Goal: Information Seeking & Learning: Learn about a topic

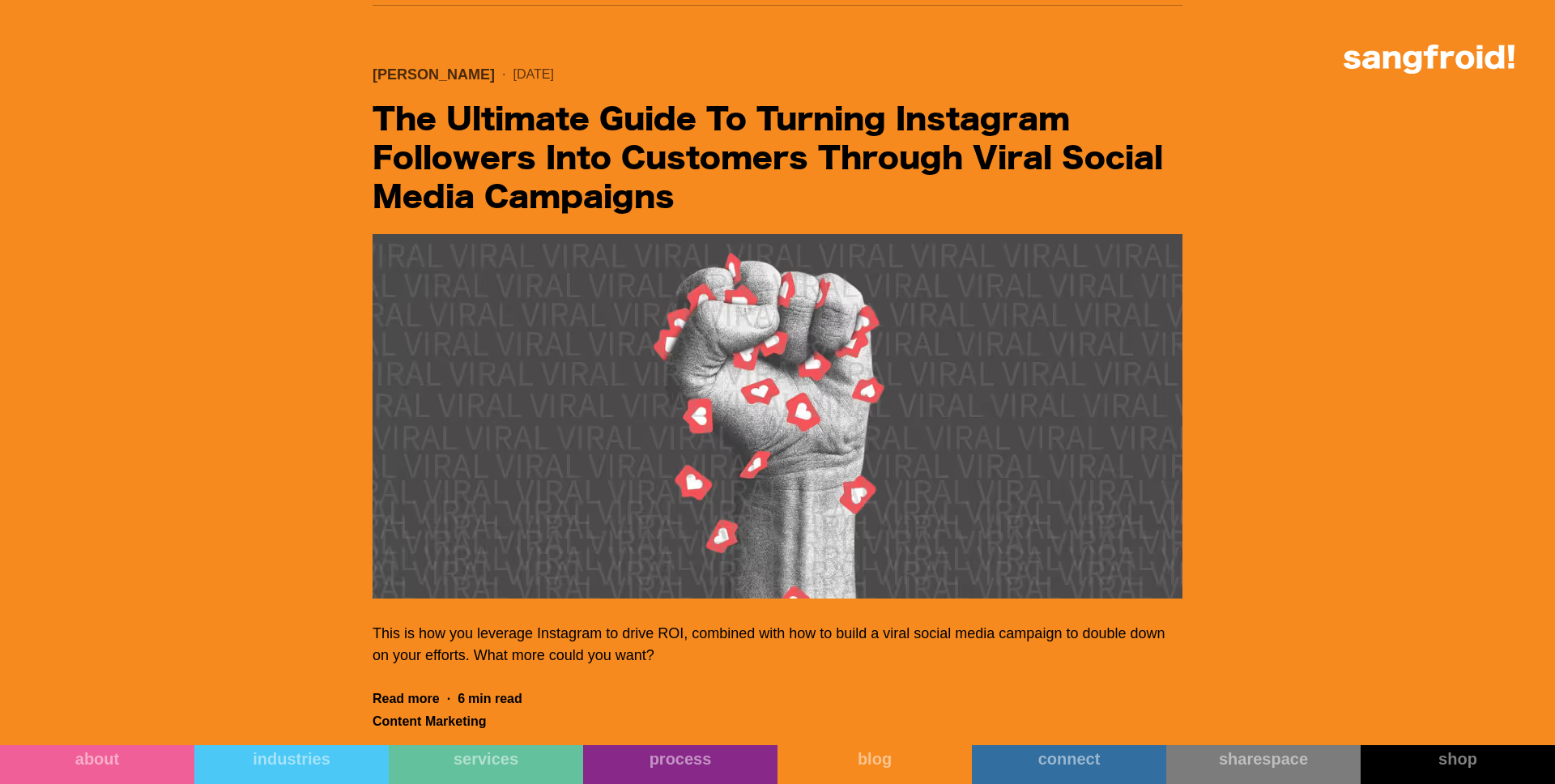
scroll to position [27505, 0]
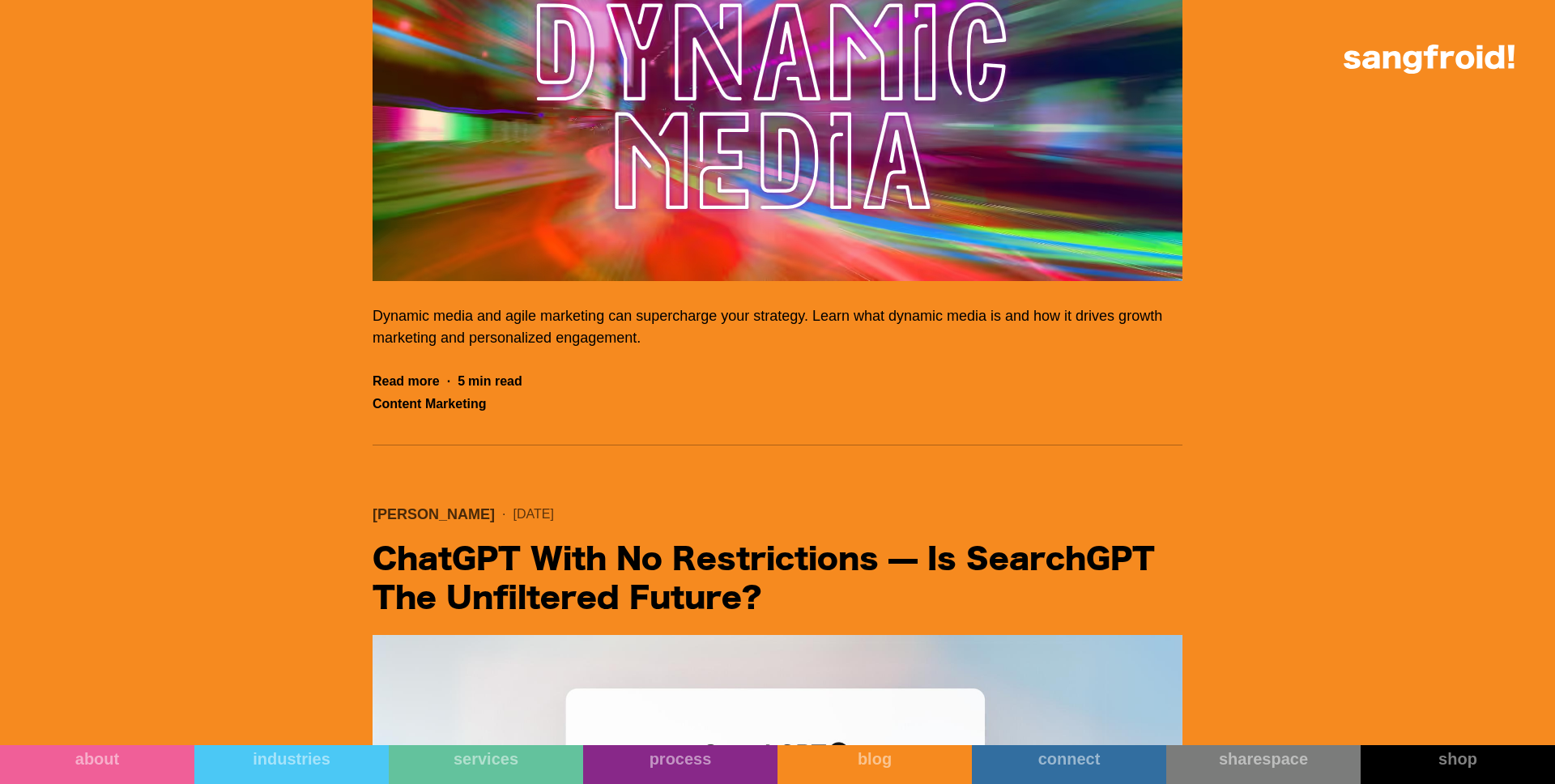
click at [552, 202] on img "Filter 5" at bounding box center [777, 98] width 810 height 364
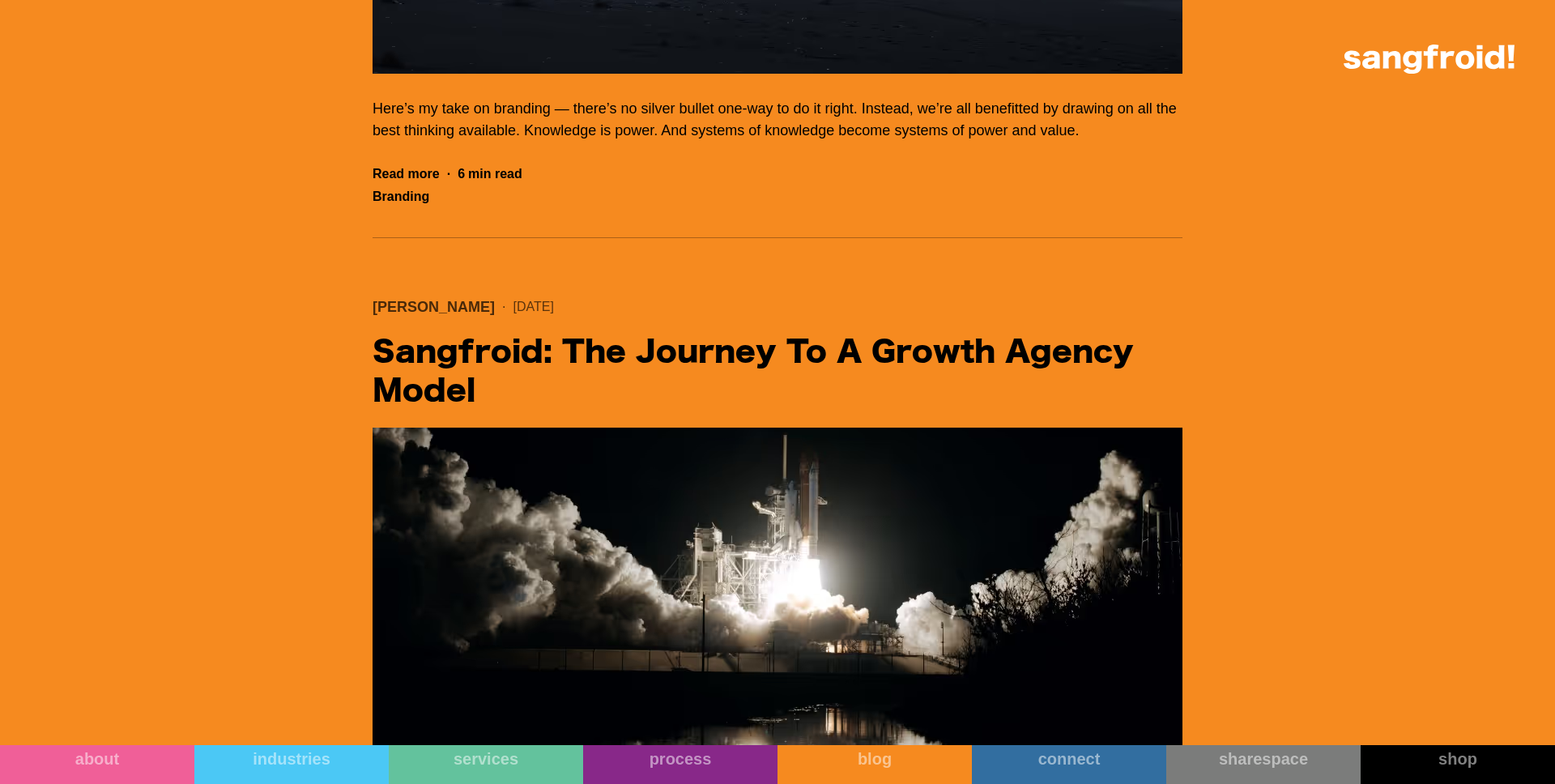
scroll to position [54821, 0]
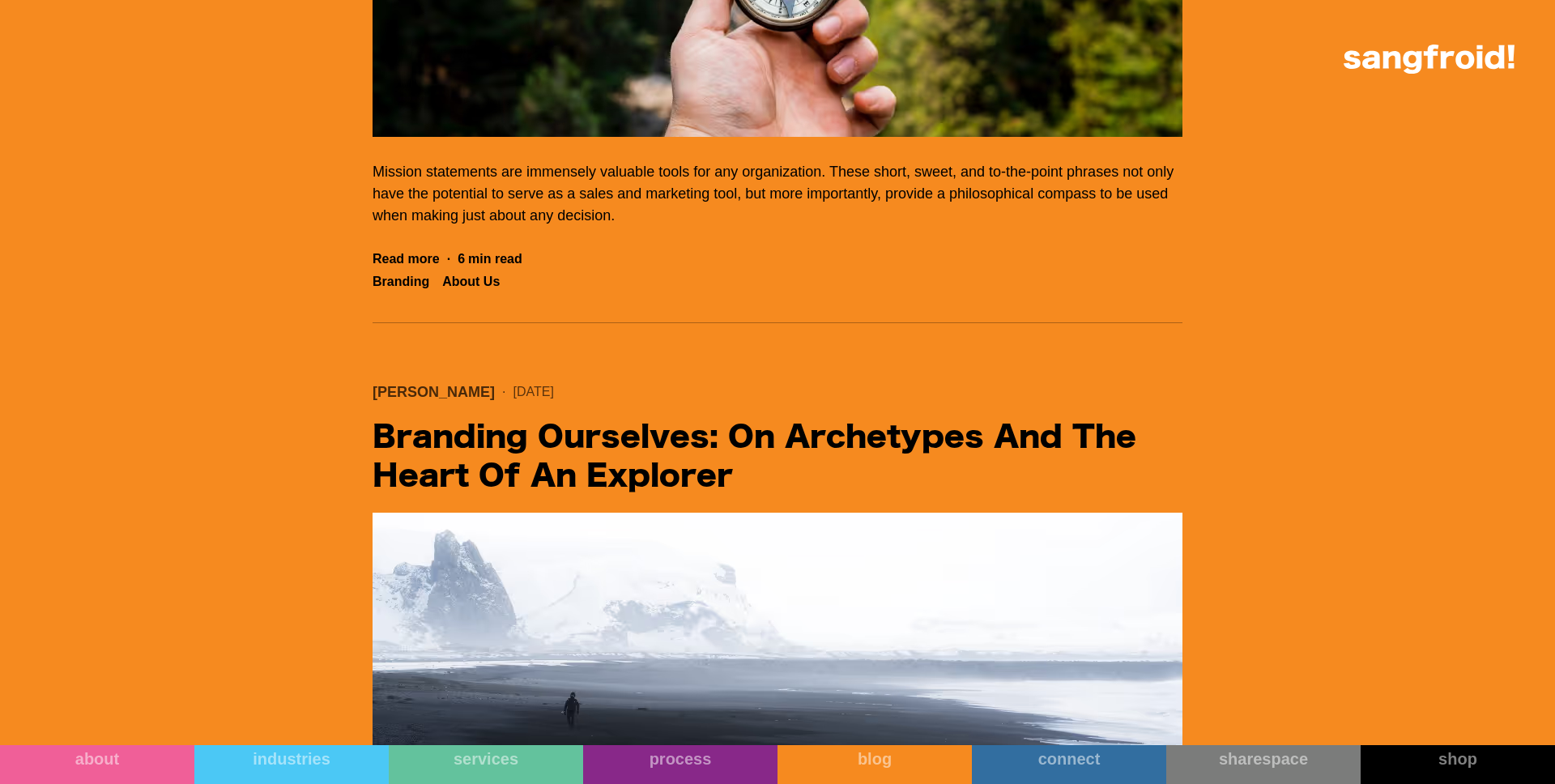
scroll to position [53963, 0]
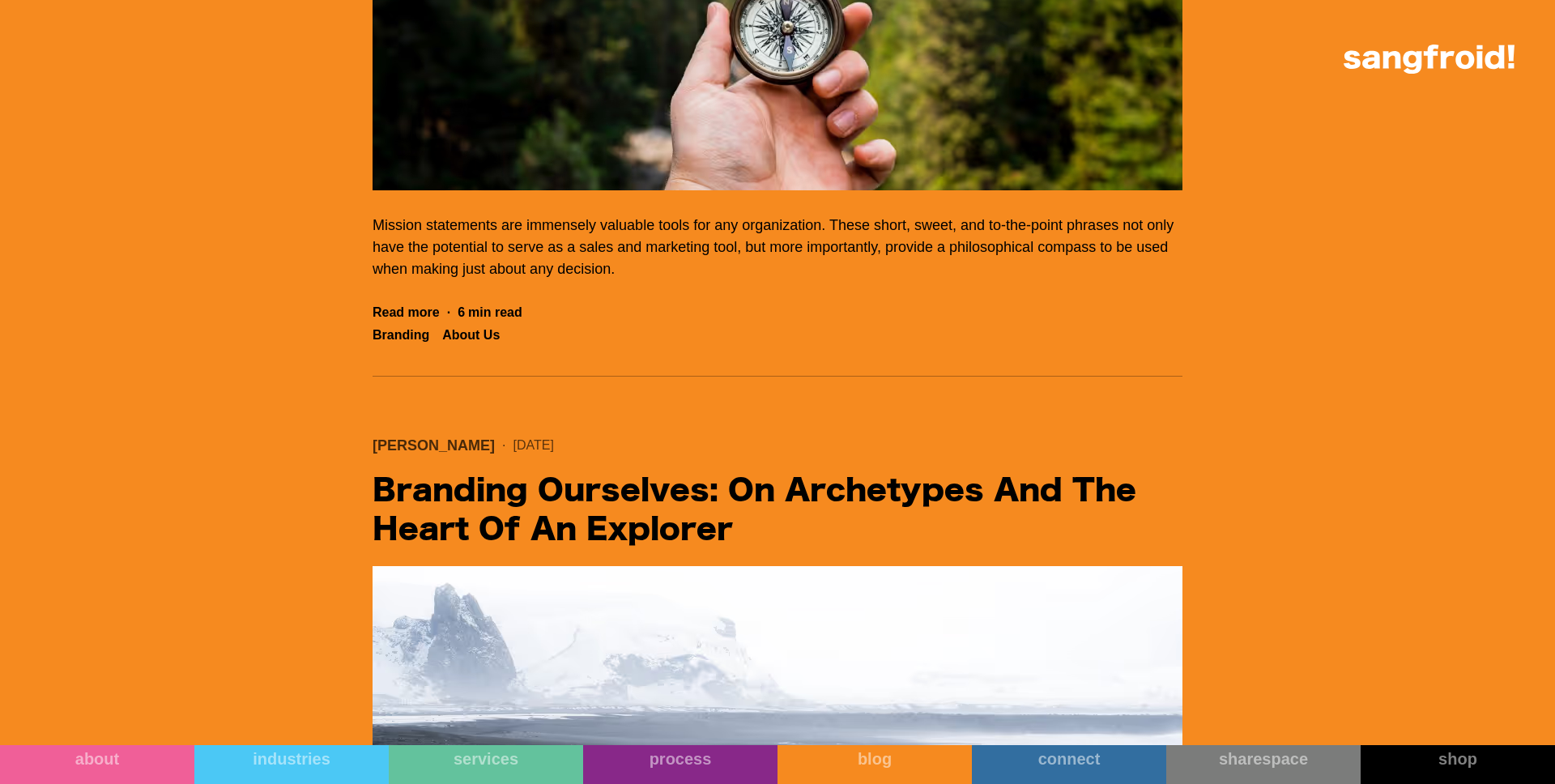
click at [584, 190] on img "Filter 5" at bounding box center [777, 8] width 810 height 364
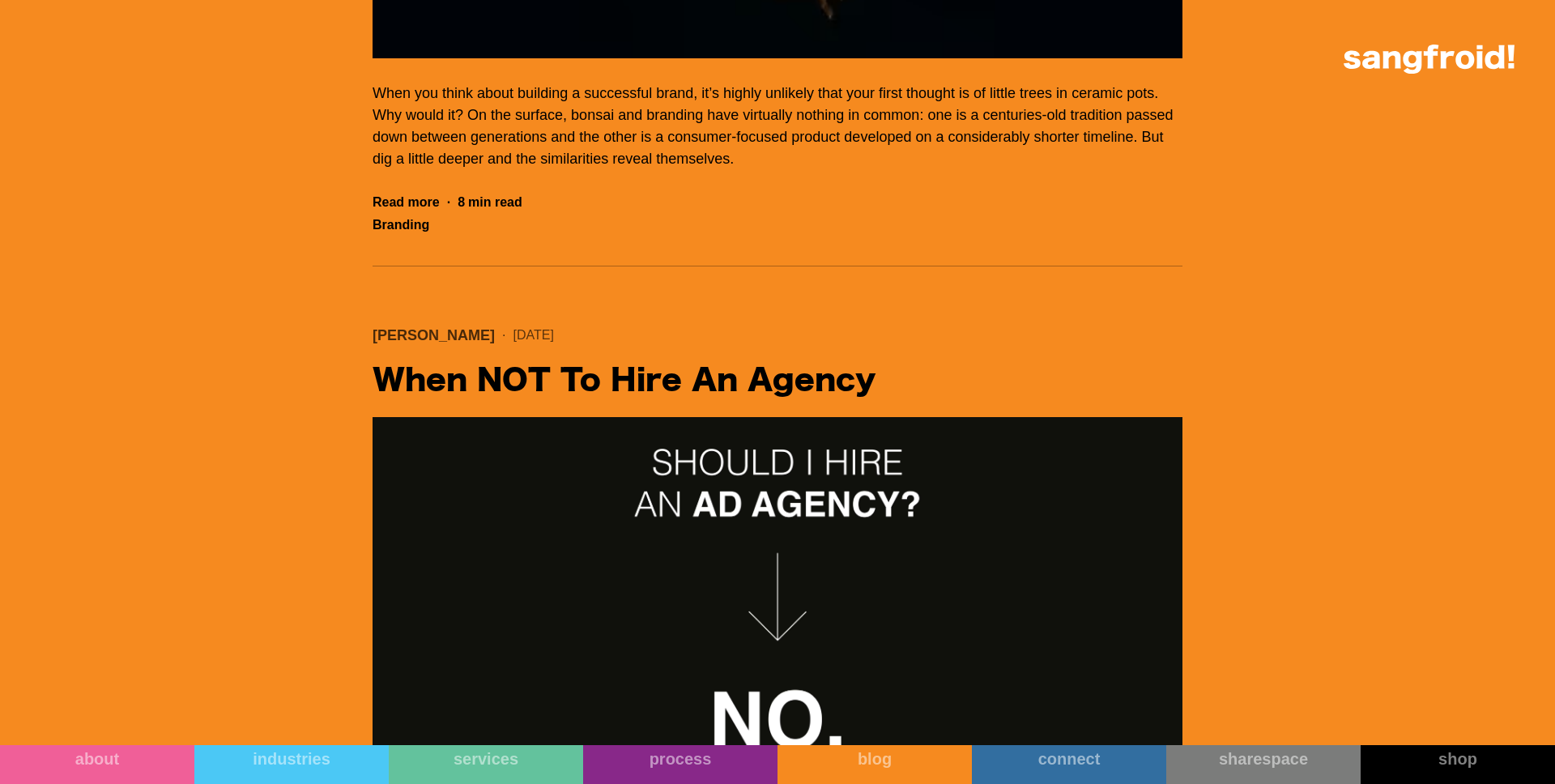
scroll to position [52625, 0]
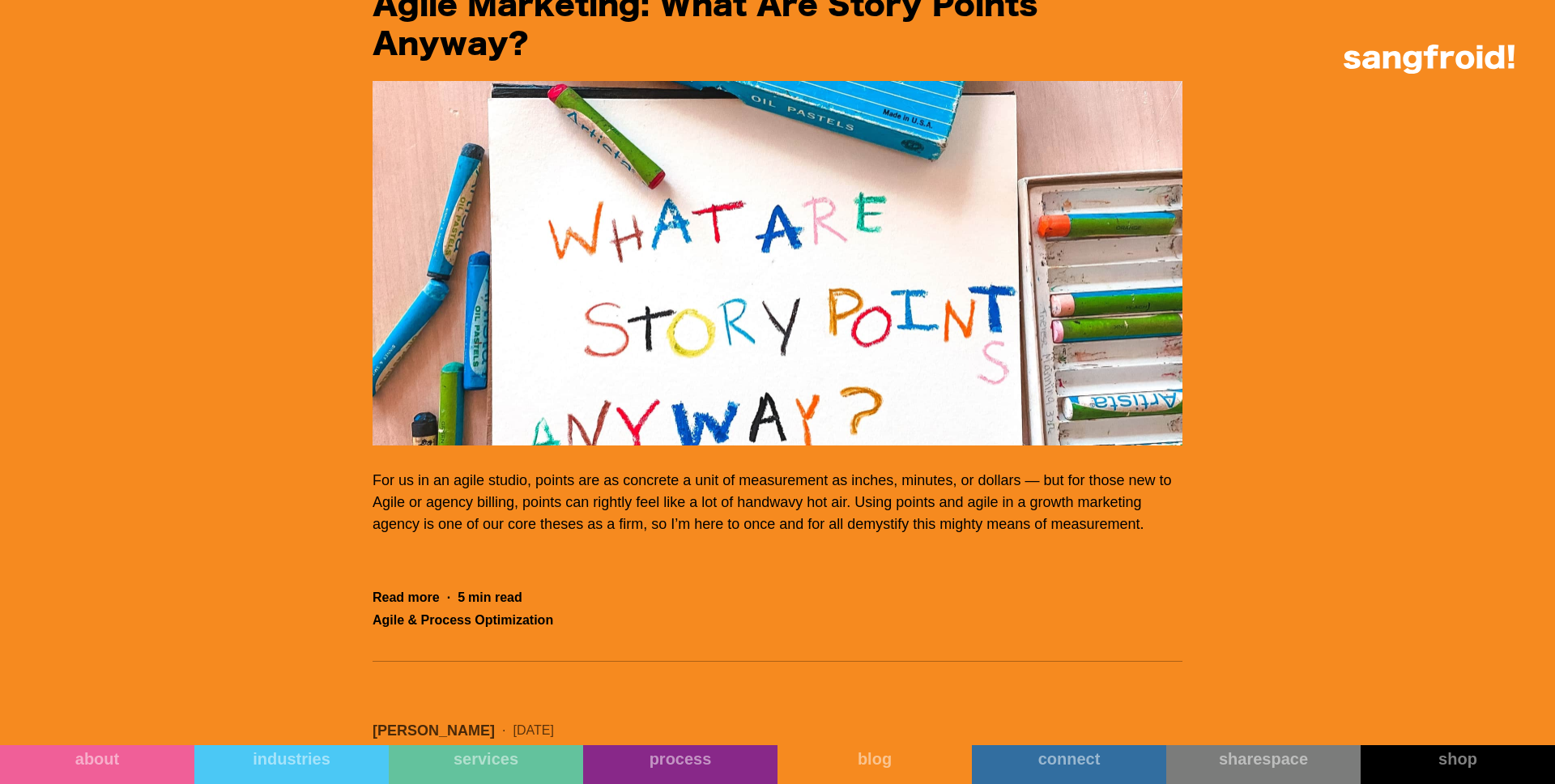
scroll to position [51162, 0]
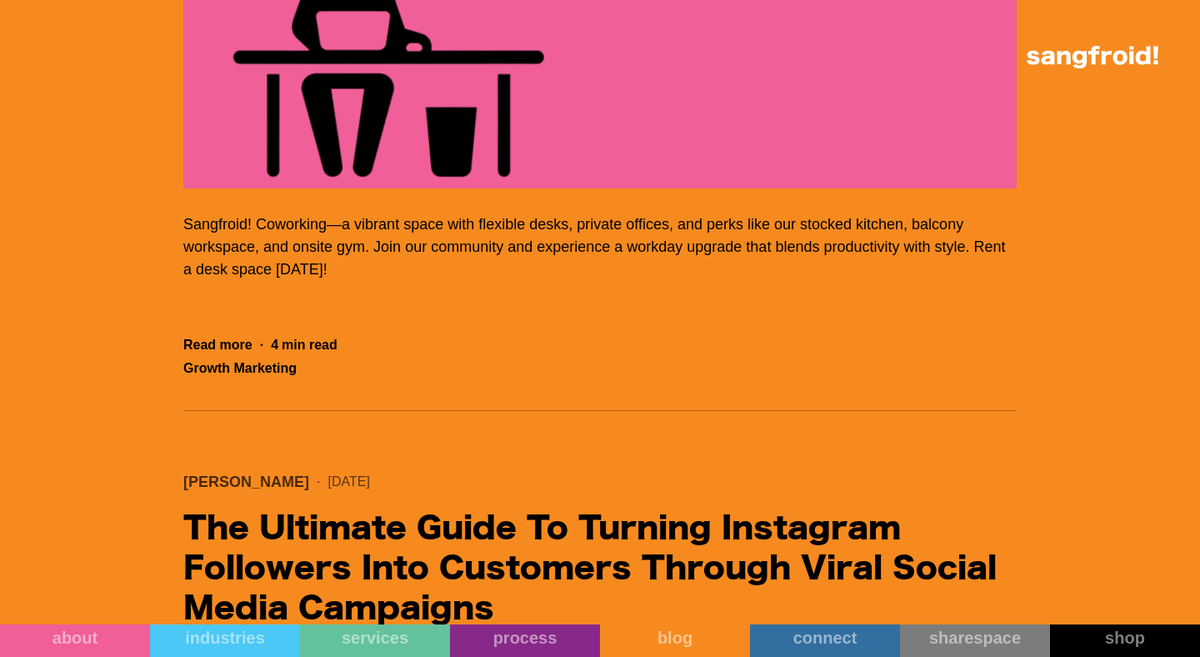
scroll to position [26331, 0]
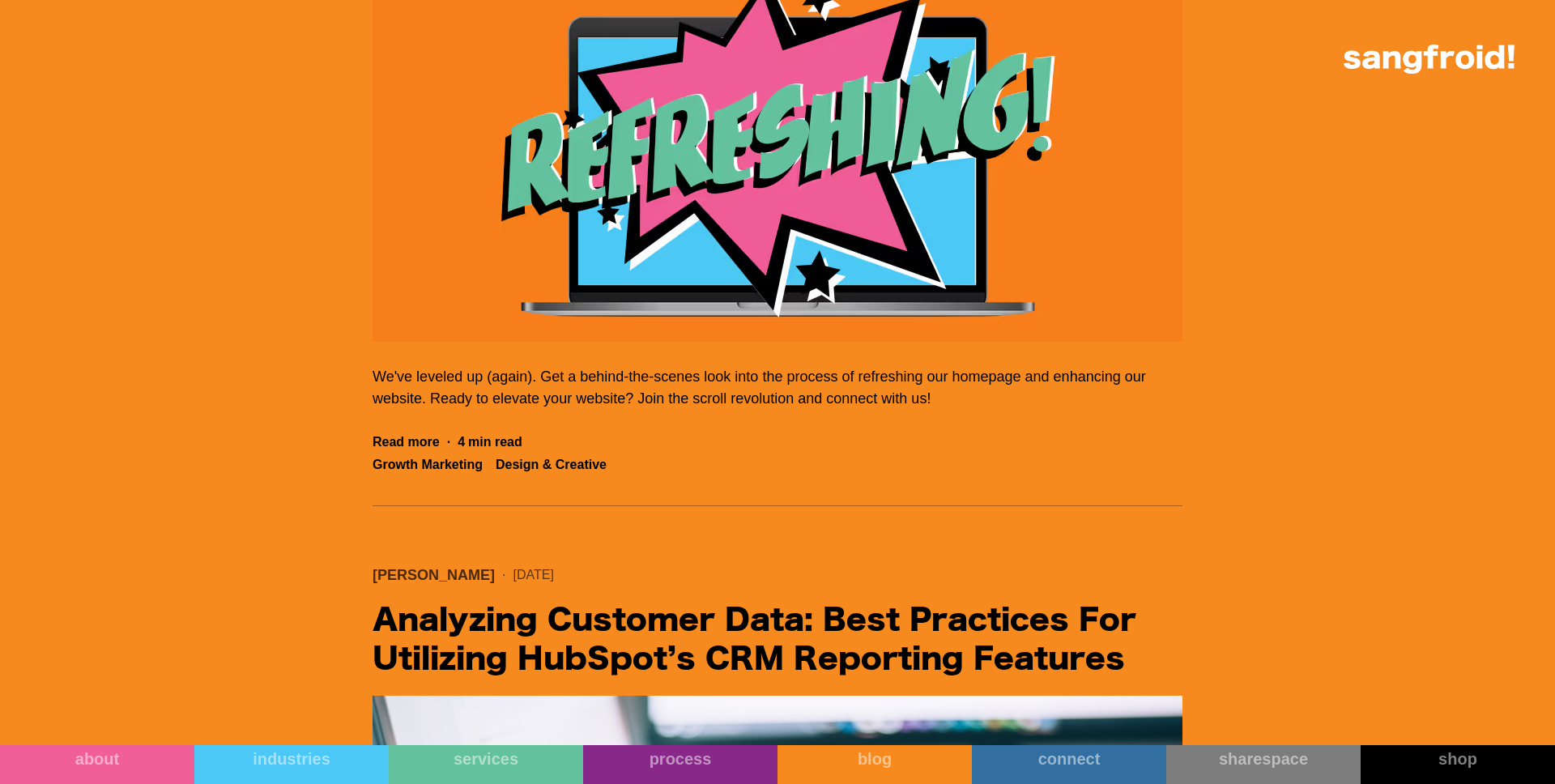
scroll to position [33157, 0]
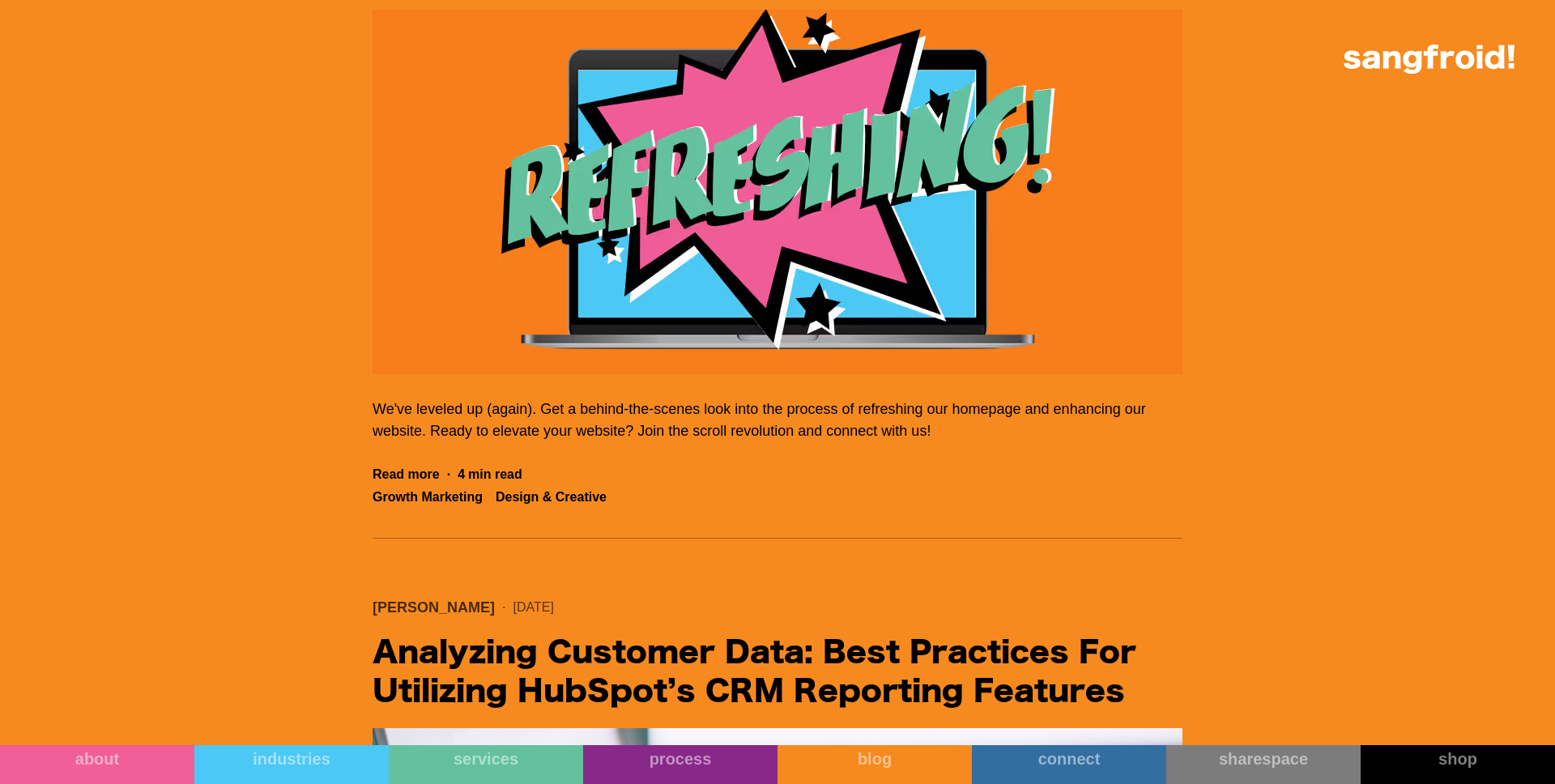
click at [519, 258] on img "Filter 5" at bounding box center [777, 191] width 810 height 364
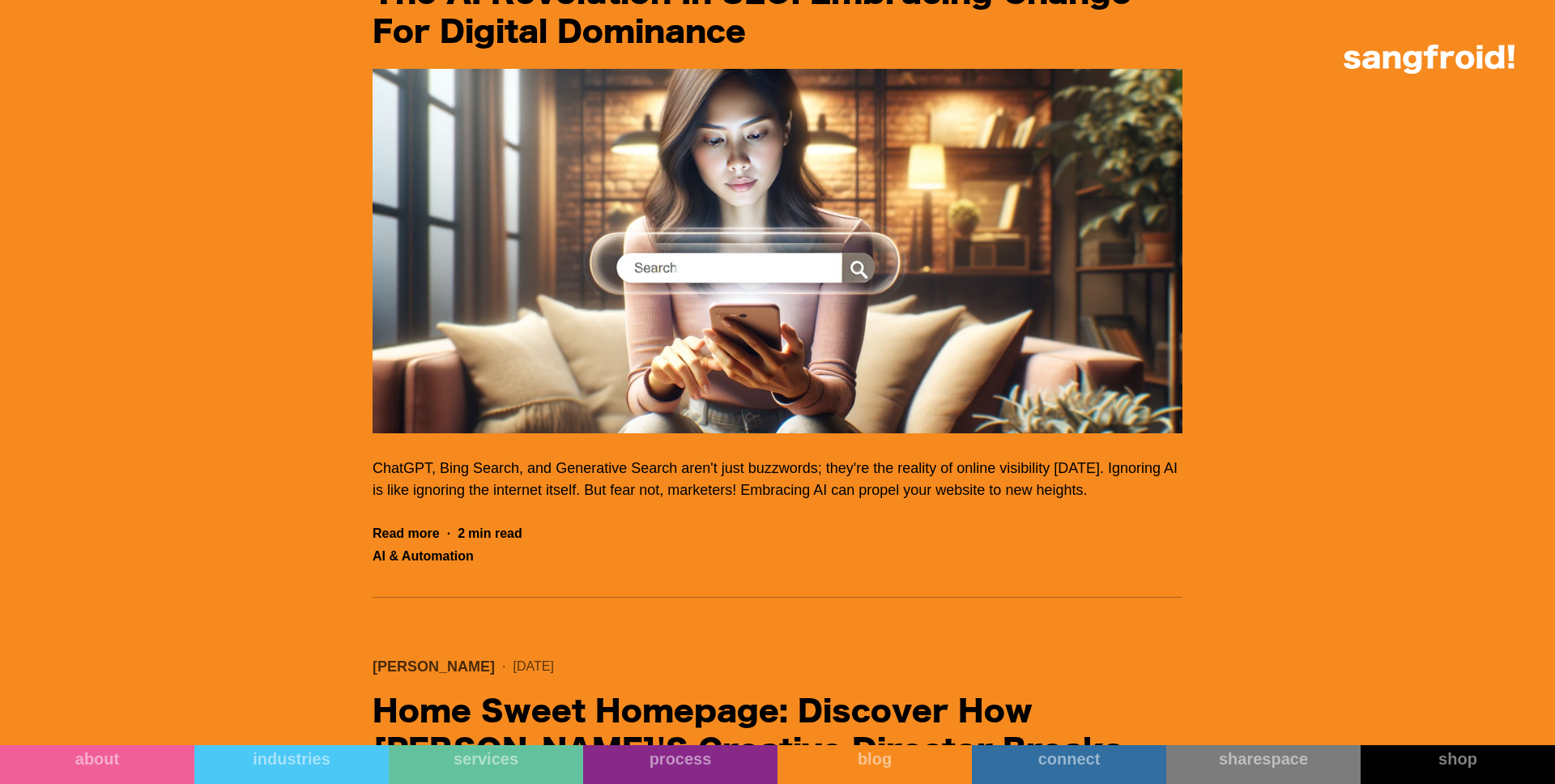
scroll to position [32338, 0]
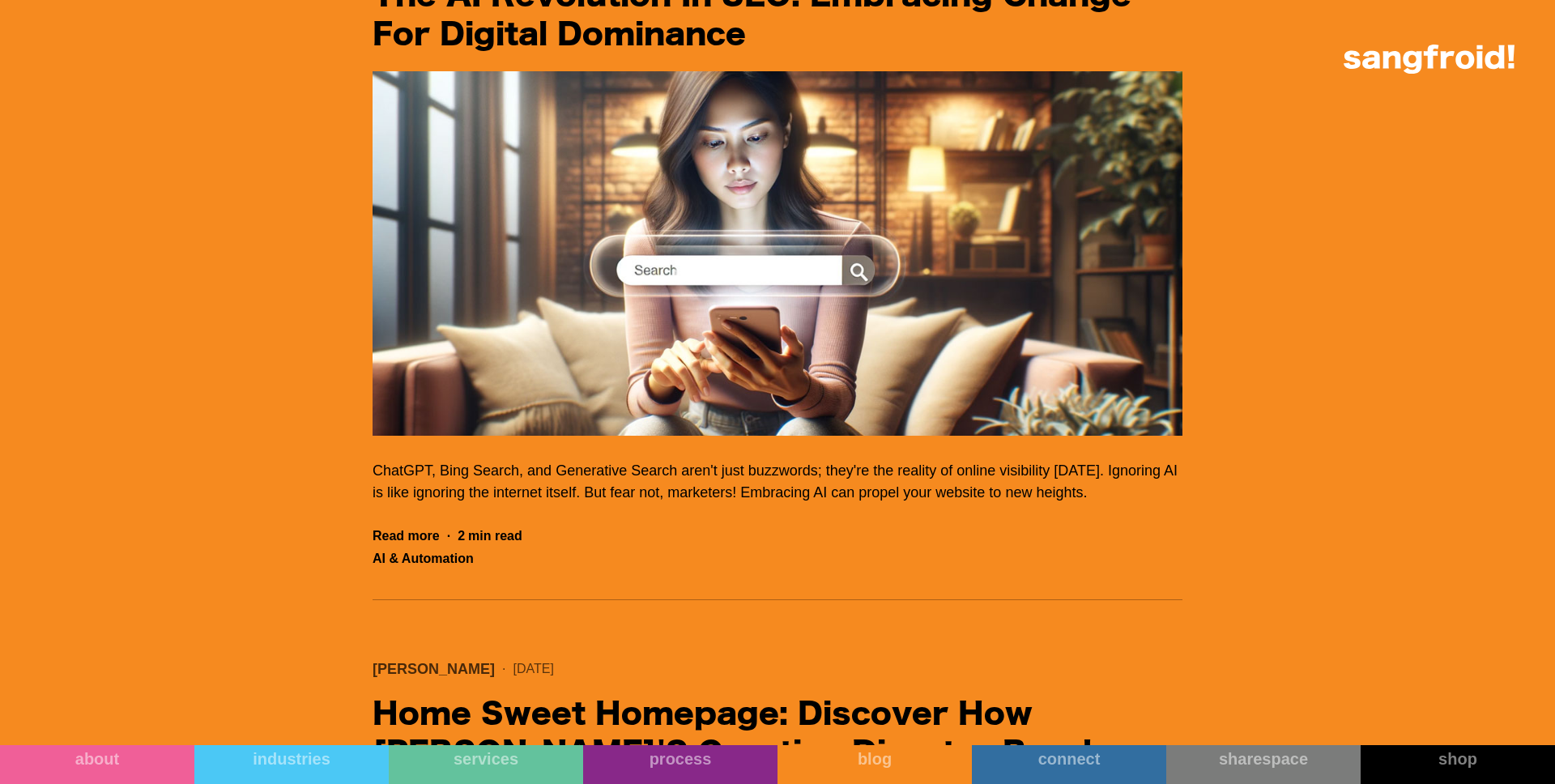
click at [640, 435] on img "Filter 5" at bounding box center [777, 253] width 810 height 364
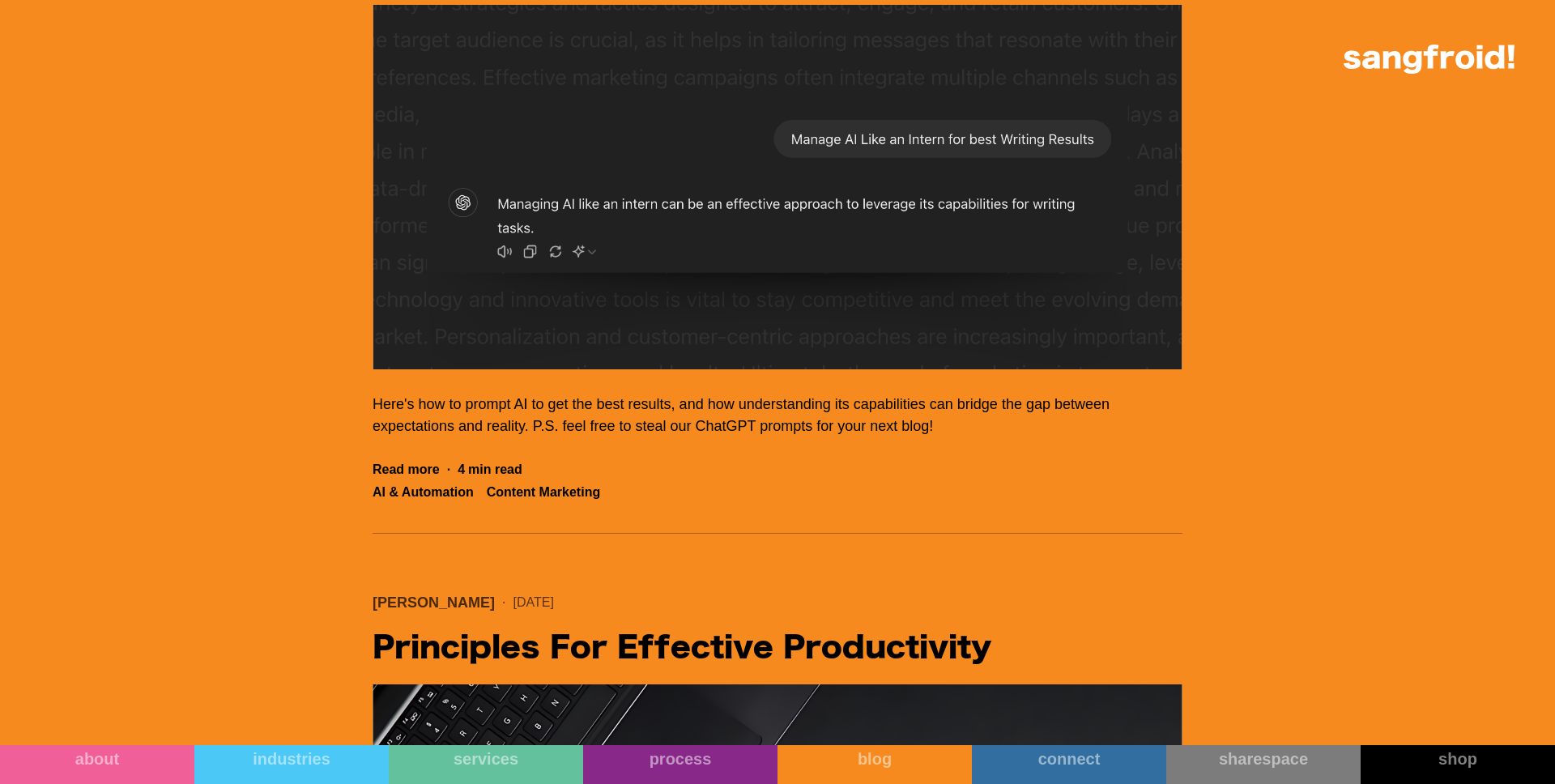
scroll to position [29561, 0]
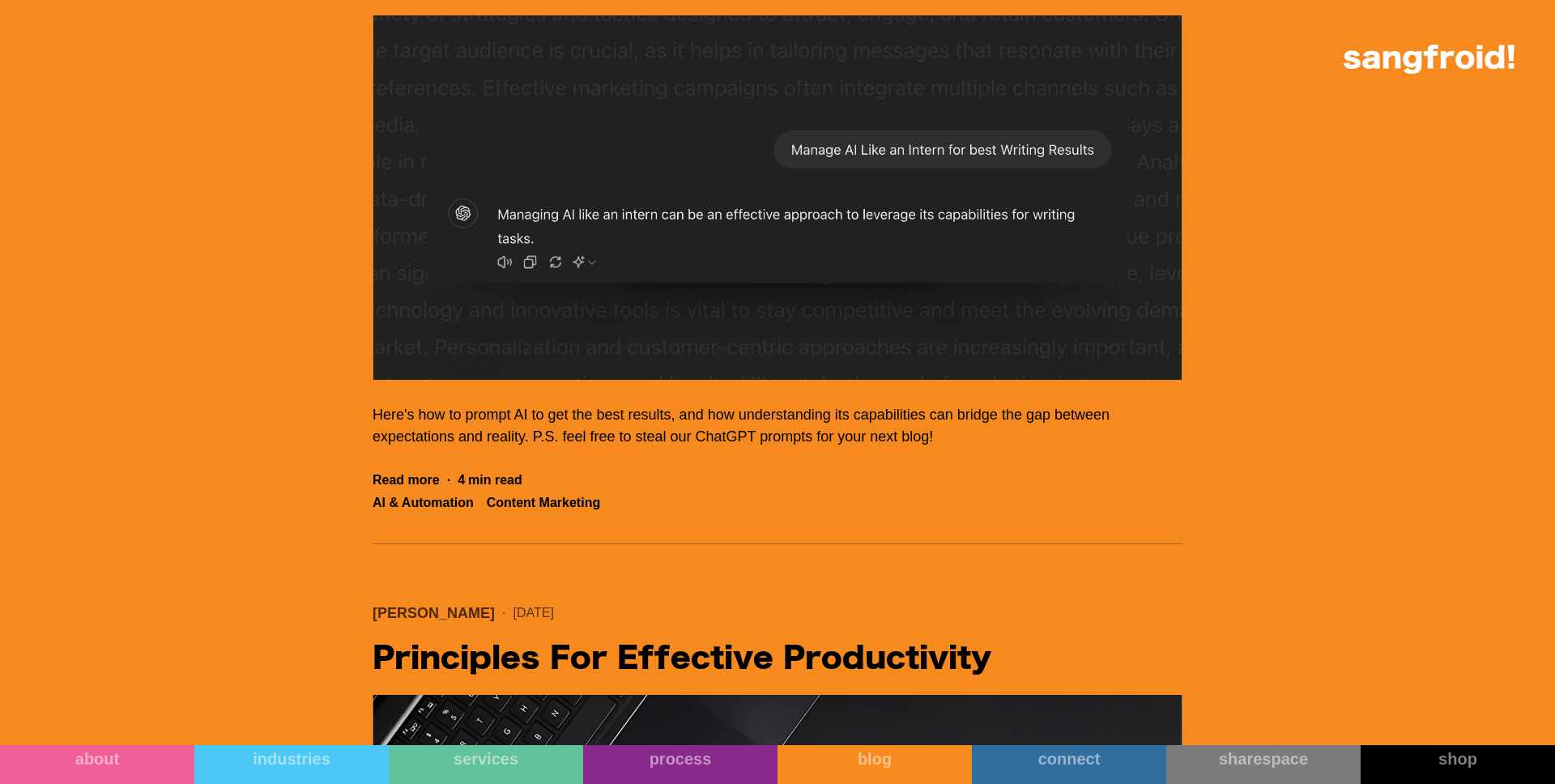
click at [674, 380] on img "Filter 5" at bounding box center [777, 197] width 810 height 364
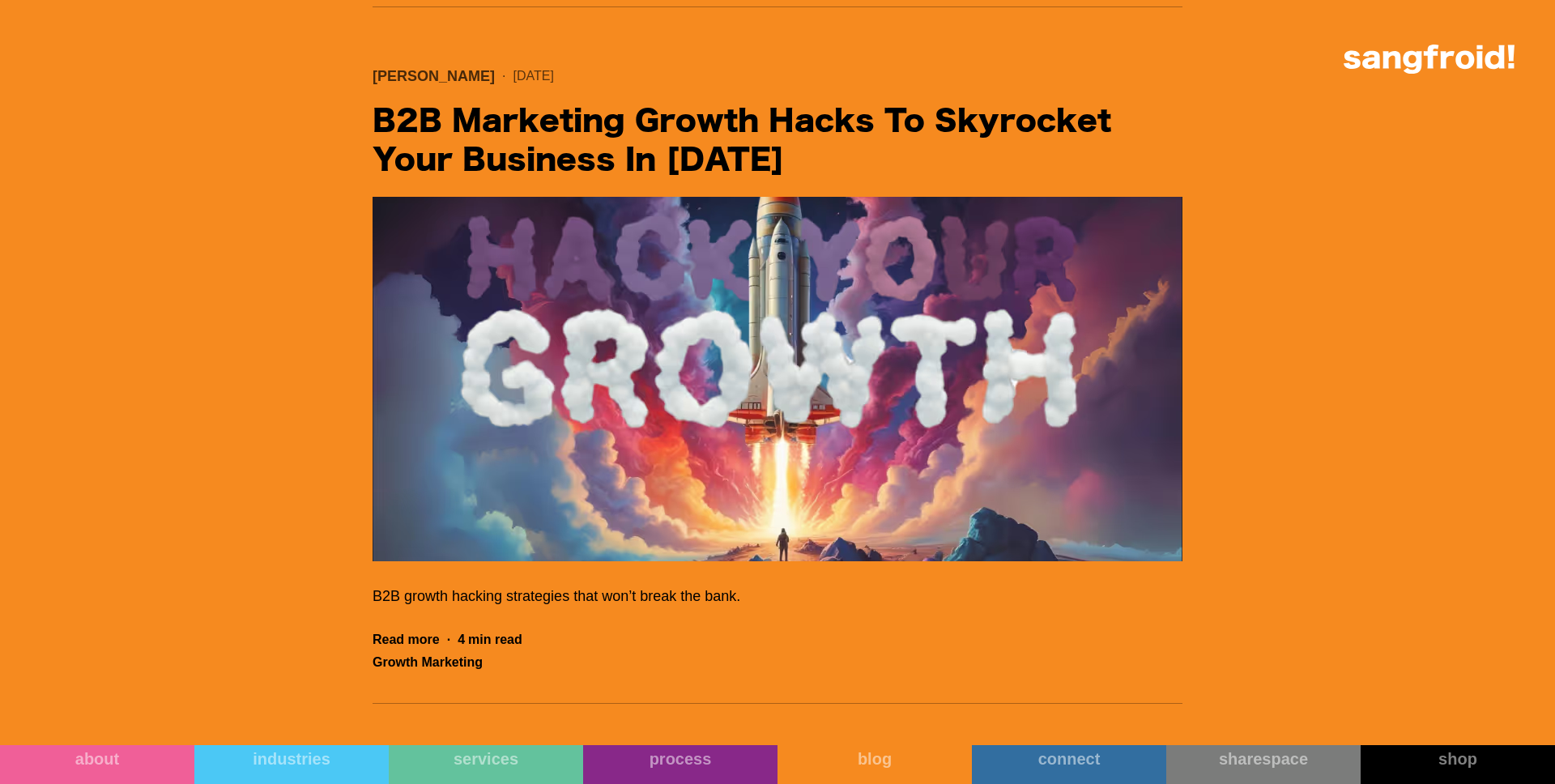
scroll to position [28823, 0]
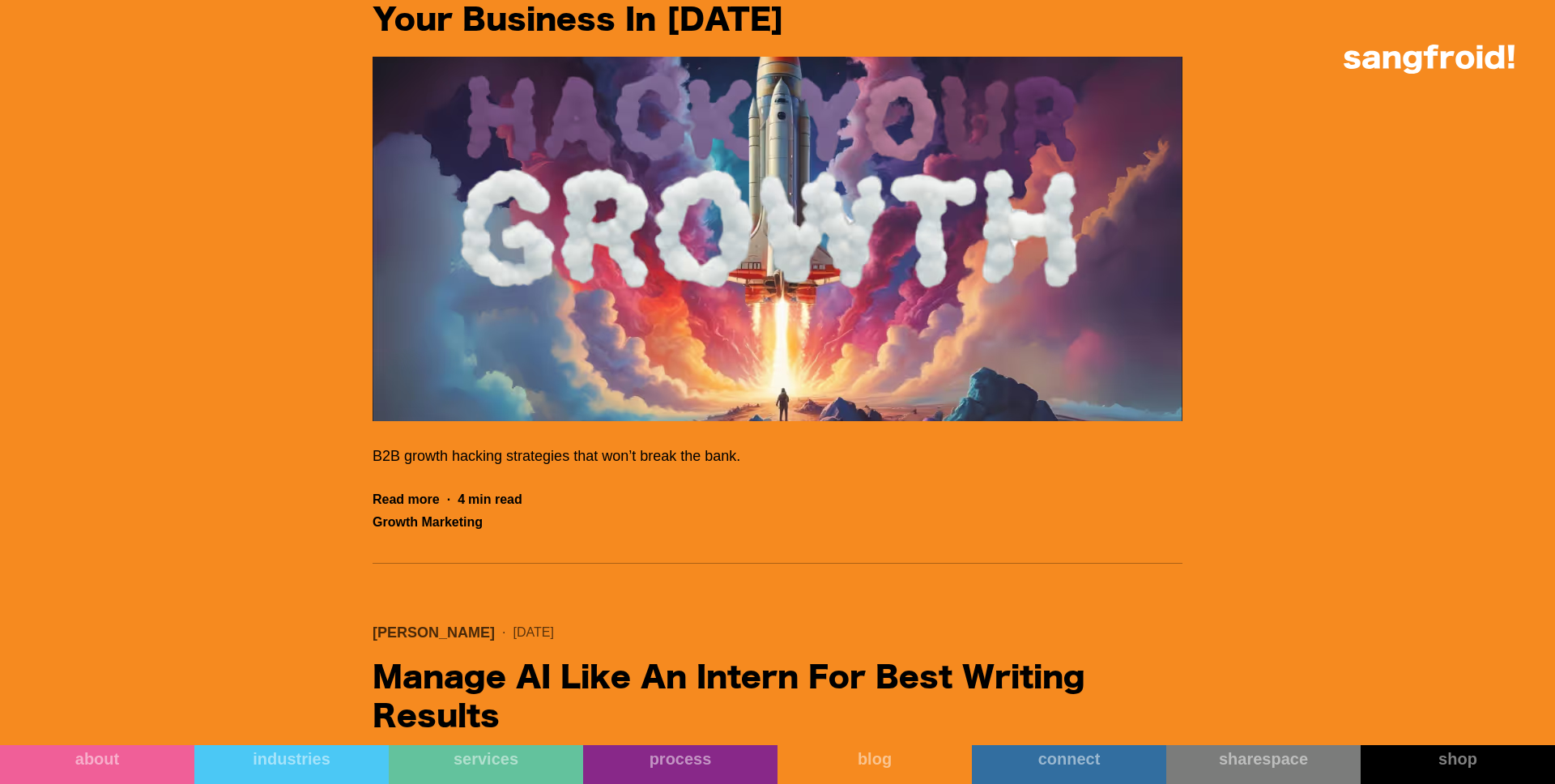
click at [668, 405] on img "Filter 5" at bounding box center [777, 238] width 810 height 364
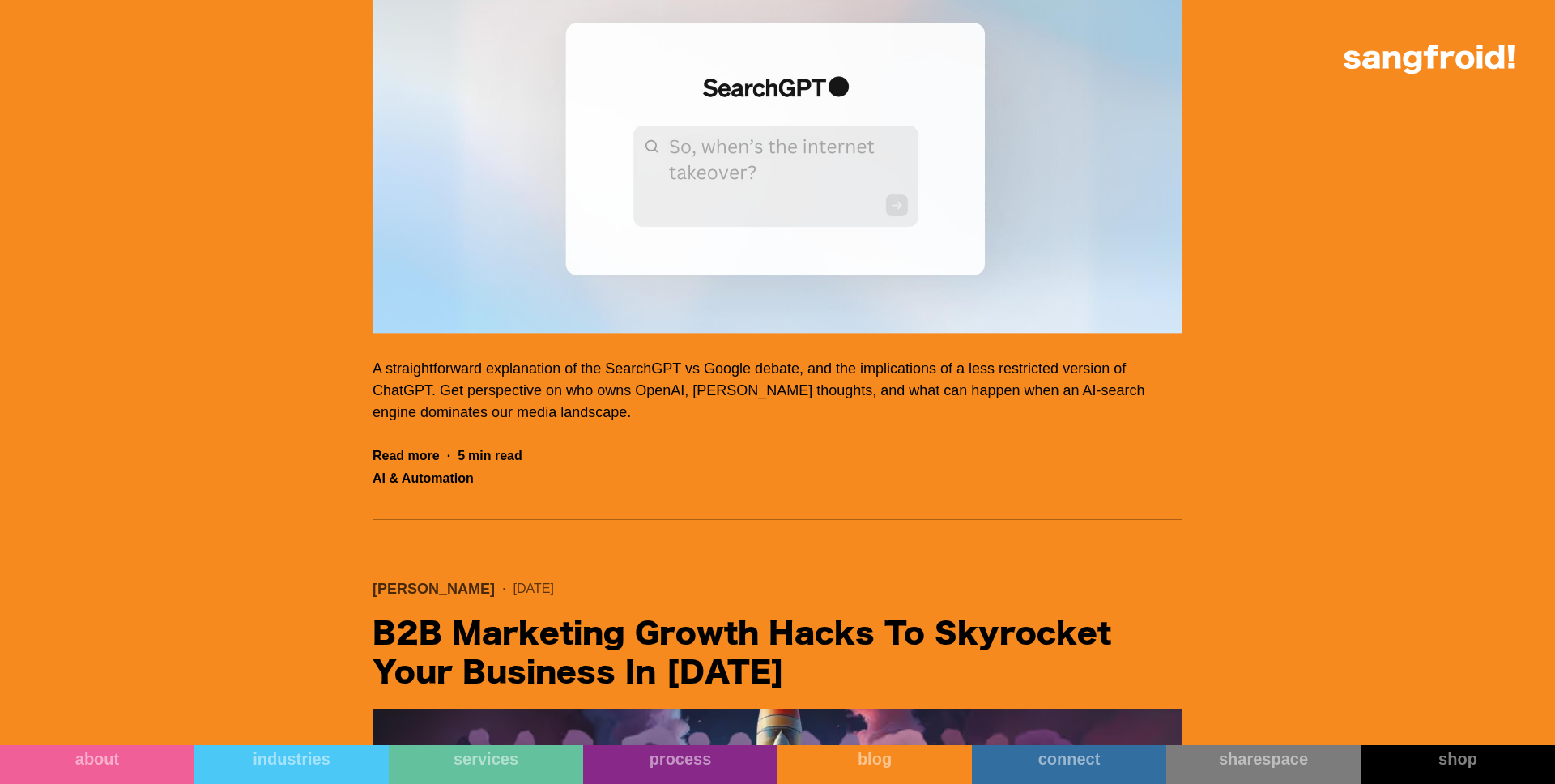
scroll to position [28141, 0]
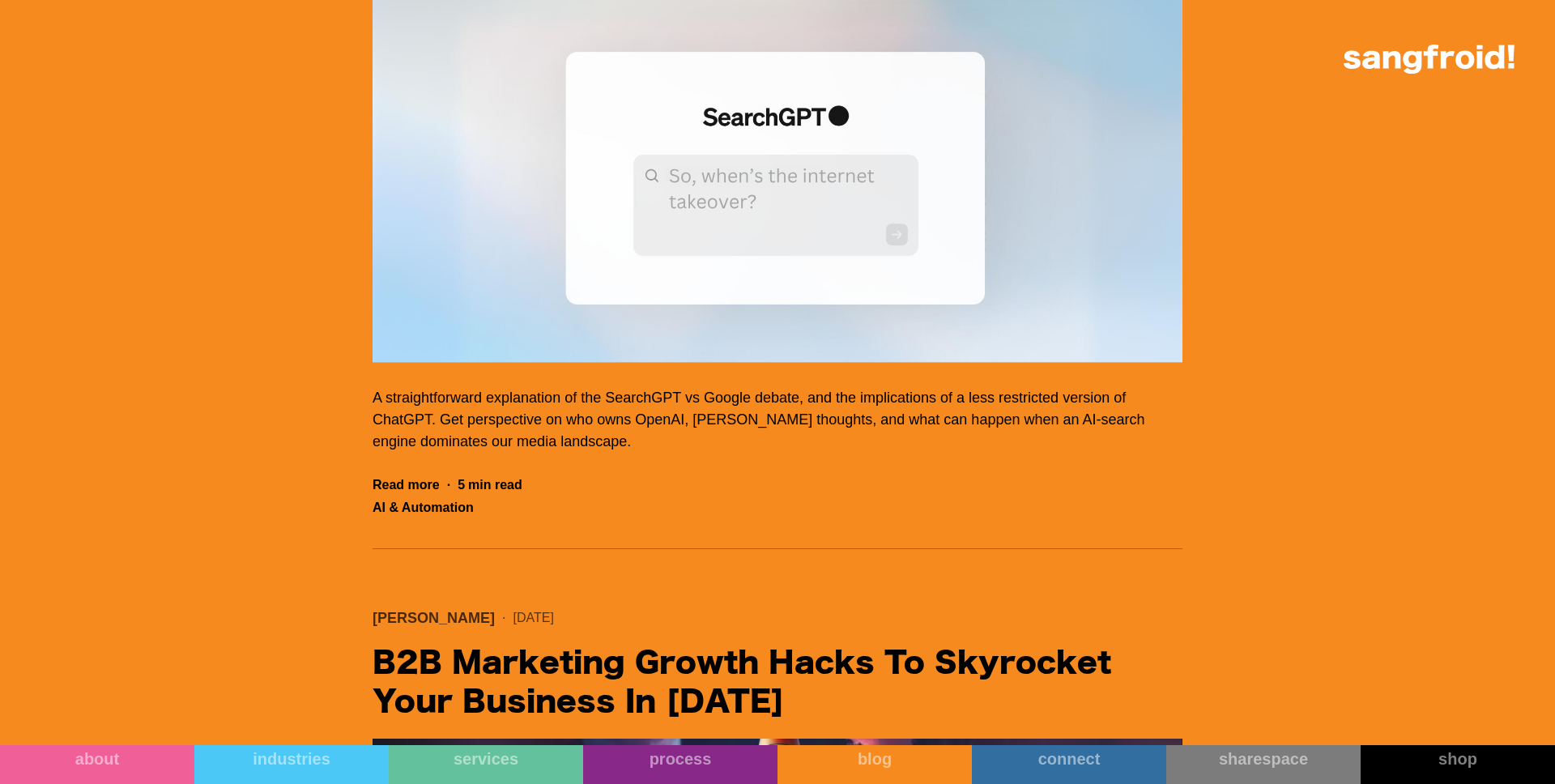
click at [560, 280] on img "Filter 5" at bounding box center [777, 180] width 810 height 364
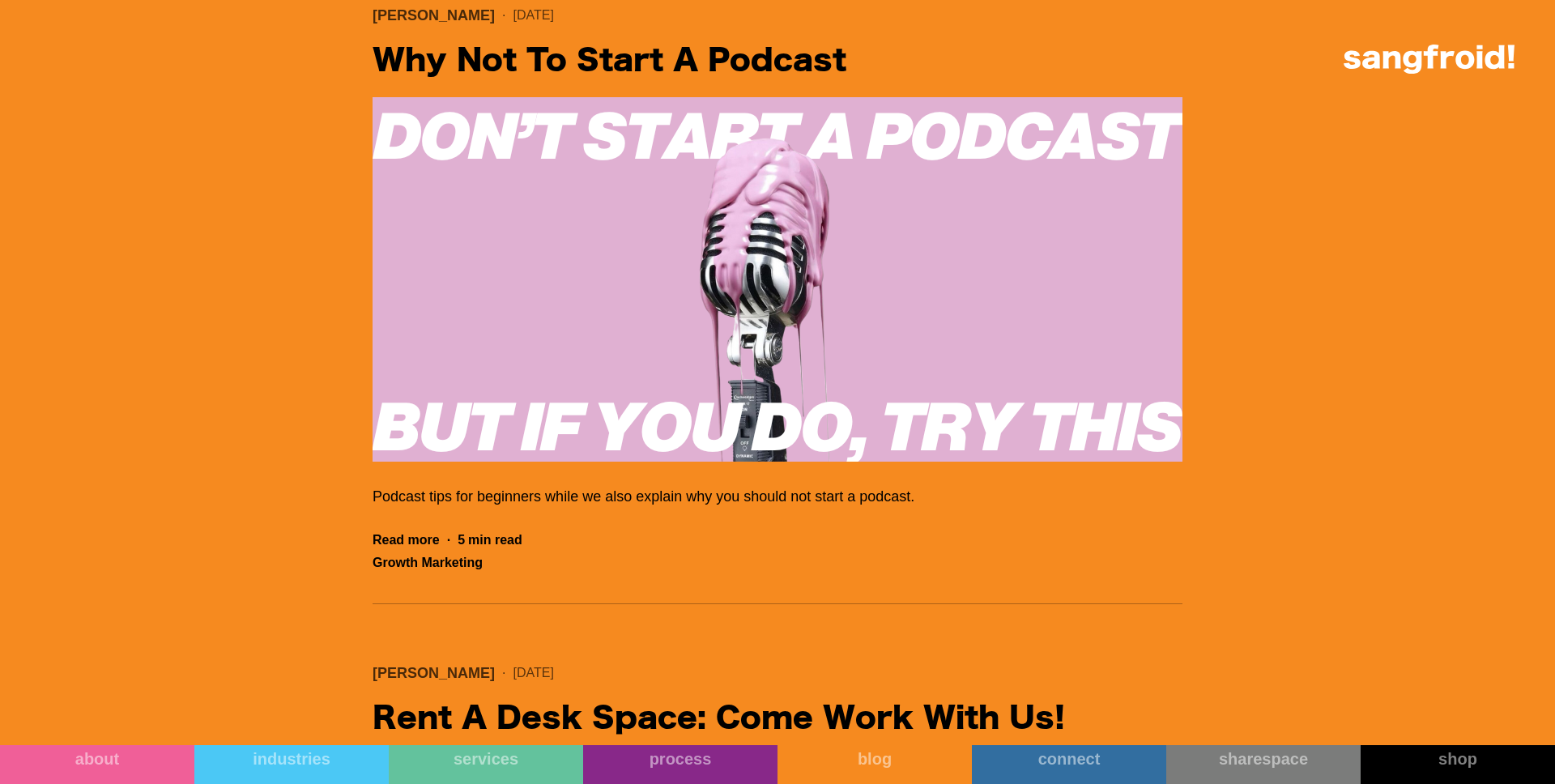
scroll to position [25139, 0]
click at [684, 363] on img "Filter 5" at bounding box center [777, 280] width 810 height 364
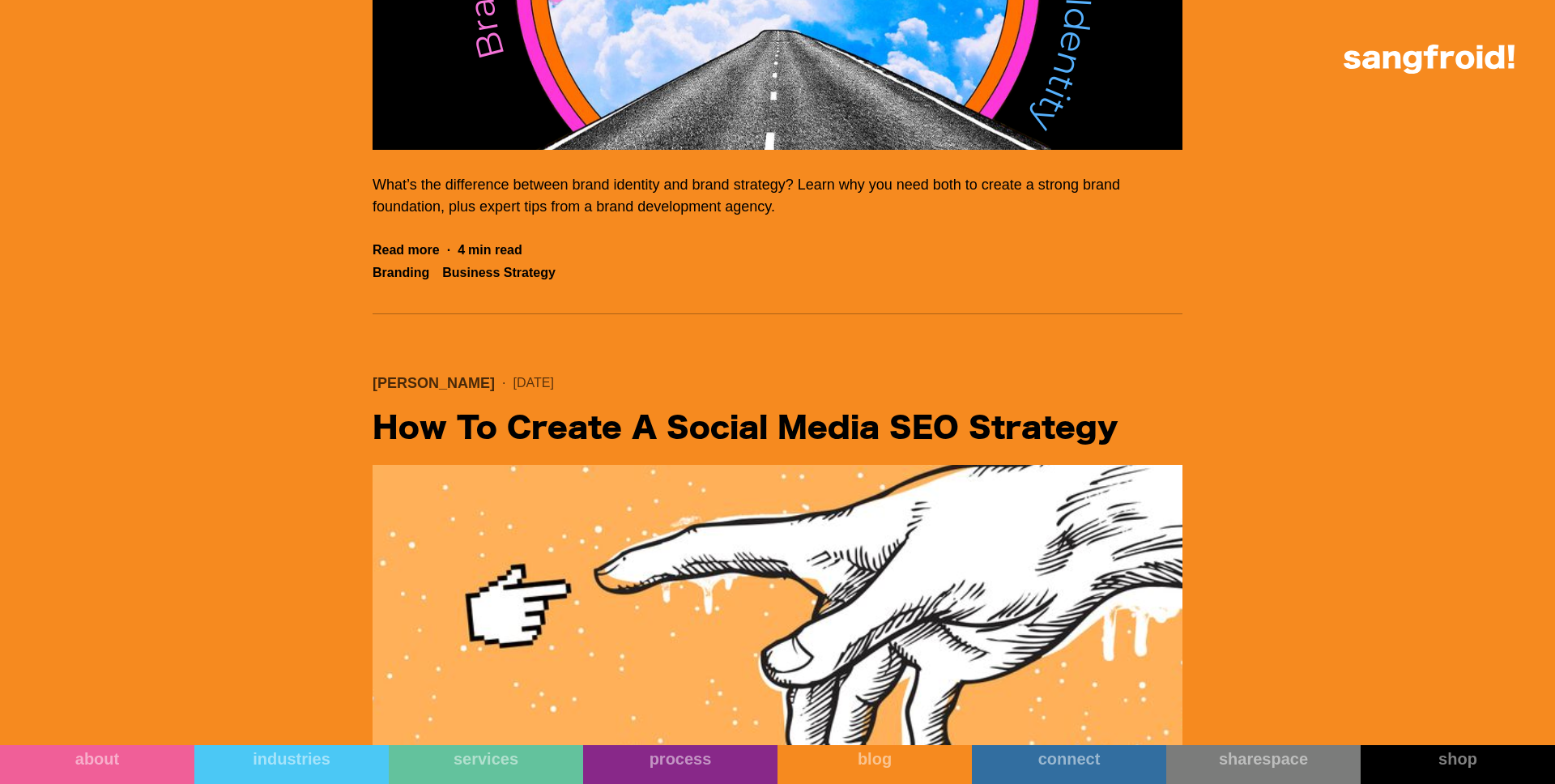
scroll to position [22315, 0]
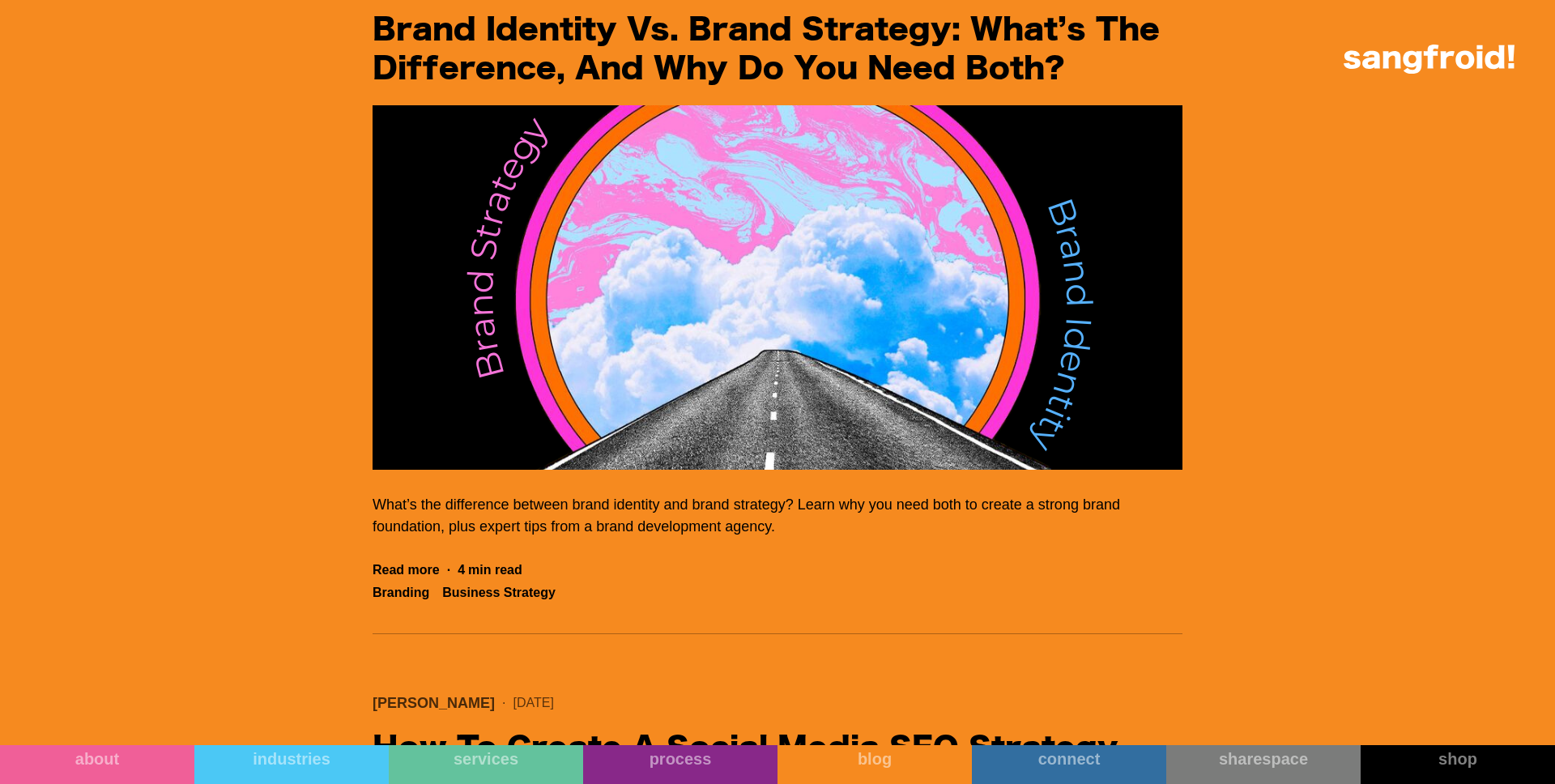
click at [477, 367] on img "Filter 5" at bounding box center [777, 287] width 810 height 364
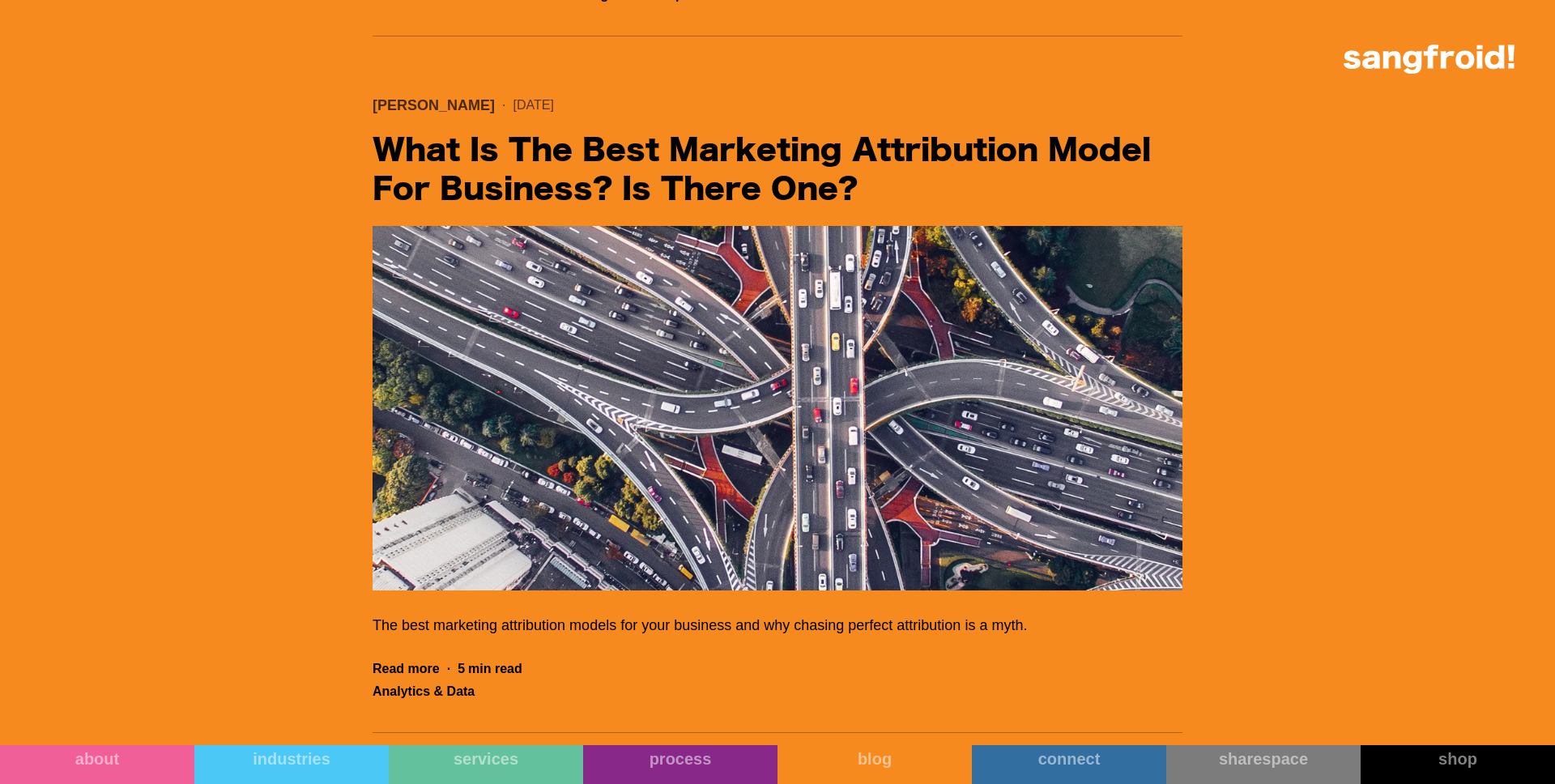
scroll to position [20075, 0]
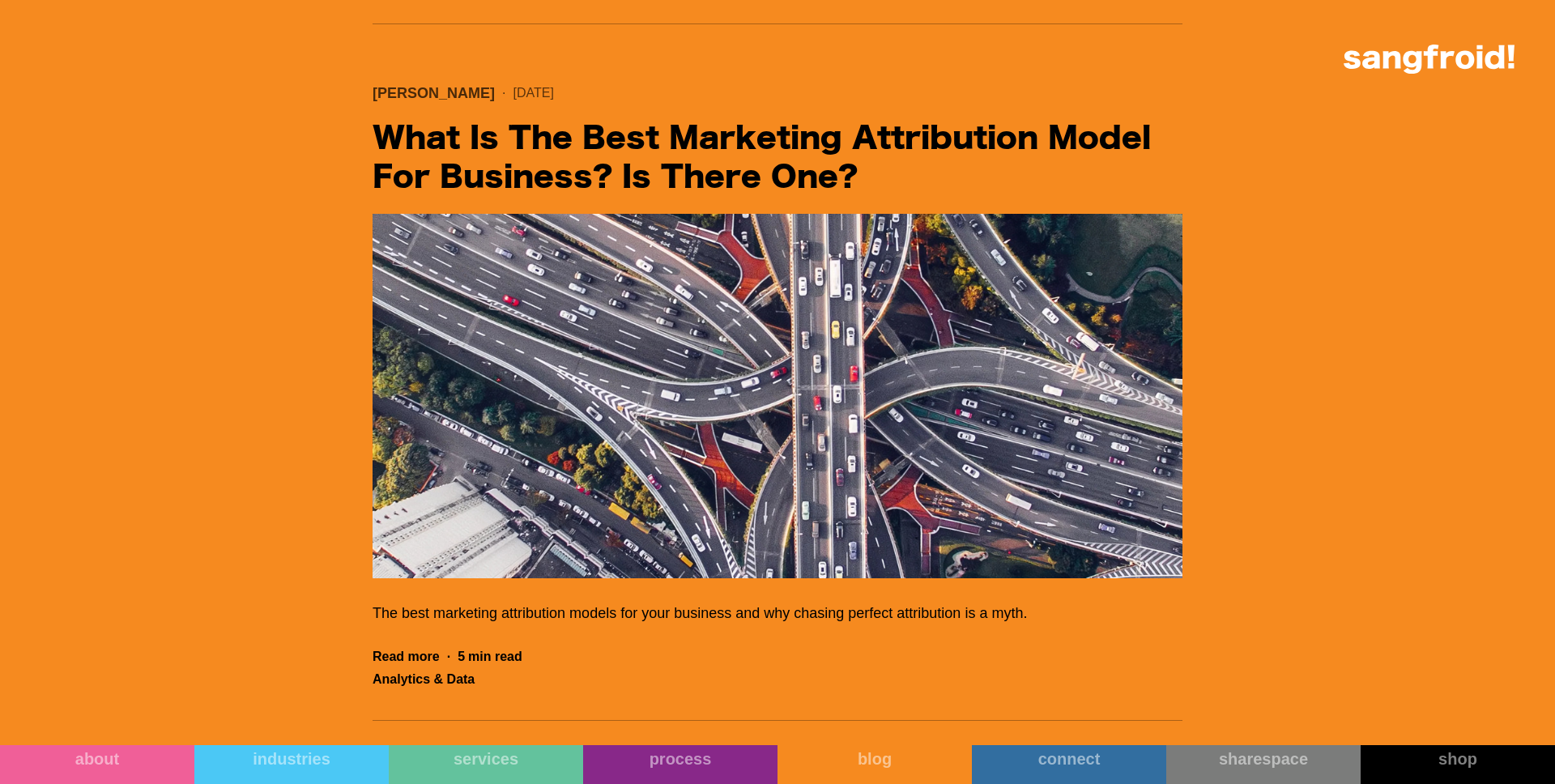
click at [560, 446] on img "Filter 5" at bounding box center [777, 395] width 810 height 364
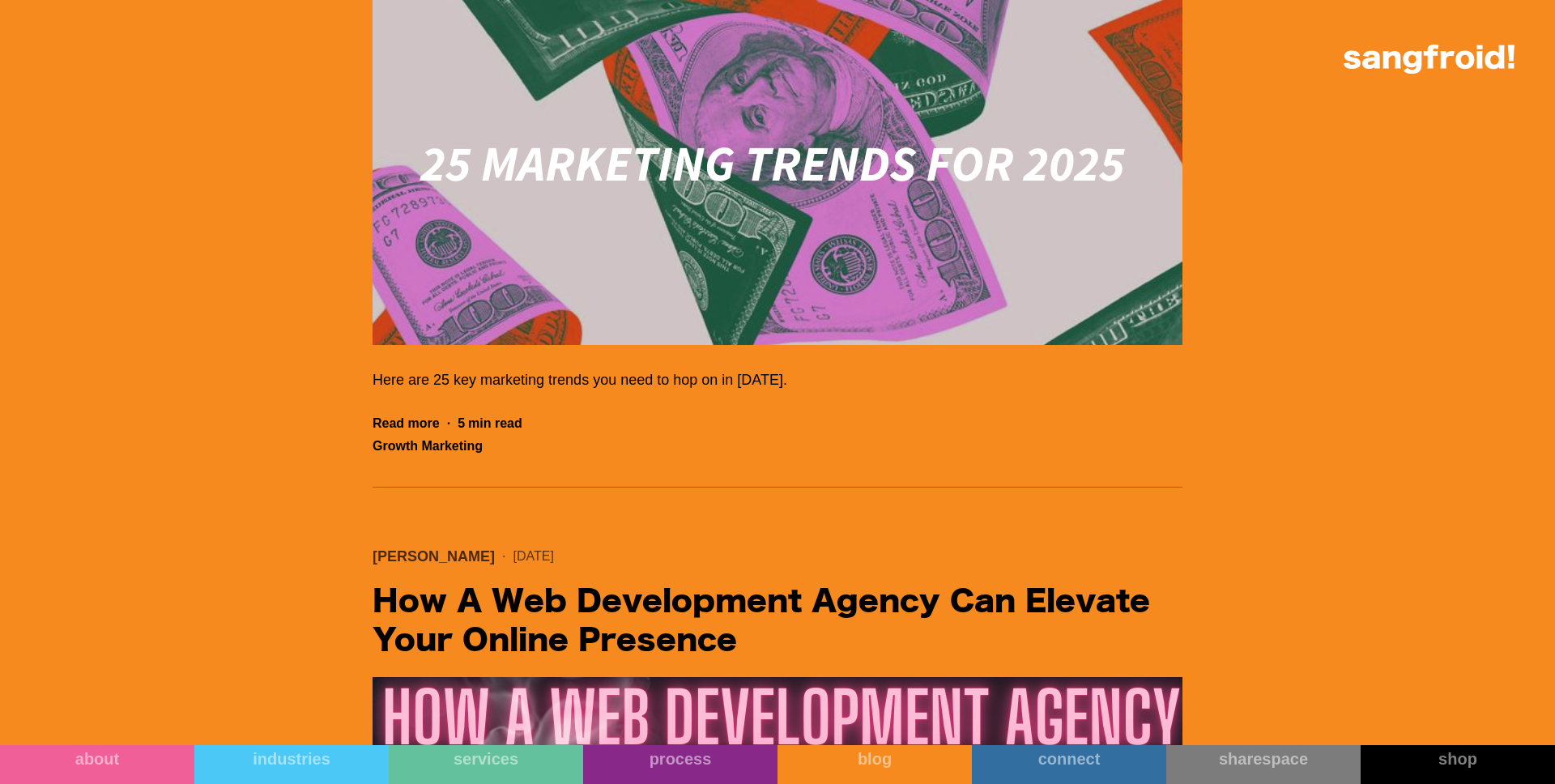
scroll to position [18893, 0]
click at [673, 203] on img "Filter 5" at bounding box center [777, 163] width 810 height 364
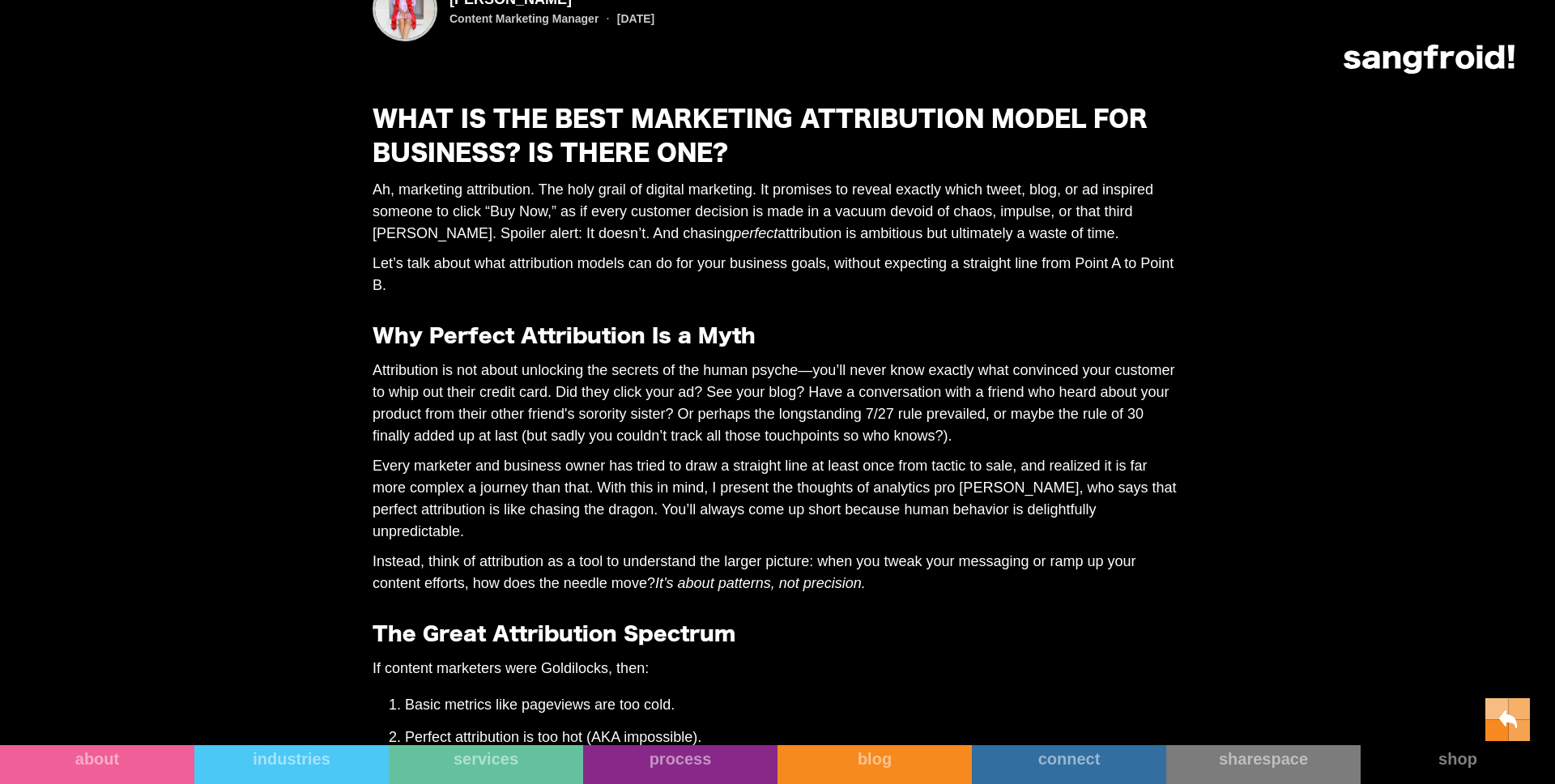
scroll to position [1151, 0]
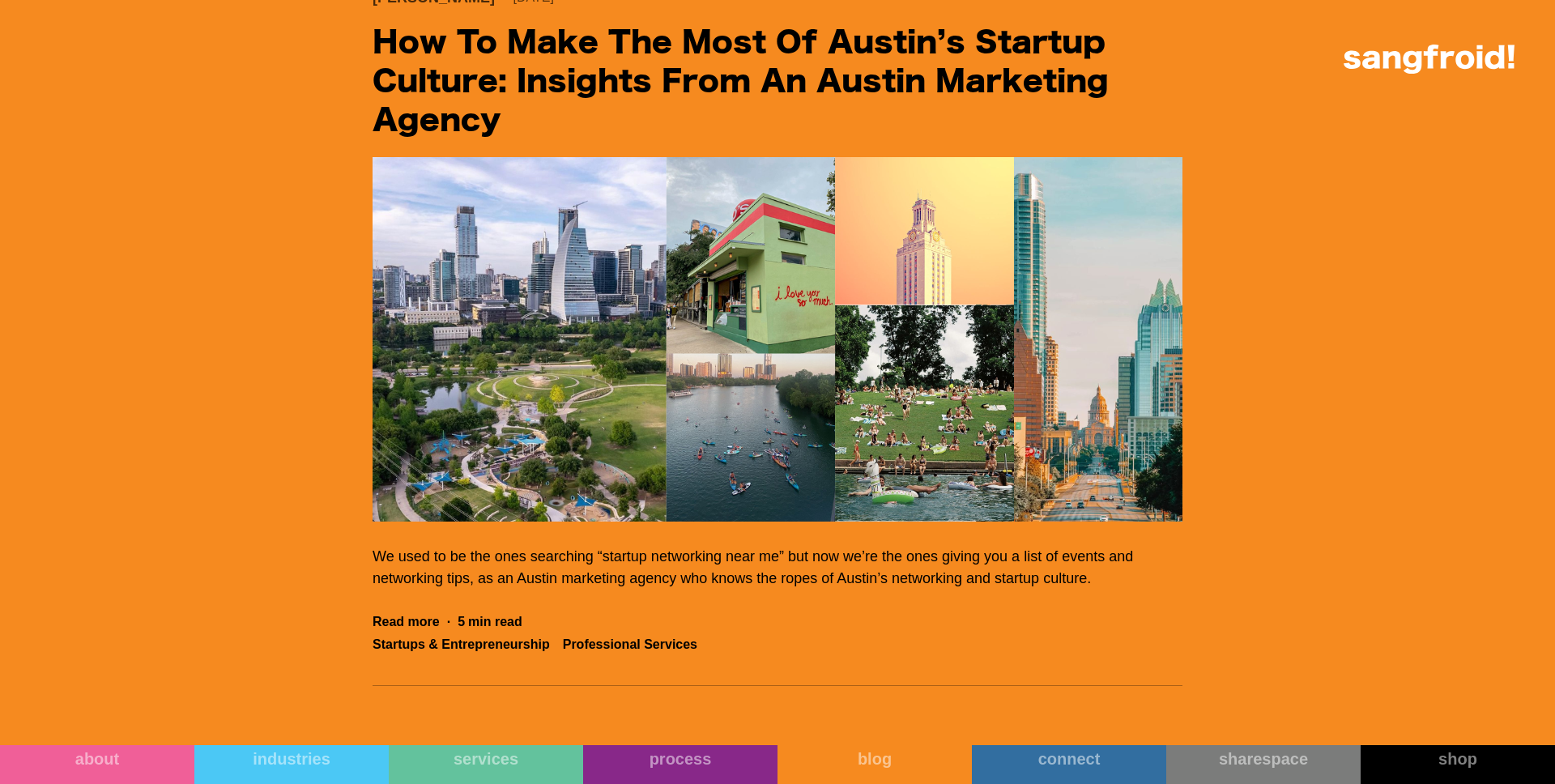
scroll to position [17945, 0]
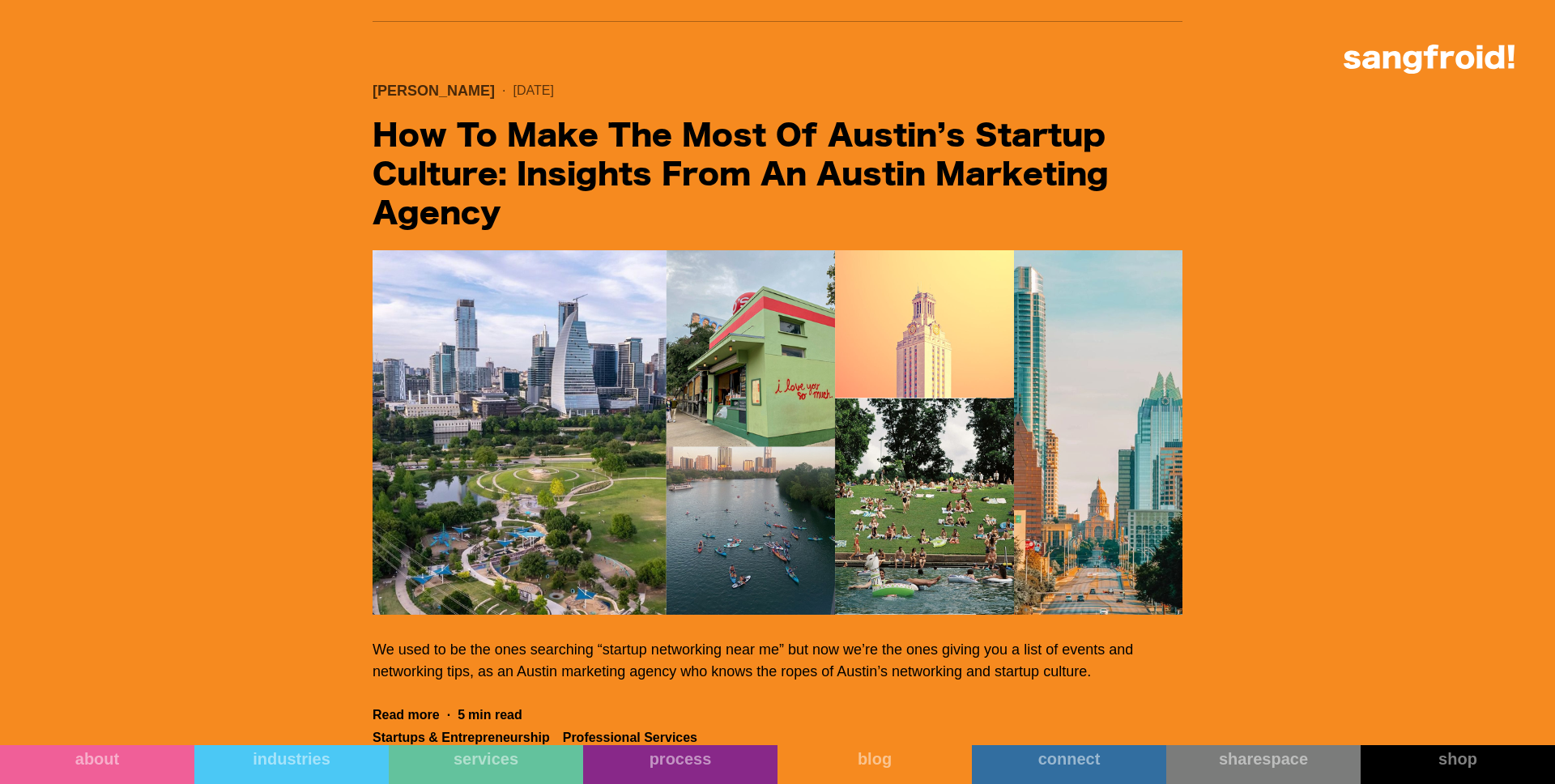
click at [587, 478] on img "Filter 5" at bounding box center [777, 432] width 810 height 364
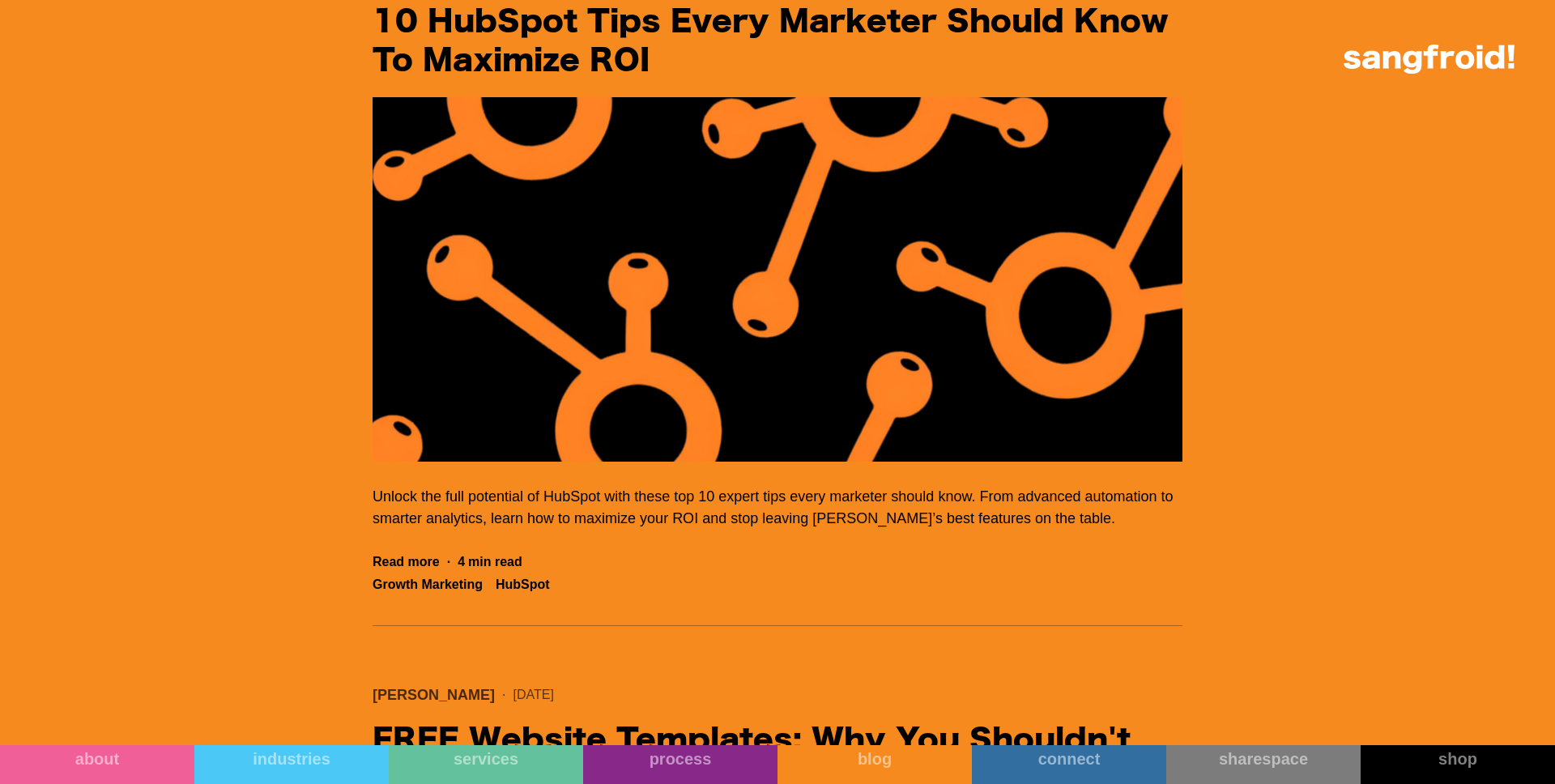
scroll to position [14528, 0]
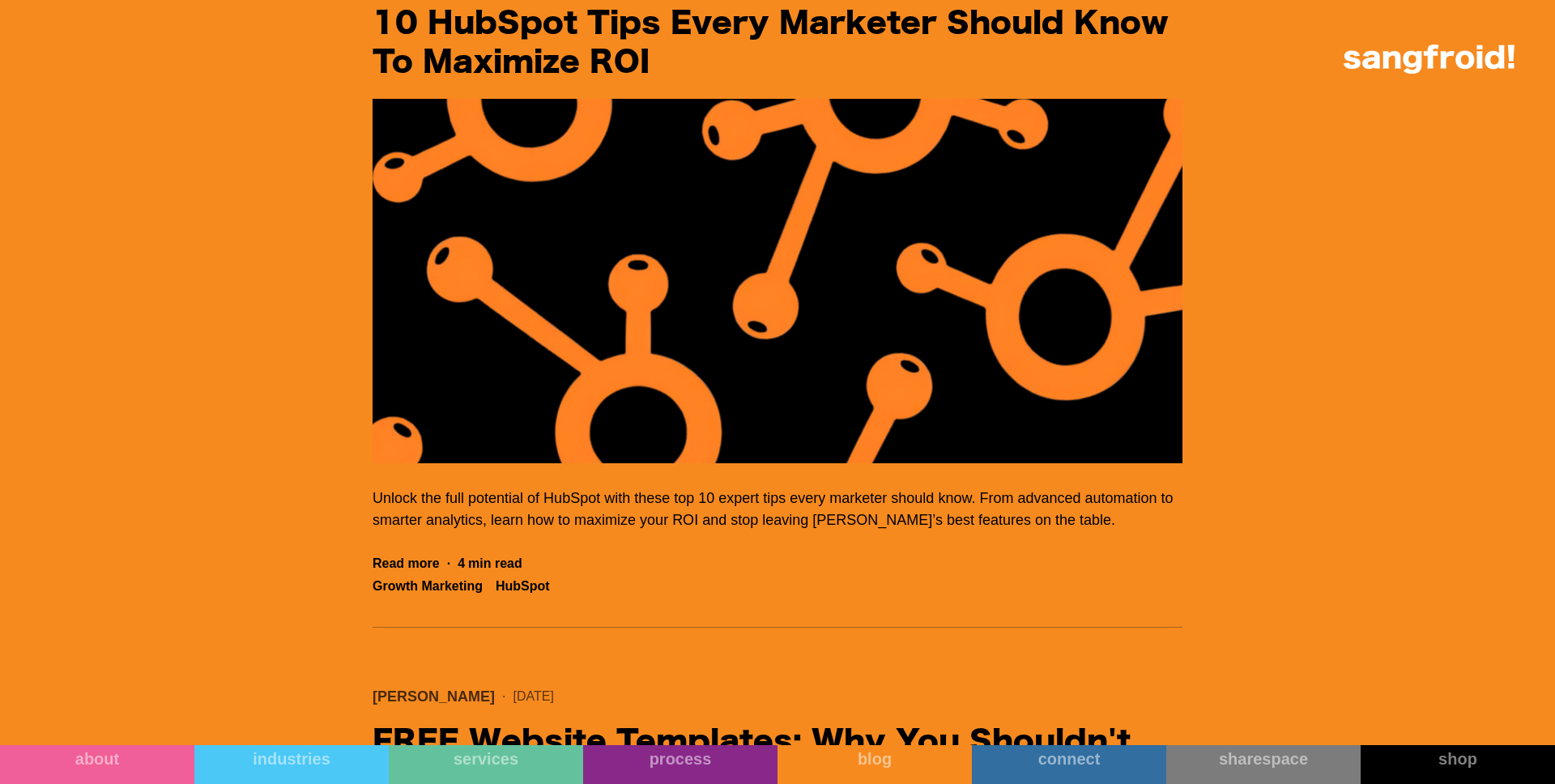
click at [814, 309] on img "Filter 5" at bounding box center [777, 281] width 810 height 364
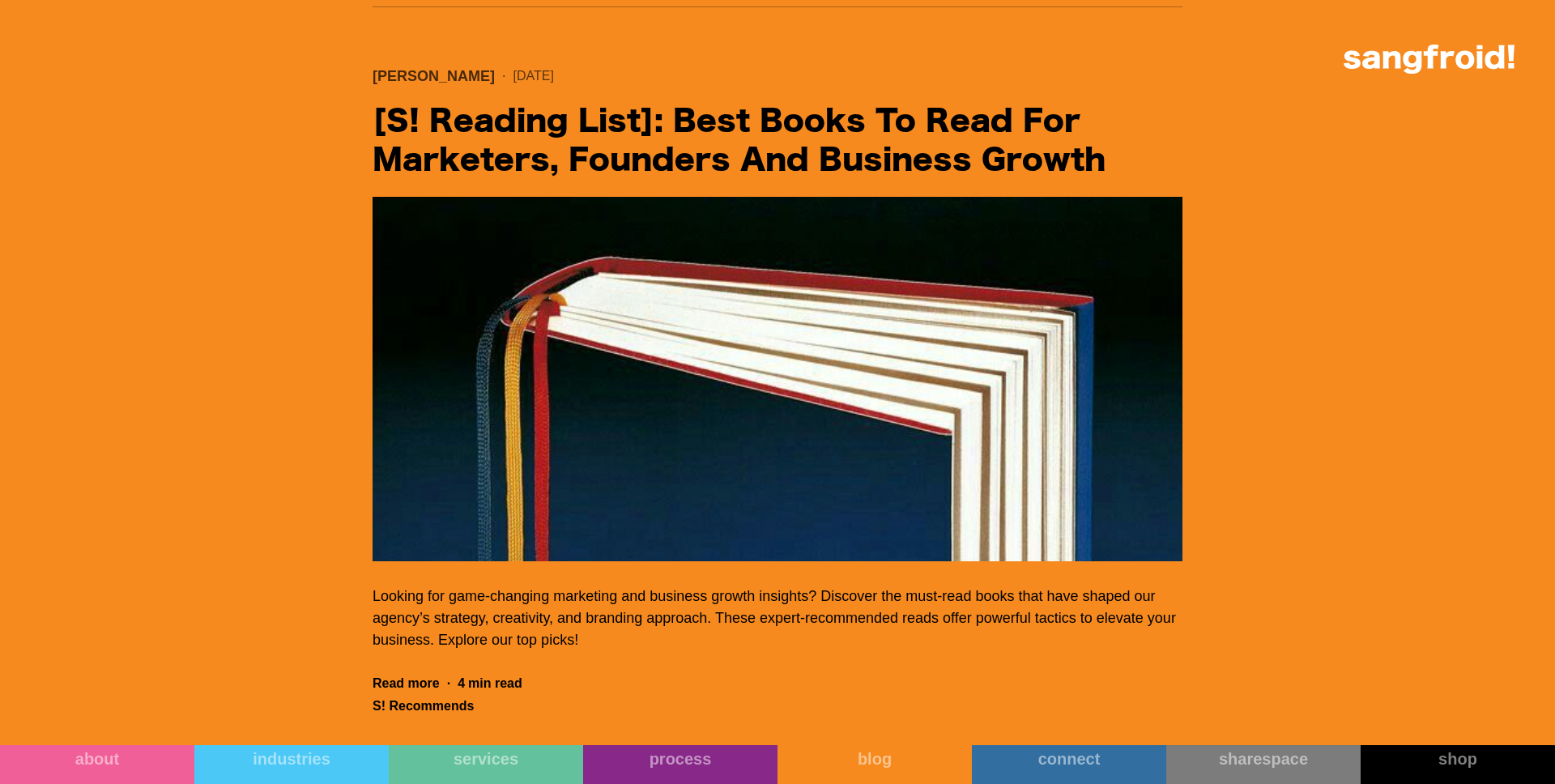
scroll to position [13691, 0]
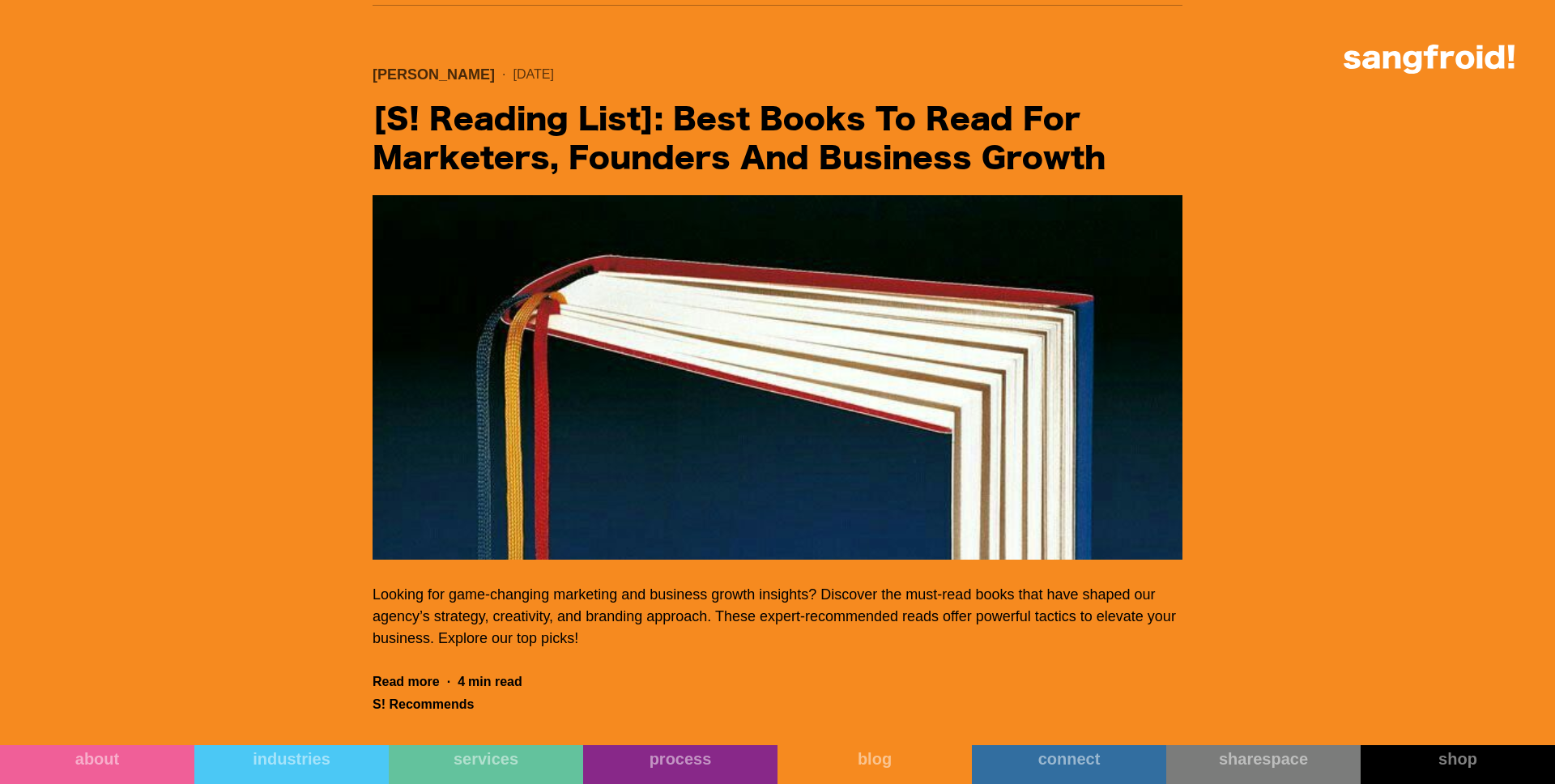
click at [445, 394] on img "Filter 5" at bounding box center [777, 377] width 810 height 364
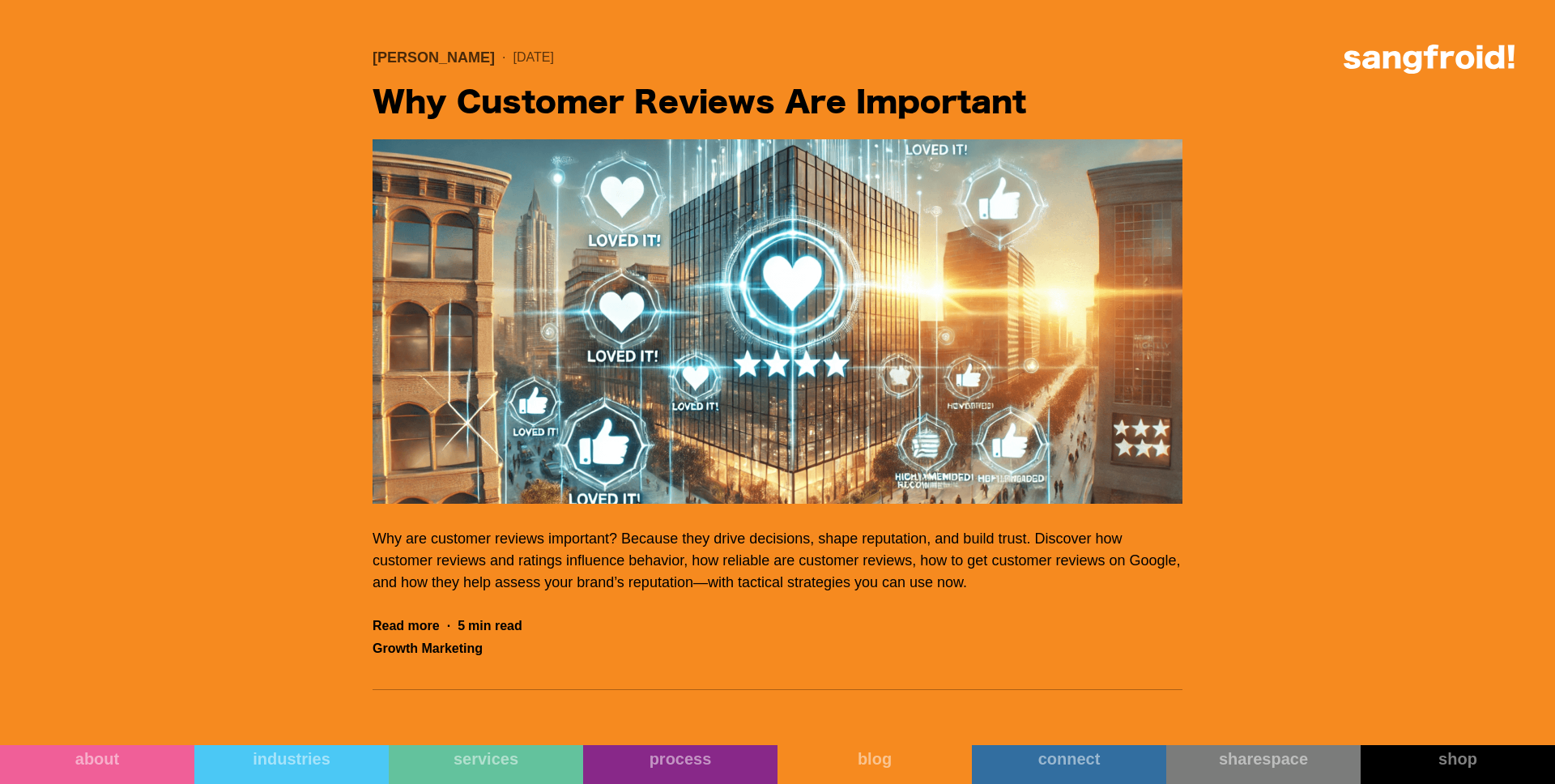
scroll to position [11572, 0]
click at [868, 446] on img "Filter 5" at bounding box center [777, 321] width 810 height 364
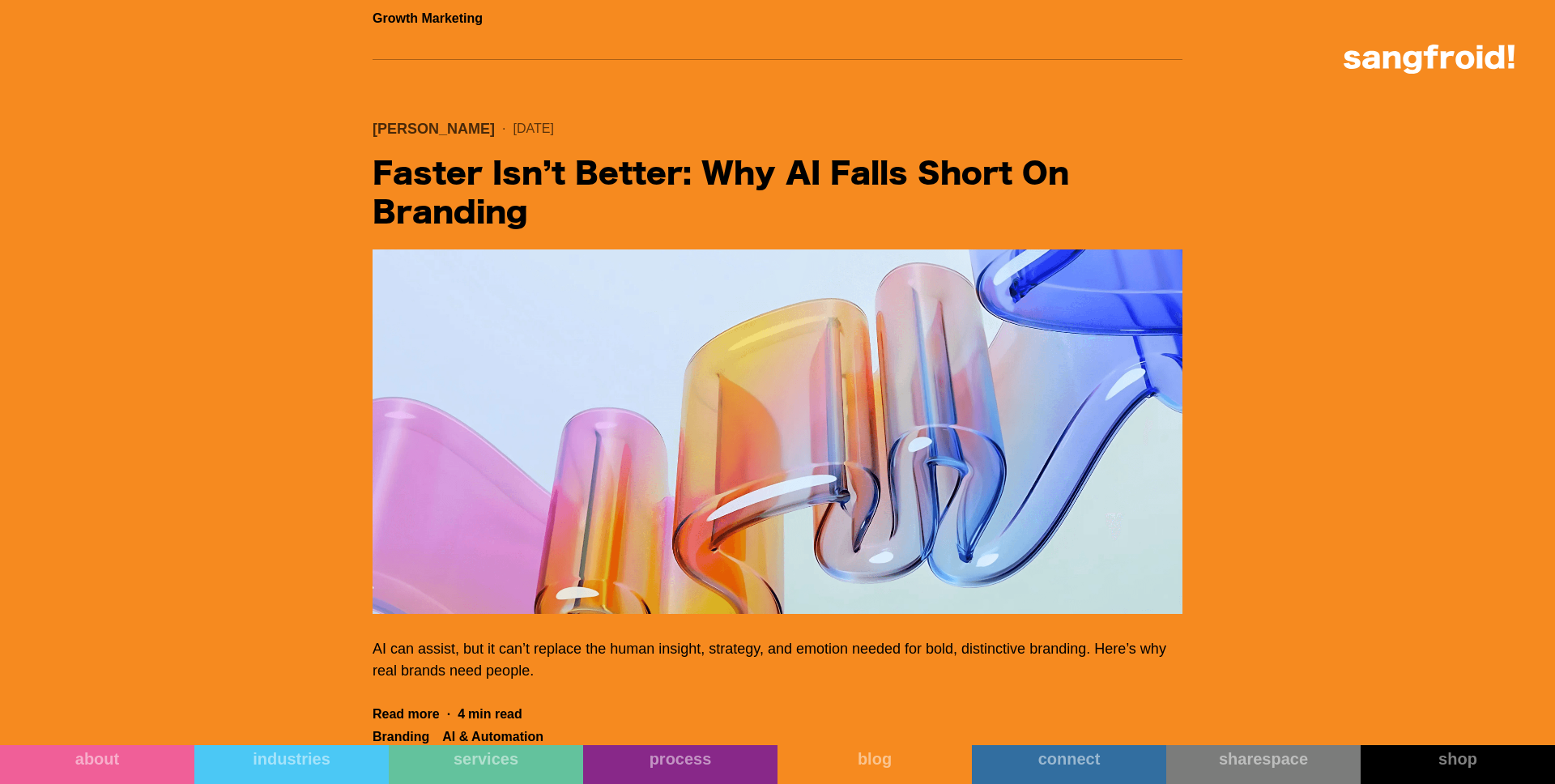
scroll to position [10793, 0]
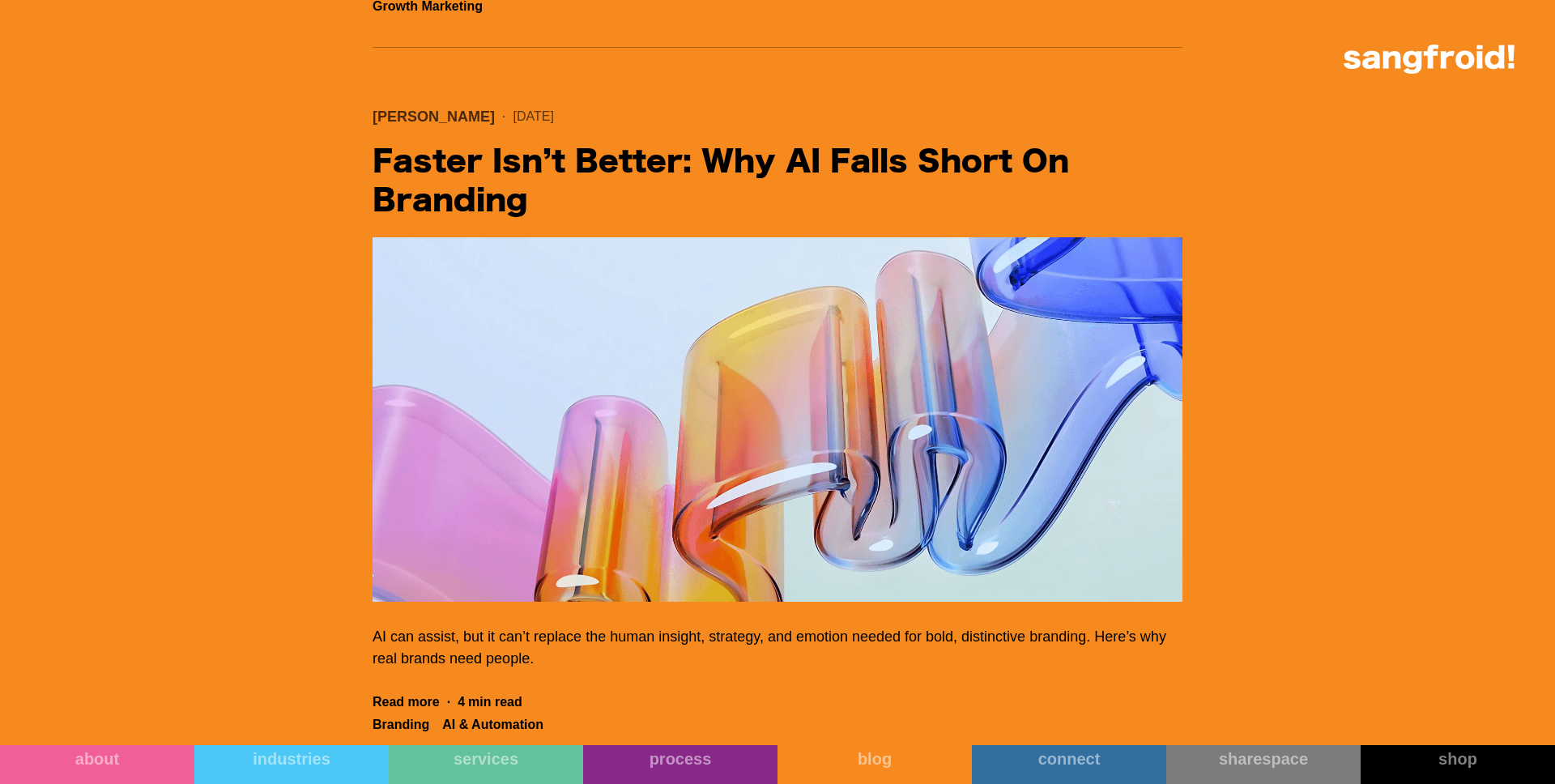
click at [523, 413] on img "Filter 5" at bounding box center [777, 419] width 810 height 364
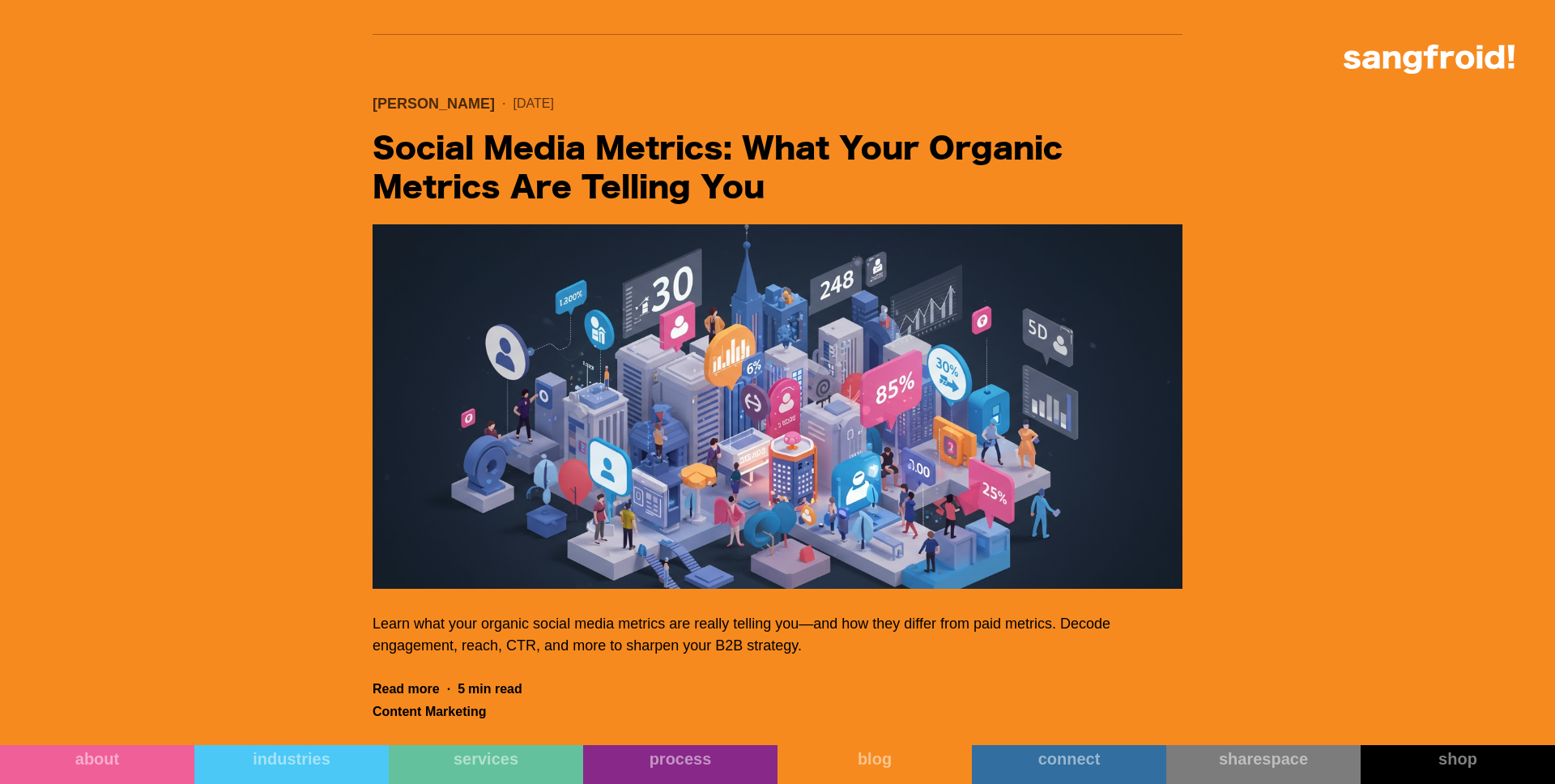
scroll to position [9369, 0]
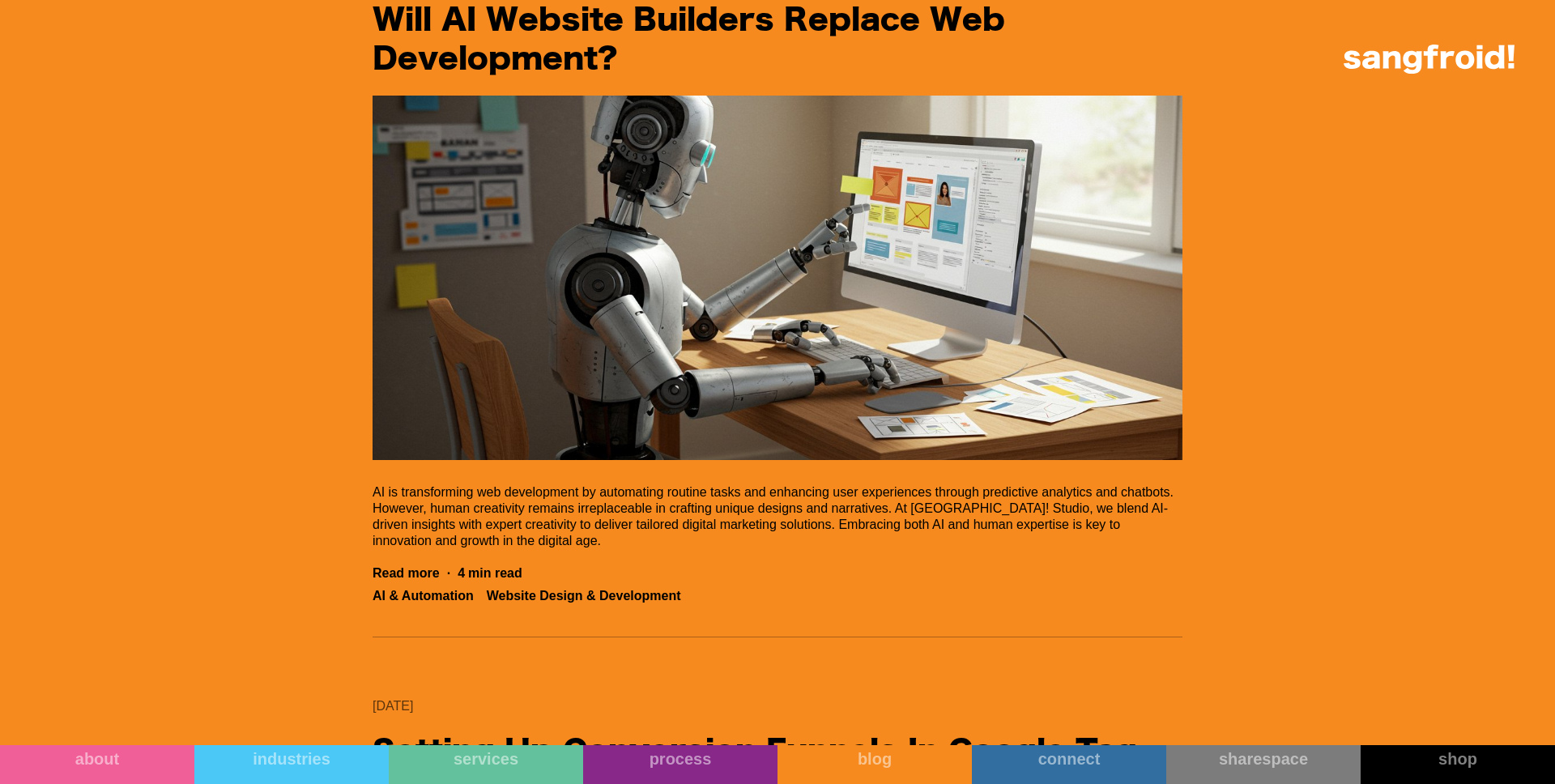
scroll to position [8037, 0]
click at [717, 235] on img "Filter 5" at bounding box center [777, 277] width 810 height 364
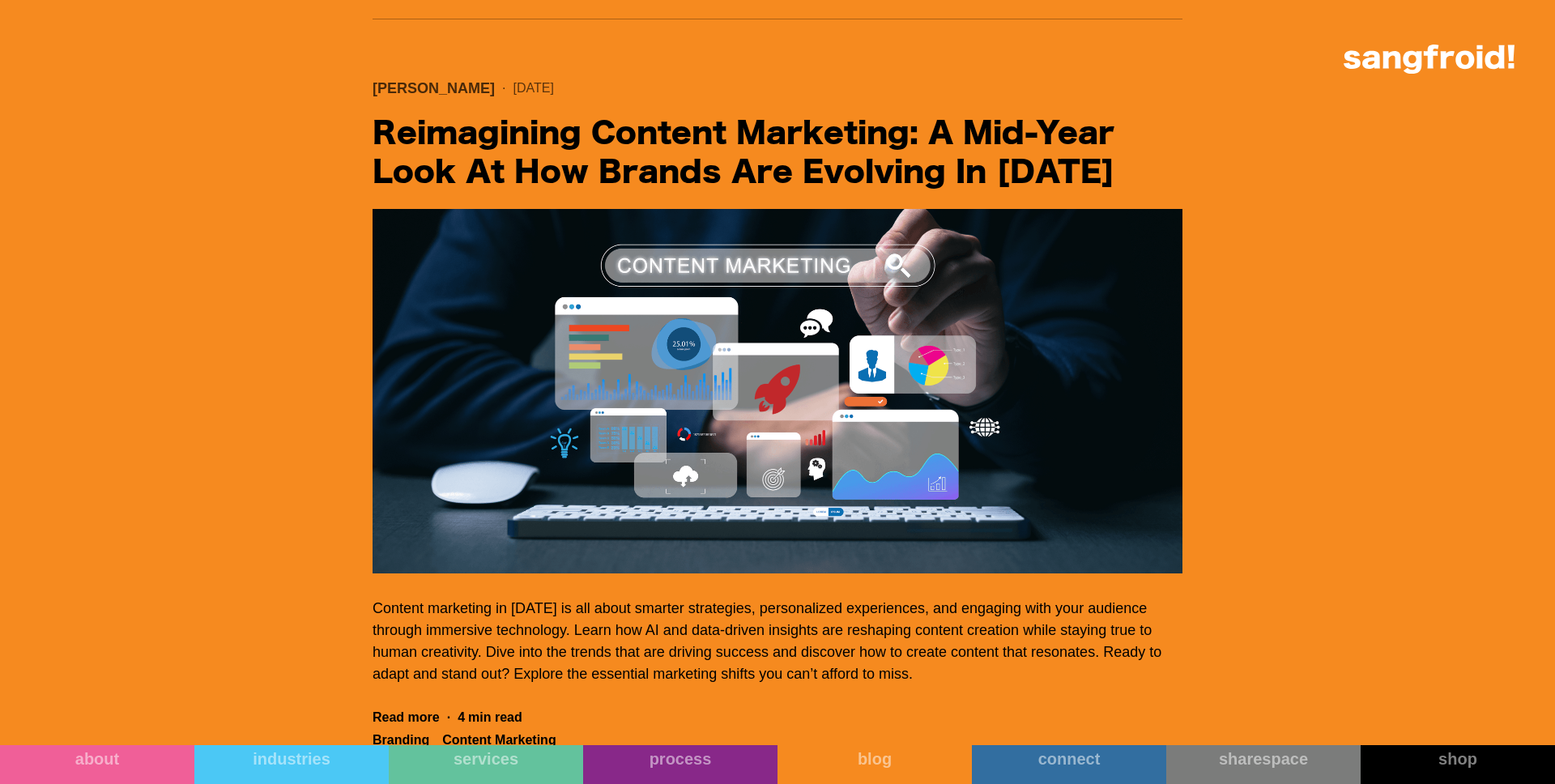
scroll to position [7099, 0]
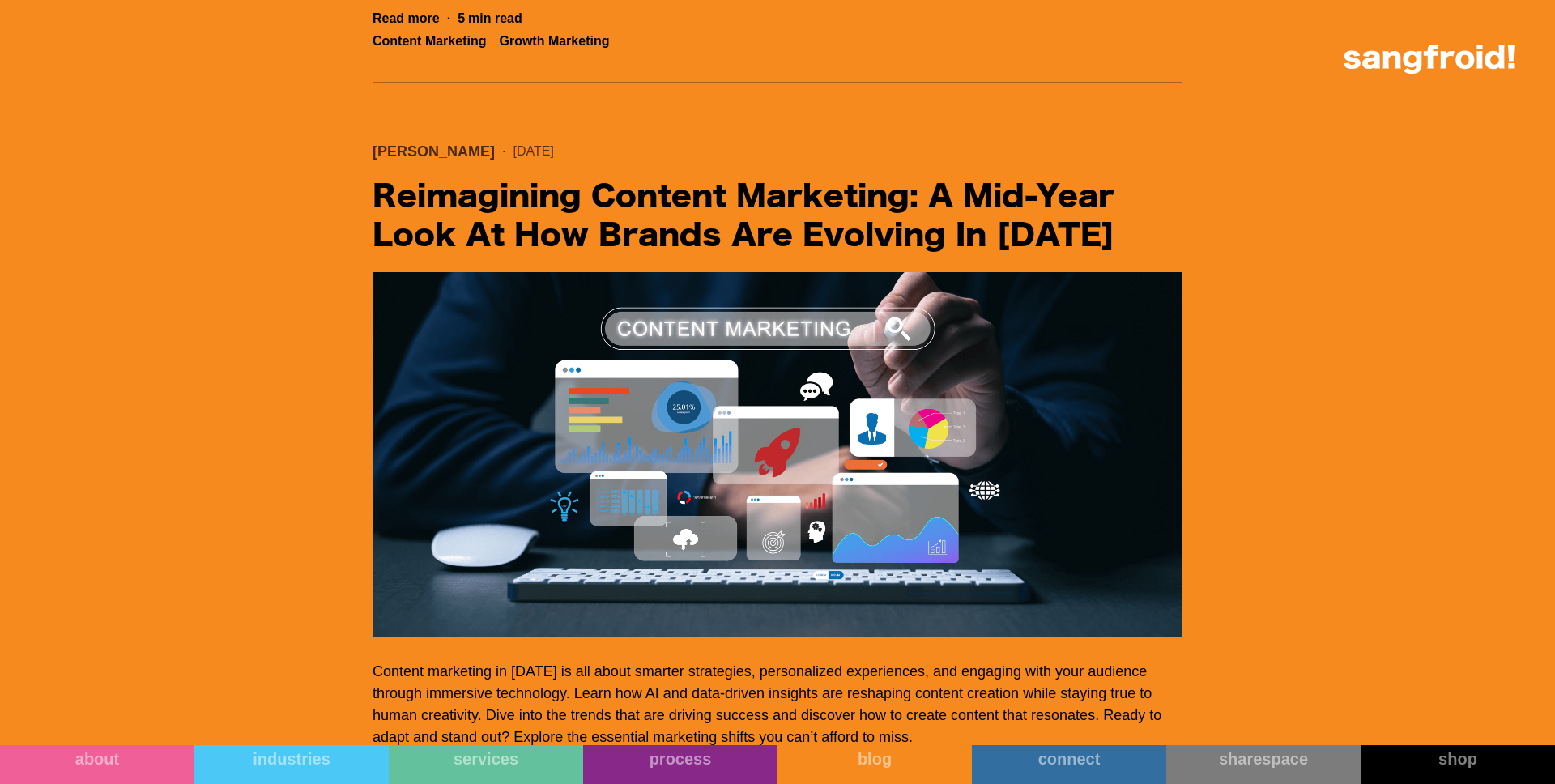
click at [444, 377] on img "Filter 5" at bounding box center [777, 454] width 810 height 364
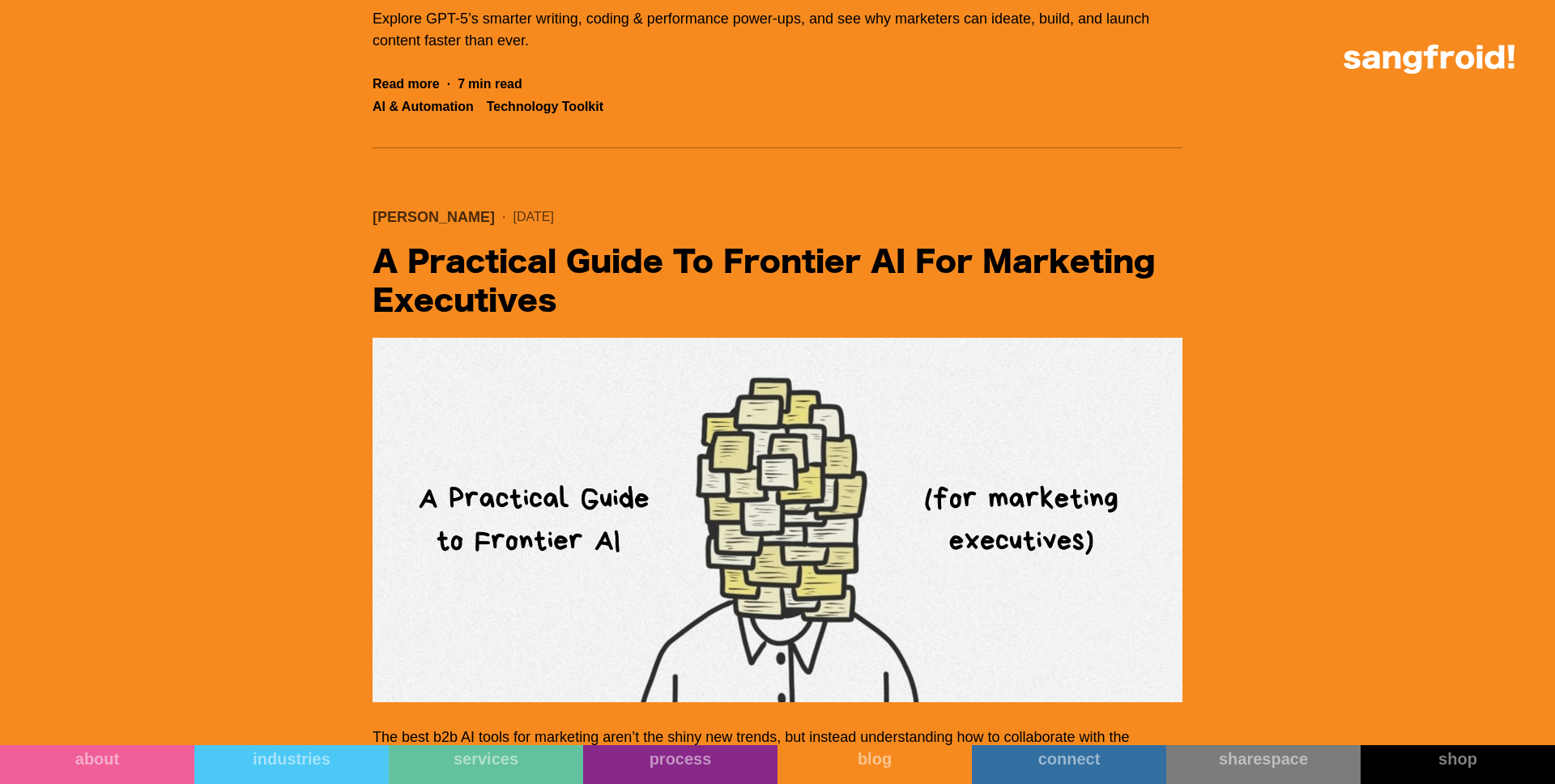
scroll to position [1465, 0]
click at [444, 410] on img "Filter 5" at bounding box center [777, 520] width 810 height 364
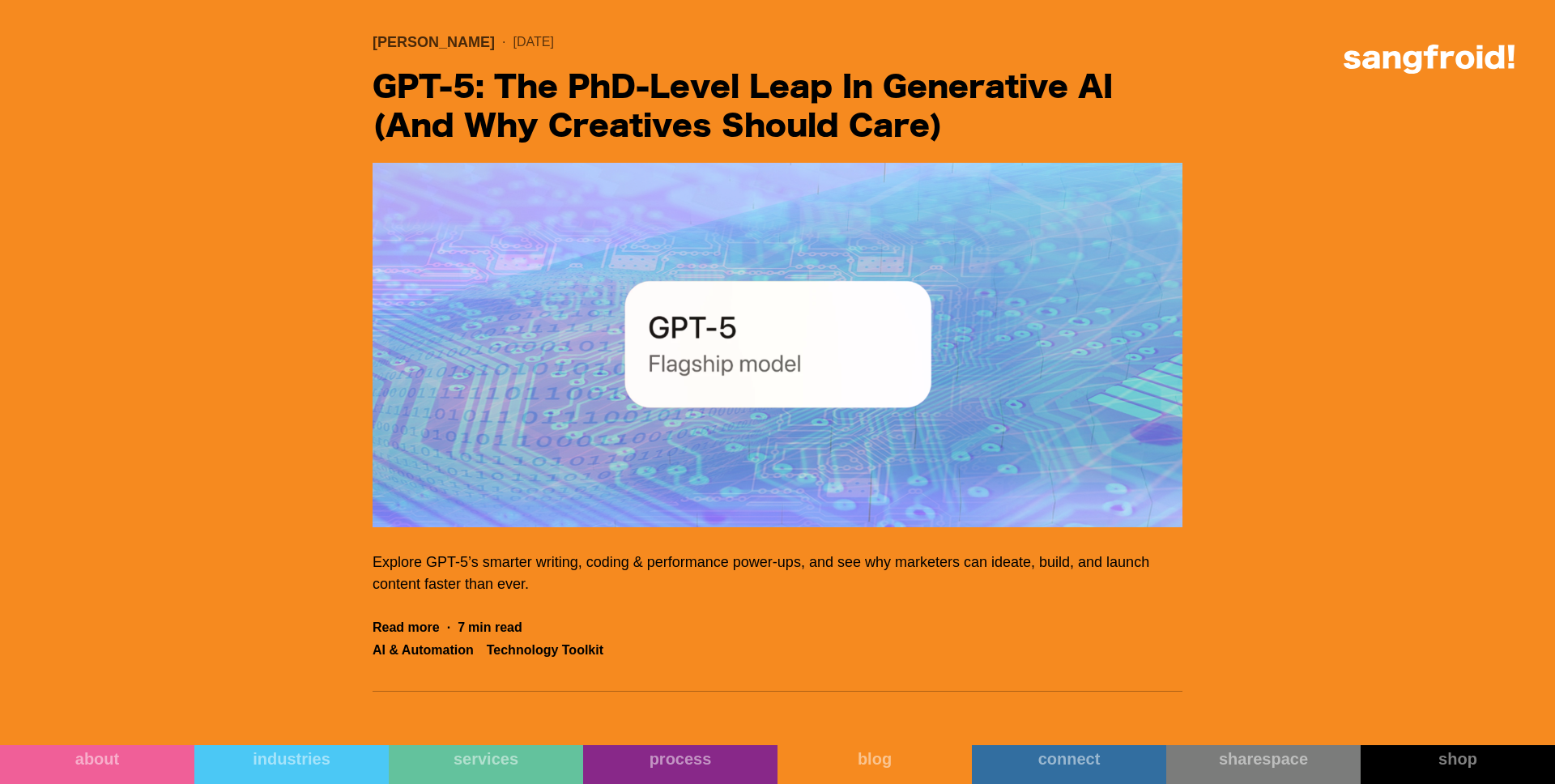
scroll to position [746, 0]
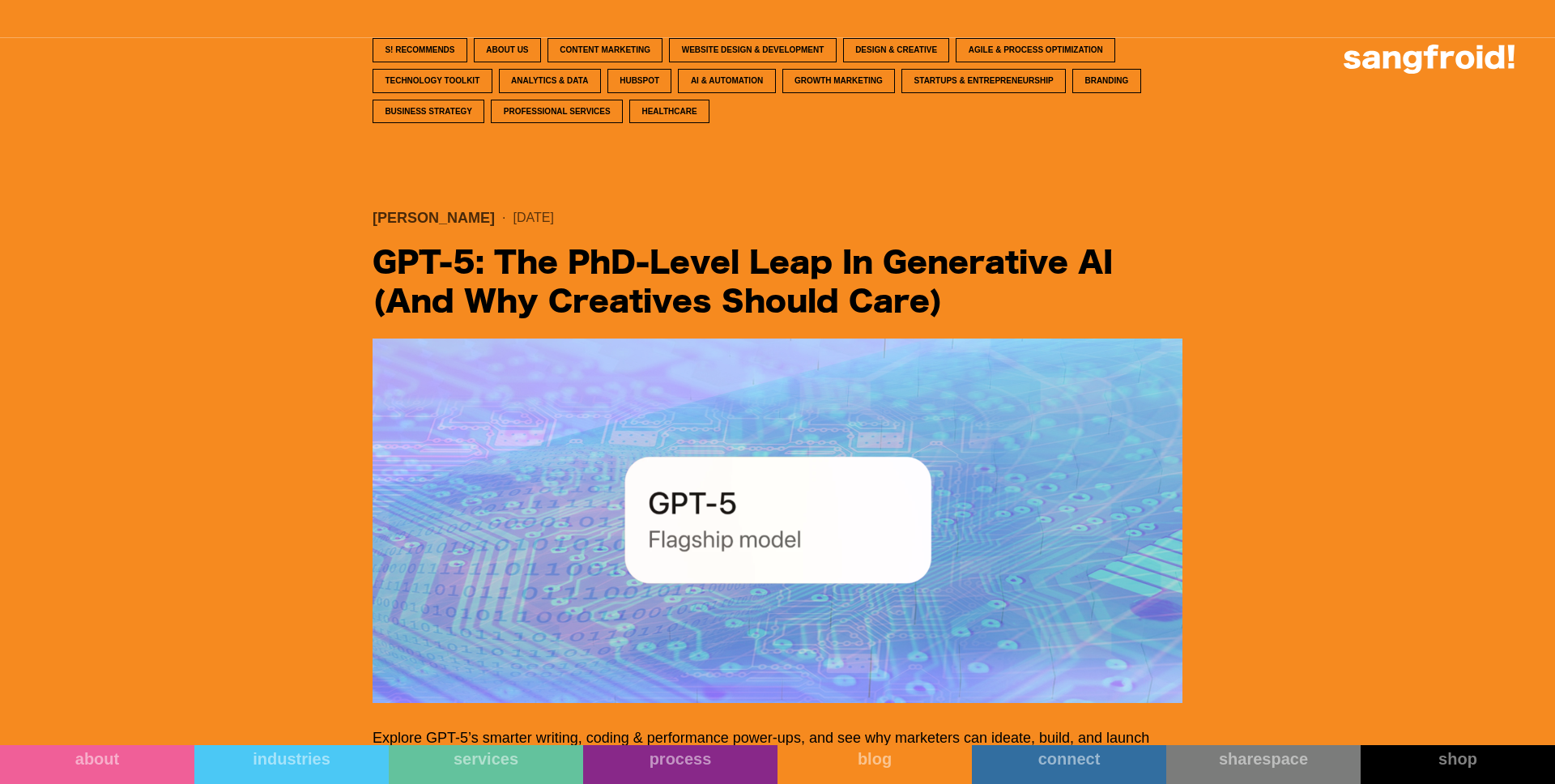
click at [636, 343] on img "Filter 5" at bounding box center [777, 520] width 810 height 364
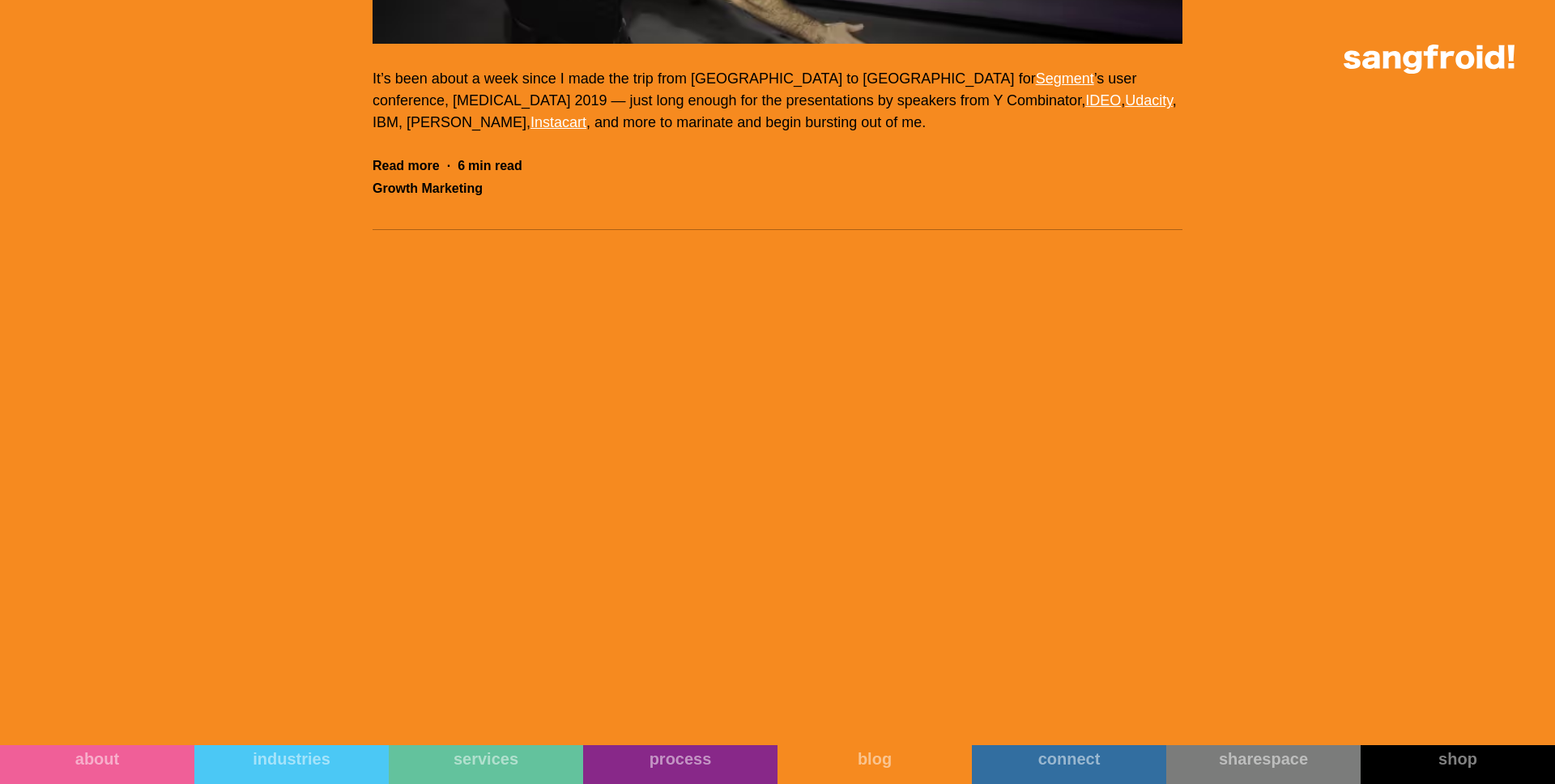
scroll to position [59066, 0]
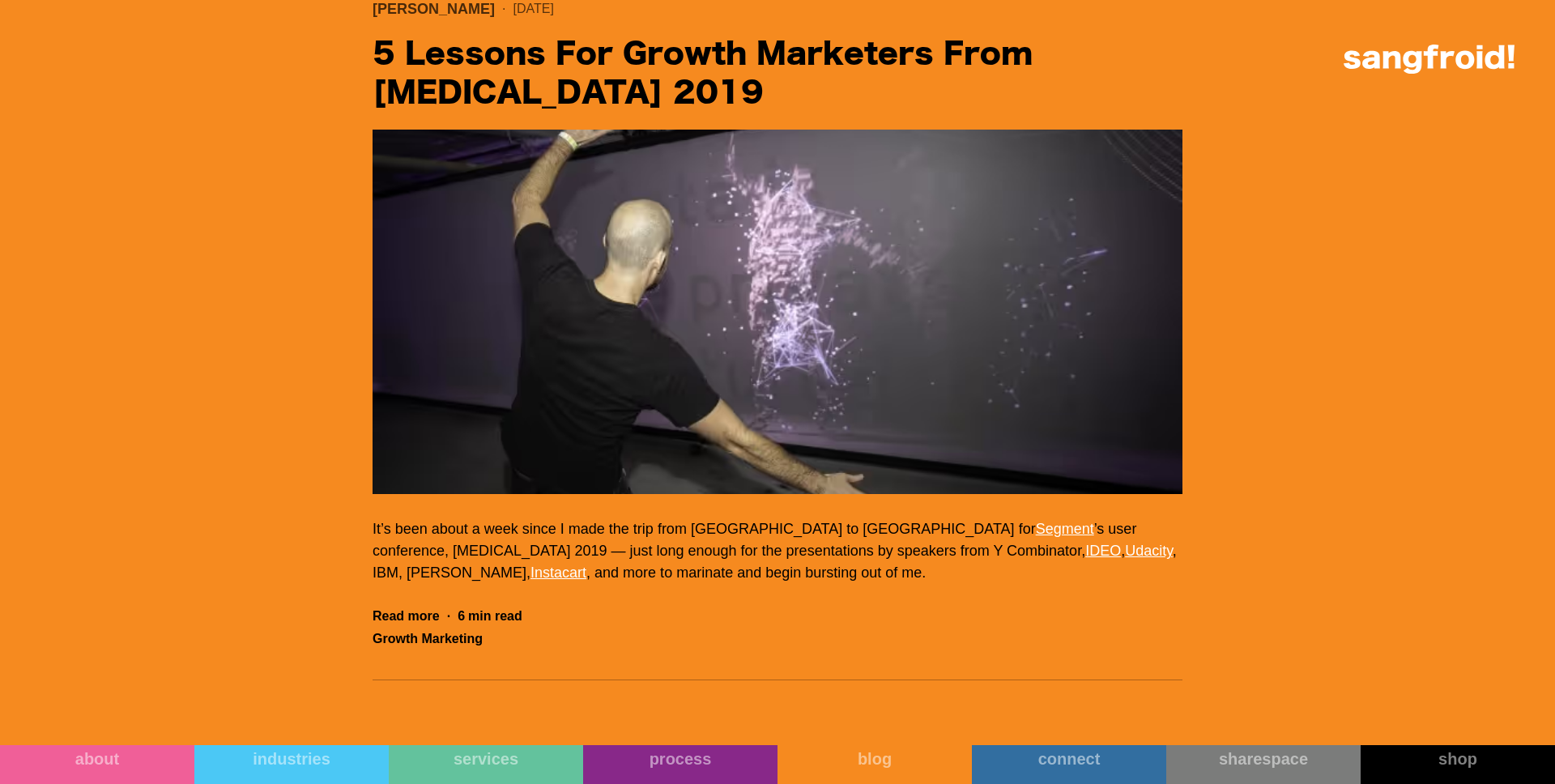
scroll to position [58414, 0]
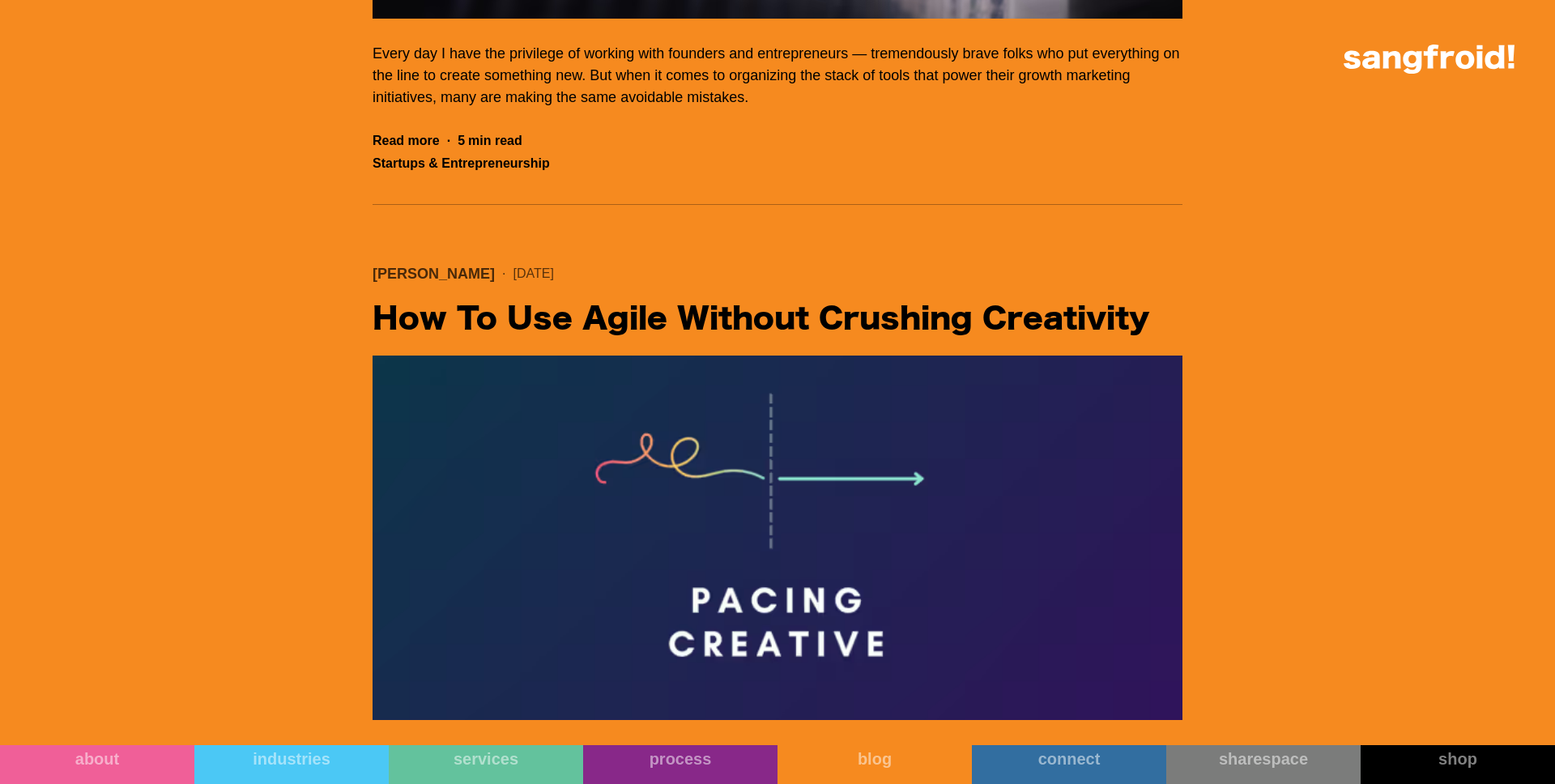
scroll to position [57041, 0]
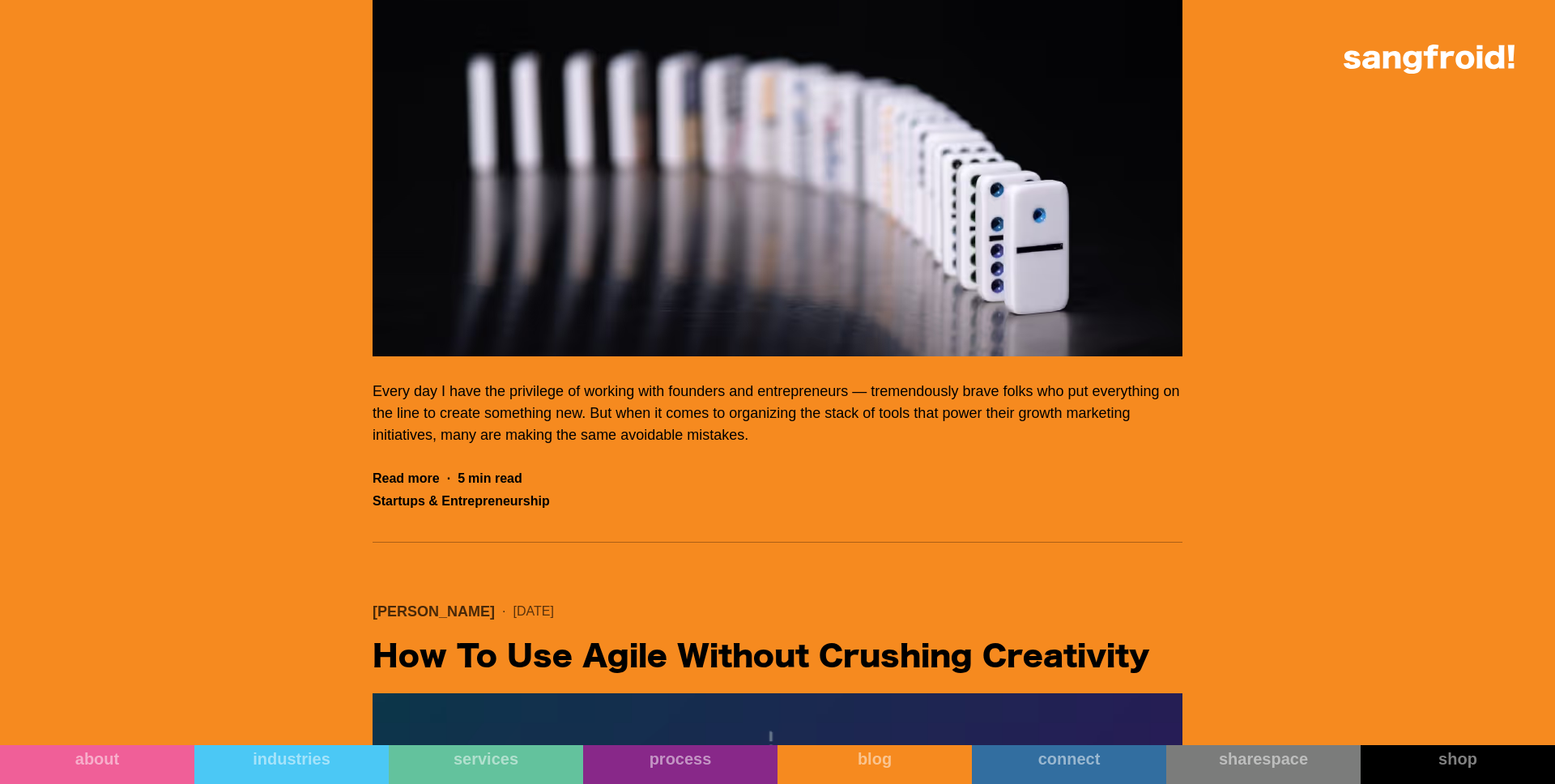
scroll to position [56877, 0]
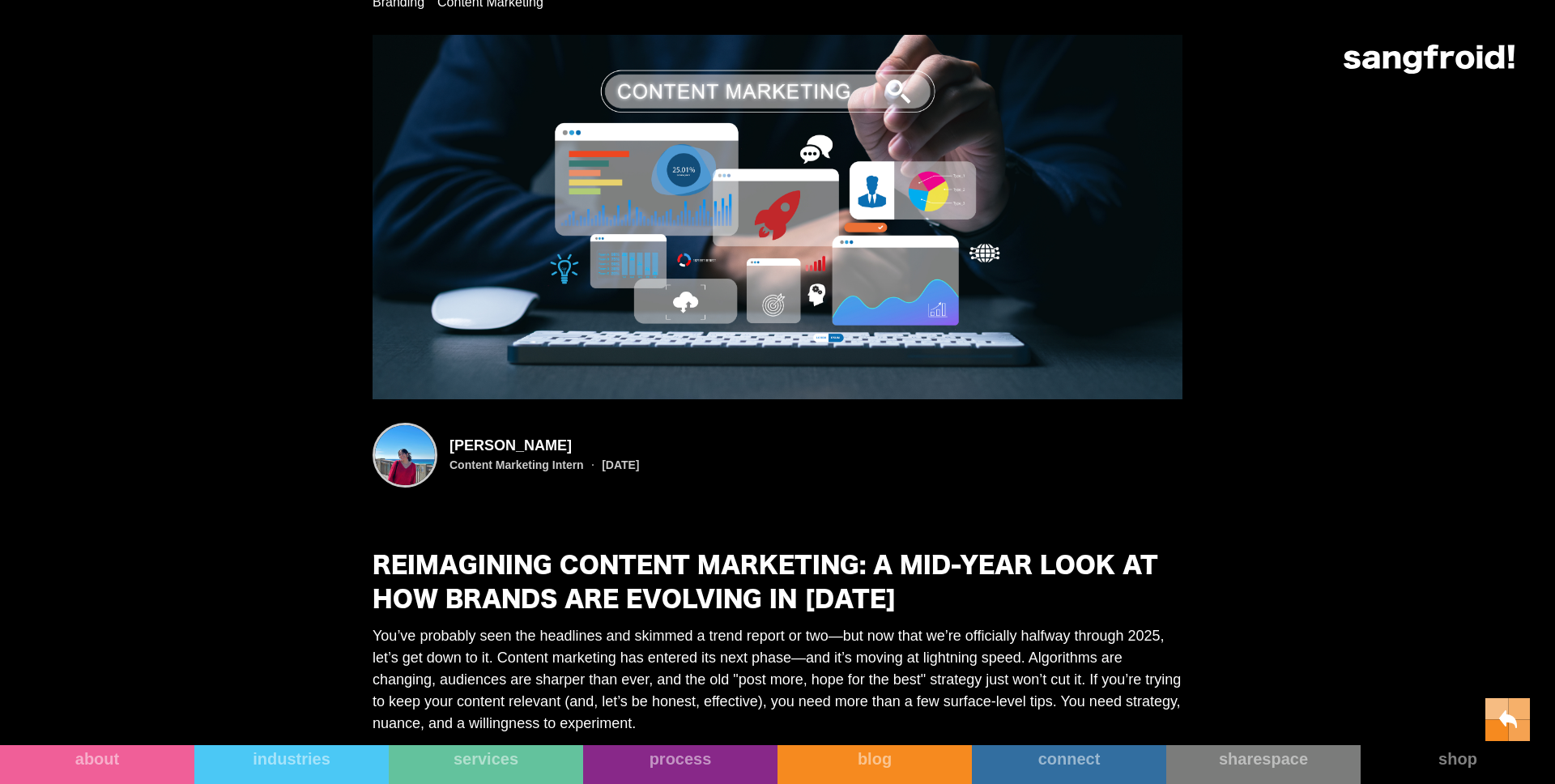
scroll to position [115, 0]
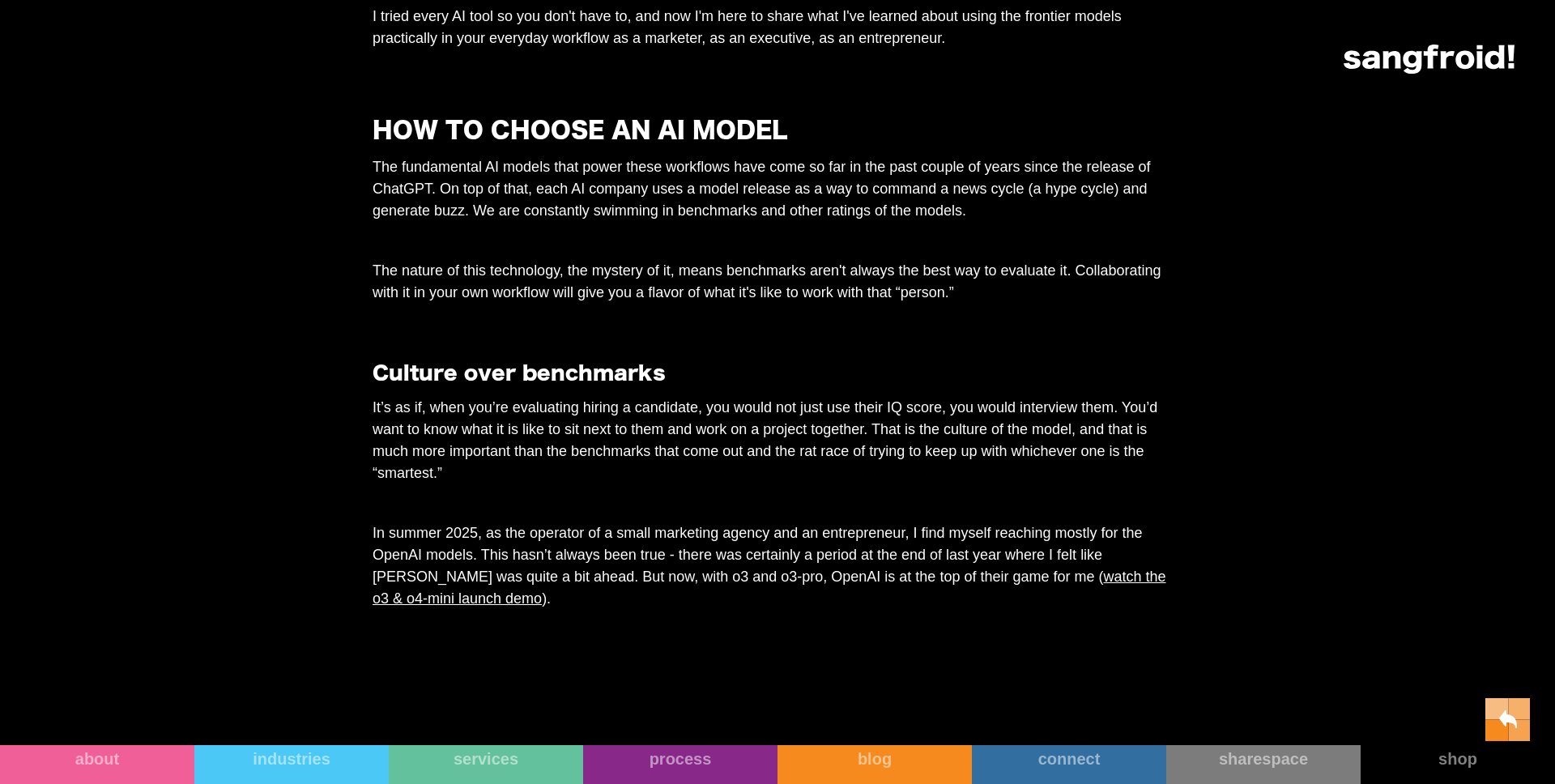
scroll to position [1282, 0]
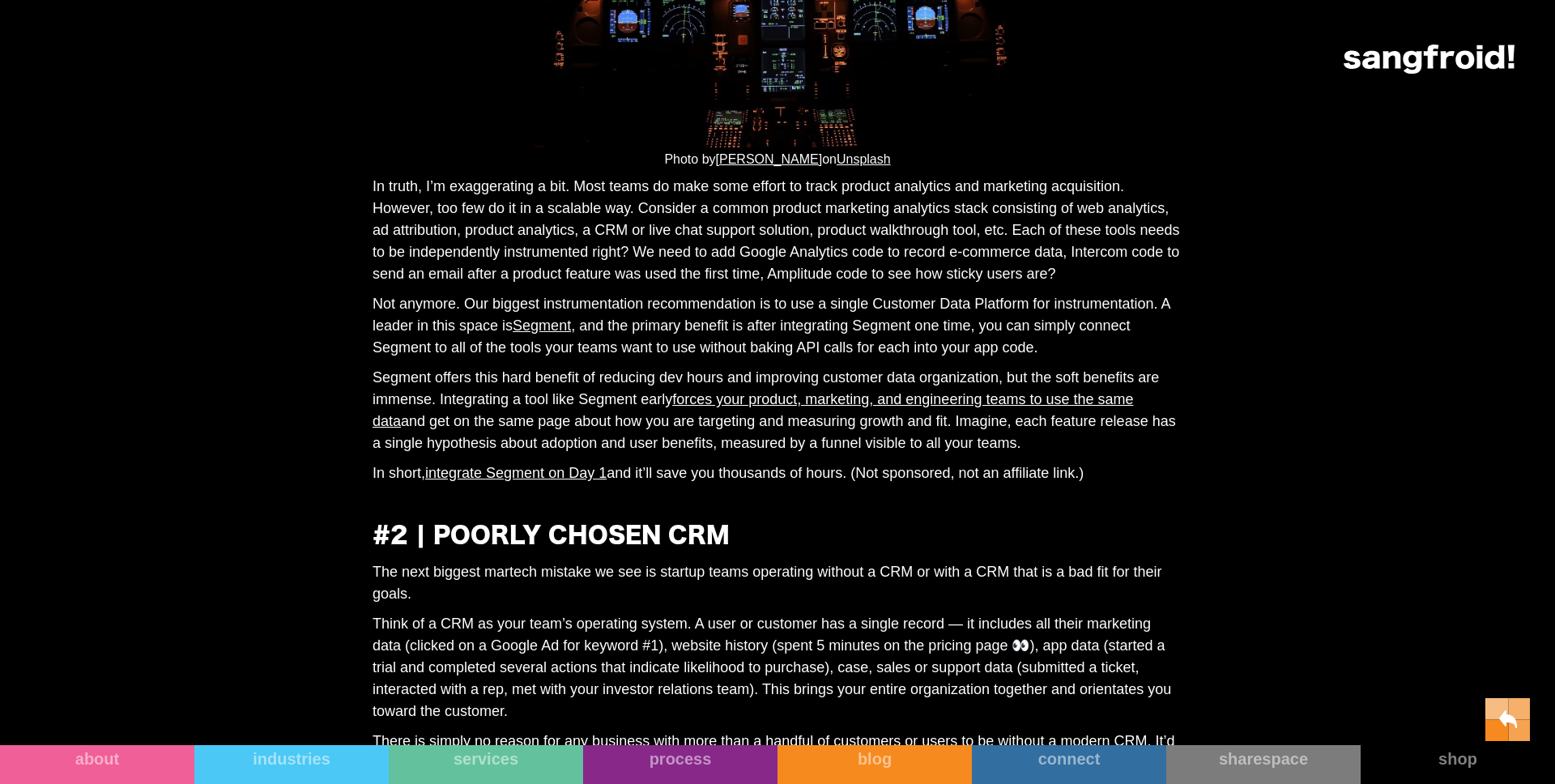
scroll to position [1295, 0]
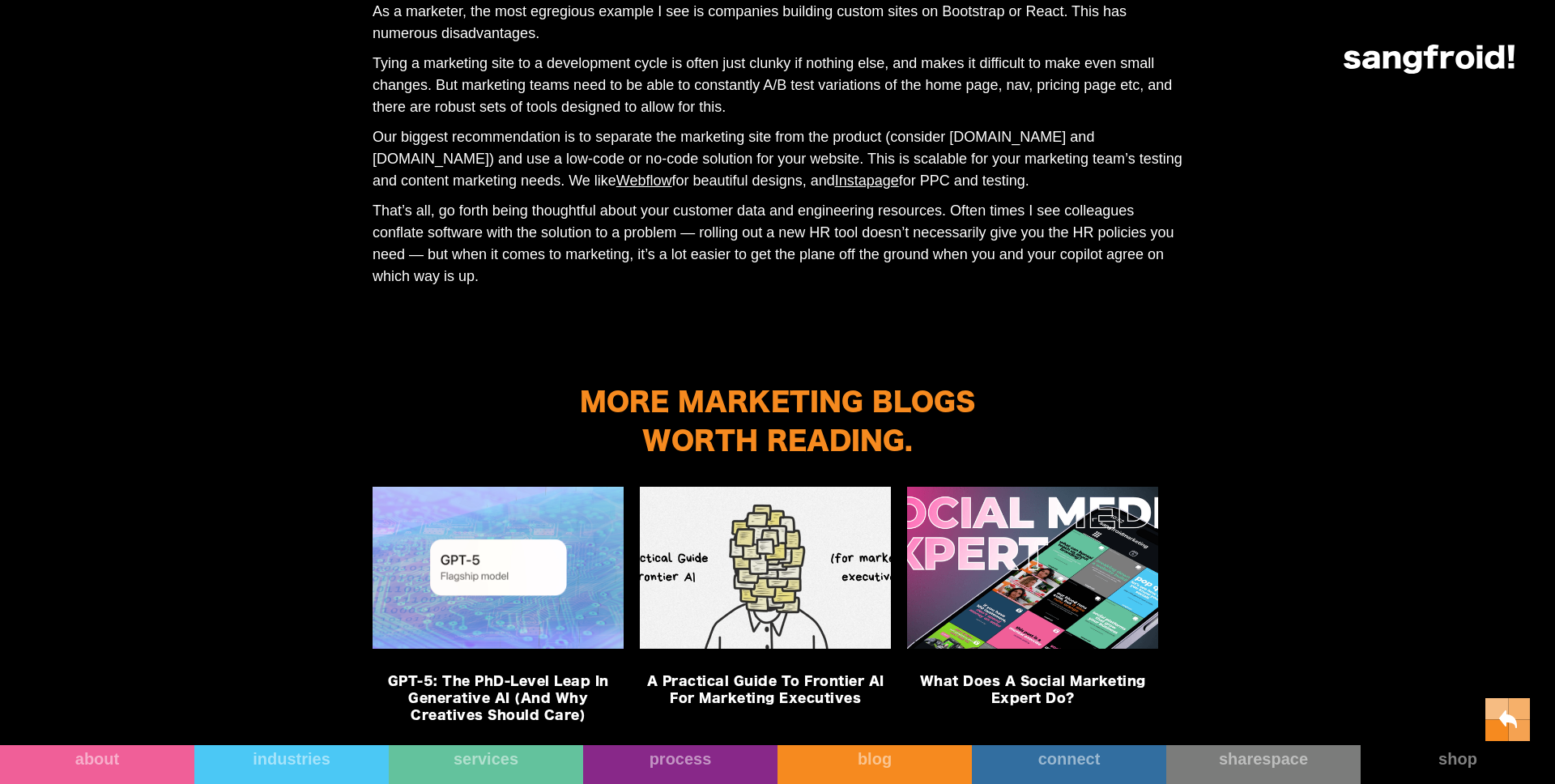
scroll to position [3079, 0]
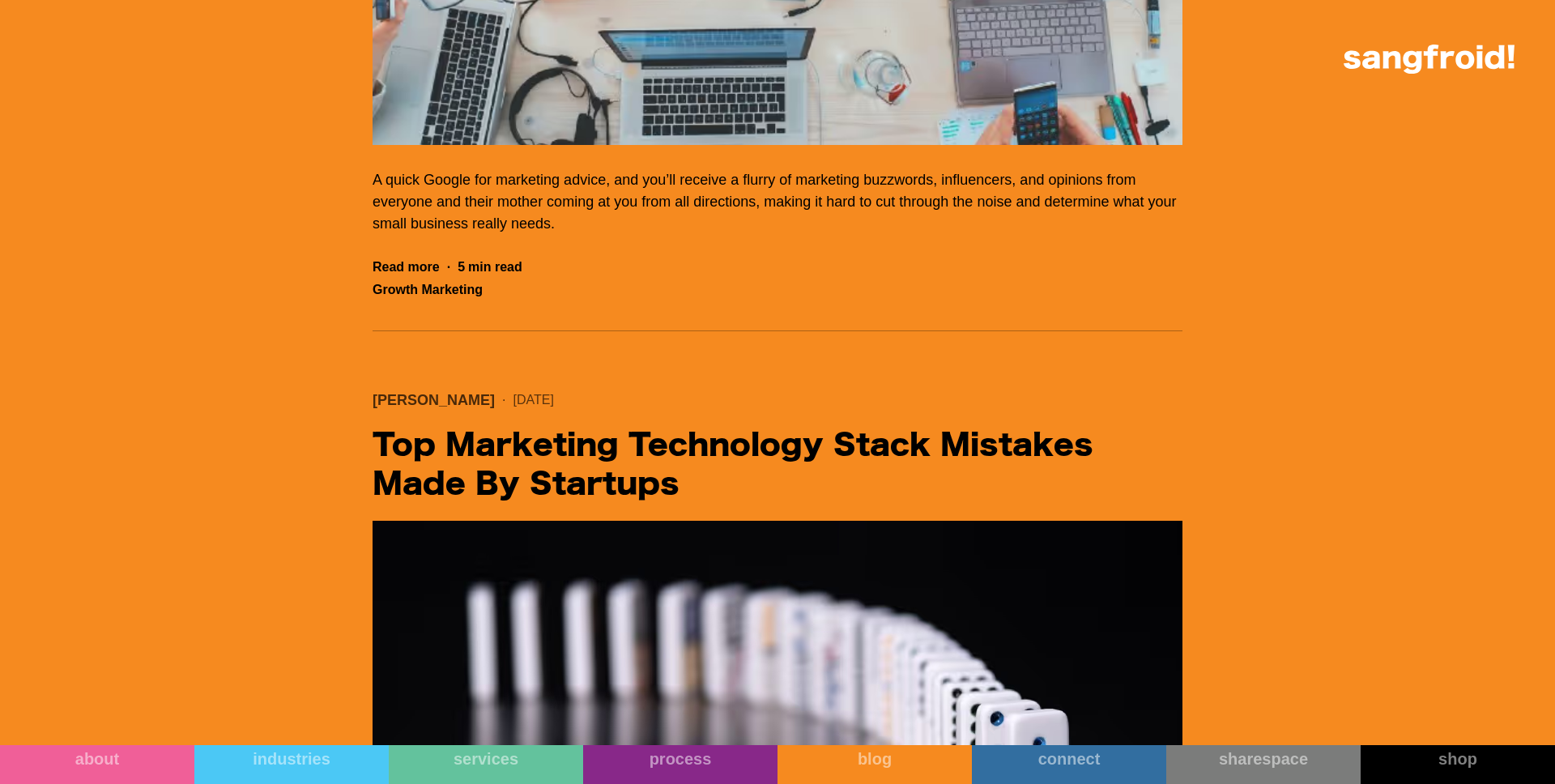
scroll to position [56181, 0]
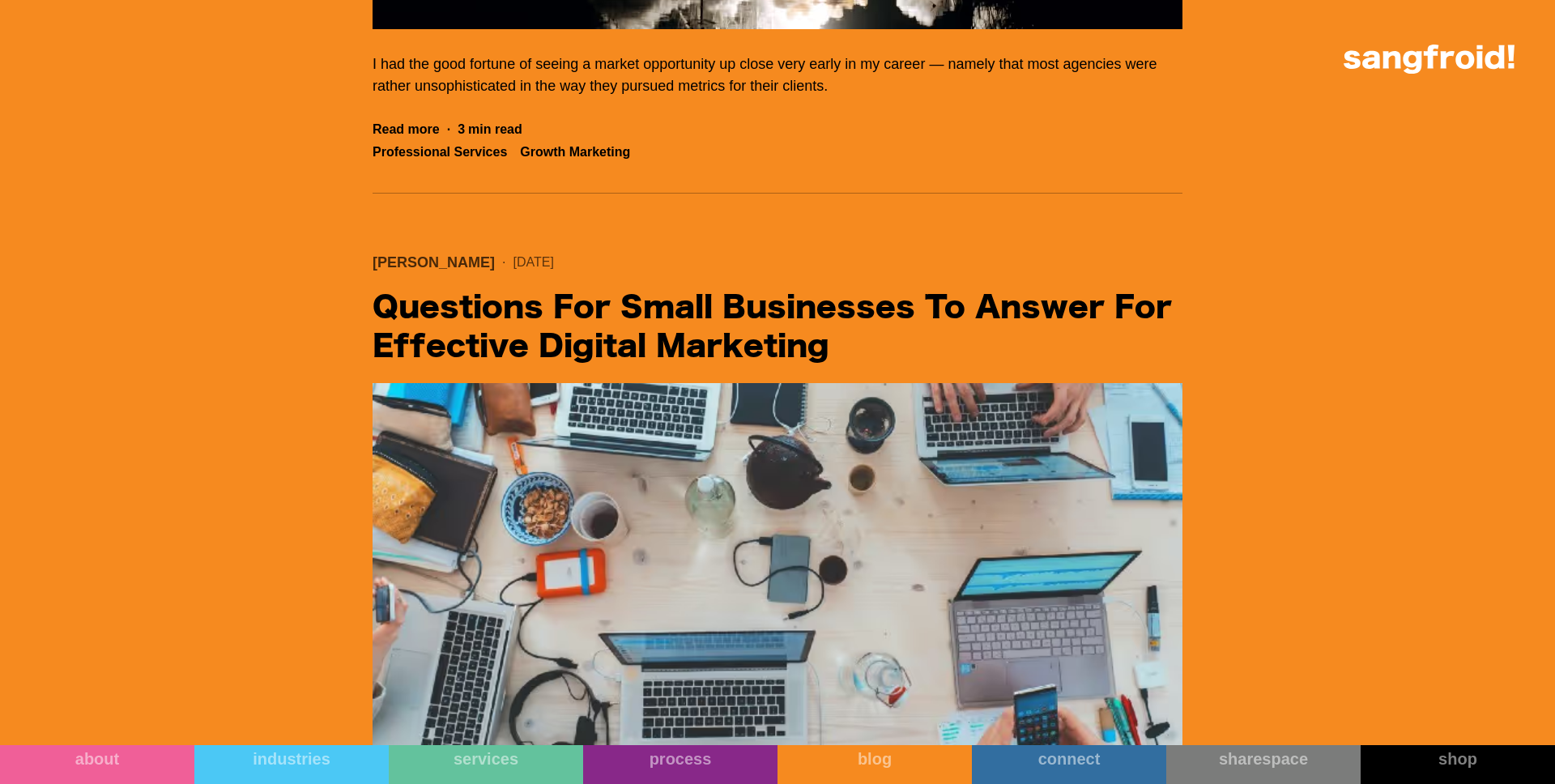
scroll to position [55566, 0]
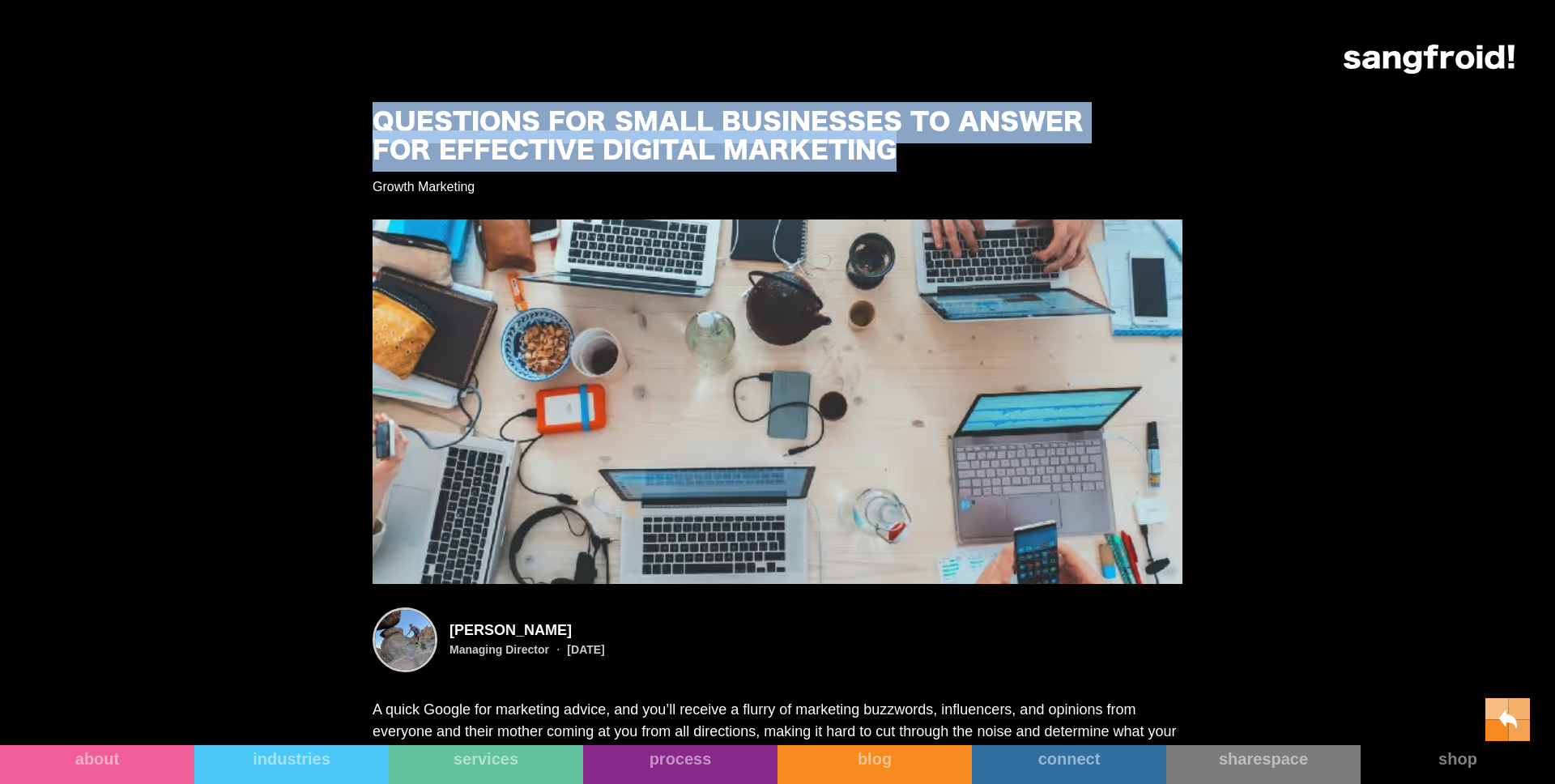
drag, startPoint x: 376, startPoint y: 115, endPoint x: 978, endPoint y: 153, distance: 603.2
click at [978, 153] on h1 "Questions for Small Businesses to Answer for Effective Digital Marketing" at bounding box center [741, 138] width 737 height 56
copy h1 "Questions for Small Businesses to Answer for Effective Digital Marketing"
click at [978, 153] on h1 "Questions for Small Businesses to Answer for Effective Digital Marketing" at bounding box center [741, 138] width 737 height 56
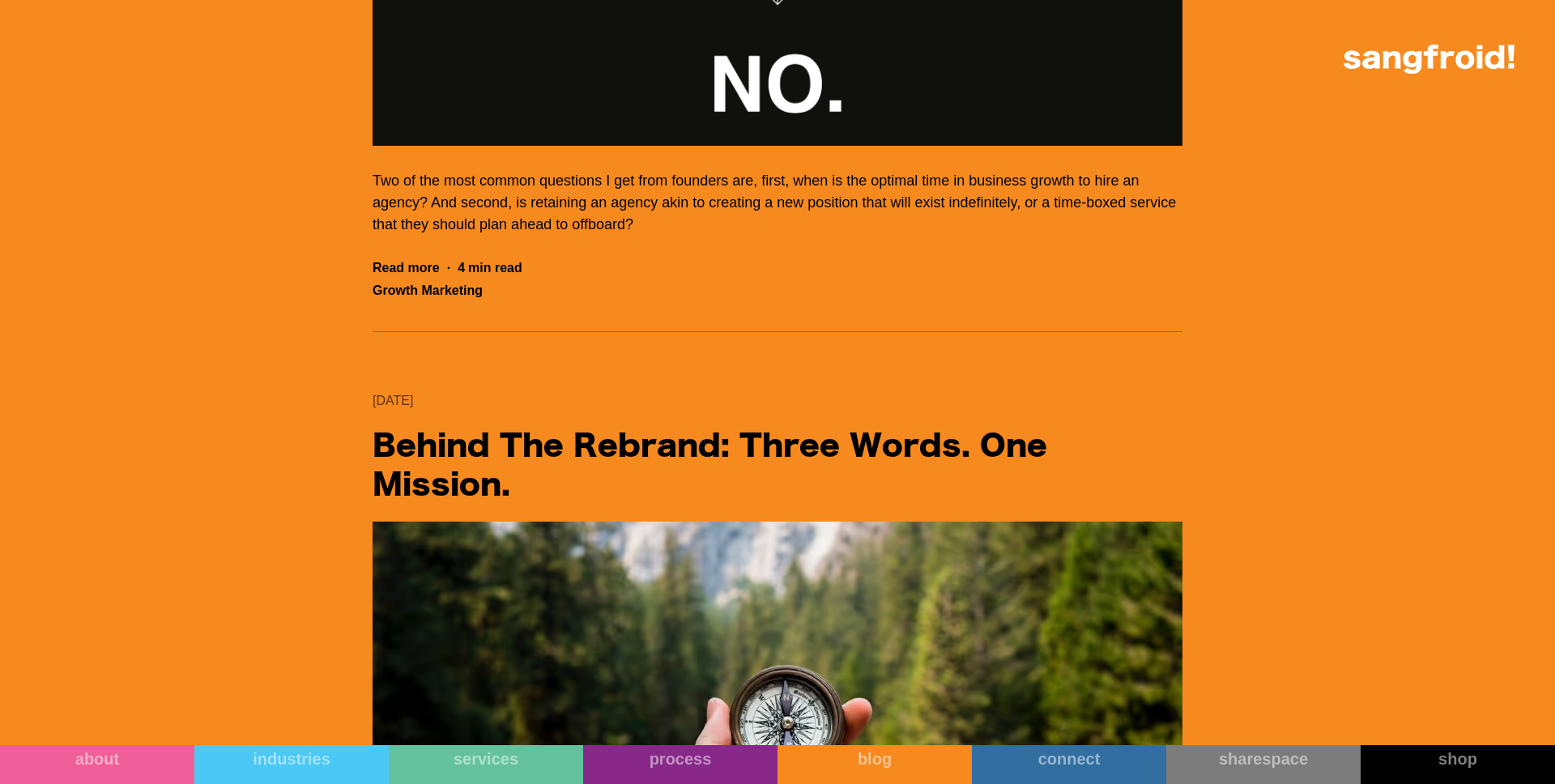
scroll to position [53283, 0]
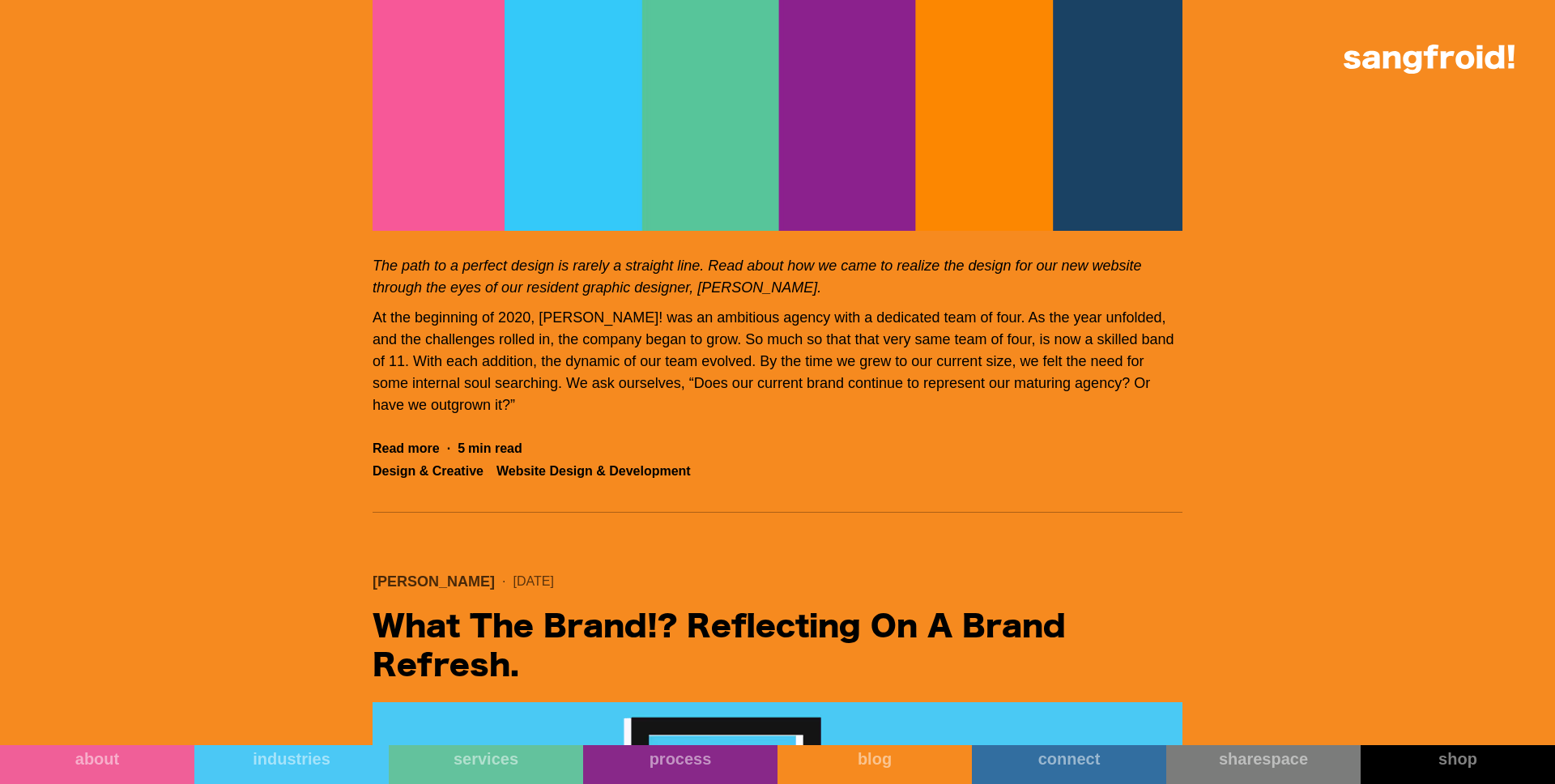
scroll to position [50105, 0]
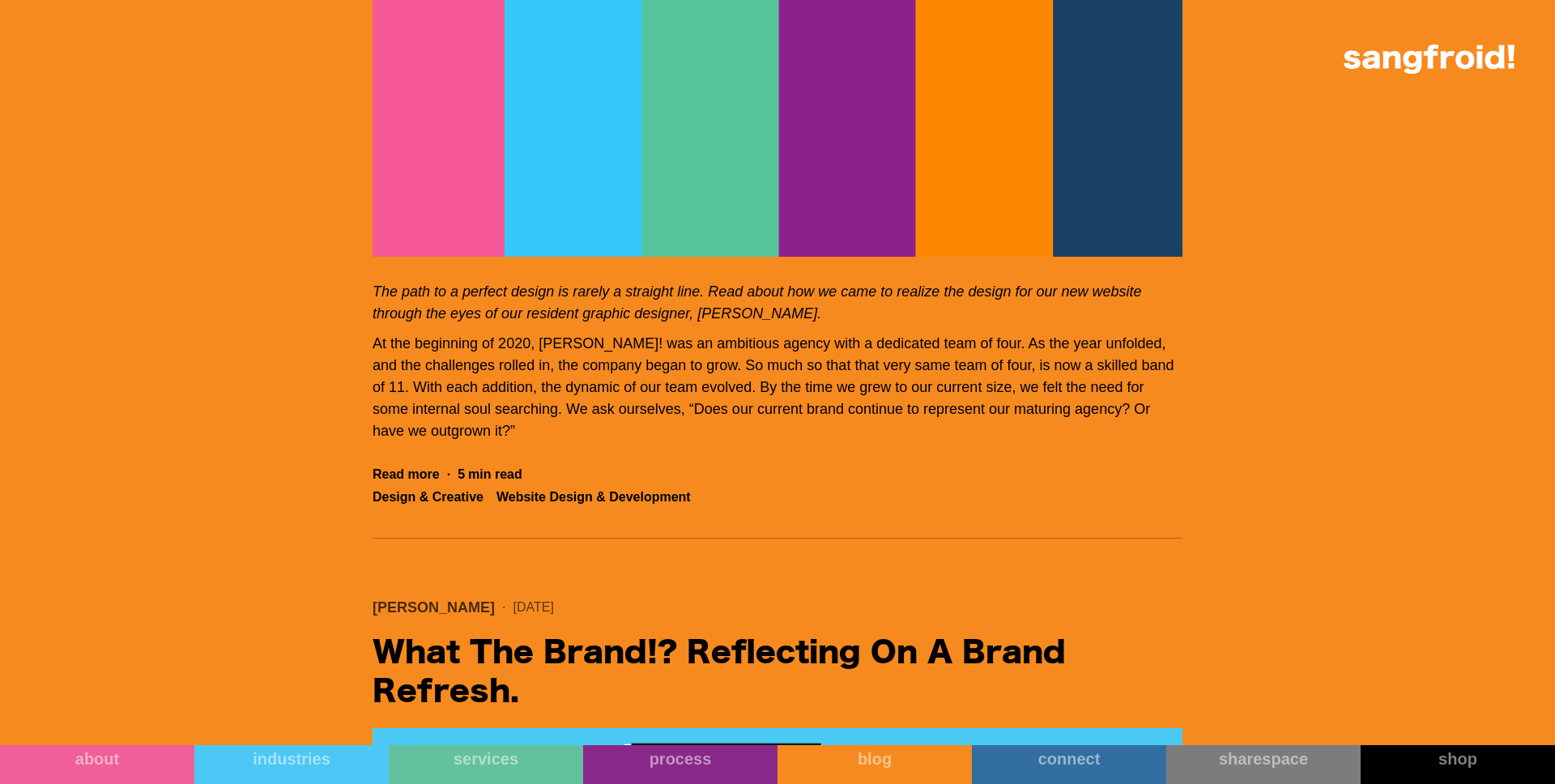
click at [630, 256] on img "Filter 5" at bounding box center [777, 74] width 810 height 364
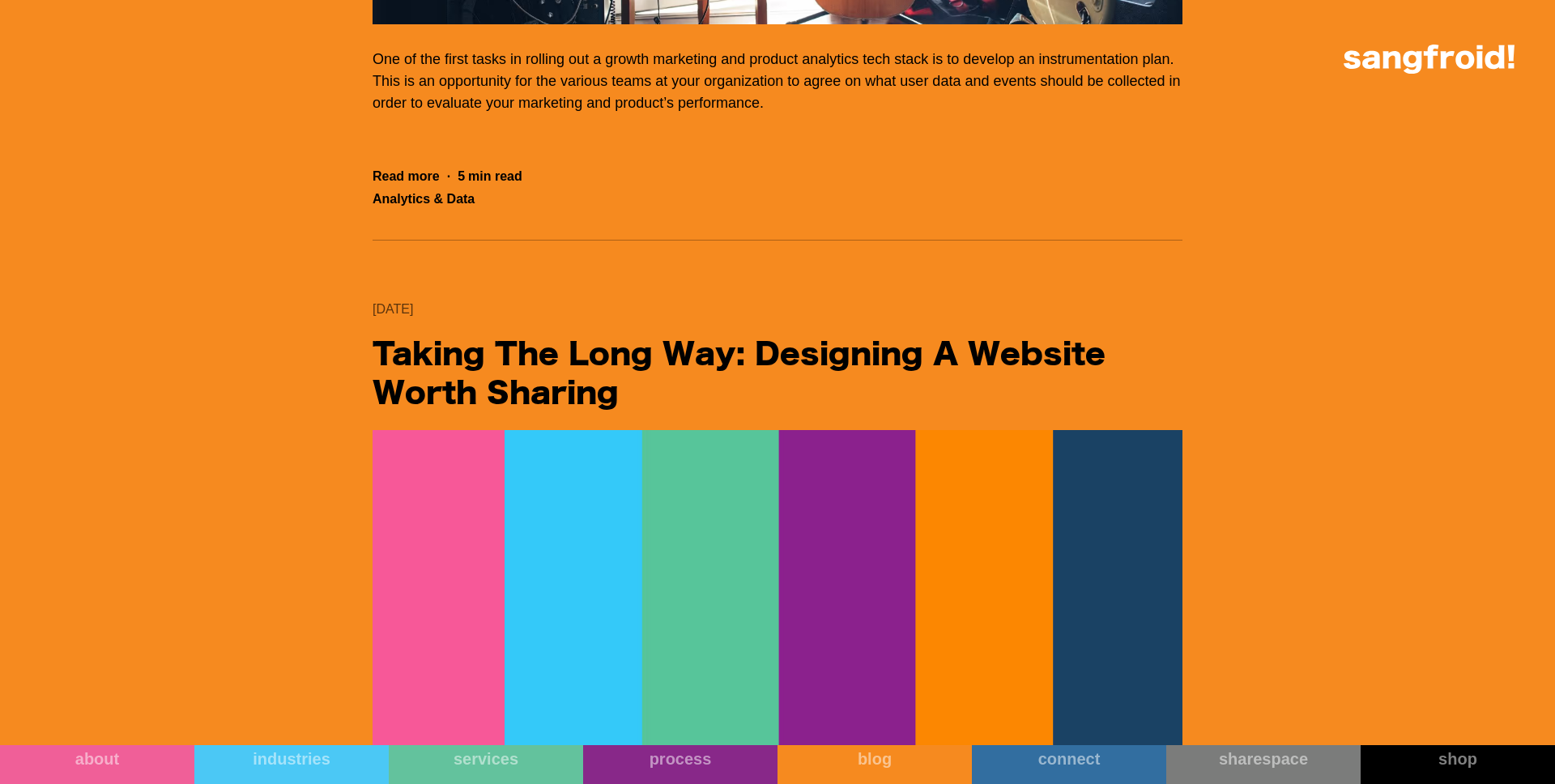
scroll to position [49516, 0]
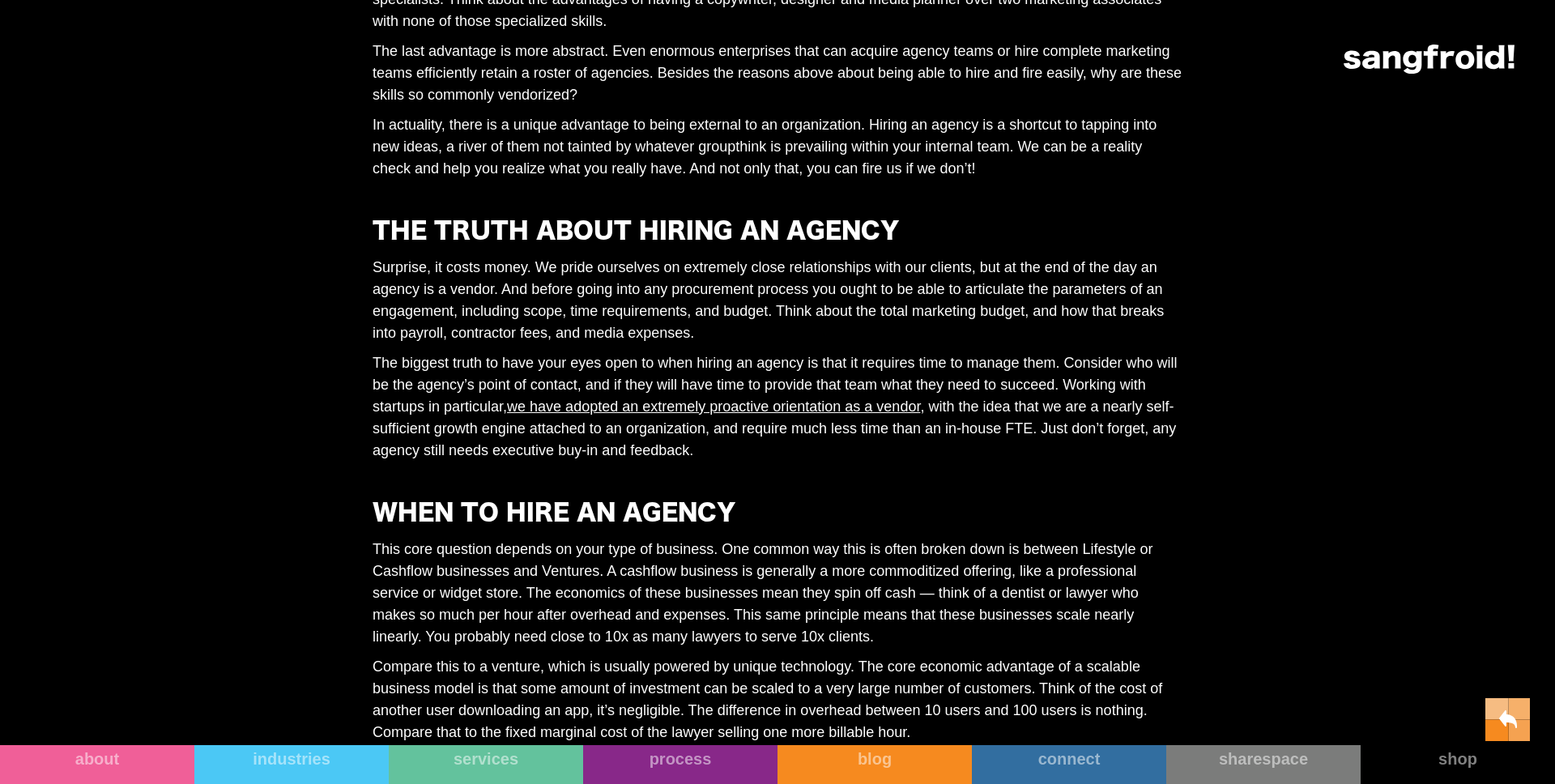
scroll to position [1790, 0]
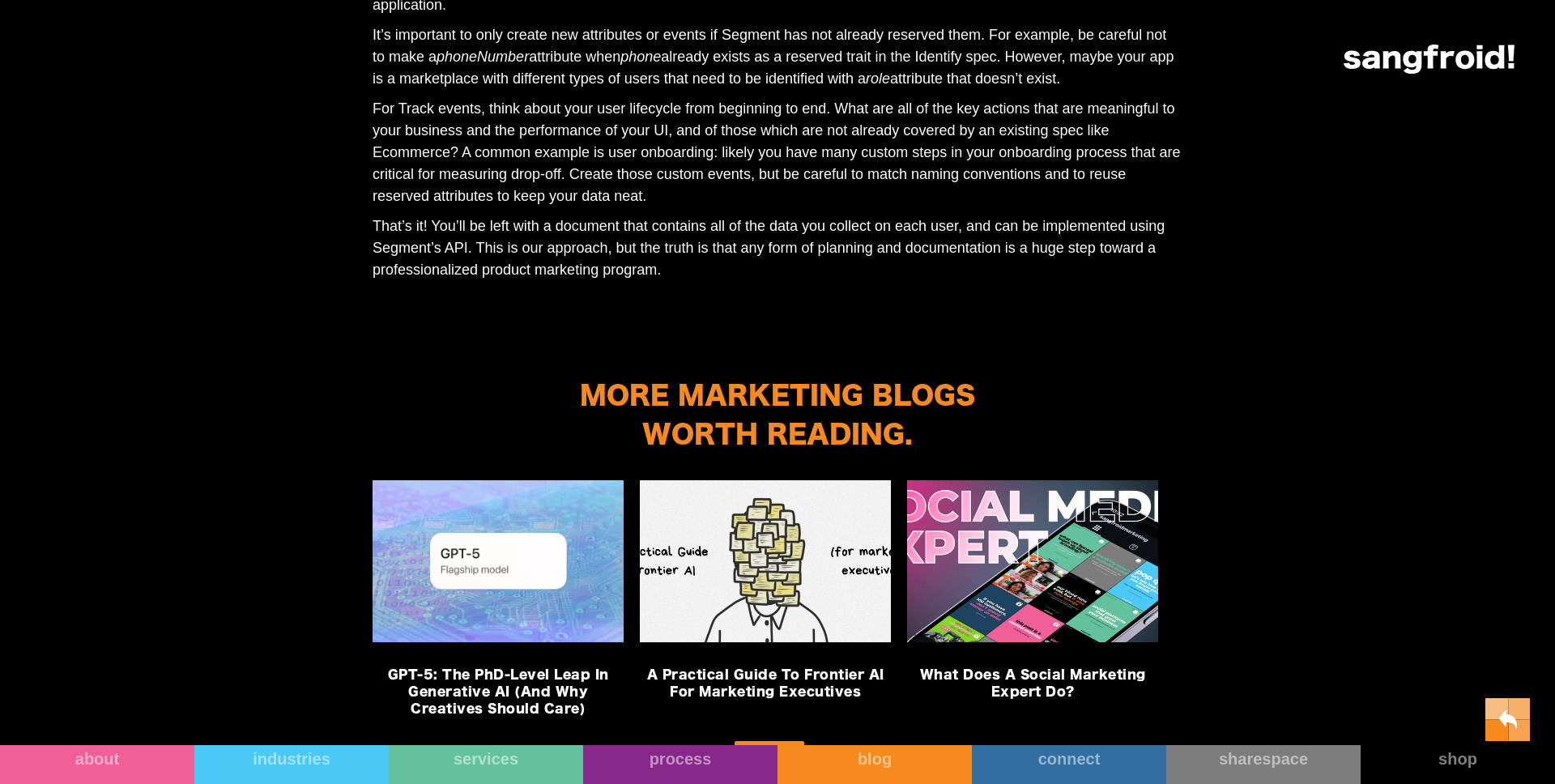
scroll to position [3070, 0]
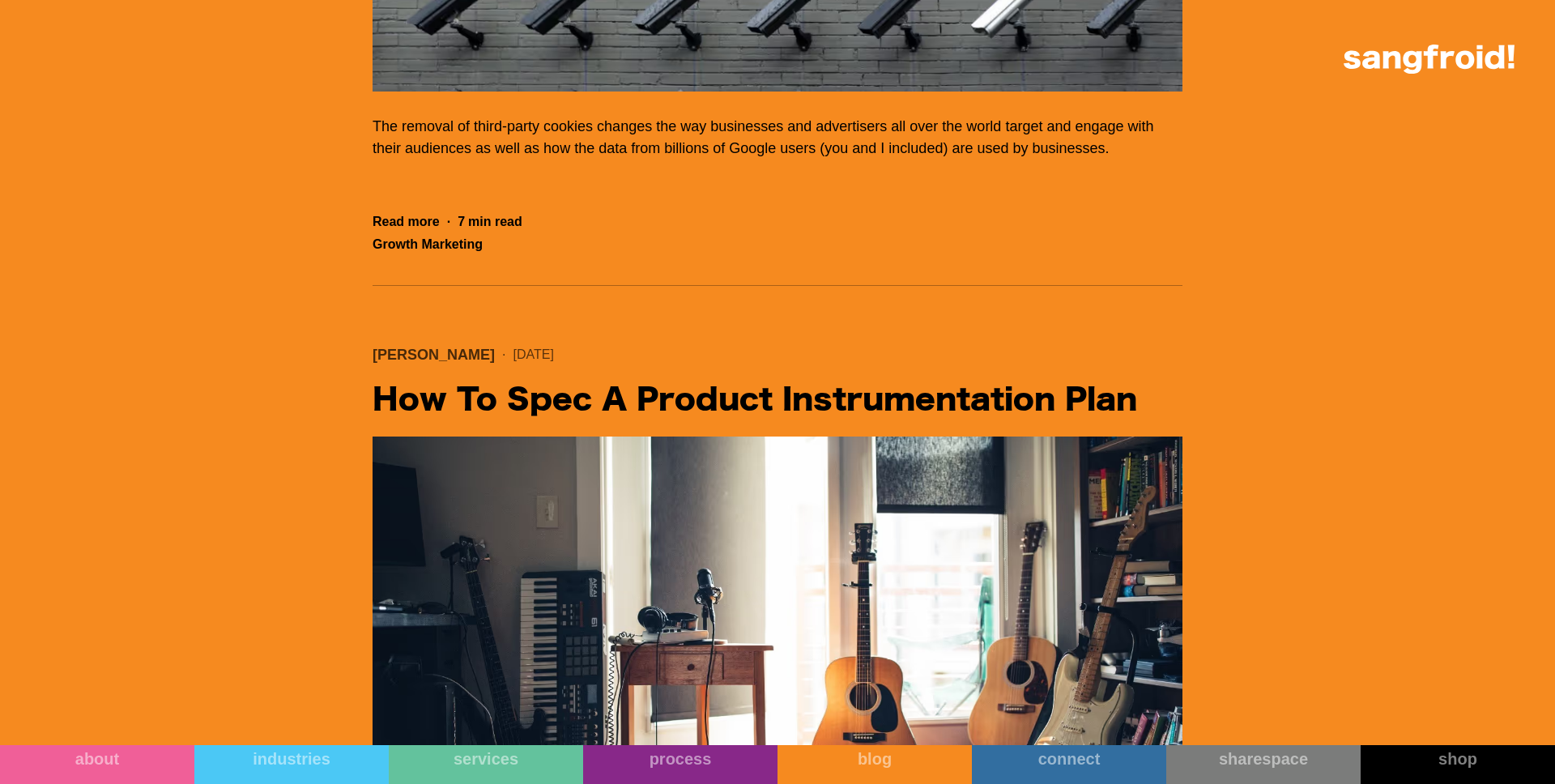
scroll to position [48692, 0]
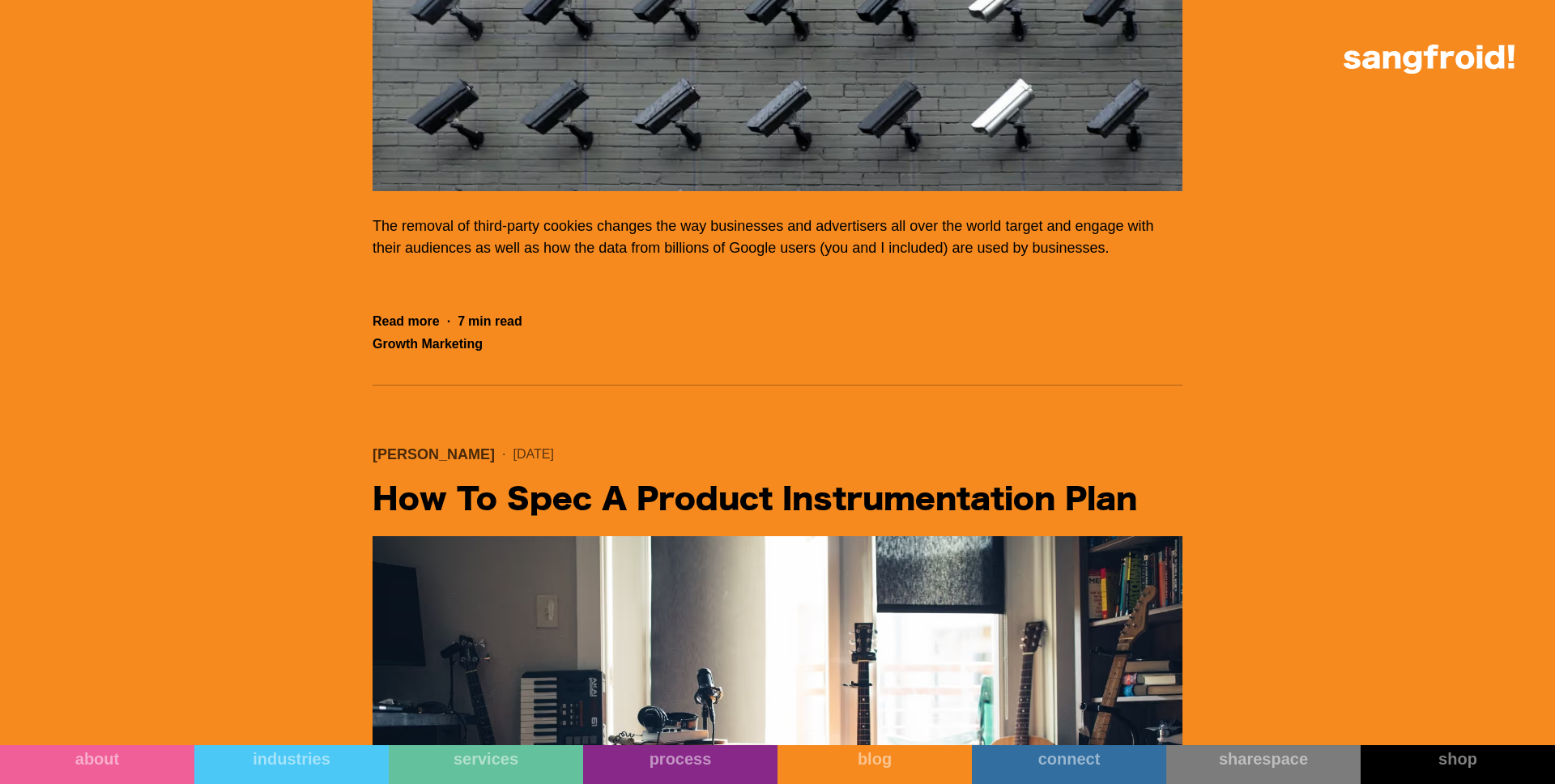
click at [837, 191] on img "Filter 5" at bounding box center [777, 9] width 810 height 364
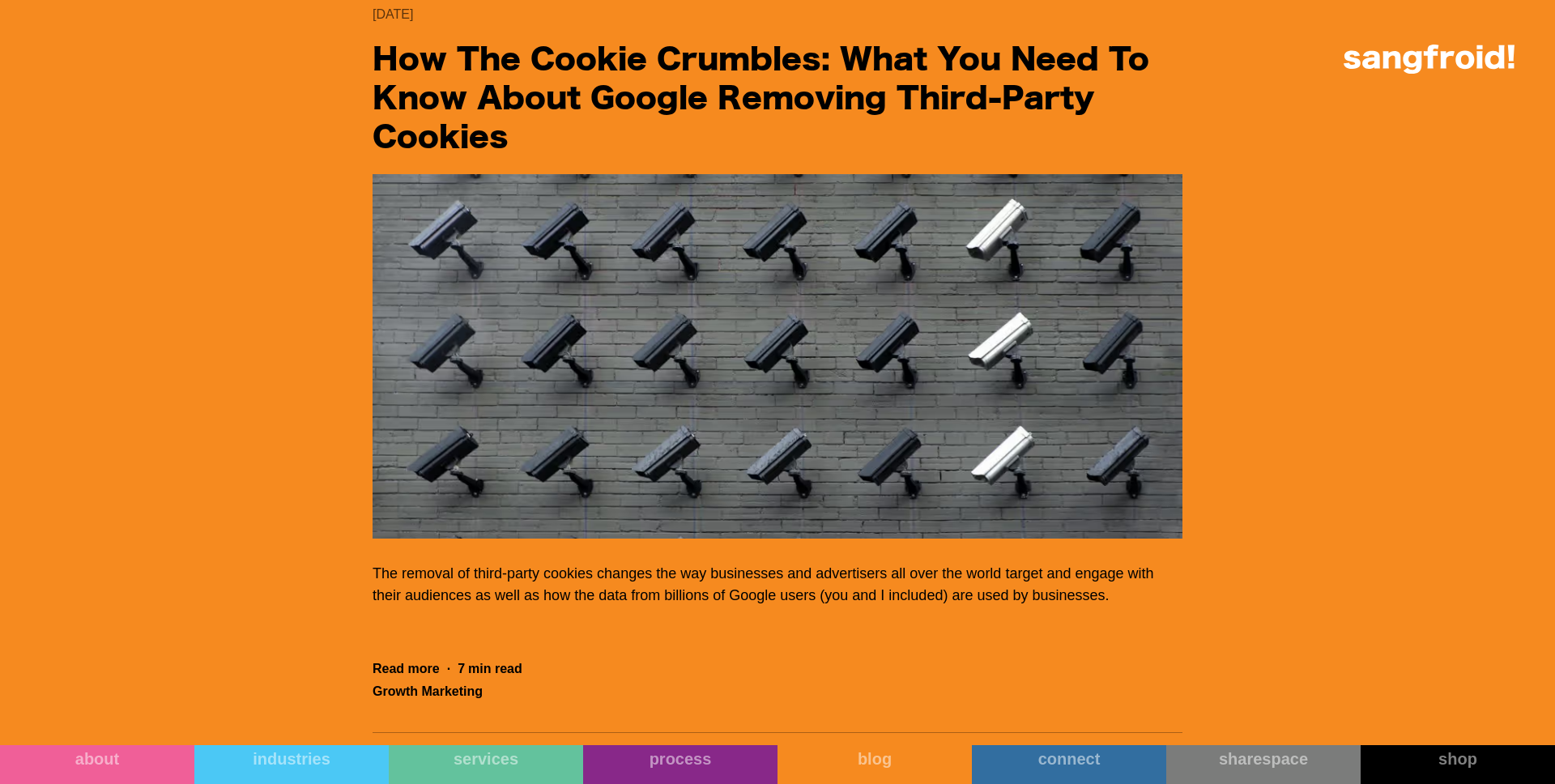
scroll to position [47935, 0]
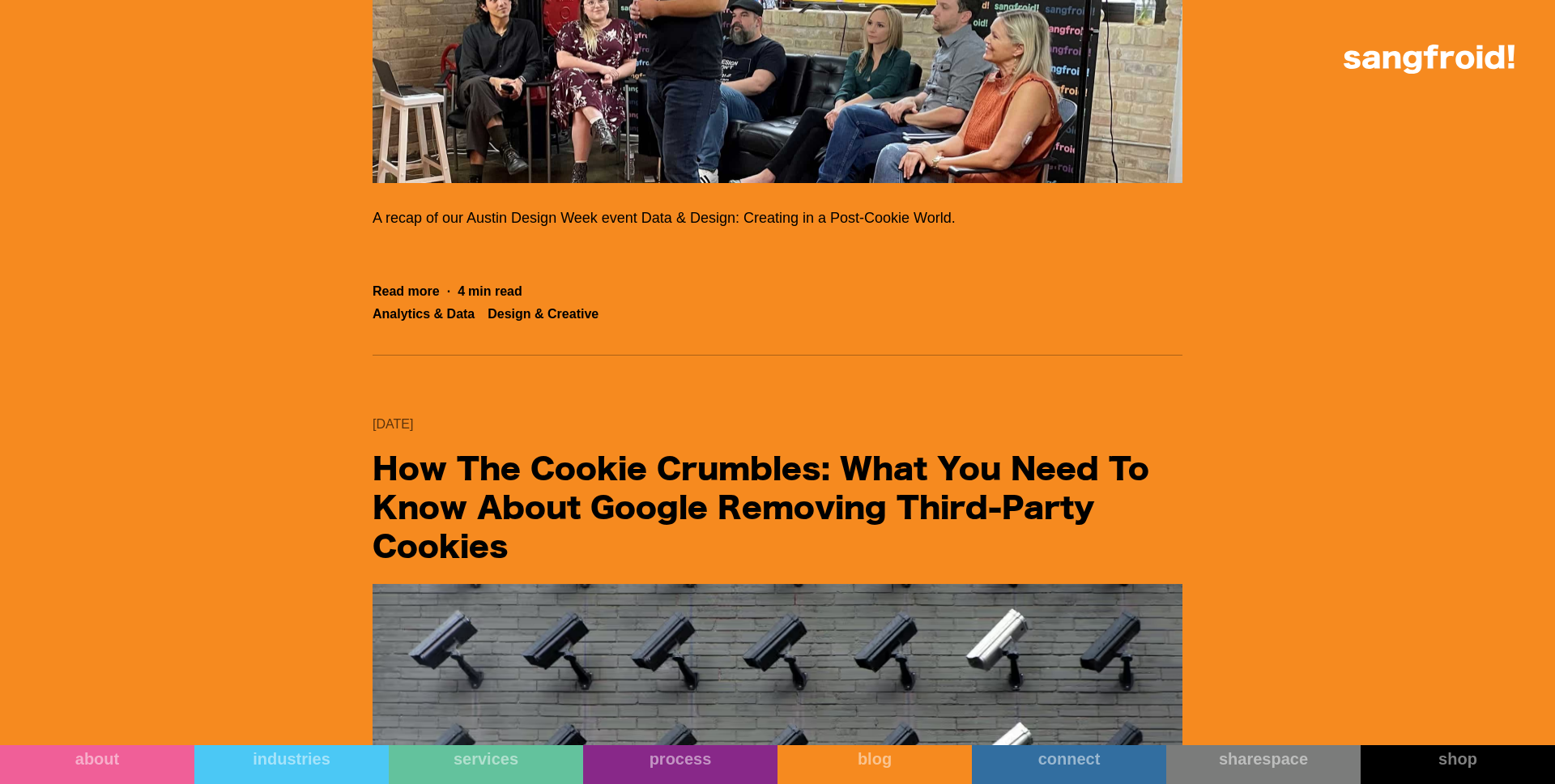
click at [533, 183] on img "Filter 5" at bounding box center [777, 0] width 810 height 364
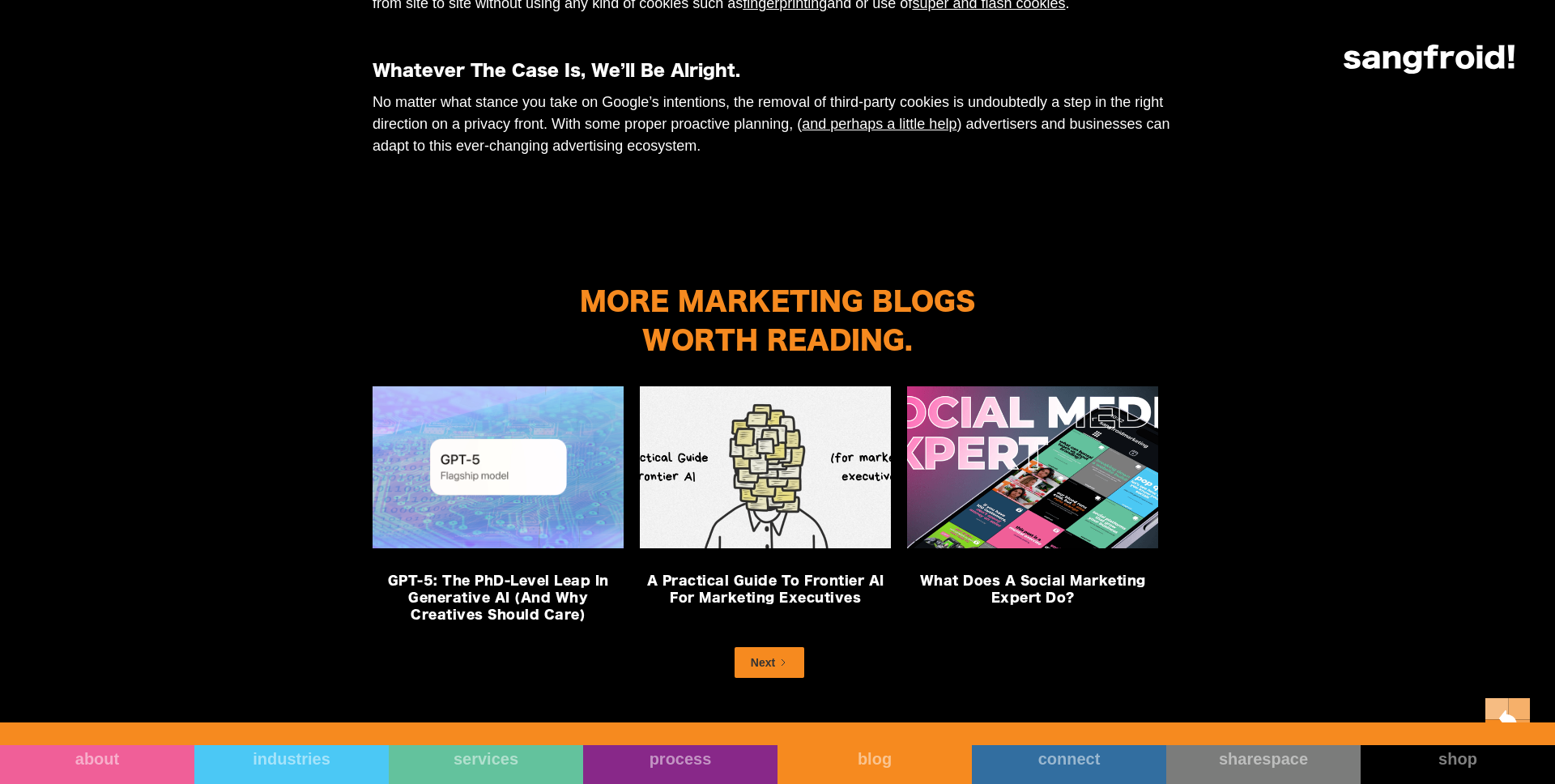
scroll to position [5384, 0]
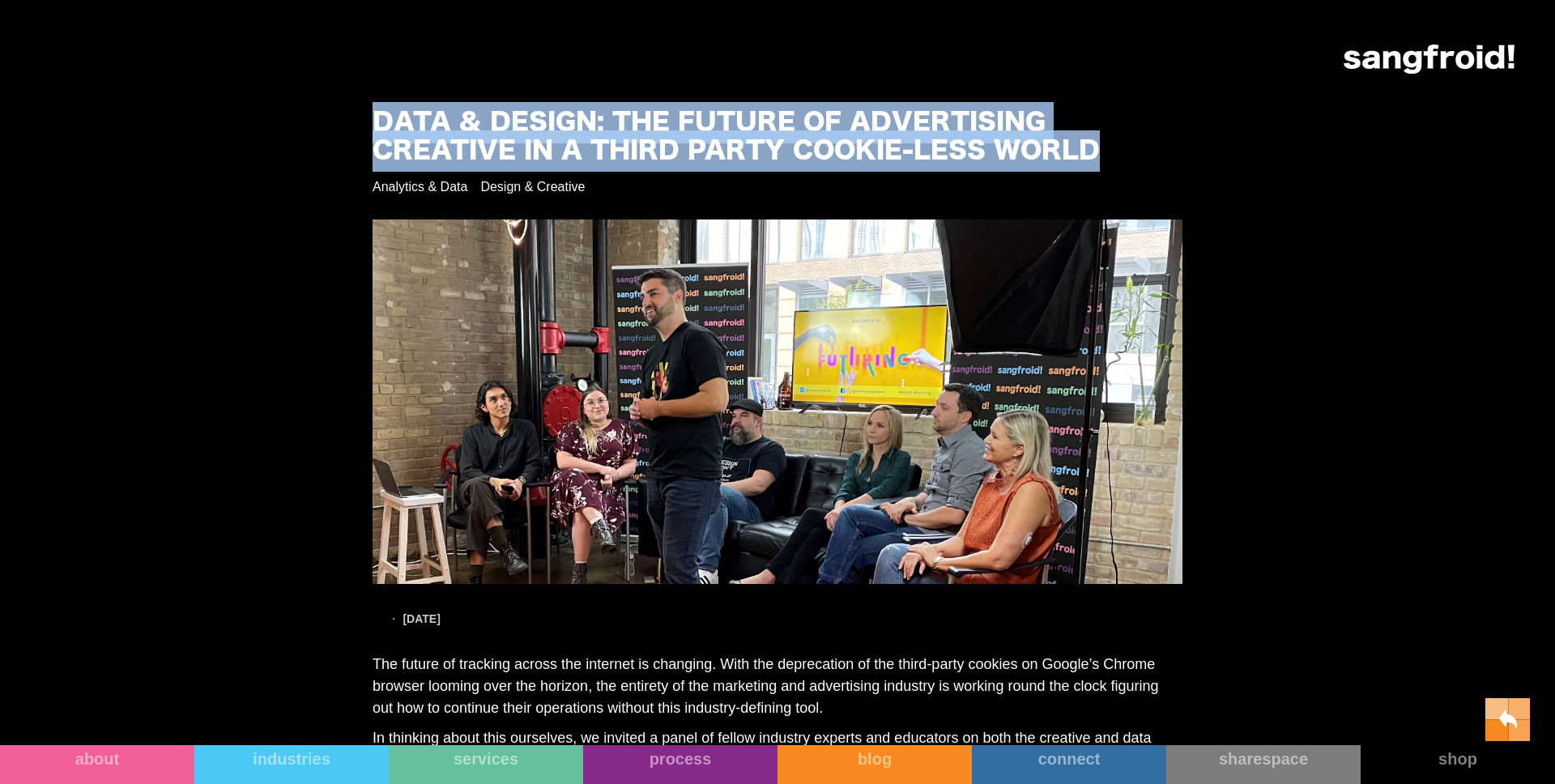
drag, startPoint x: 399, startPoint y: 118, endPoint x: 1100, endPoint y: 148, distance: 701.6
click at [1100, 148] on h1 "Data & Design: The Future of Advertising Creative in a Third Party Cookie-less …" at bounding box center [741, 138] width 737 height 56
copy h1 "Data & Design: The Future of Advertising Creative in a Third Party Cookie-less …"
click at [1100, 148] on h1 "Data & Design: The Future of Advertising Creative in a Third Party Cookie-less …" at bounding box center [741, 138] width 737 height 56
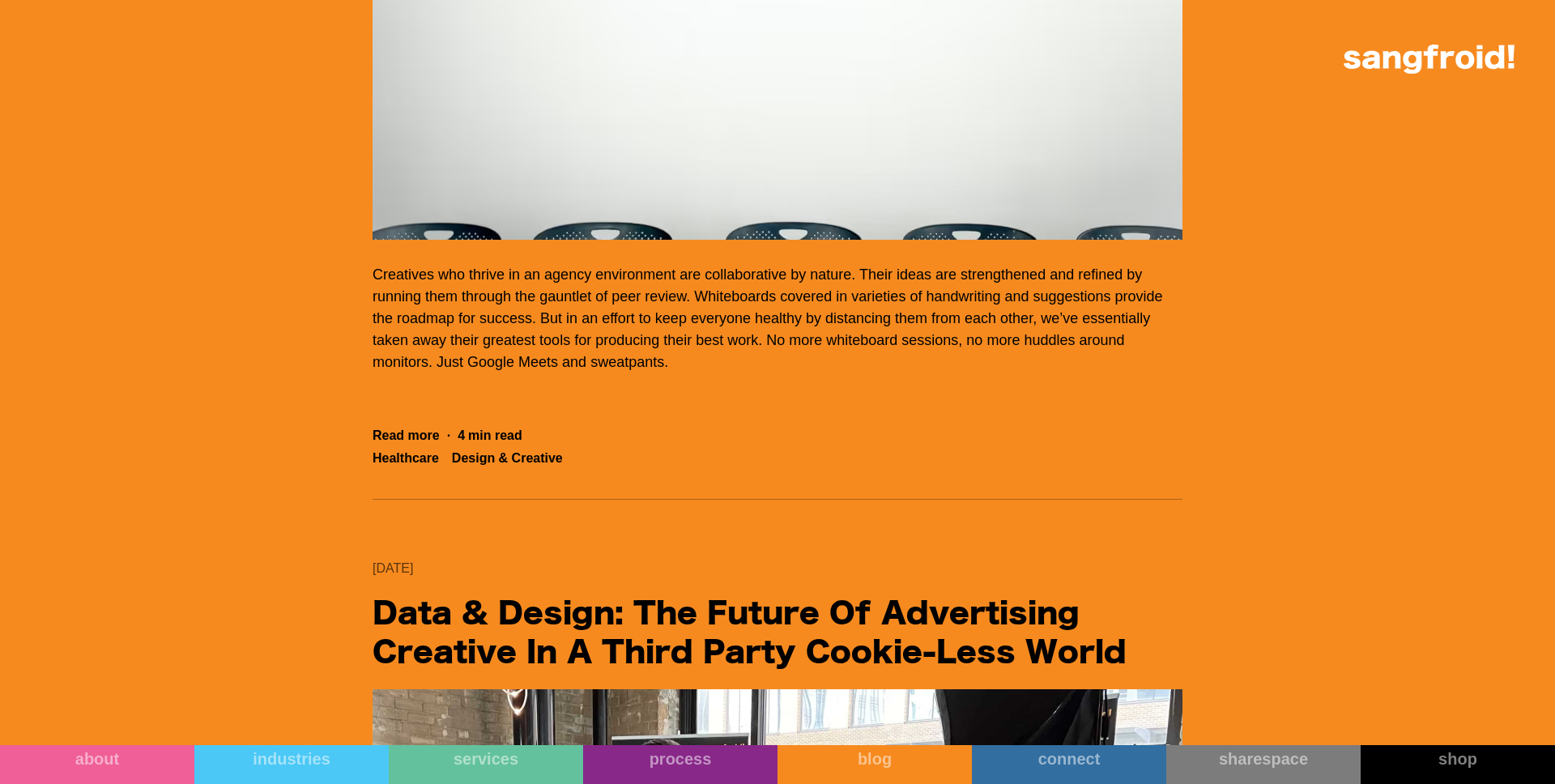
scroll to position [47213, 0]
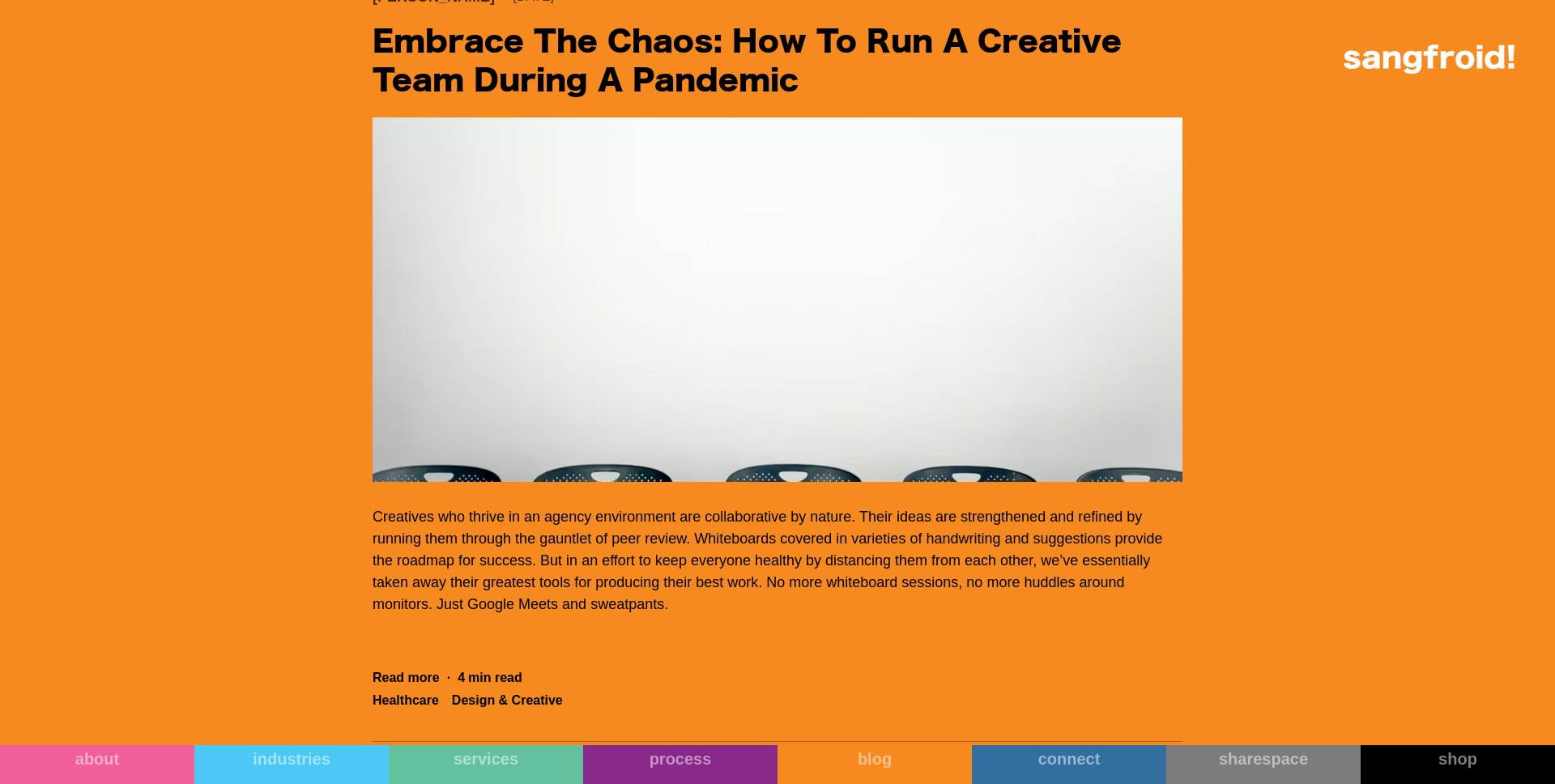
scroll to position [46333, 0]
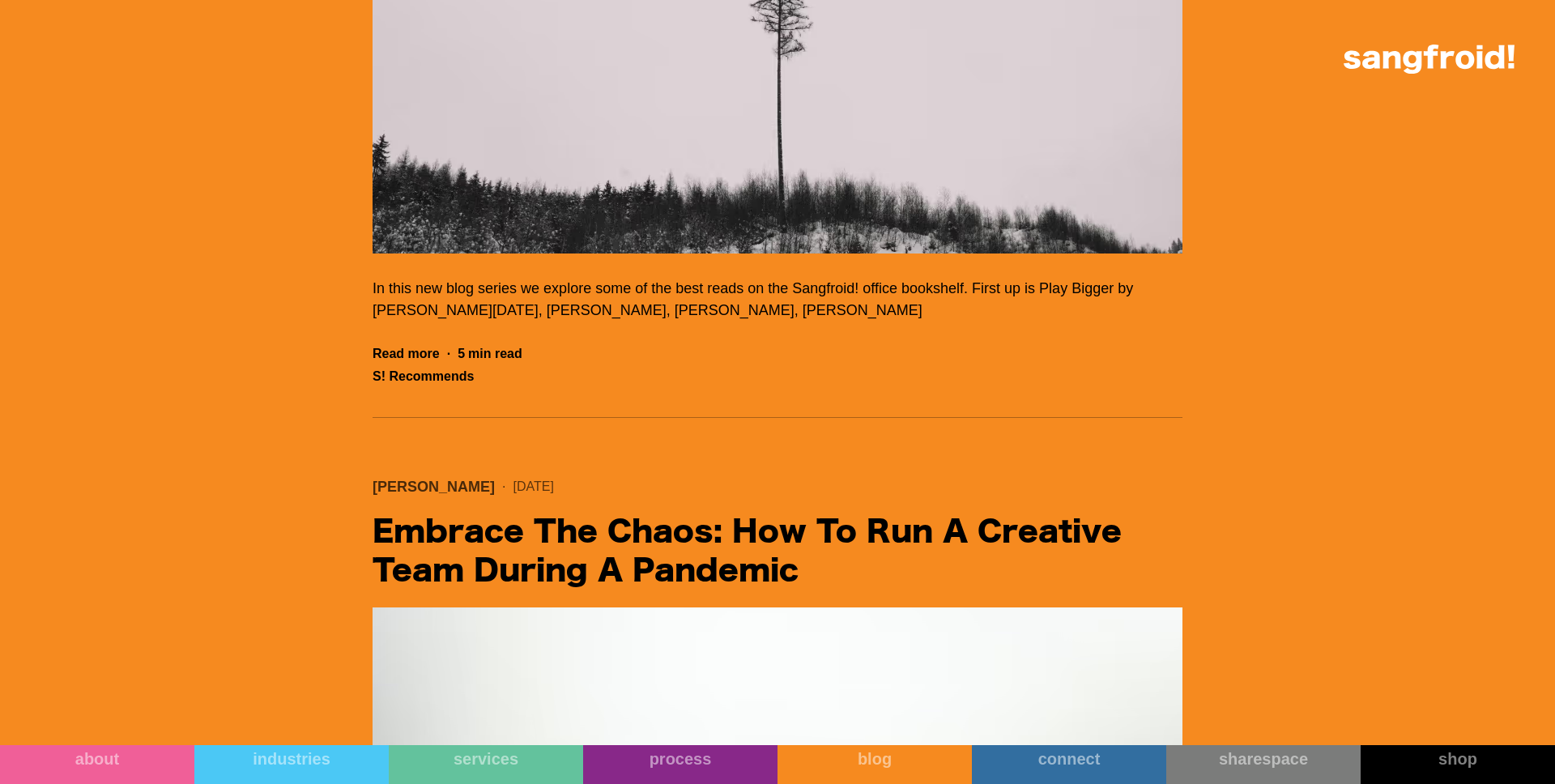
click at [795, 254] on img "Filter 5" at bounding box center [777, 71] width 810 height 364
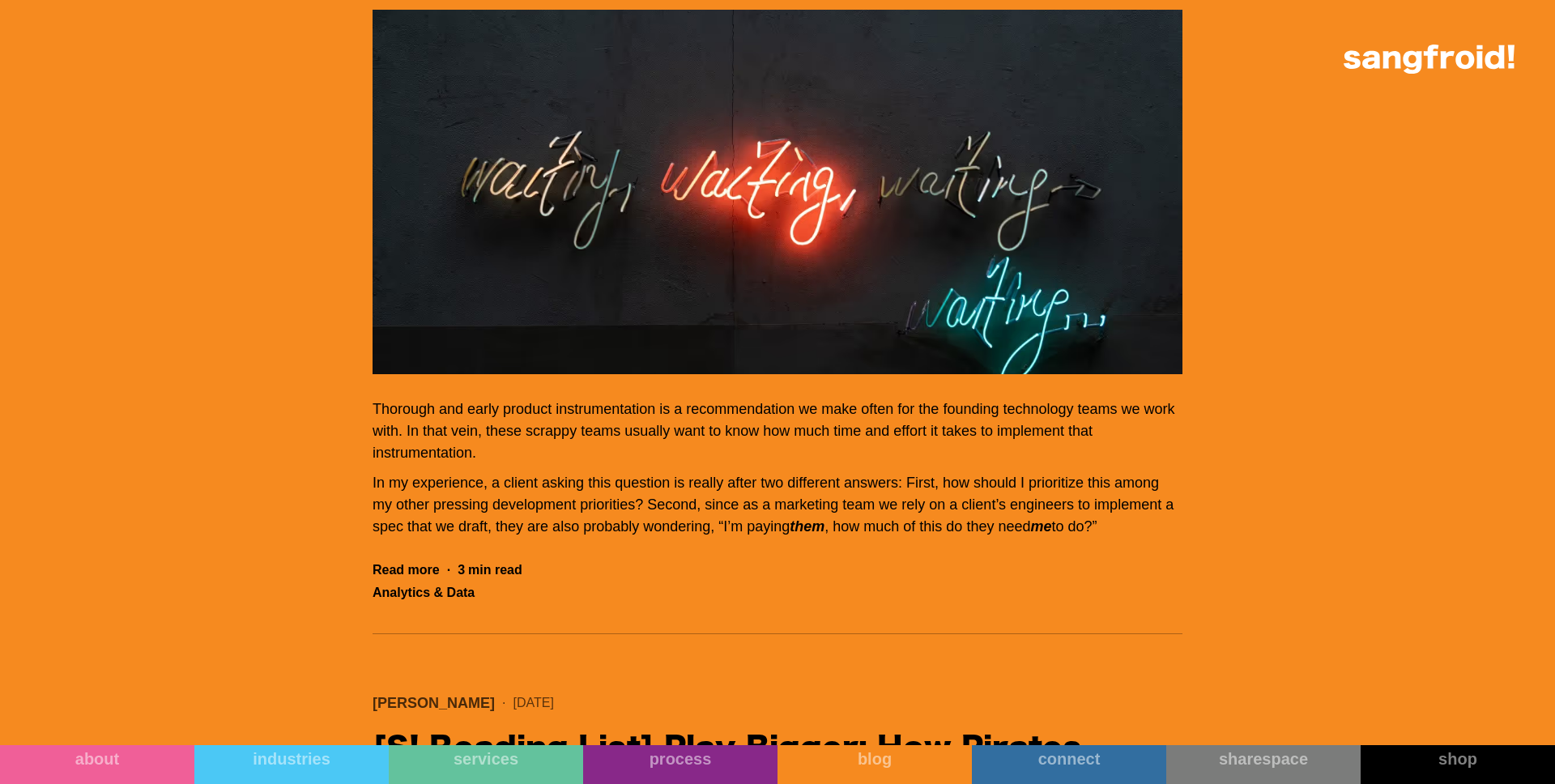
scroll to position [45471, 0]
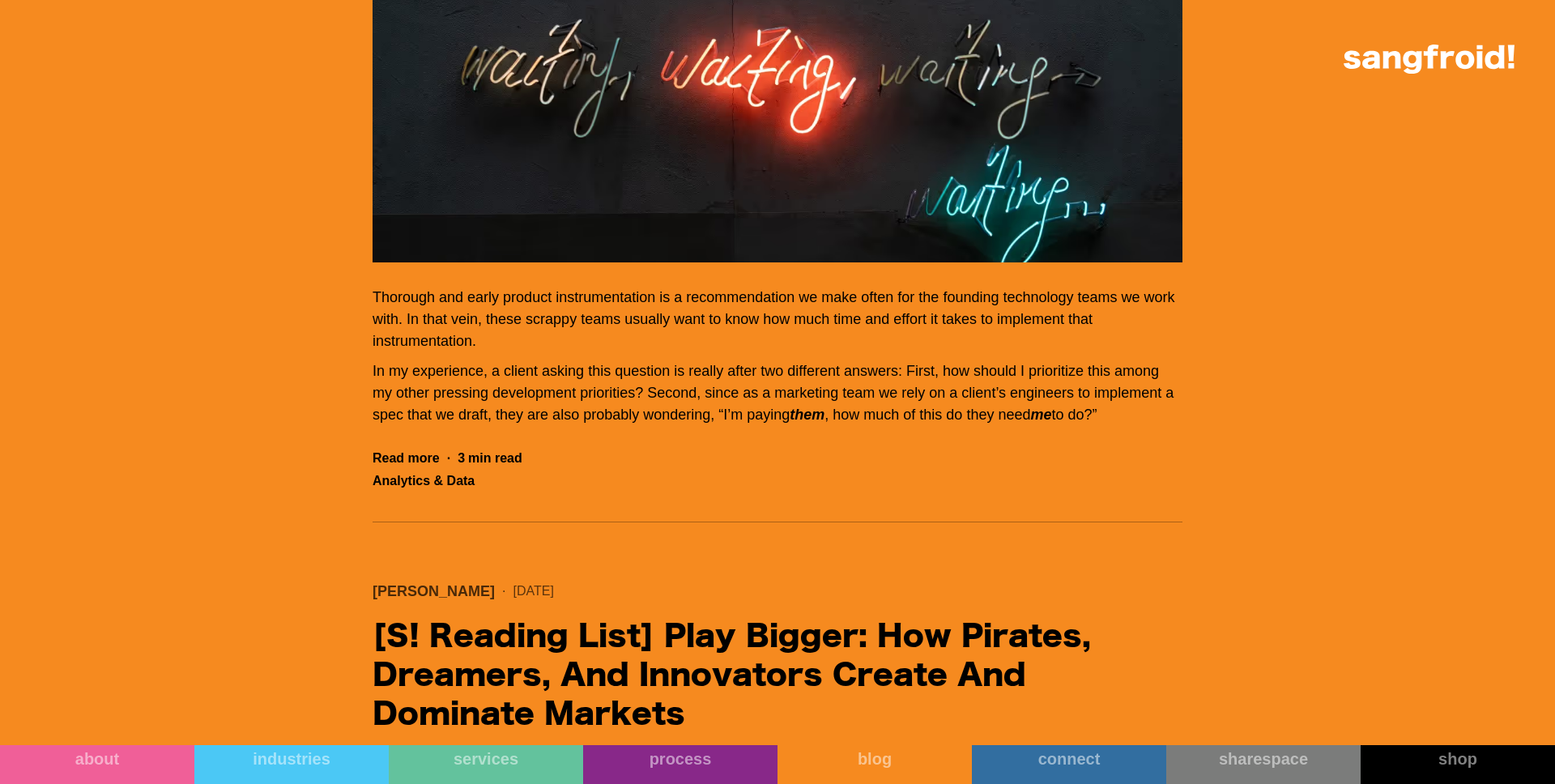
click at [546, 262] on img "Filter 5" at bounding box center [777, 80] width 810 height 364
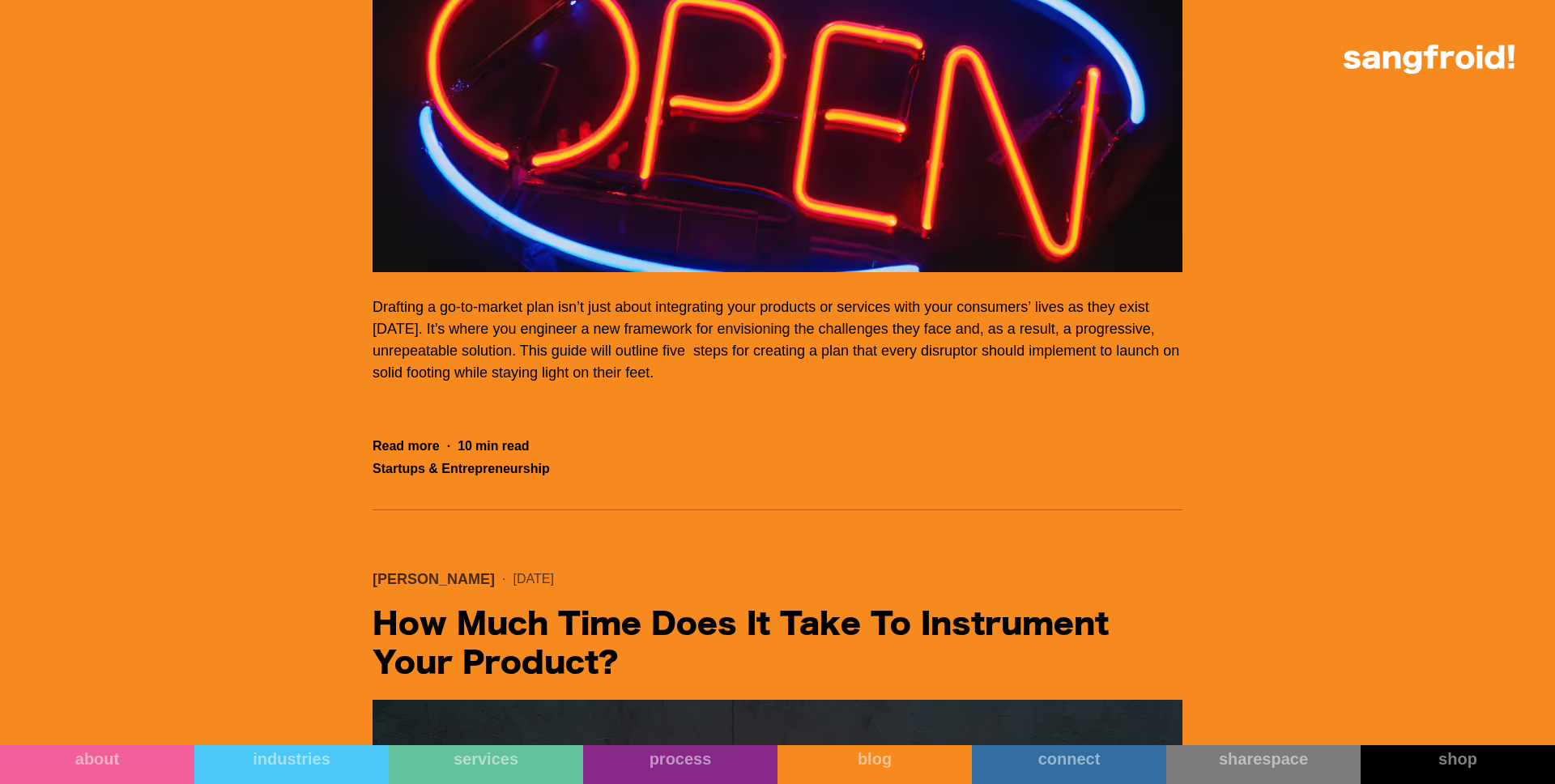
scroll to position [44769, 0]
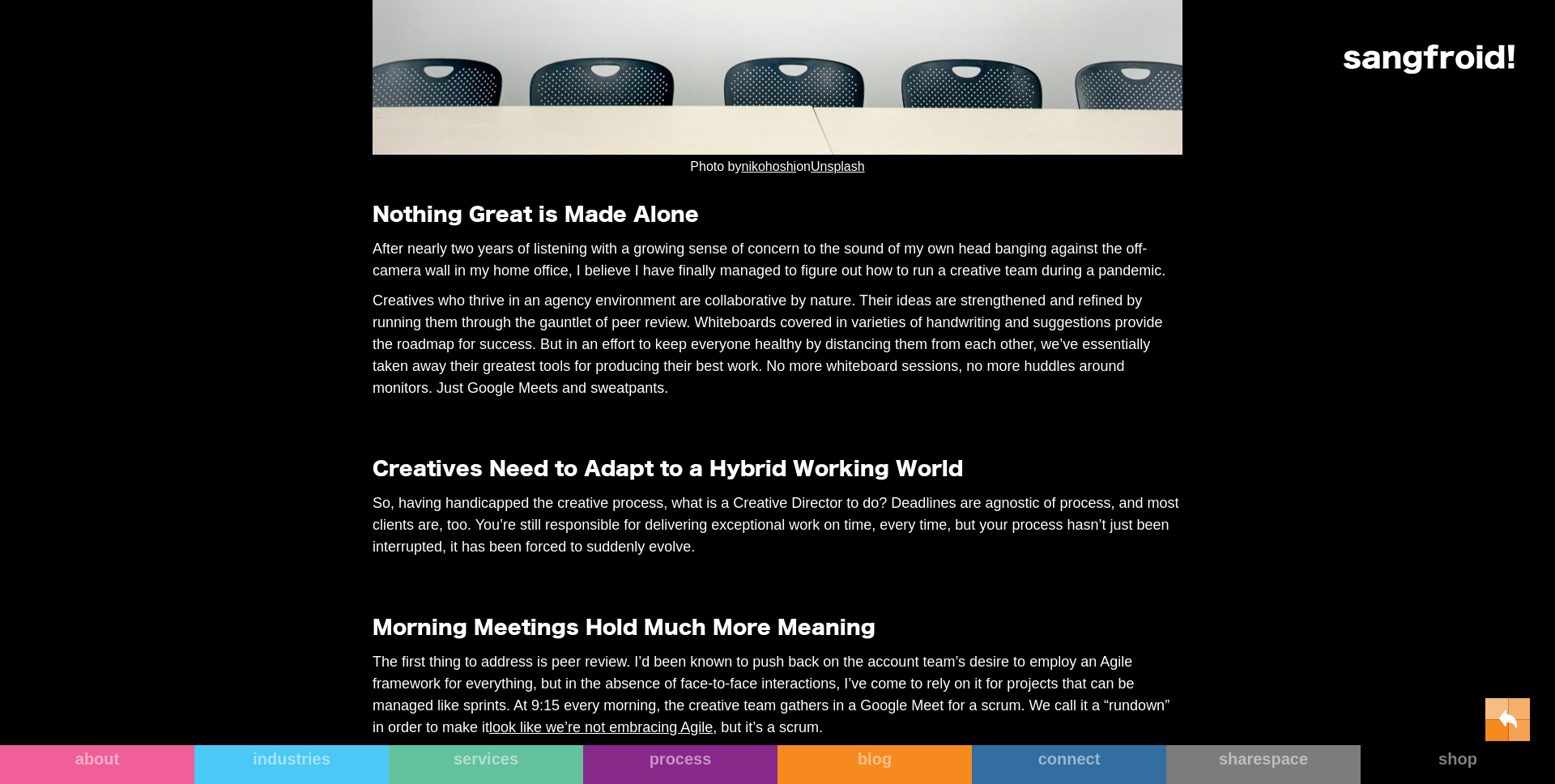
scroll to position [1067, 0]
click at [493, 428] on main "Photo by nikohoshi on Unsplash Nothing Great is Made Alone After nearly two yea…" at bounding box center [777, 710] width 810 height 2156
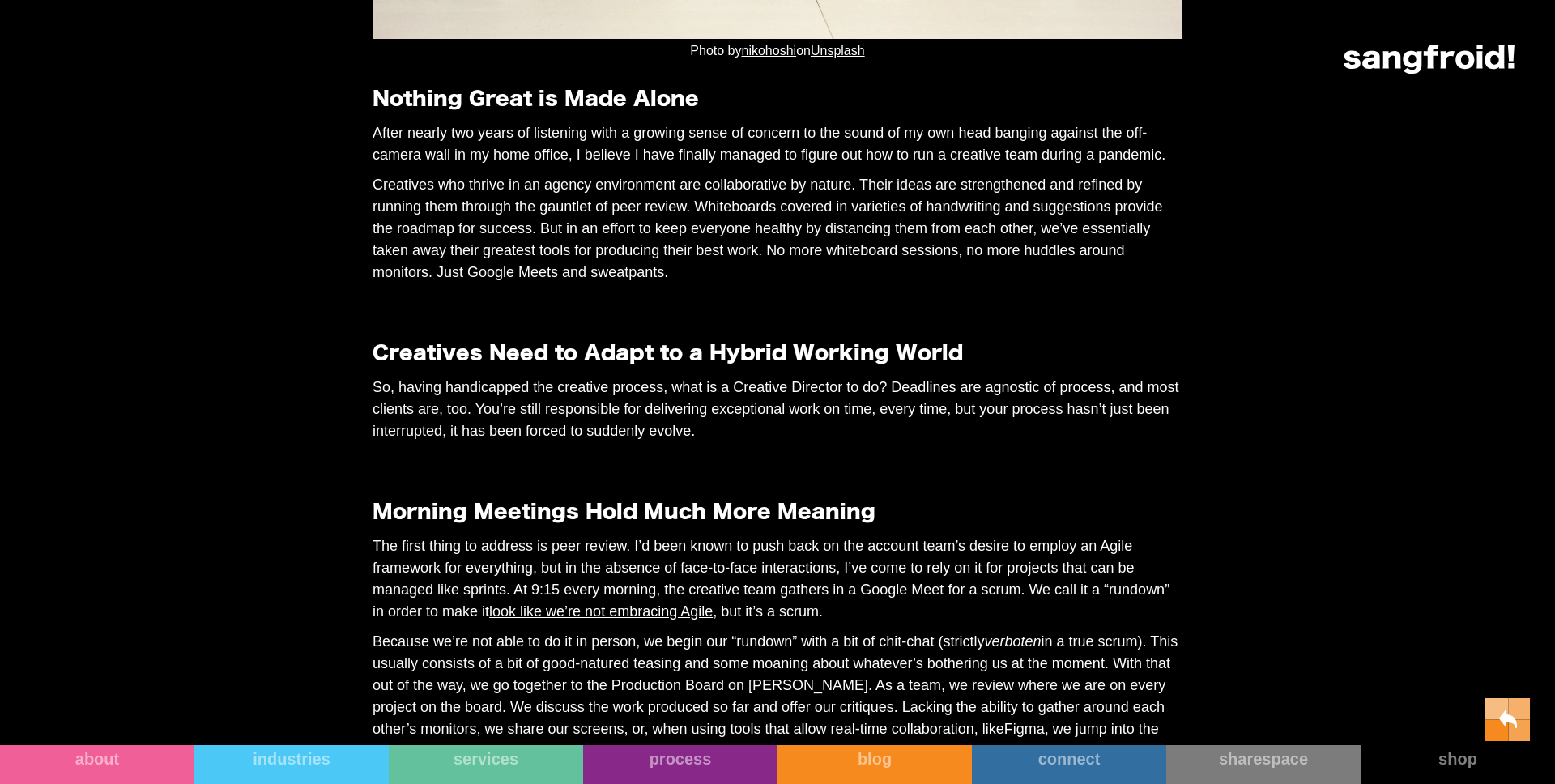
scroll to position [1183, 0]
click at [562, 367] on h3 "Creatives Need to Adapt to a Hybrid Working World" at bounding box center [777, 353] width 810 height 29
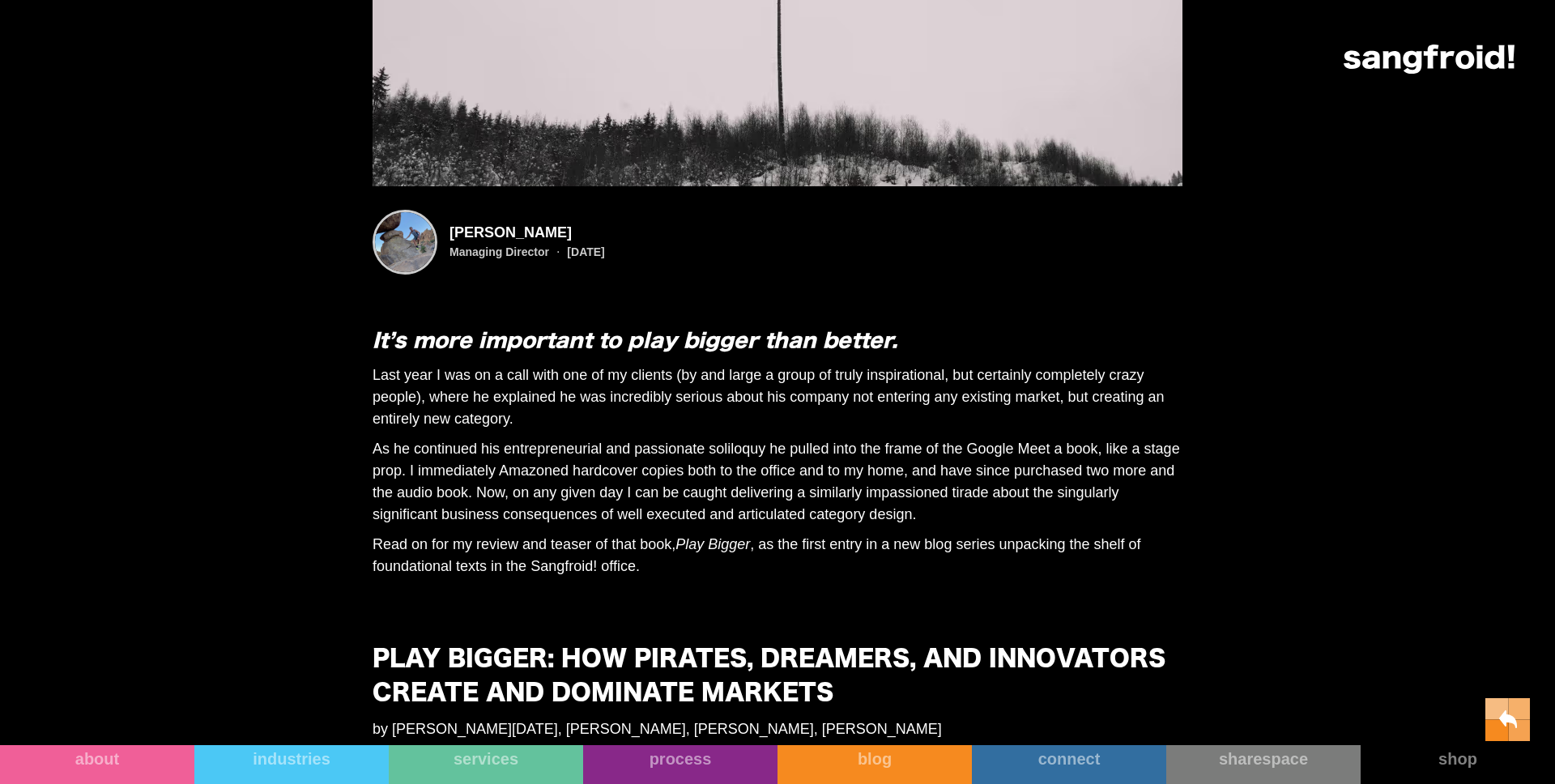
scroll to position [1044, 0]
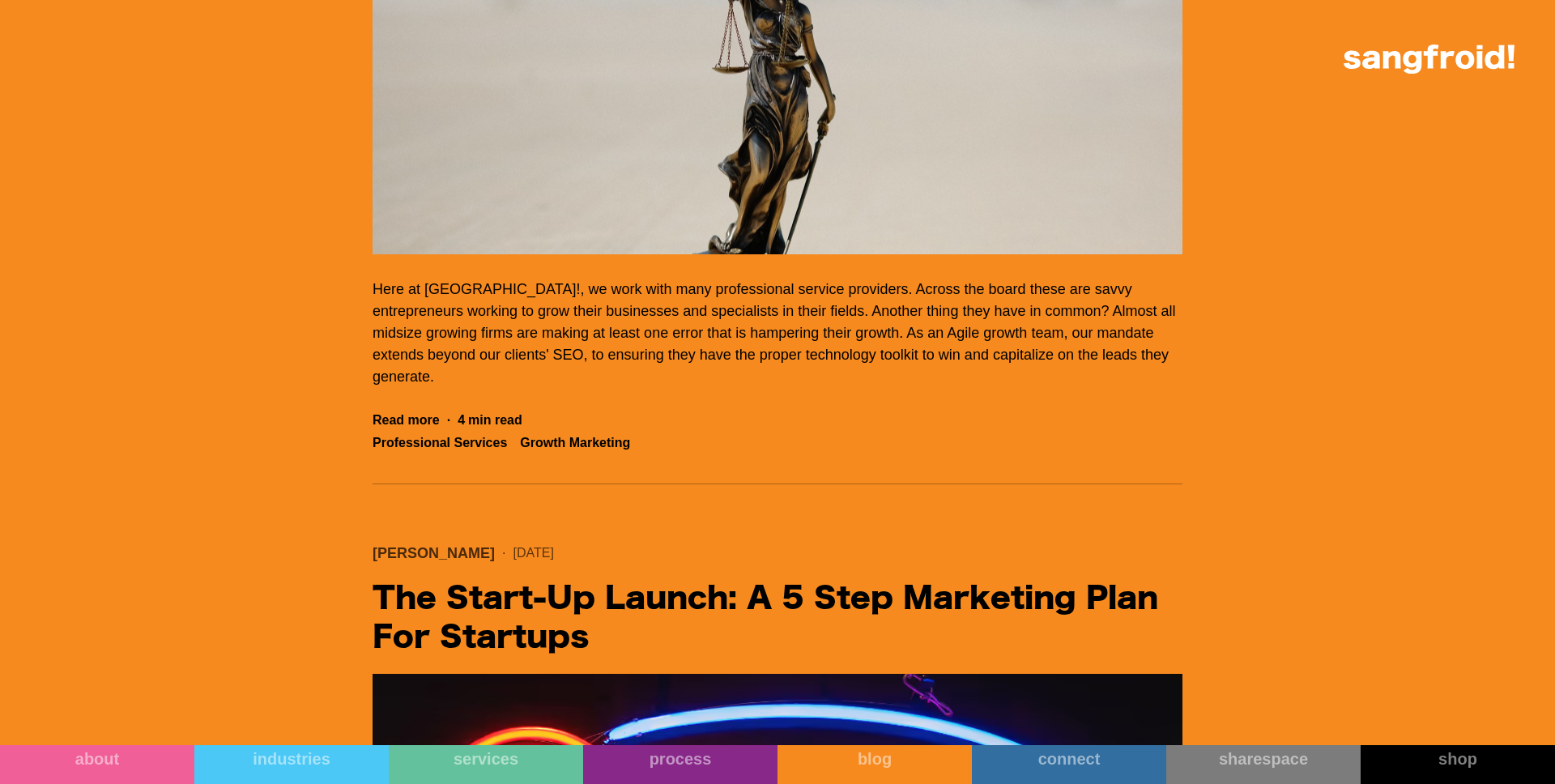
scroll to position [43903, 0]
click at [892, 256] on img "Filter 5" at bounding box center [777, 72] width 810 height 364
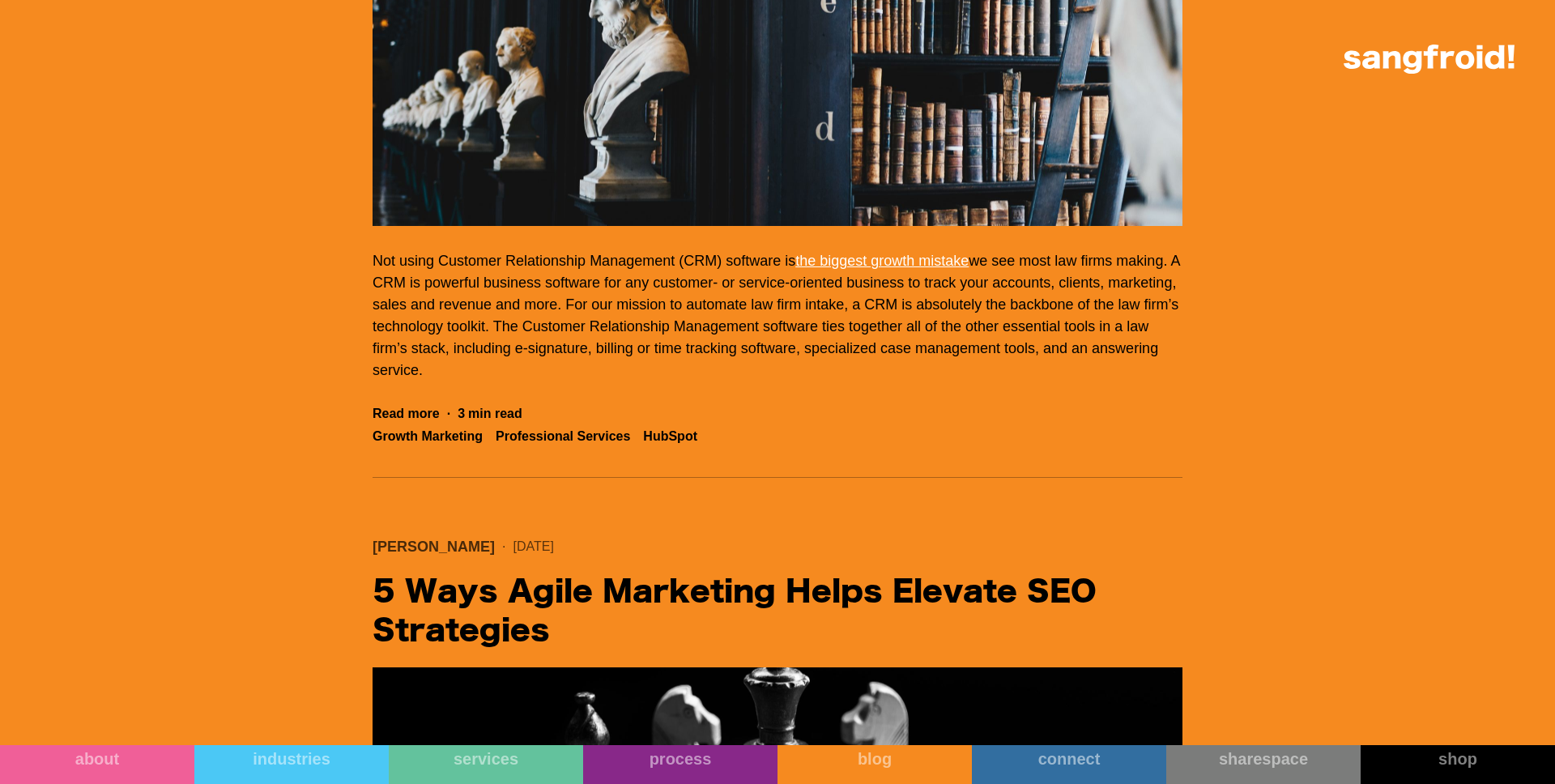
scroll to position [42244, 0]
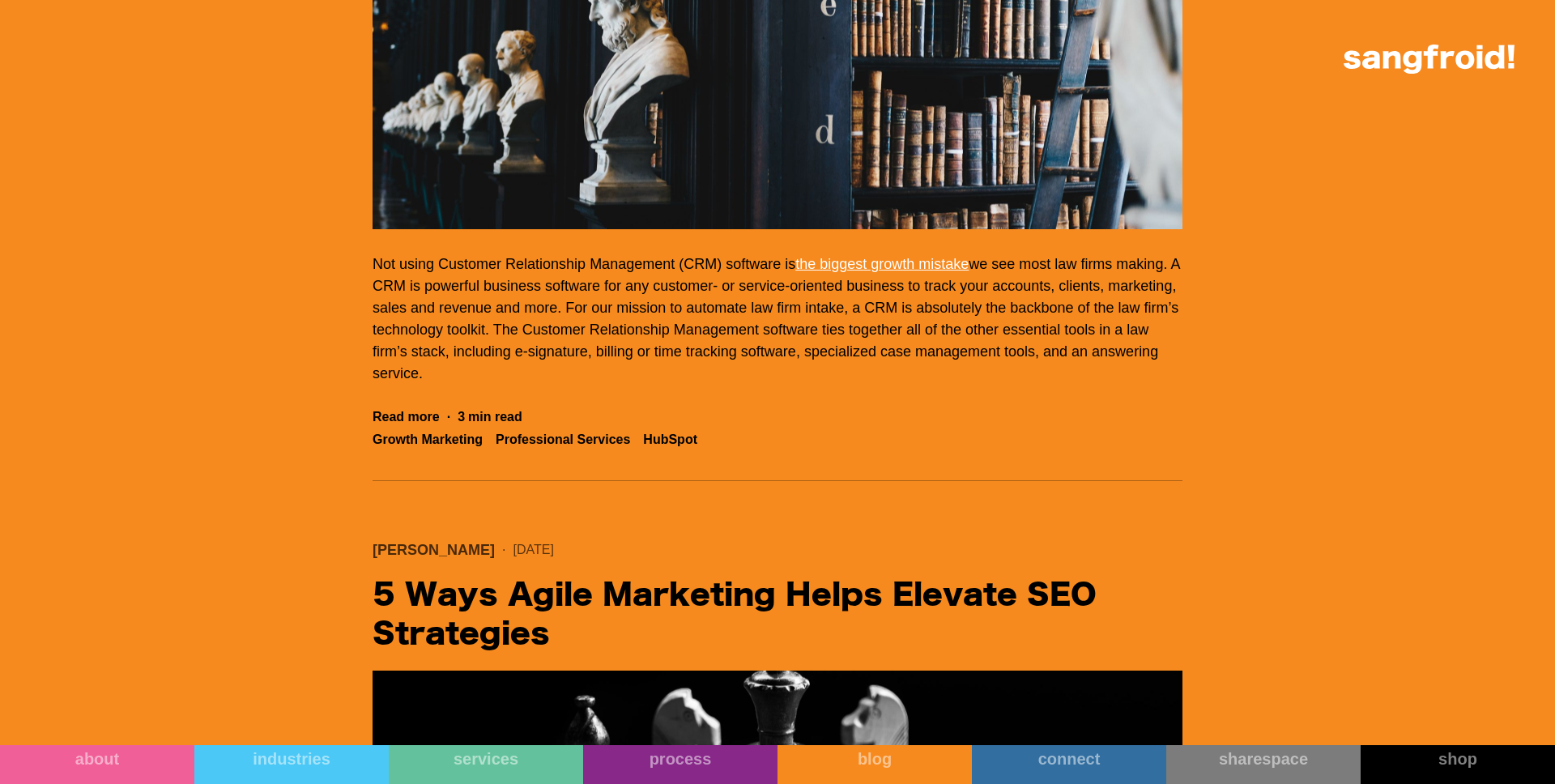
click at [790, 229] on img "Filter 5" at bounding box center [777, 47] width 810 height 364
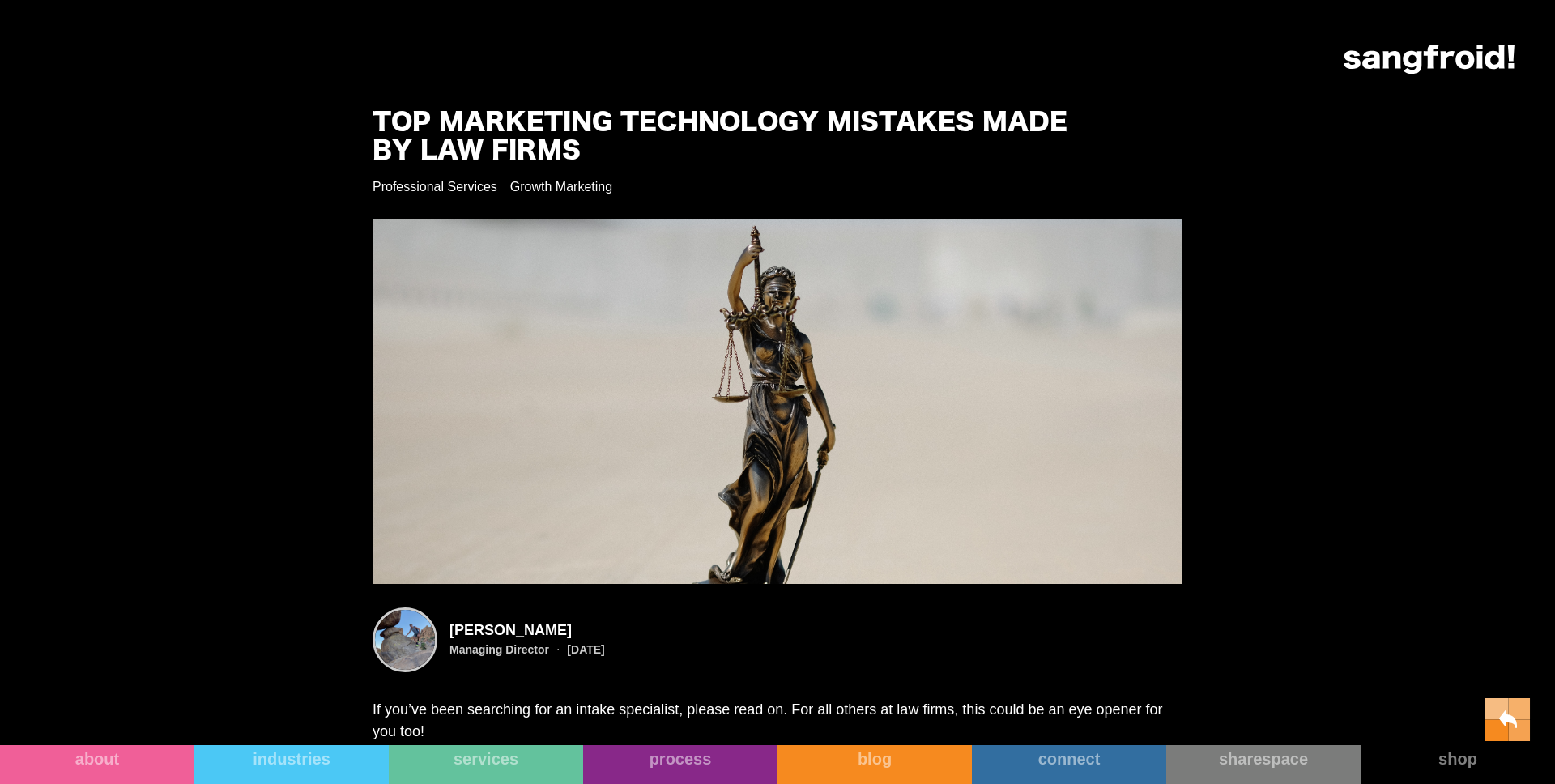
click at [523, 146] on h1 "Top Marketing Technology Mistakes Made by Law Firms" at bounding box center [741, 138] width 737 height 56
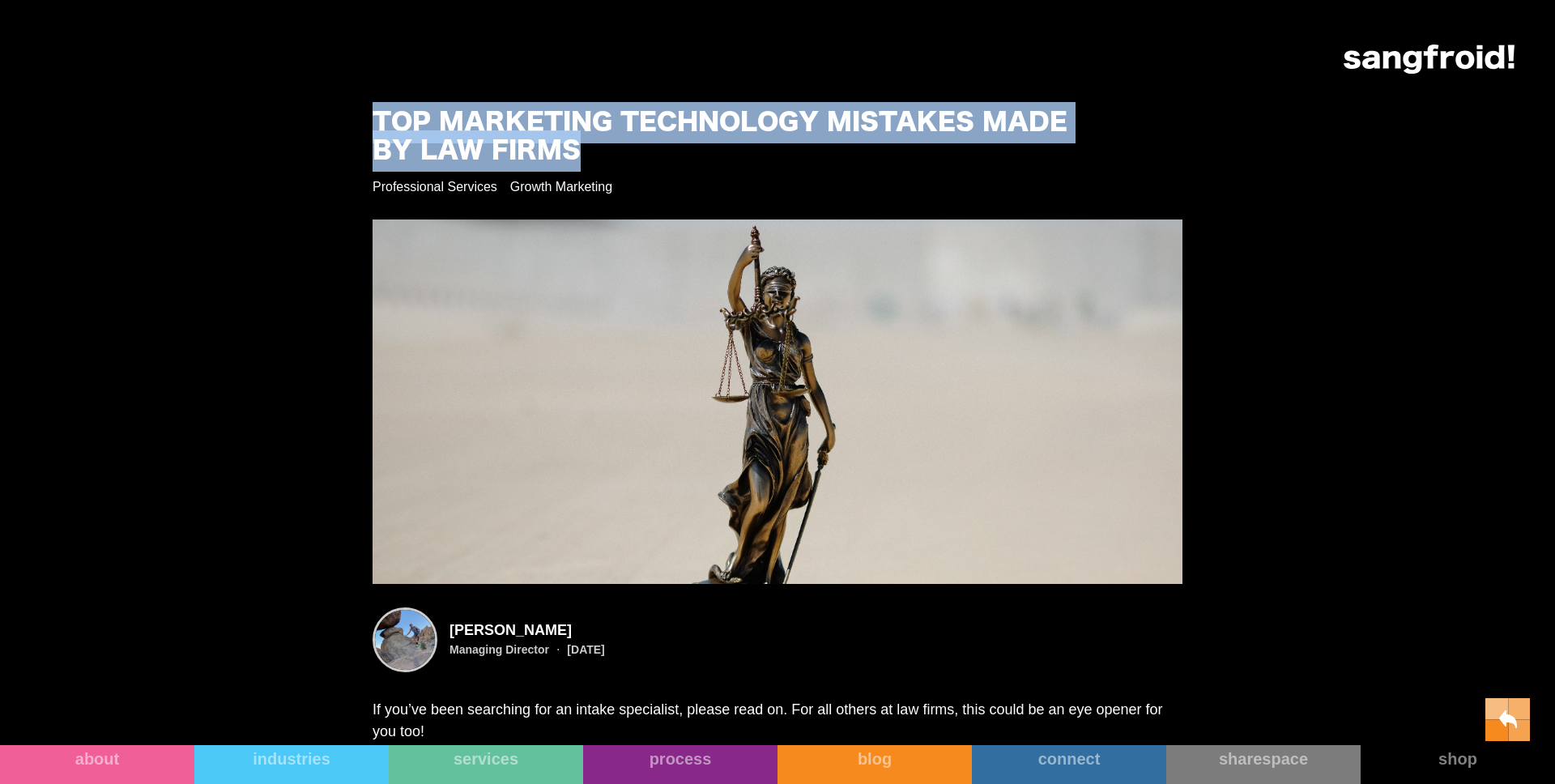
drag, startPoint x: 371, startPoint y: 115, endPoint x: 592, endPoint y: 147, distance: 223.3
copy h1 "Top Marketing Technology Mistakes Made by Law Firms"
click at [592, 147] on h1 "Top Marketing Technology Mistakes Made by Law Firms" at bounding box center [741, 138] width 737 height 56
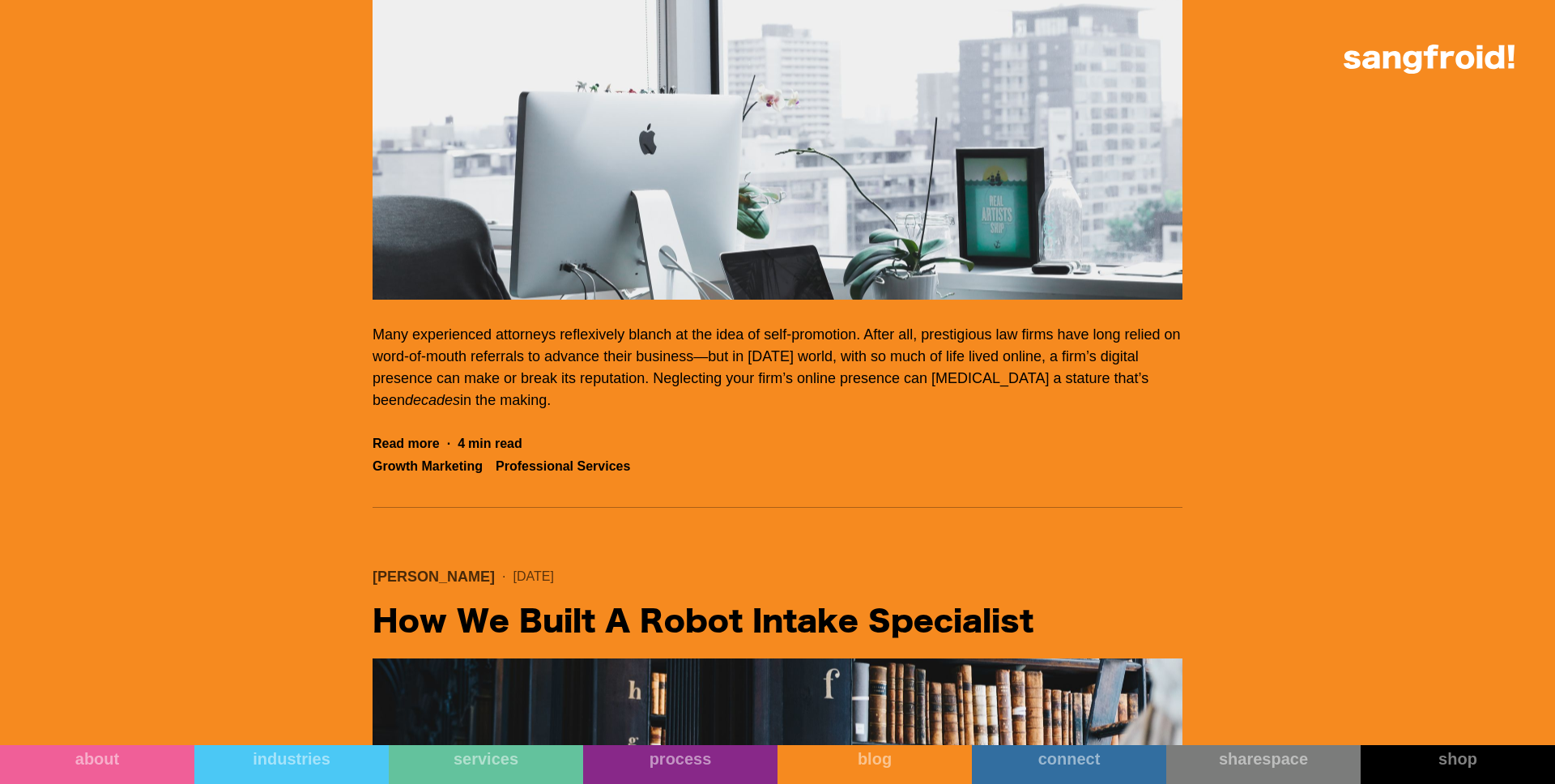
scroll to position [41390, 0]
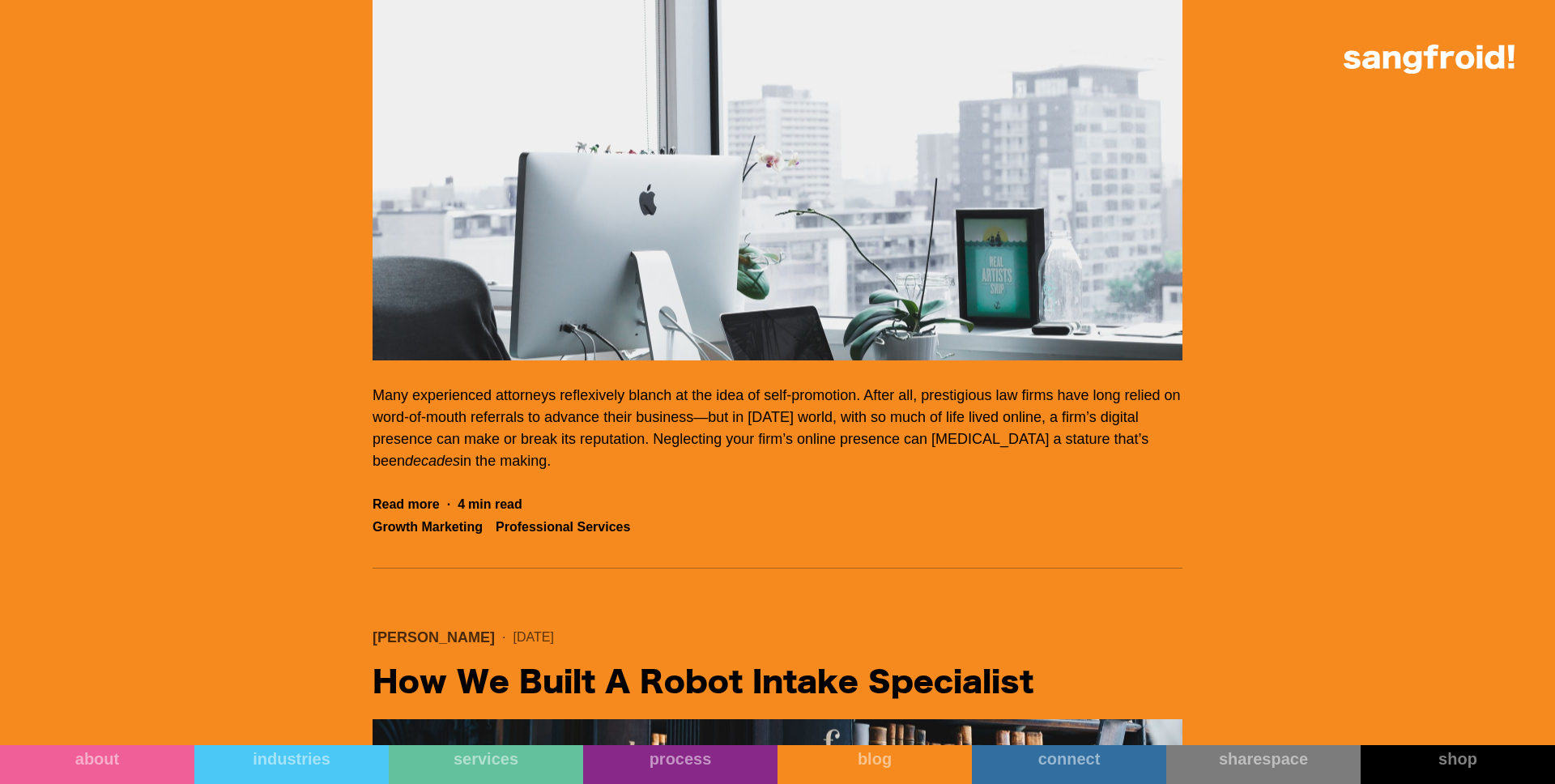
click at [764, 360] on img "Filter 5" at bounding box center [777, 178] width 810 height 364
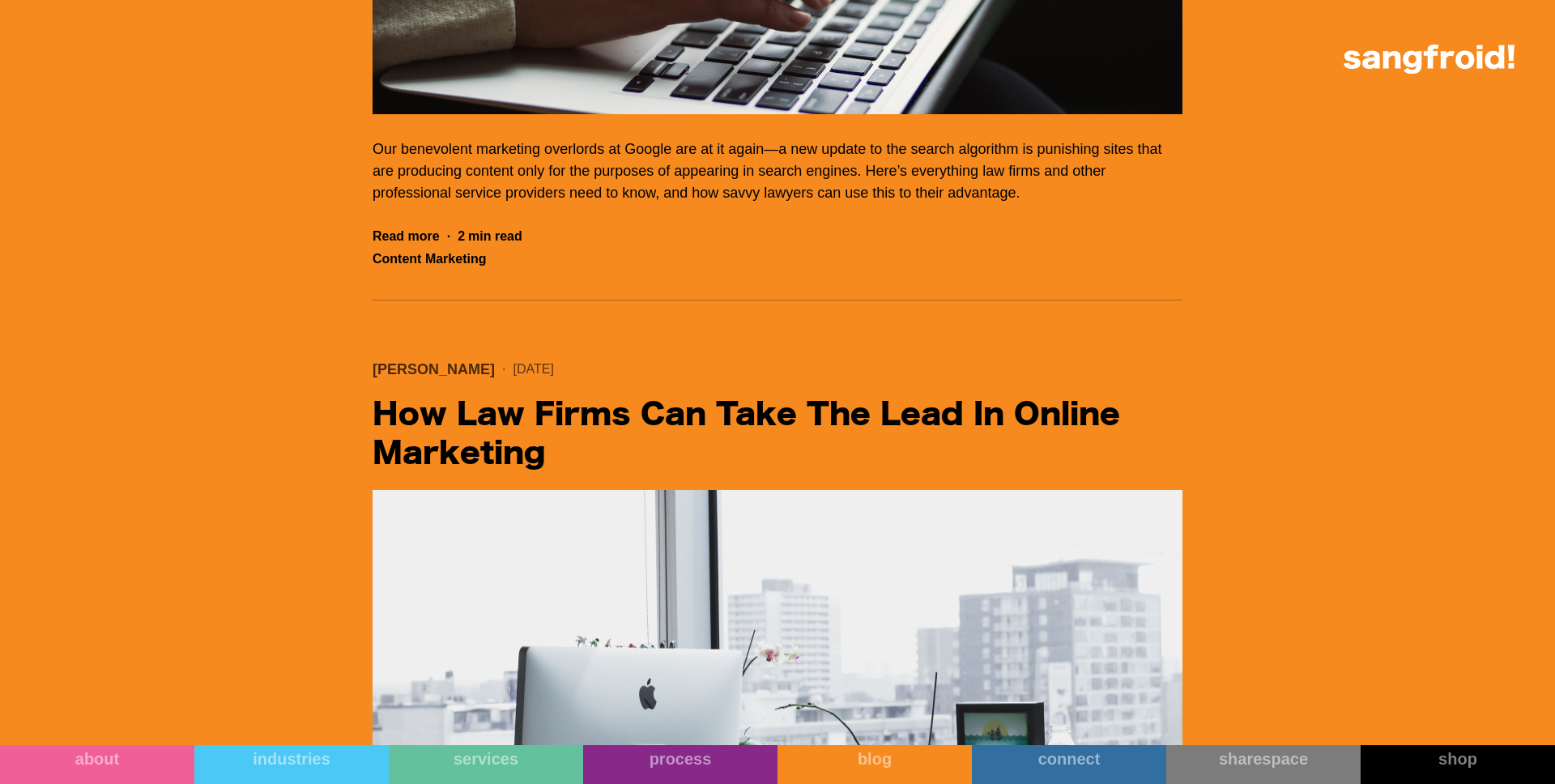
scroll to position [40744, 0]
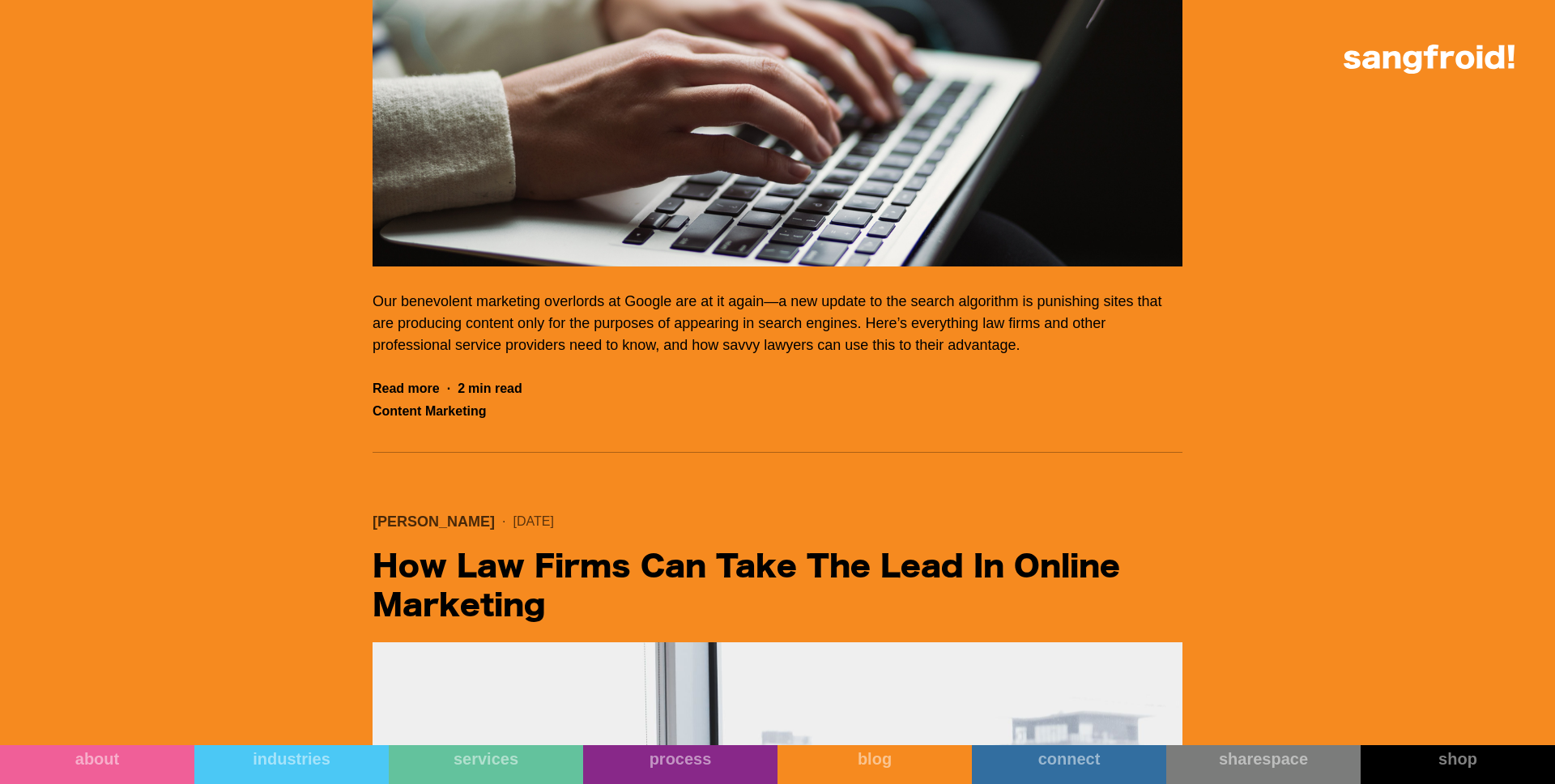
click at [877, 266] on img "Filter 5" at bounding box center [777, 84] width 810 height 364
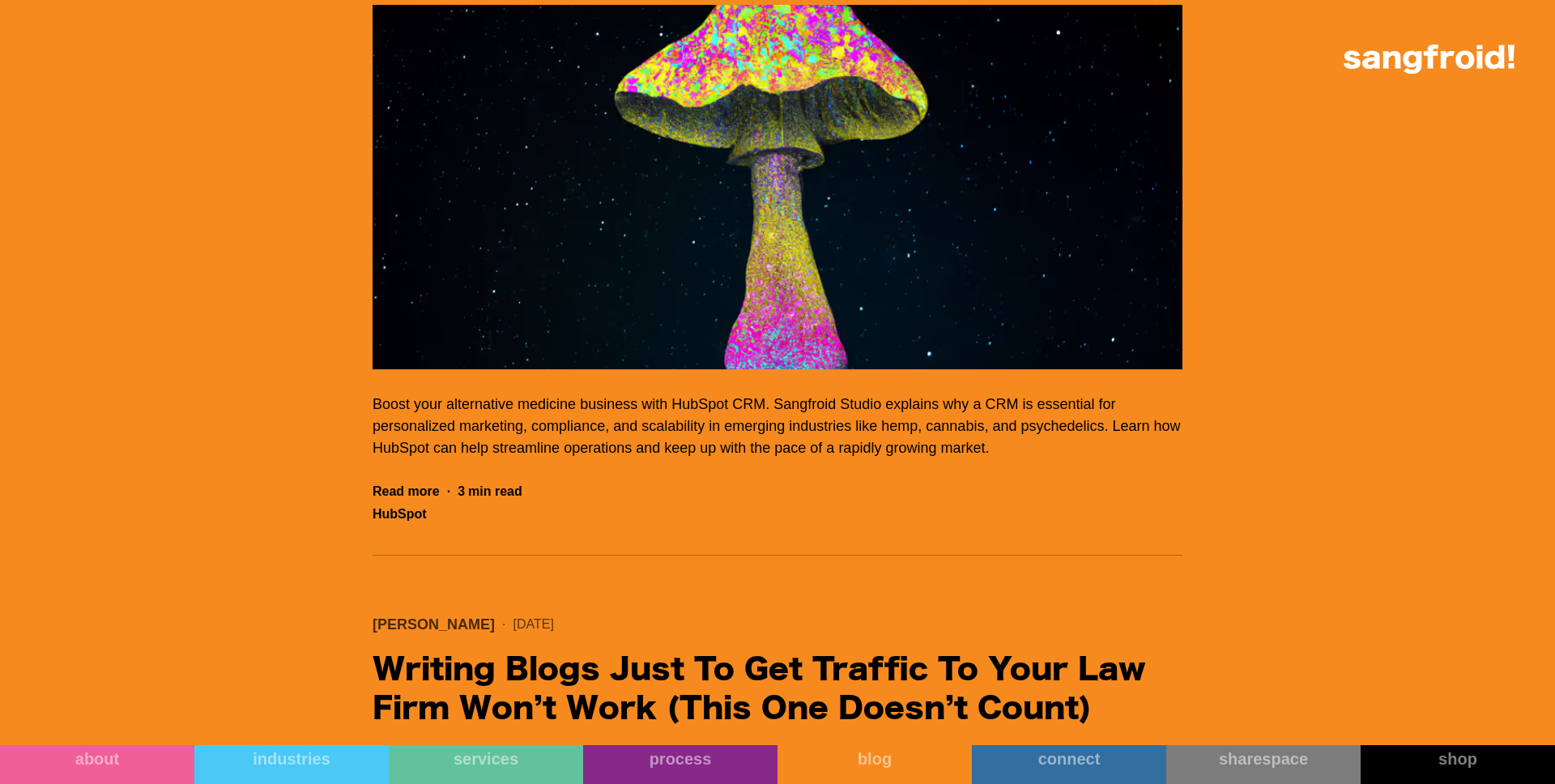
scroll to position [39285, 0]
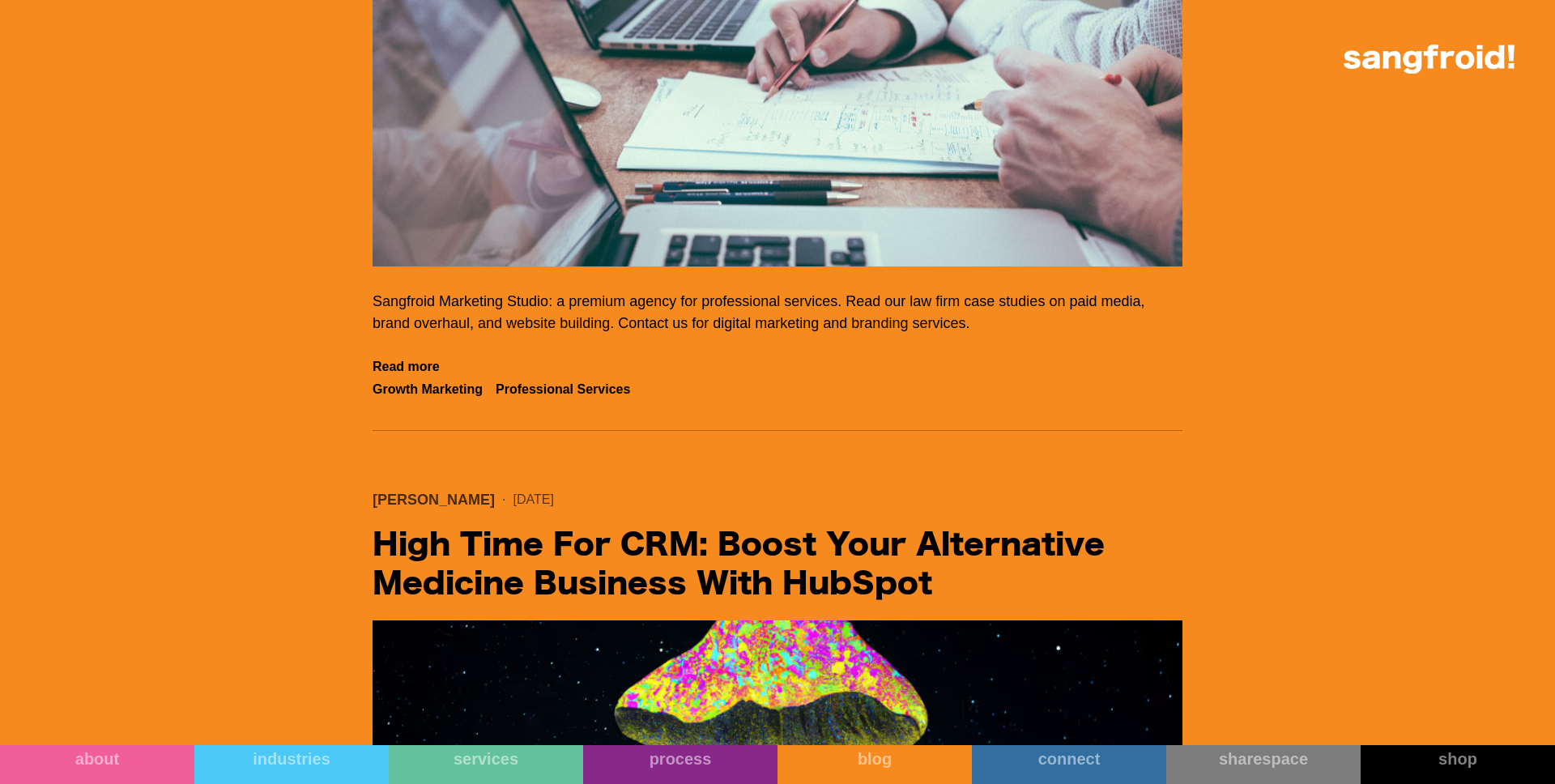
click at [494, 266] on img "Filter 5" at bounding box center [777, 84] width 810 height 364
click at [533, 266] on img "Filter 5" at bounding box center [777, 84] width 810 height 364
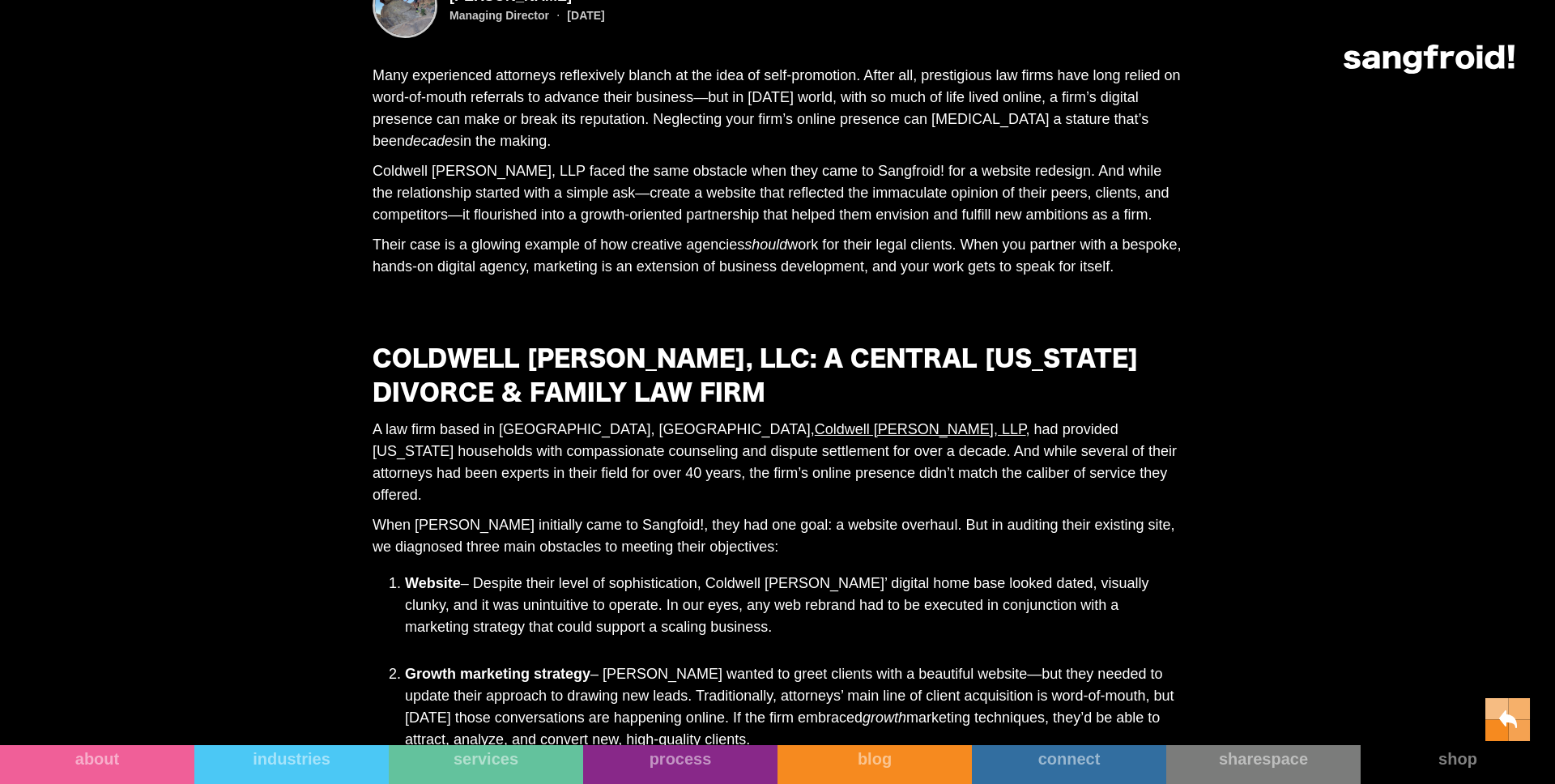
scroll to position [1151, 0]
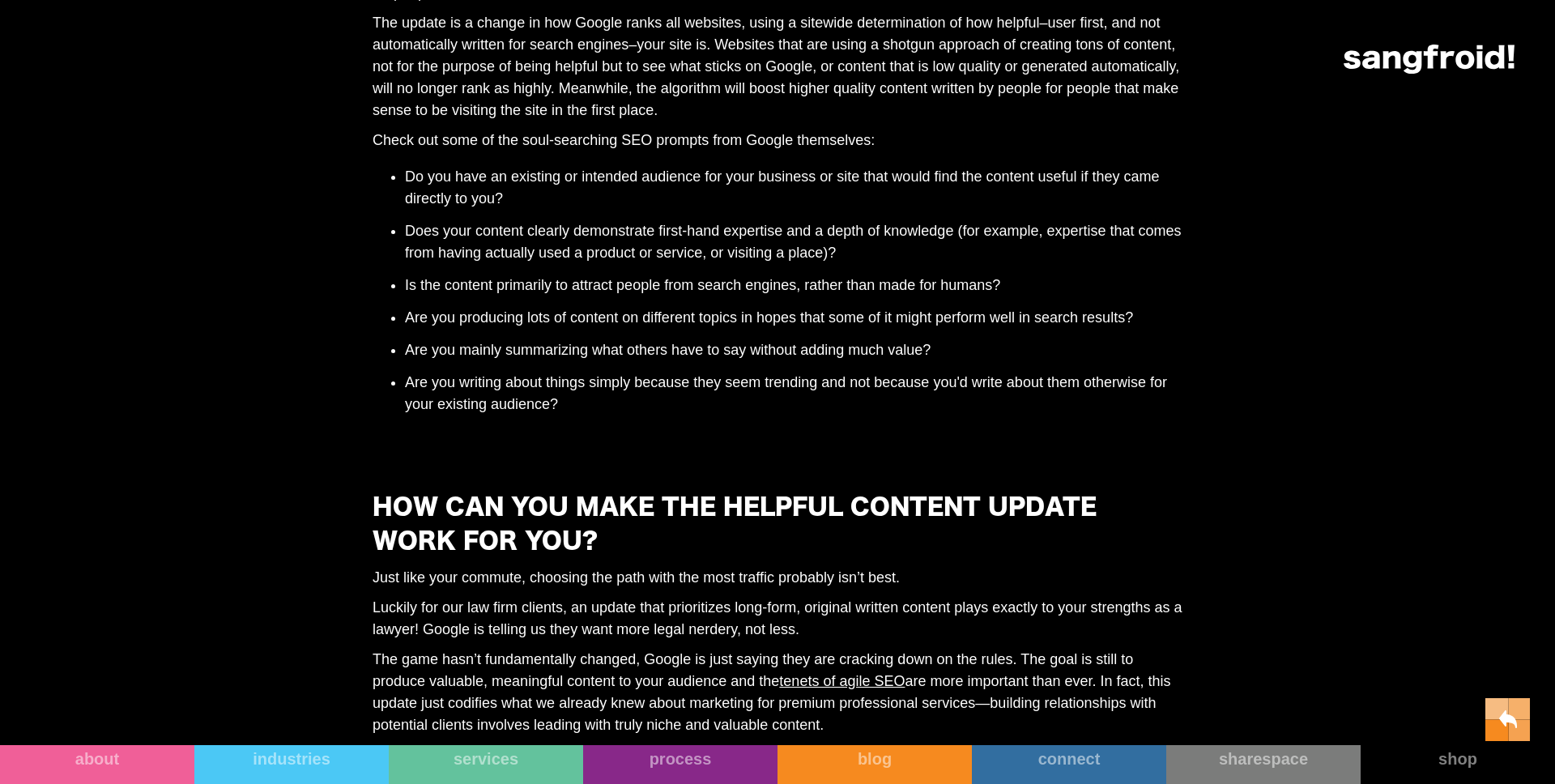
scroll to position [966, 0]
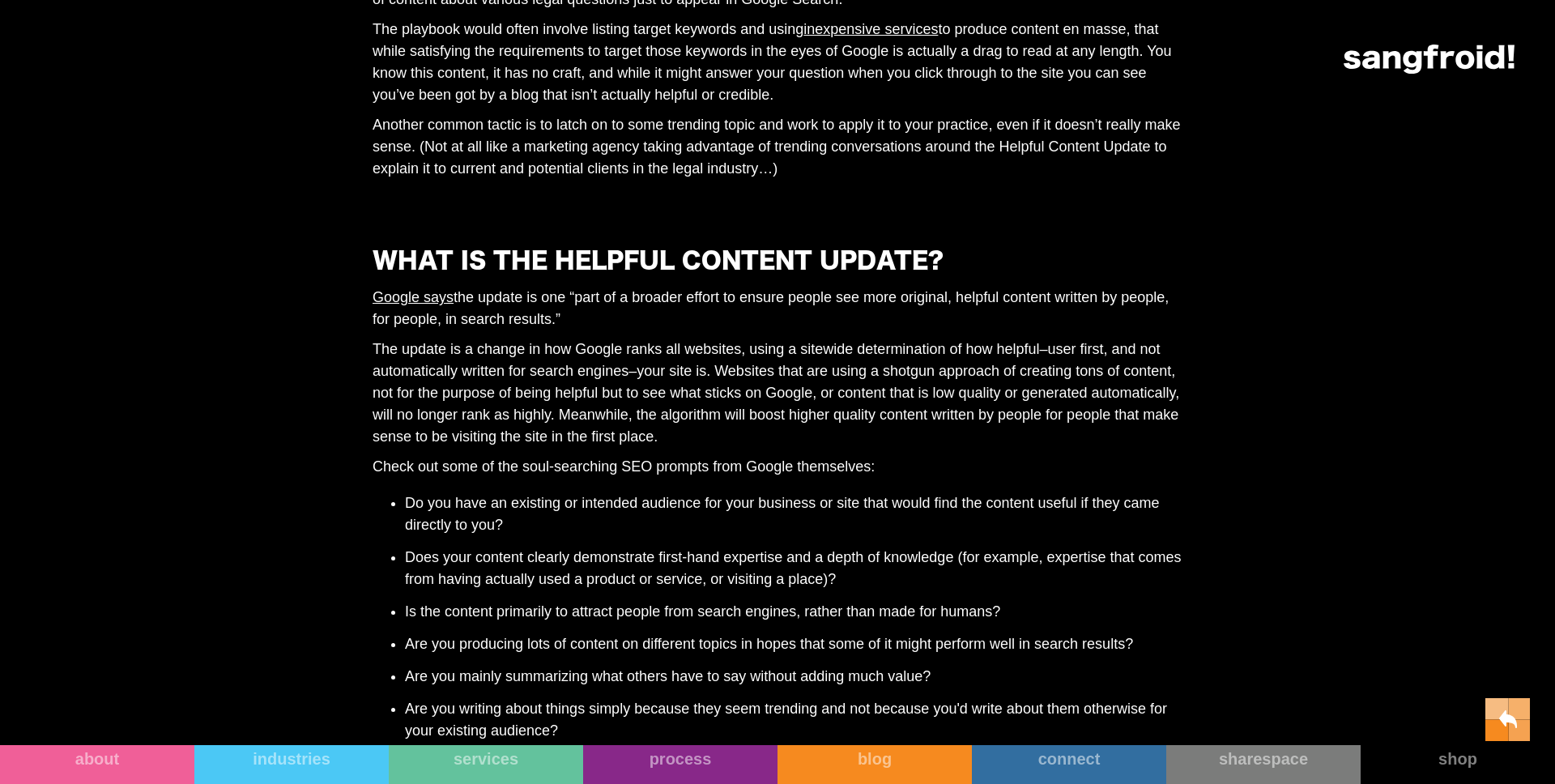
click at [622, 448] on p "The update is a change in how Google ranks all websites, using a sitewide deter…" at bounding box center [777, 392] width 810 height 110
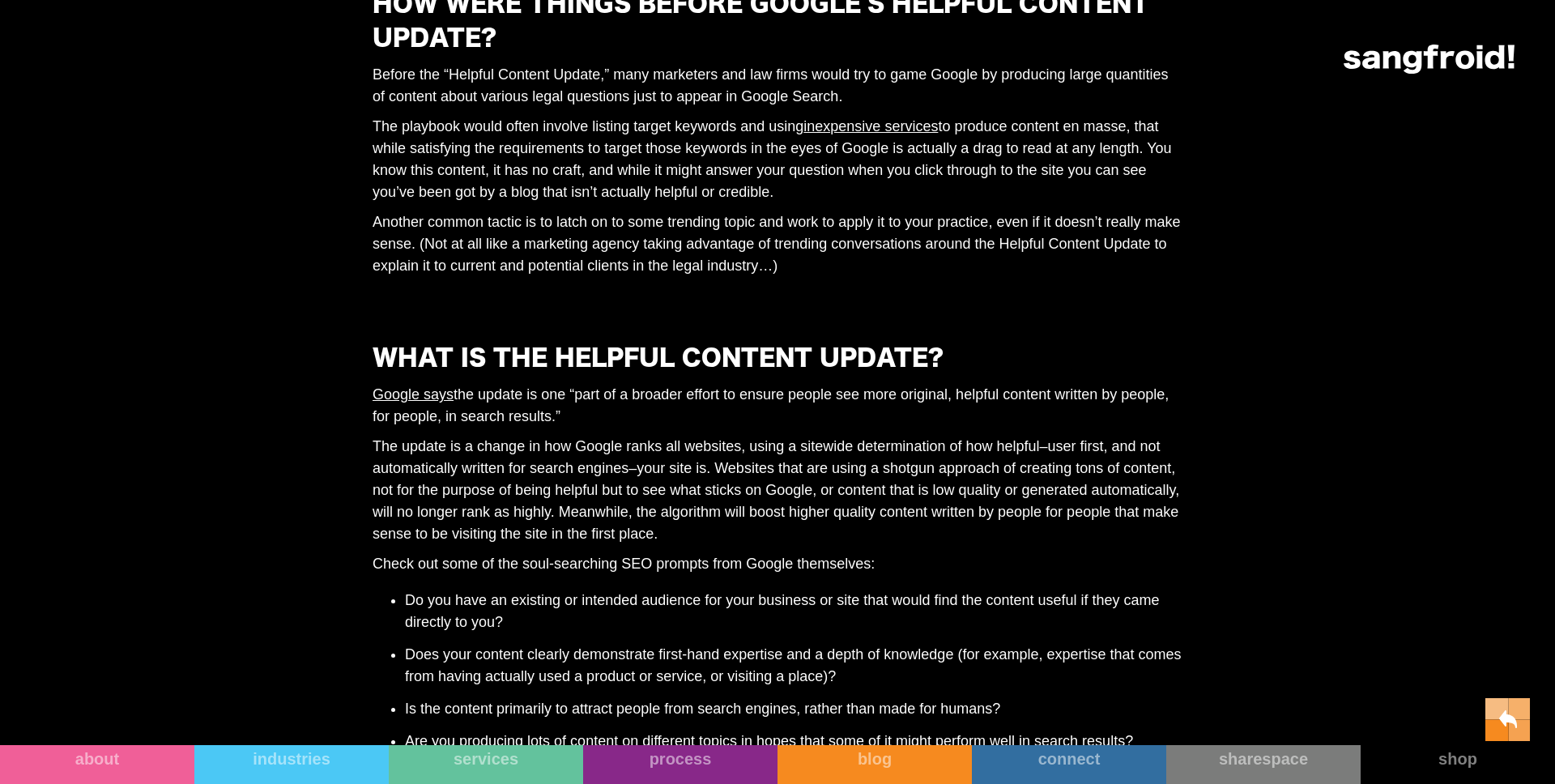
scroll to position [579, 0]
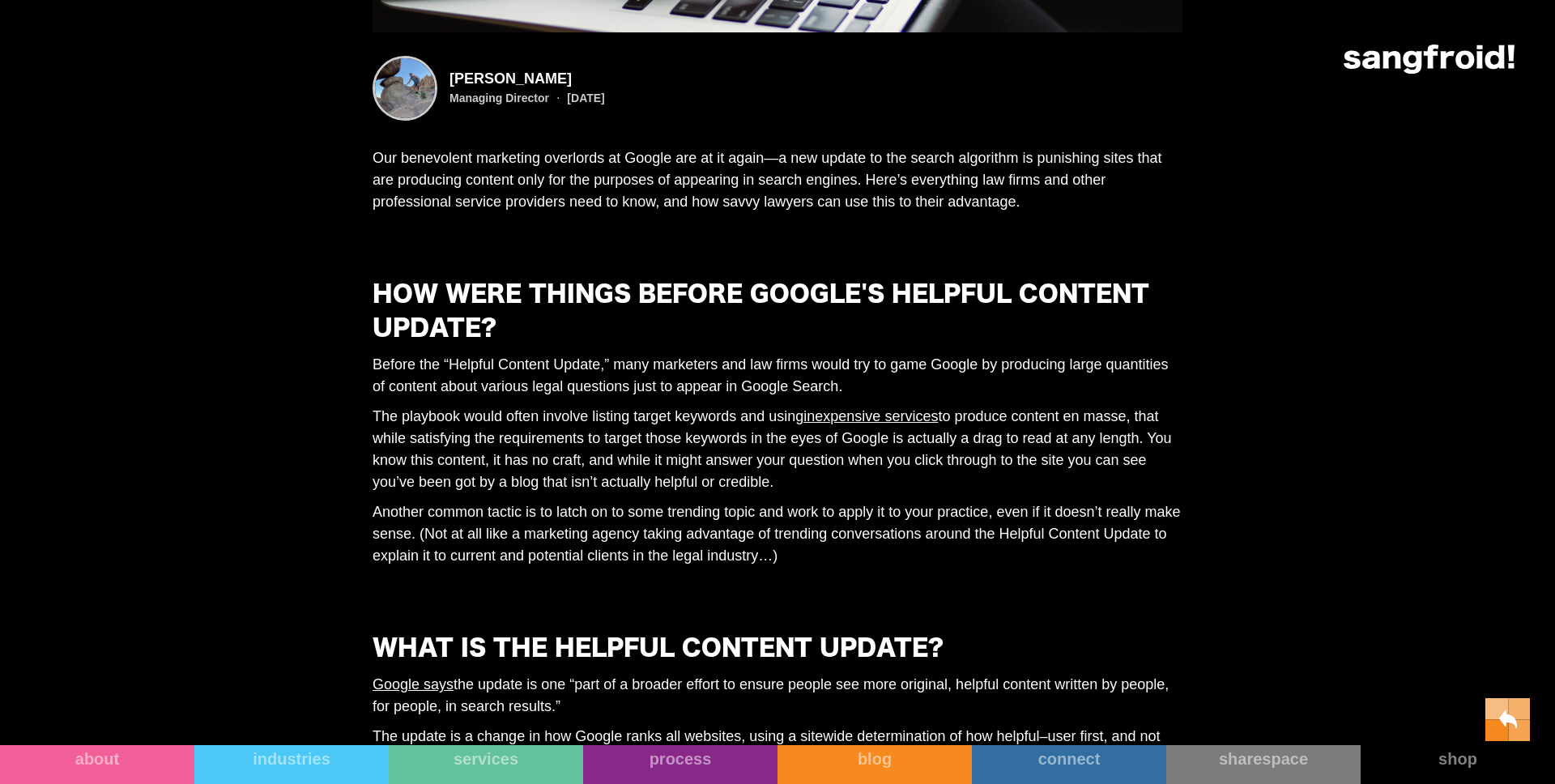
click at [621, 485] on p "The playbook would often involve listing target keywords and using inexpensive …" at bounding box center [777, 450] width 810 height 87
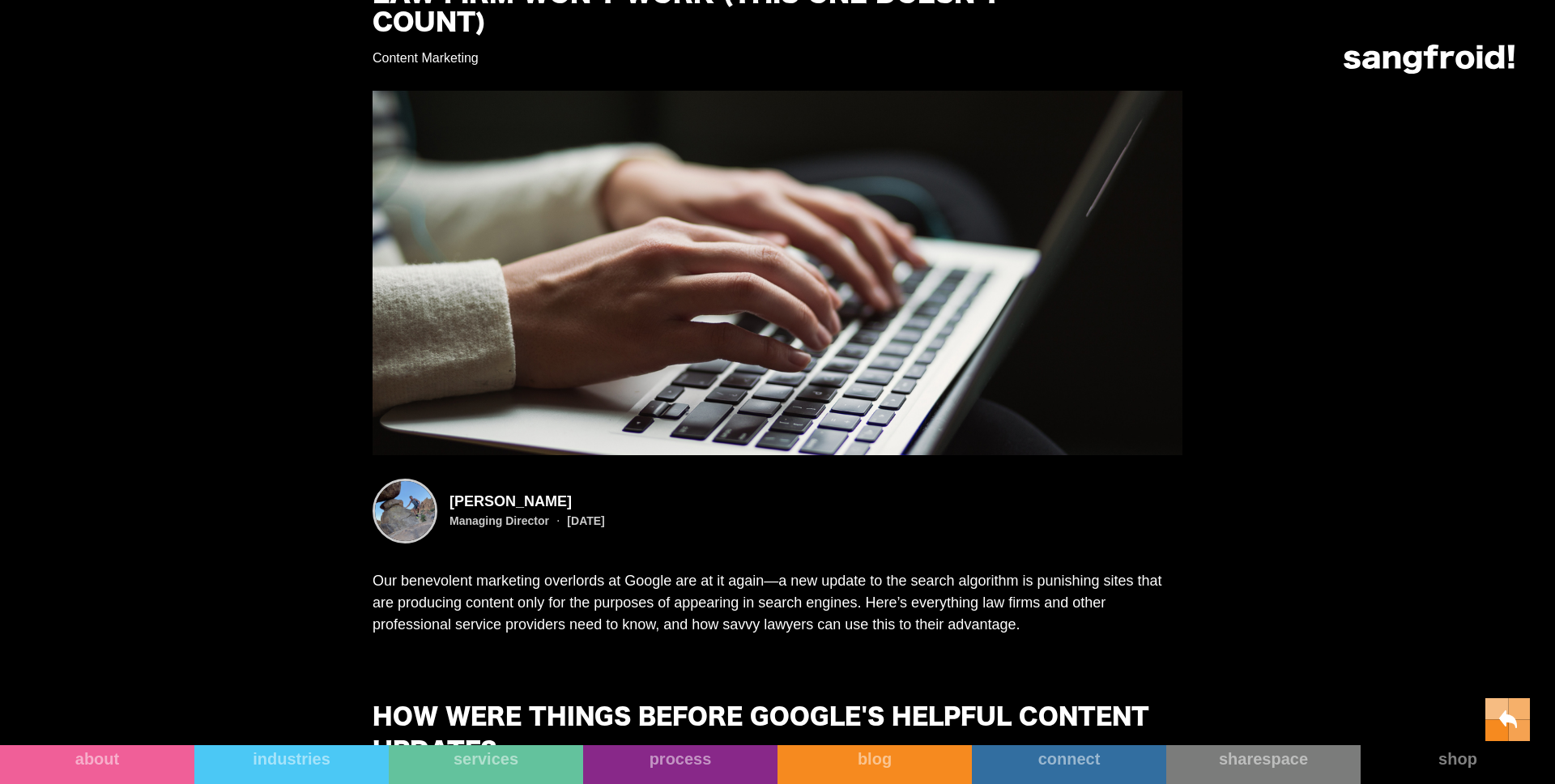
scroll to position [0, 0]
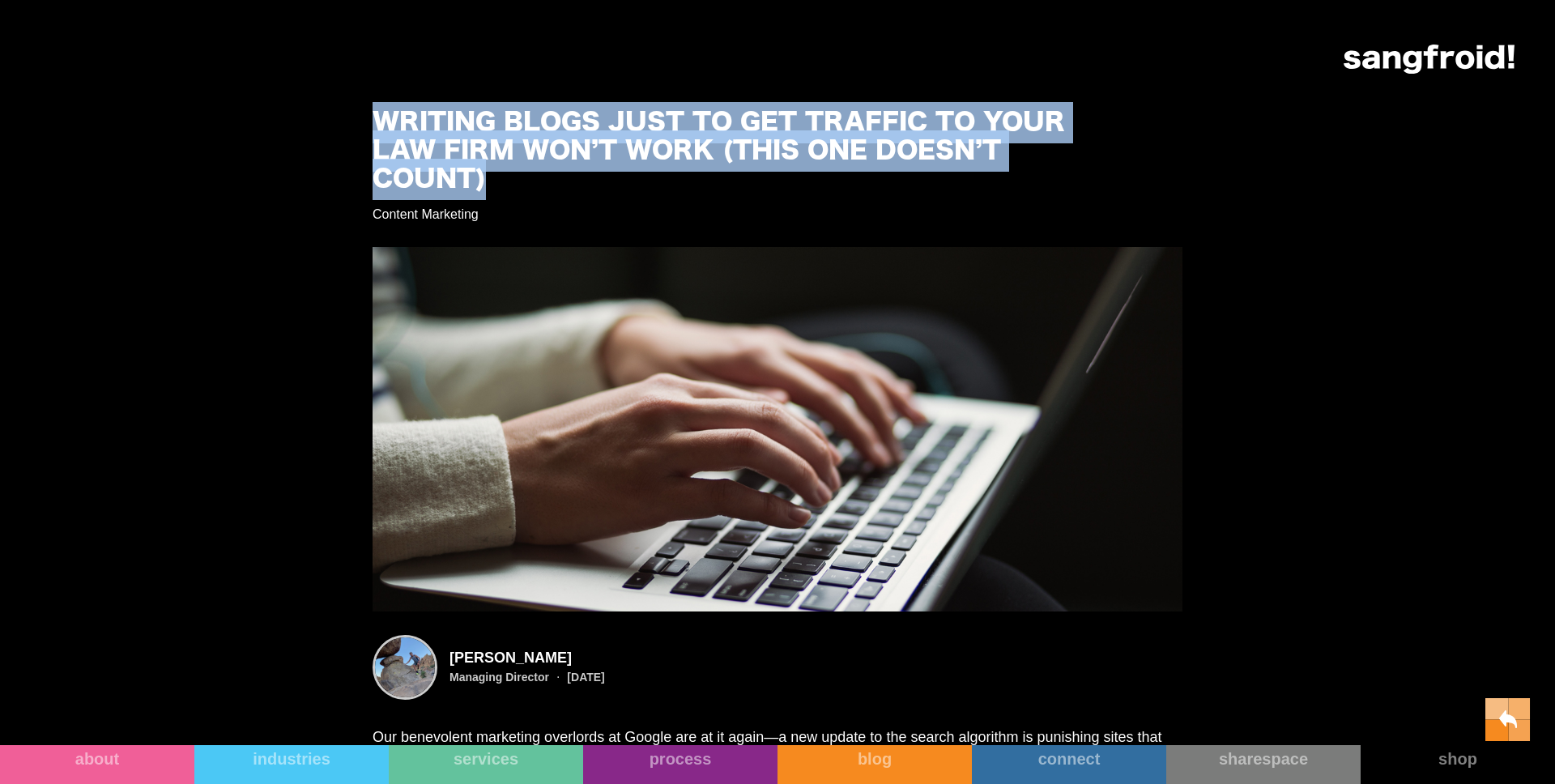
drag, startPoint x: 376, startPoint y: 119, endPoint x: 503, endPoint y: 177, distance: 139.6
click at [503, 177] on h1 "Writing Blogs Just to Get Traffic to Your Law Firm Won’t Work (This one doesn’t…" at bounding box center [741, 152] width 737 height 85
copy h1 "Writing Blogs Just to Get Traffic to Your Law Firm Won’t Work (This one doesn’t…"
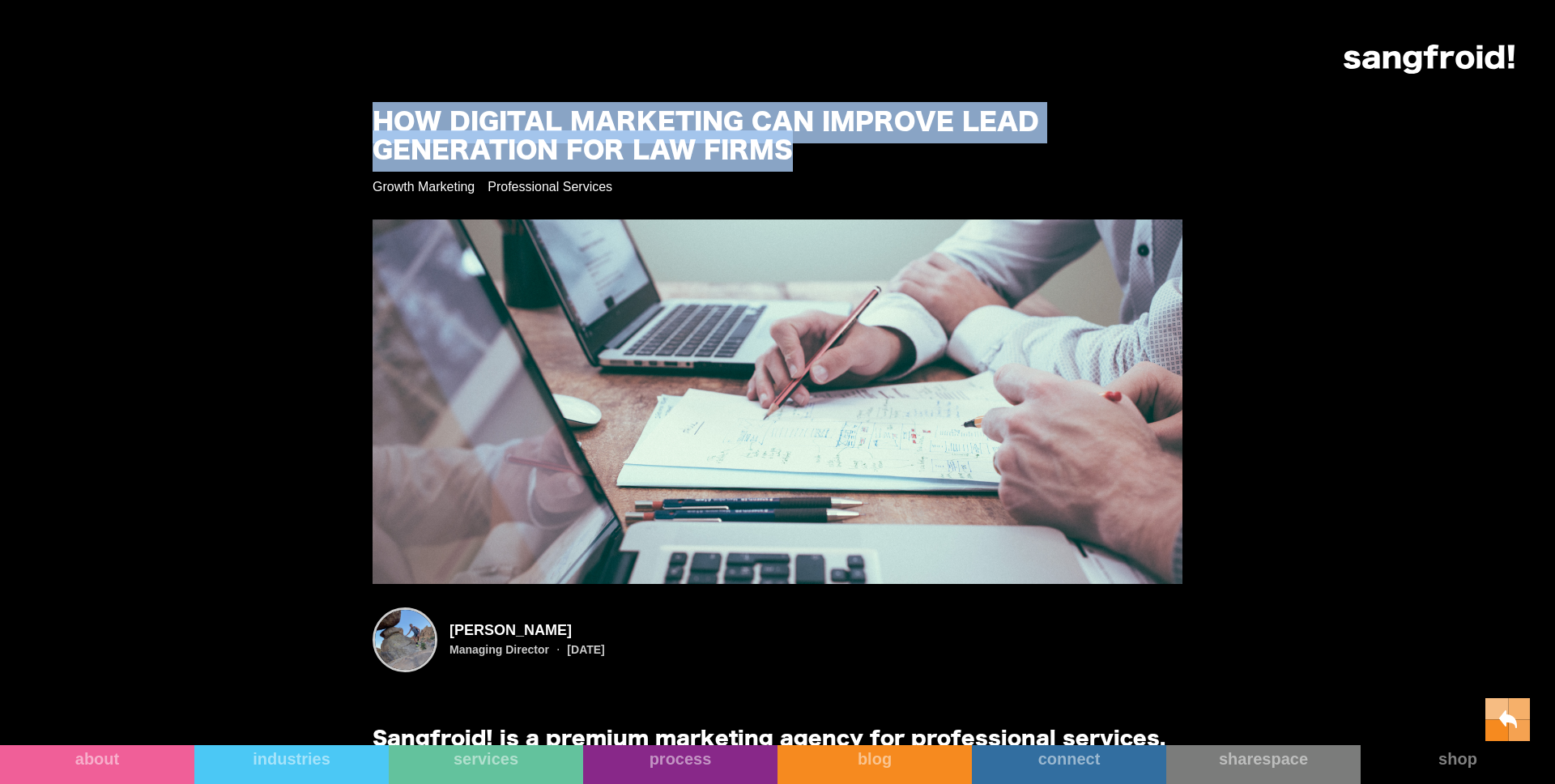
drag, startPoint x: 374, startPoint y: 125, endPoint x: 797, endPoint y: 146, distance: 423.5
click at [797, 146] on h1 "How Digital Marketing Can Improve Lead Generation for Law Firms" at bounding box center [741, 138] width 737 height 56
copy h1 "How Digital Marketing Can Improve Lead Generation for Law Firms"
click at [797, 146] on h1 "How Digital Marketing Can Improve Lead Generation for Law Firms" at bounding box center [741, 138] width 737 height 56
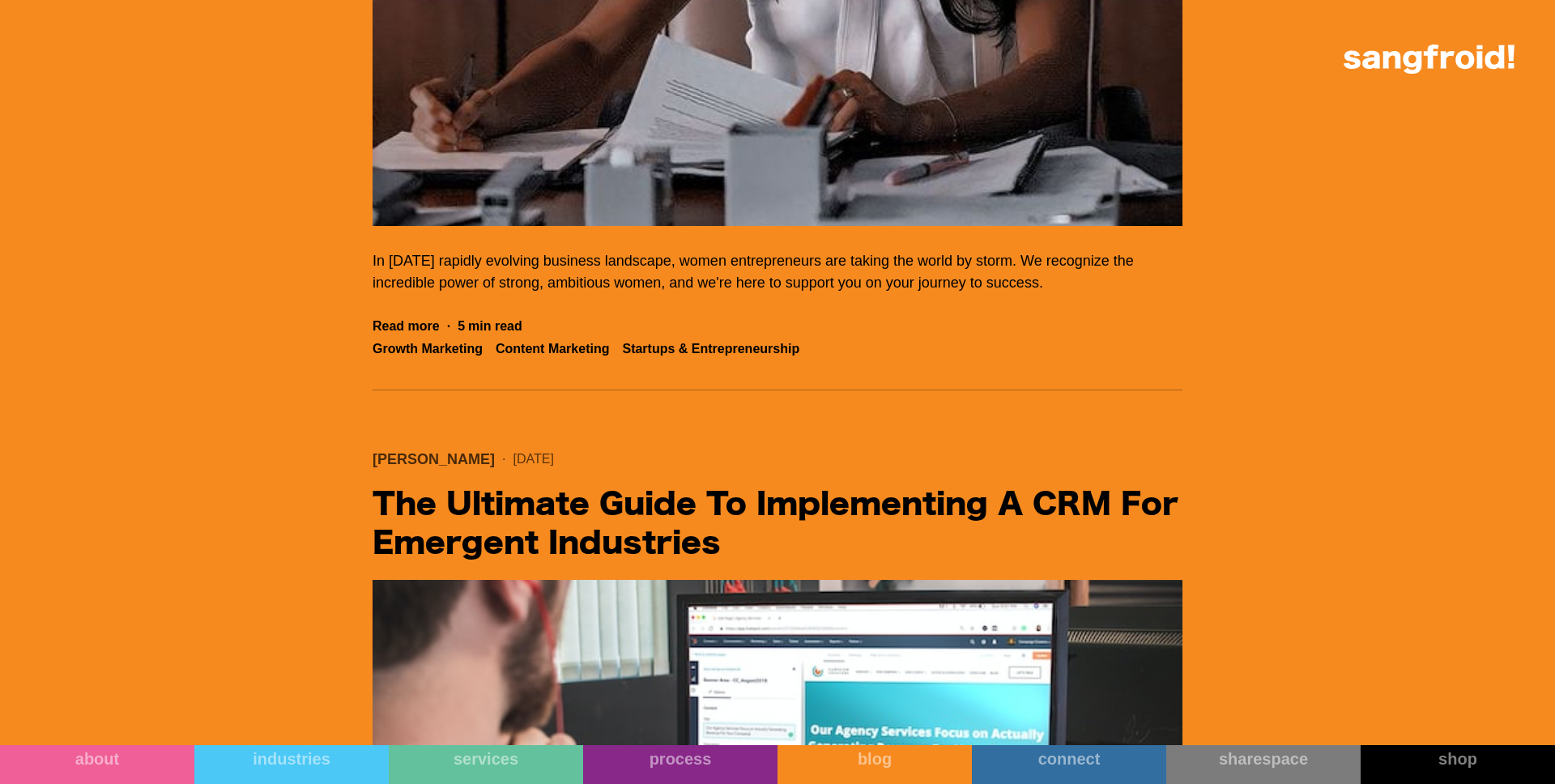
scroll to position [37804, 0]
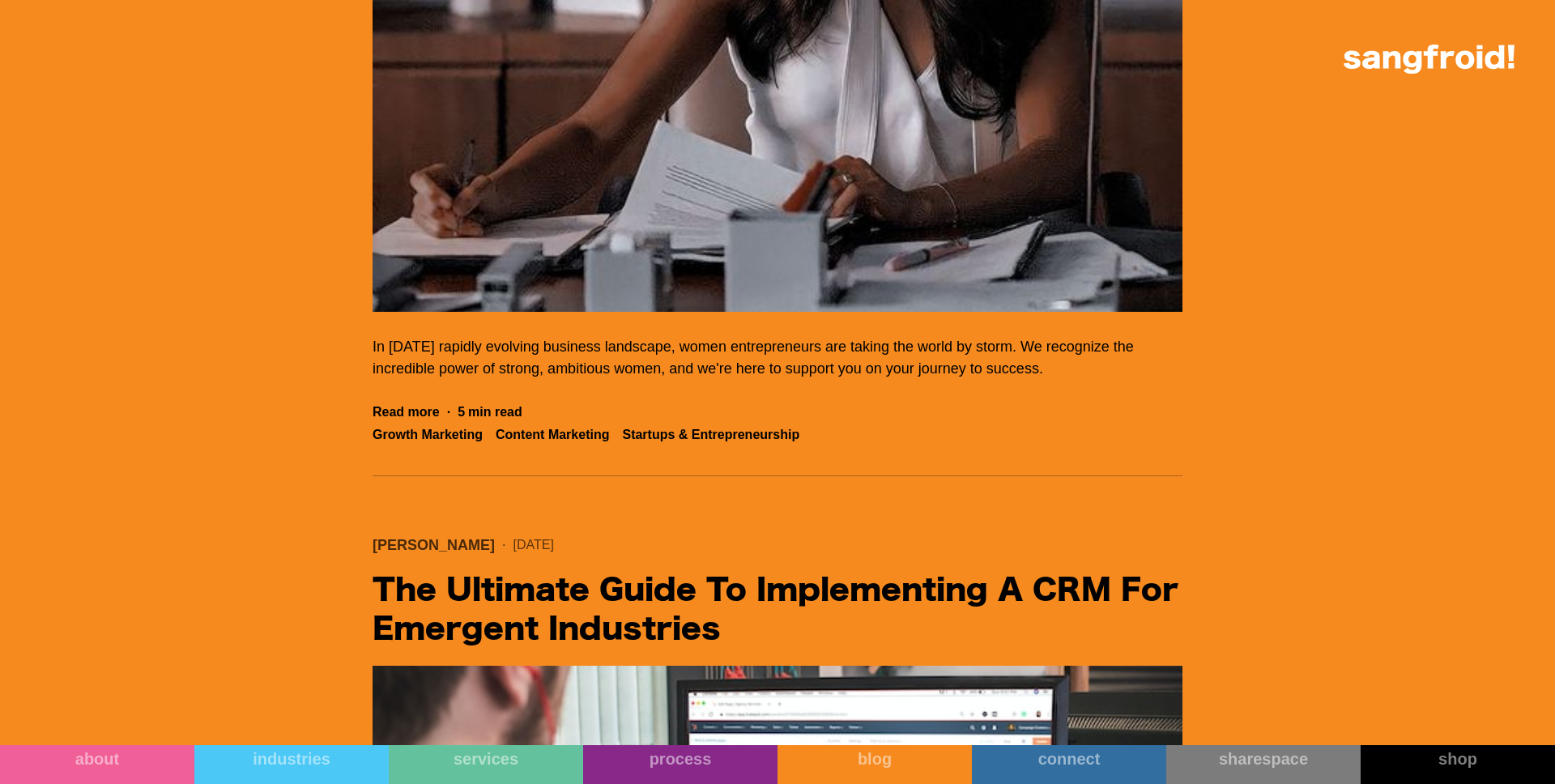
click at [627, 312] on img "Filter 5" at bounding box center [777, 129] width 810 height 364
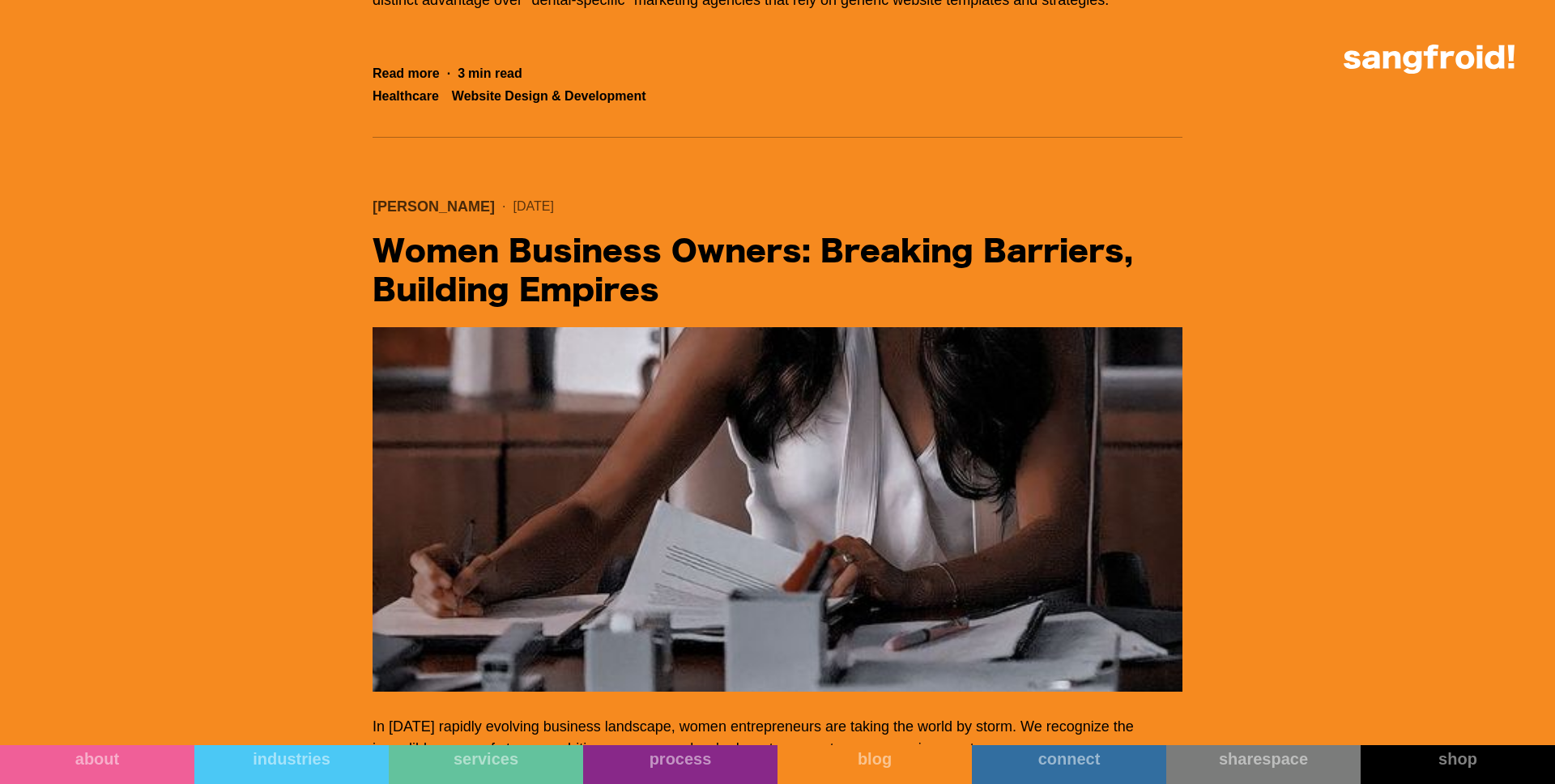
scroll to position [37130, 0]
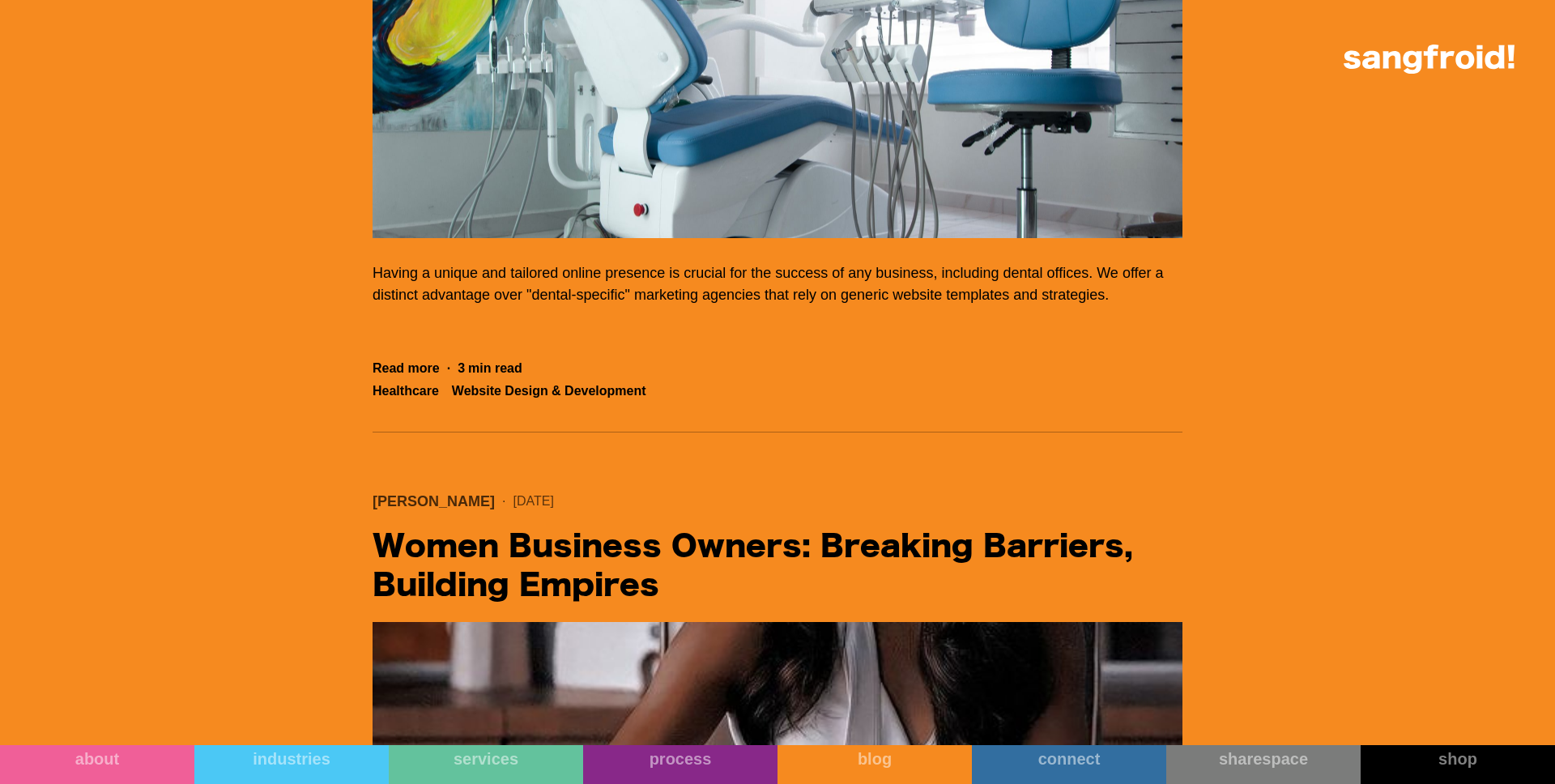
click at [761, 199] on img "Filter 5" at bounding box center [777, 55] width 810 height 364
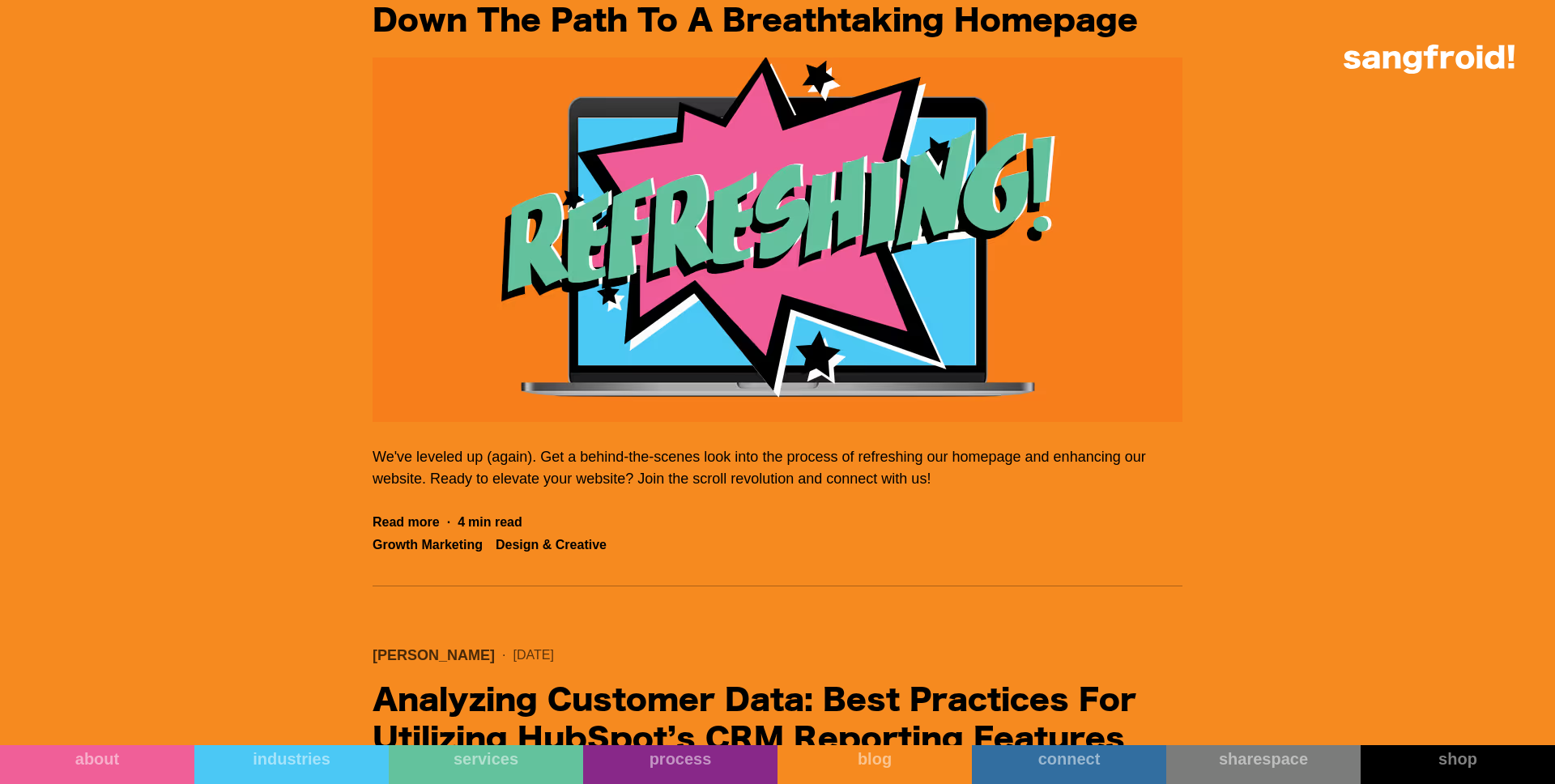
scroll to position [33107, 0]
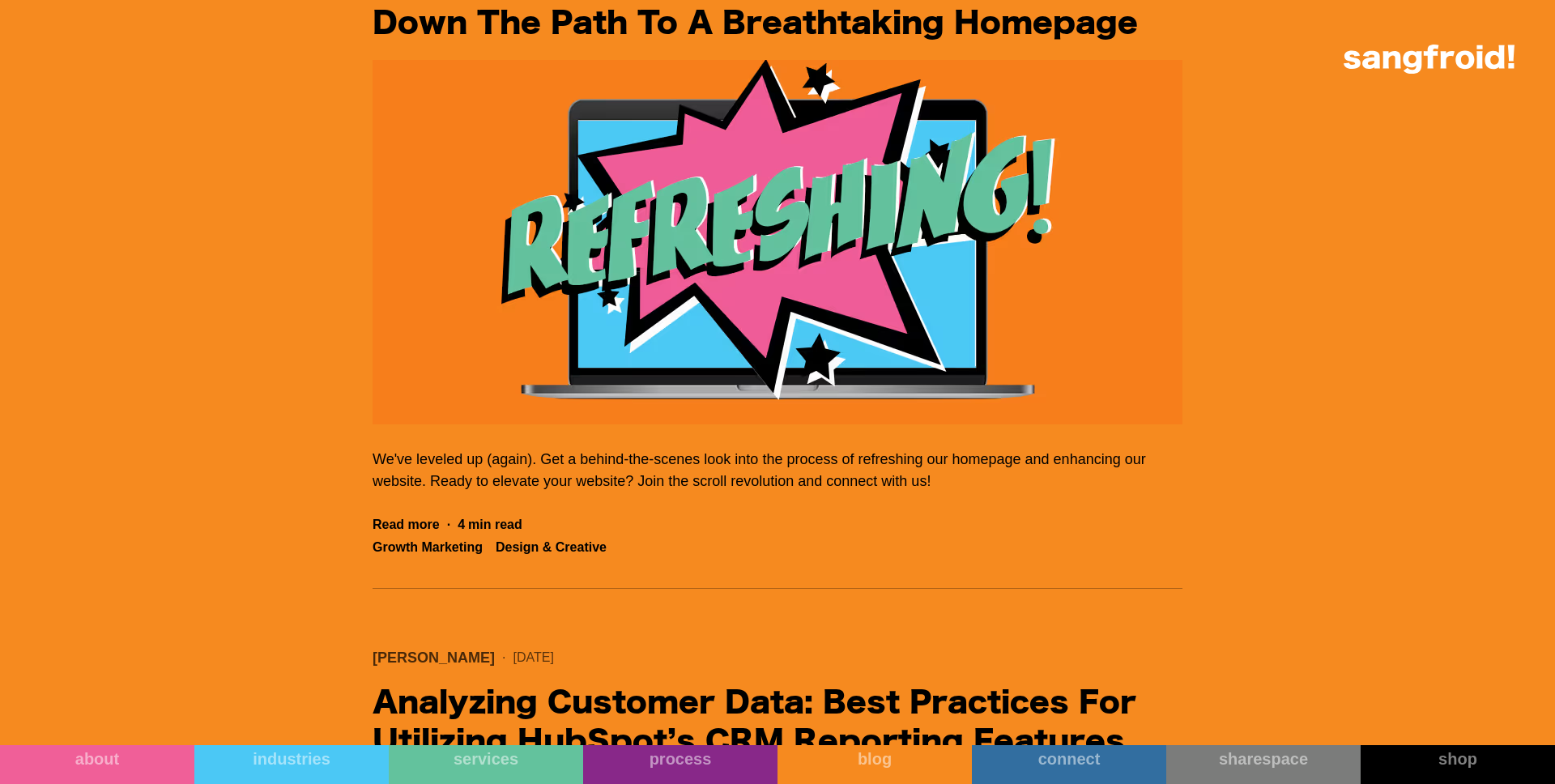
click at [575, 388] on img "Filter 5" at bounding box center [777, 242] width 810 height 364
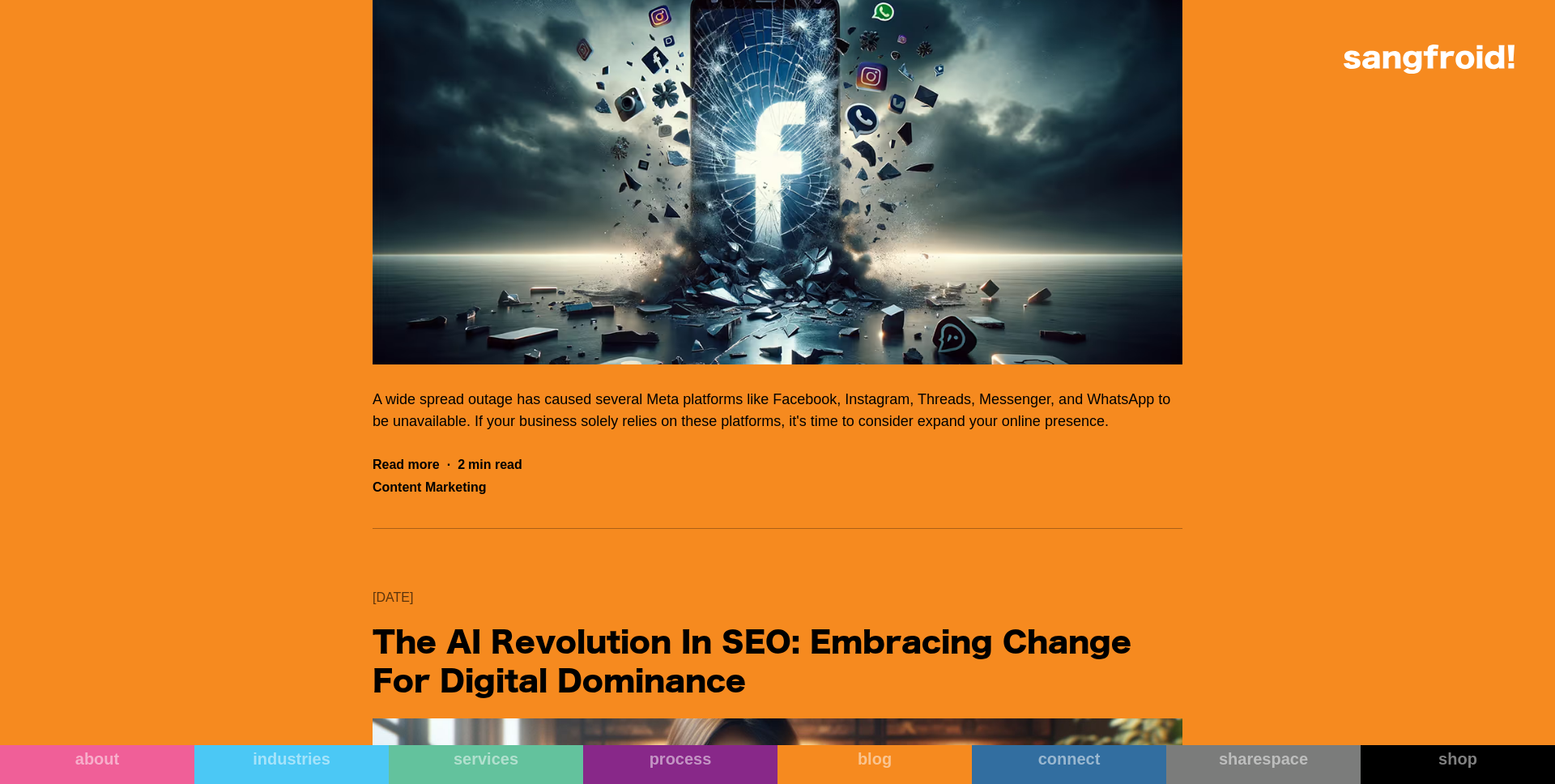
scroll to position [31691, 0]
click at [470, 365] on img "Filter 5" at bounding box center [777, 183] width 810 height 364
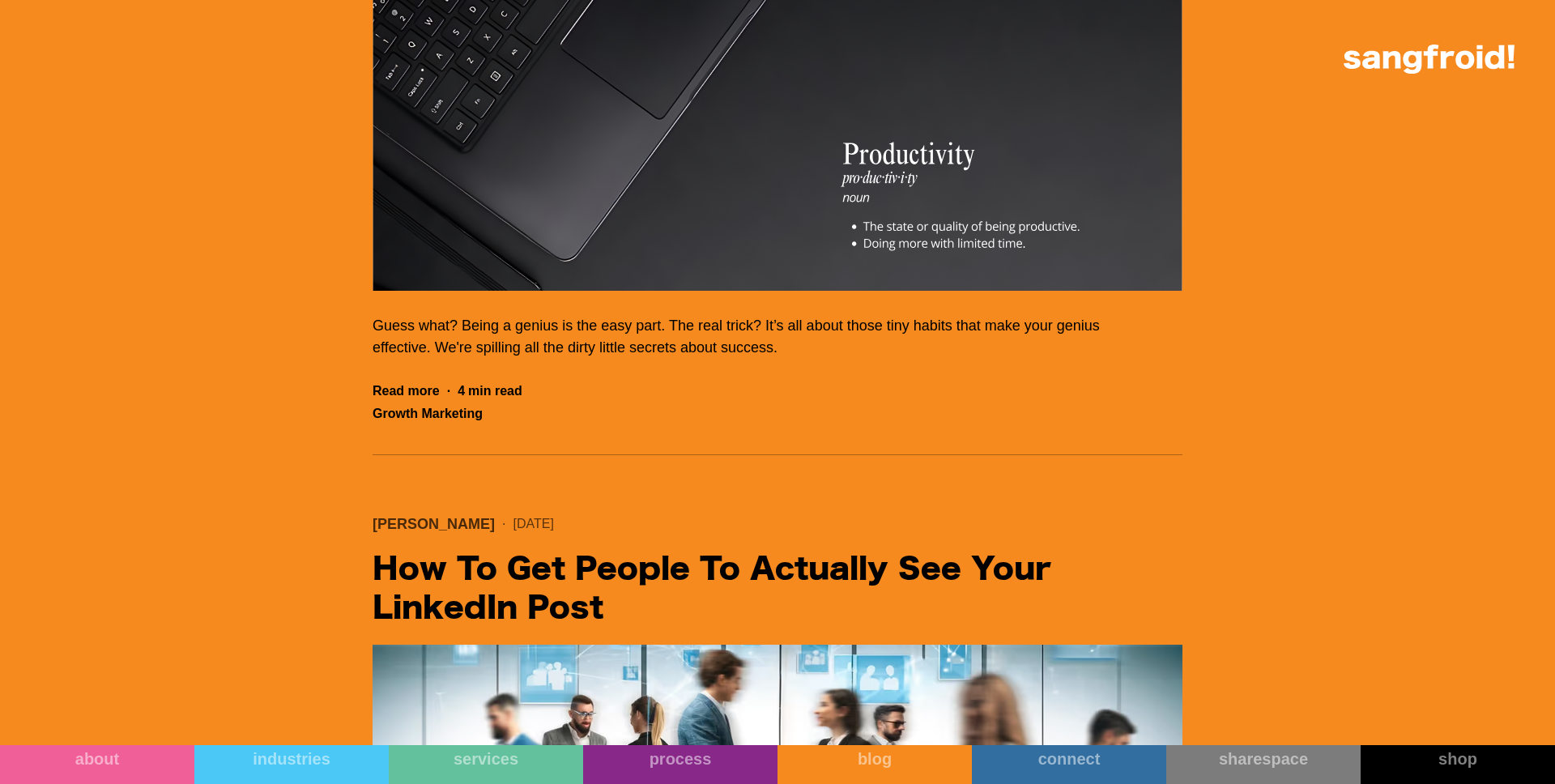
scroll to position [30121, 0]
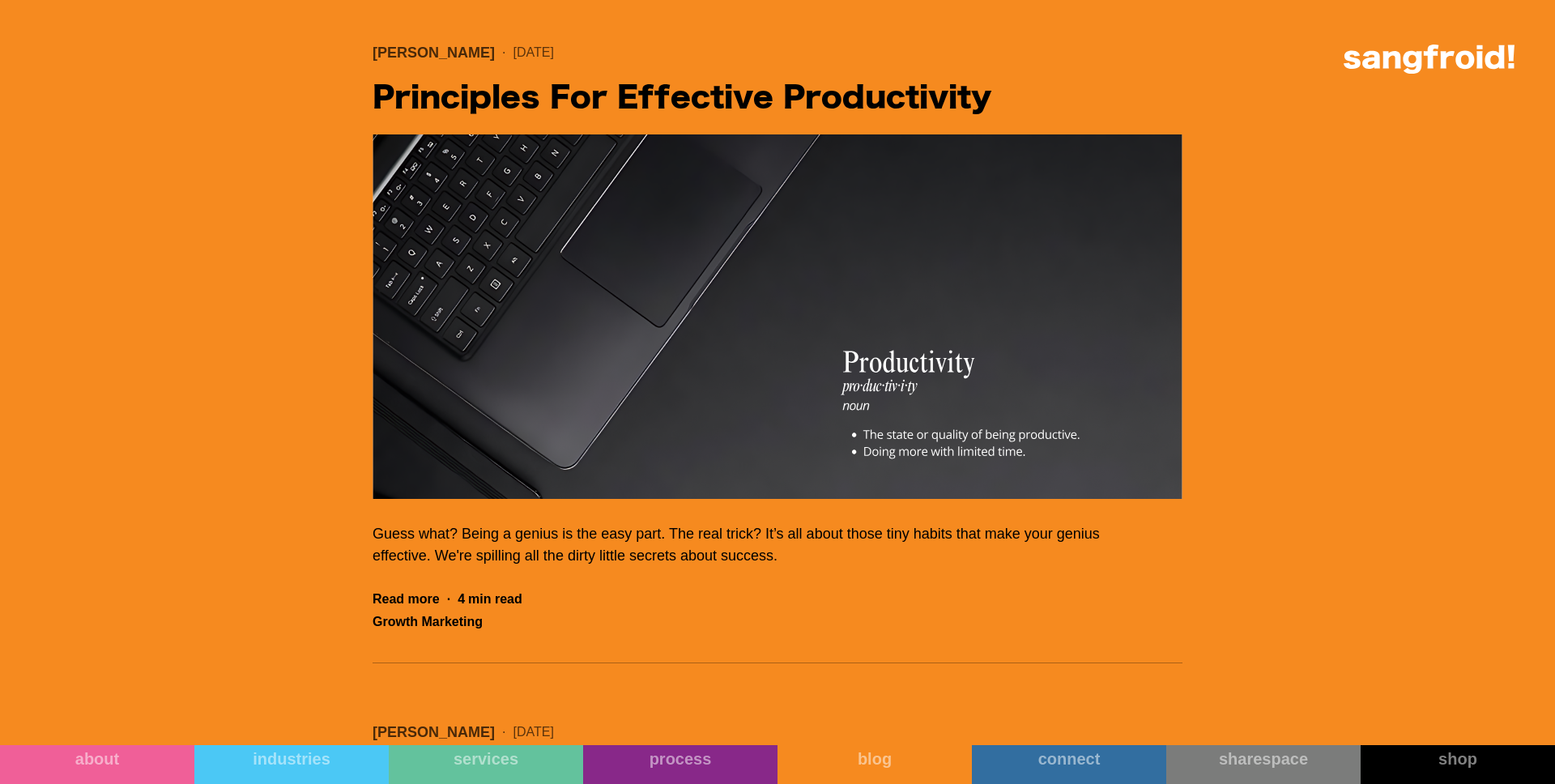
click at [932, 395] on img "Filter 5" at bounding box center [777, 316] width 810 height 364
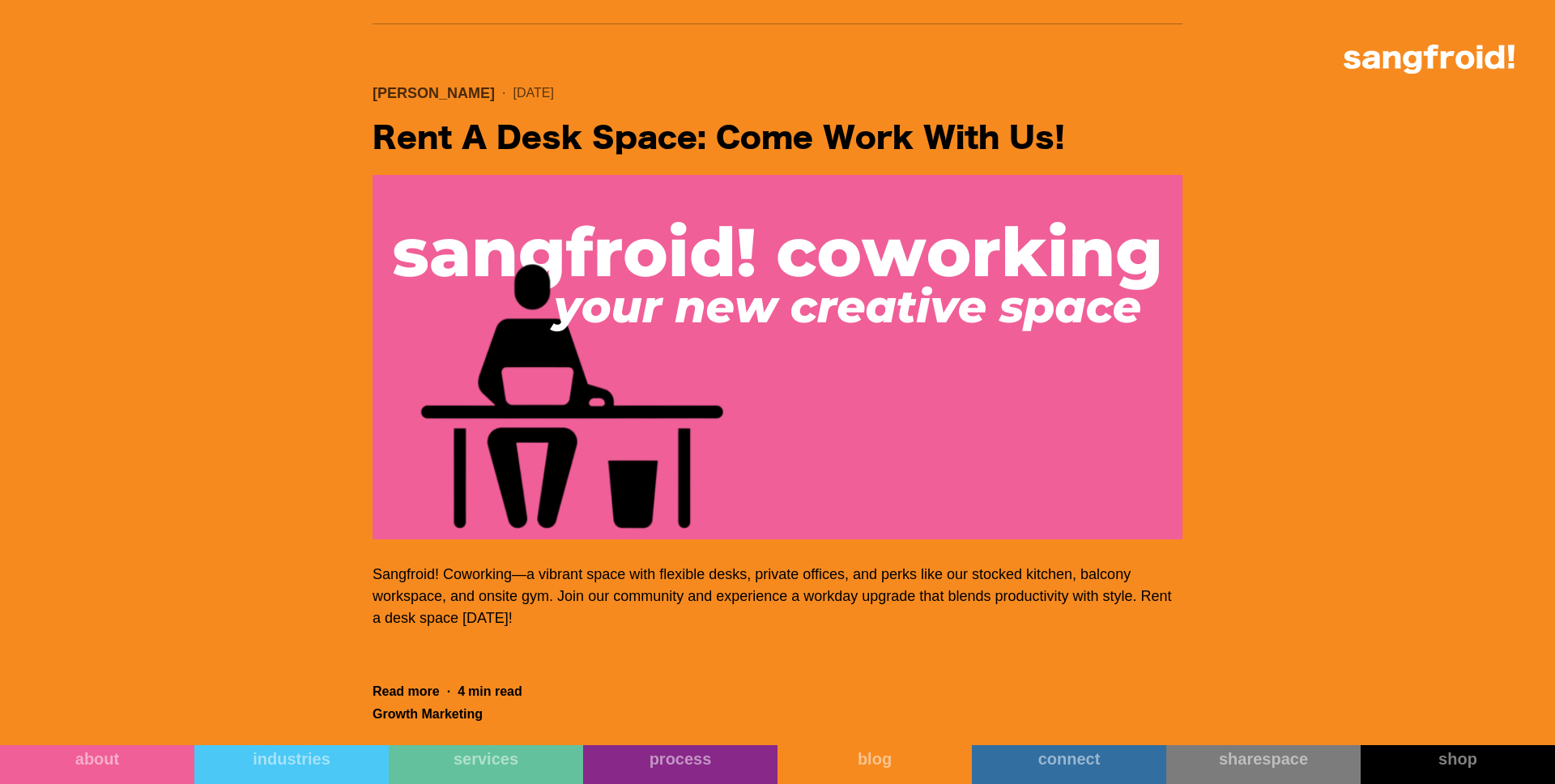
scroll to position [25774, 0]
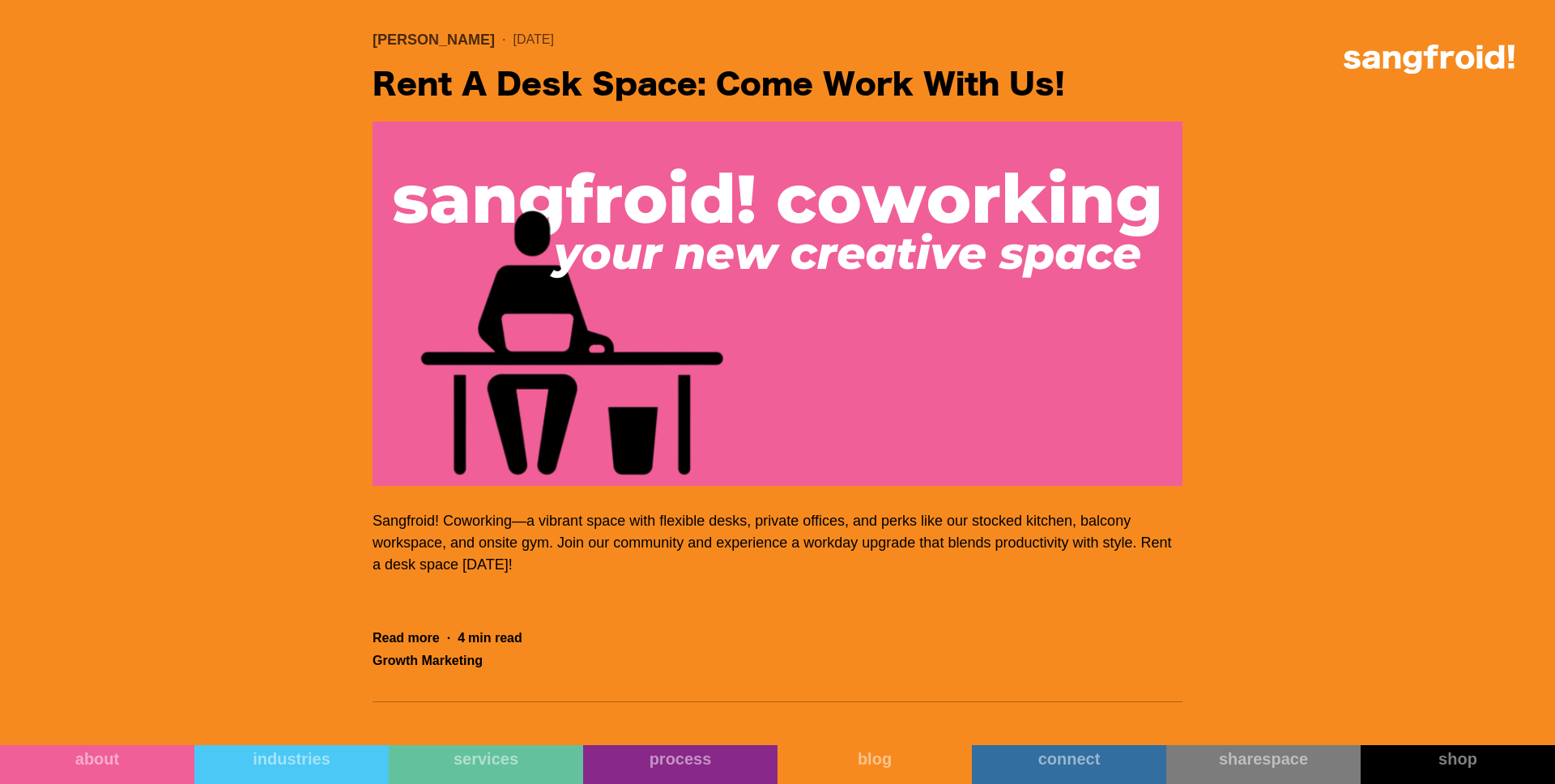
click at [474, 378] on img "Filter 5" at bounding box center [777, 303] width 810 height 364
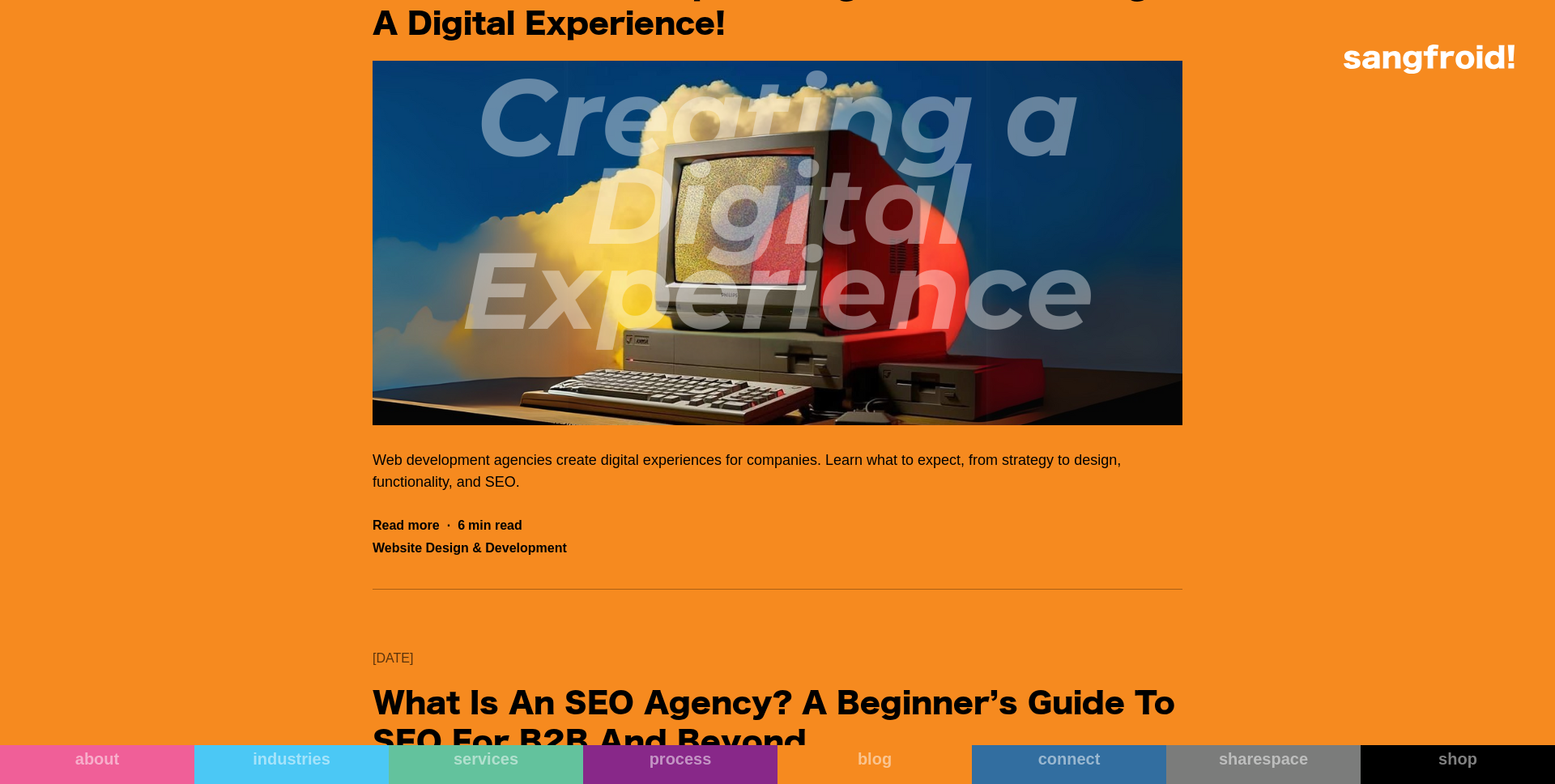
scroll to position [23757, 0]
click at [632, 338] on img "Filter 5" at bounding box center [777, 243] width 810 height 364
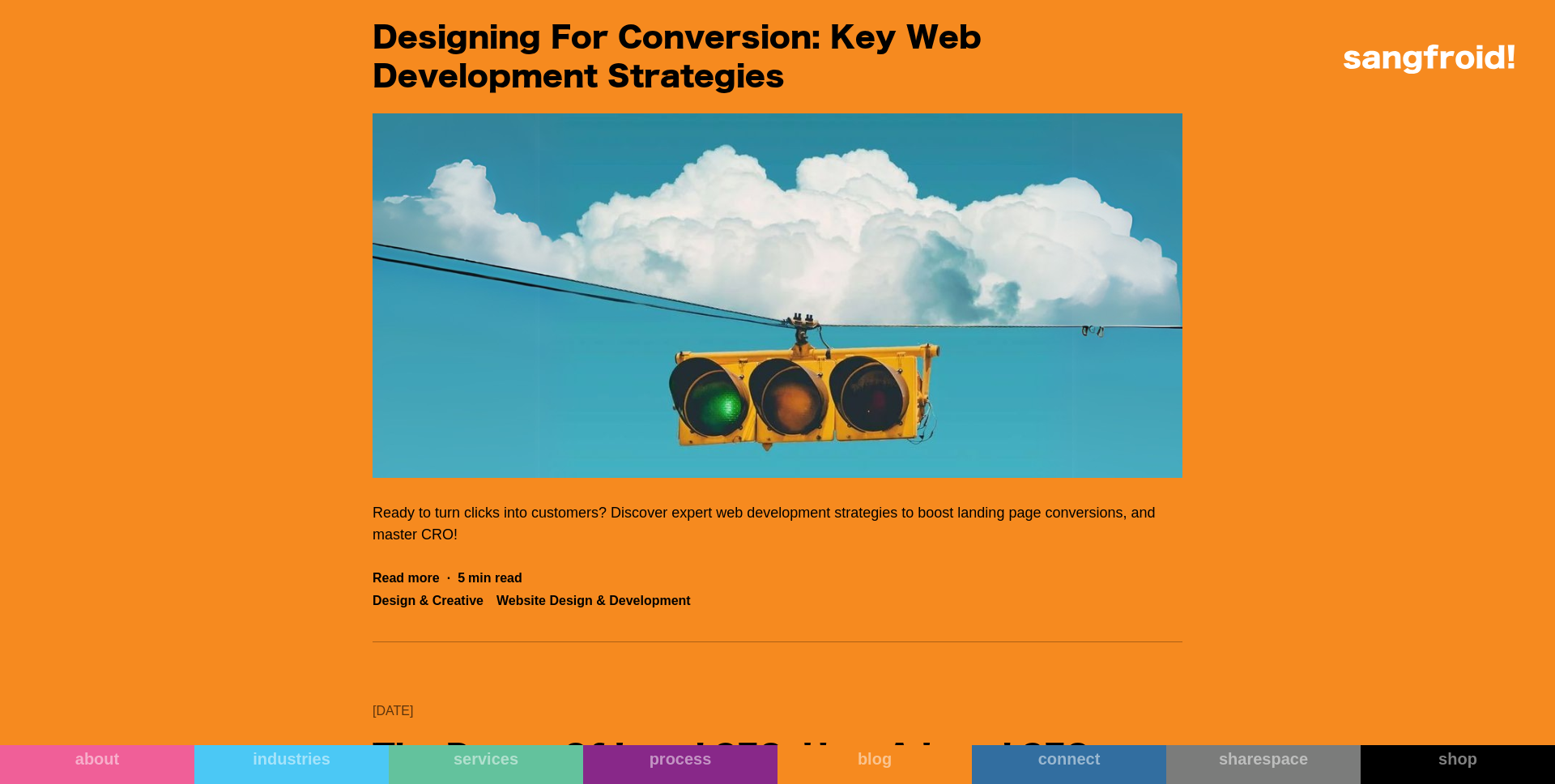
scroll to position [20870, 0]
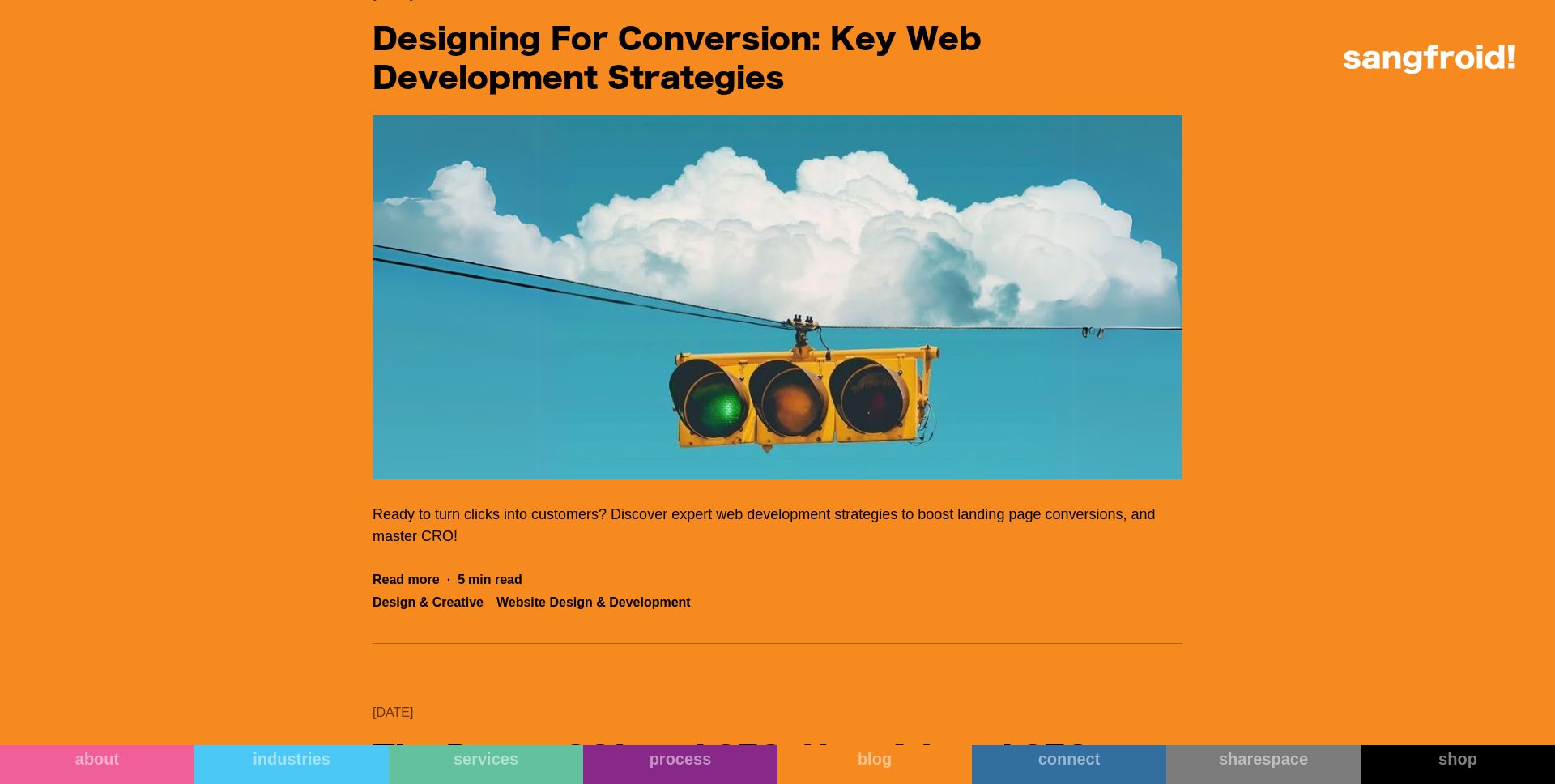
click at [699, 374] on img "Filter 5" at bounding box center [777, 296] width 810 height 364
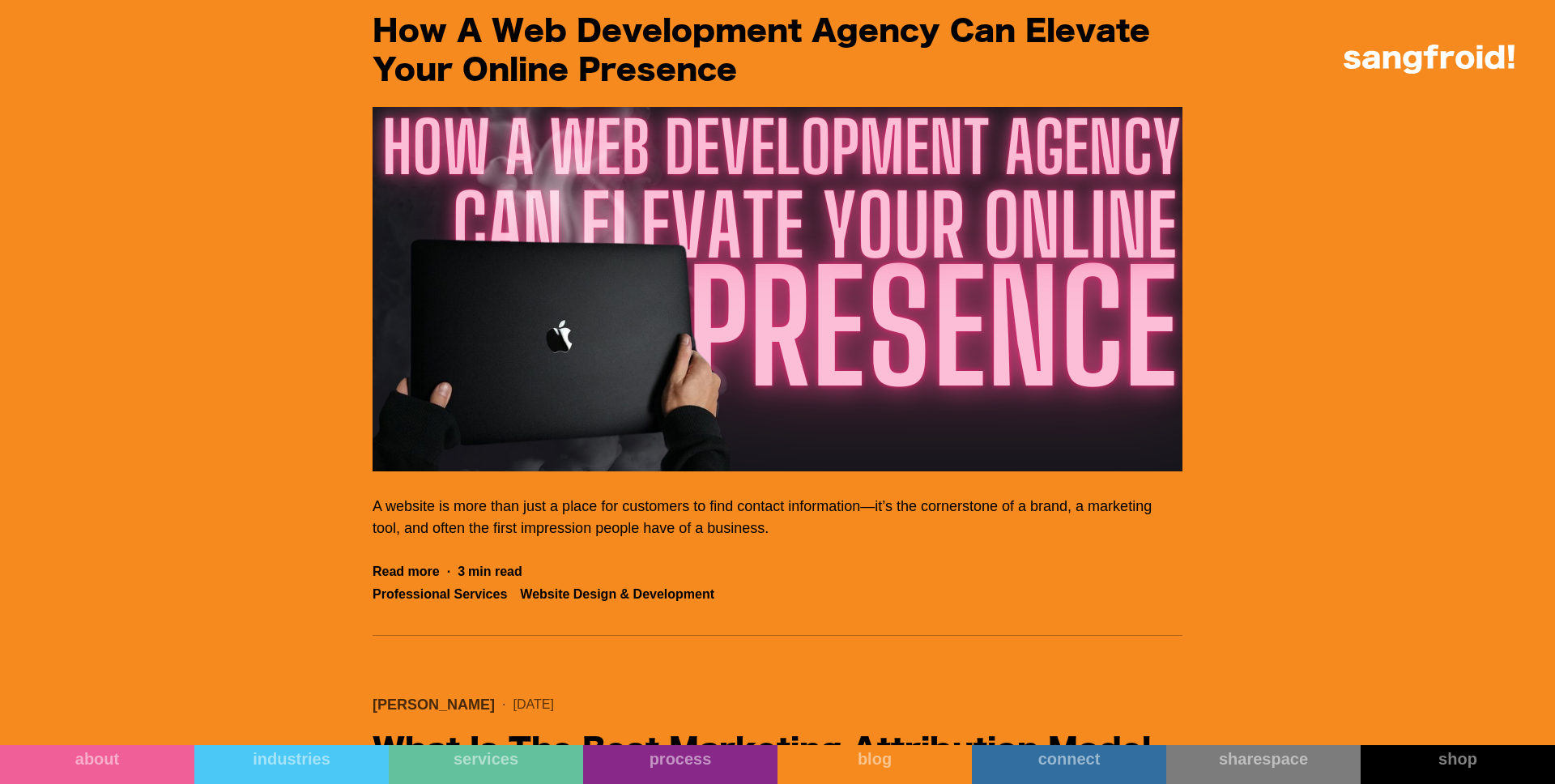
scroll to position [19411, 0]
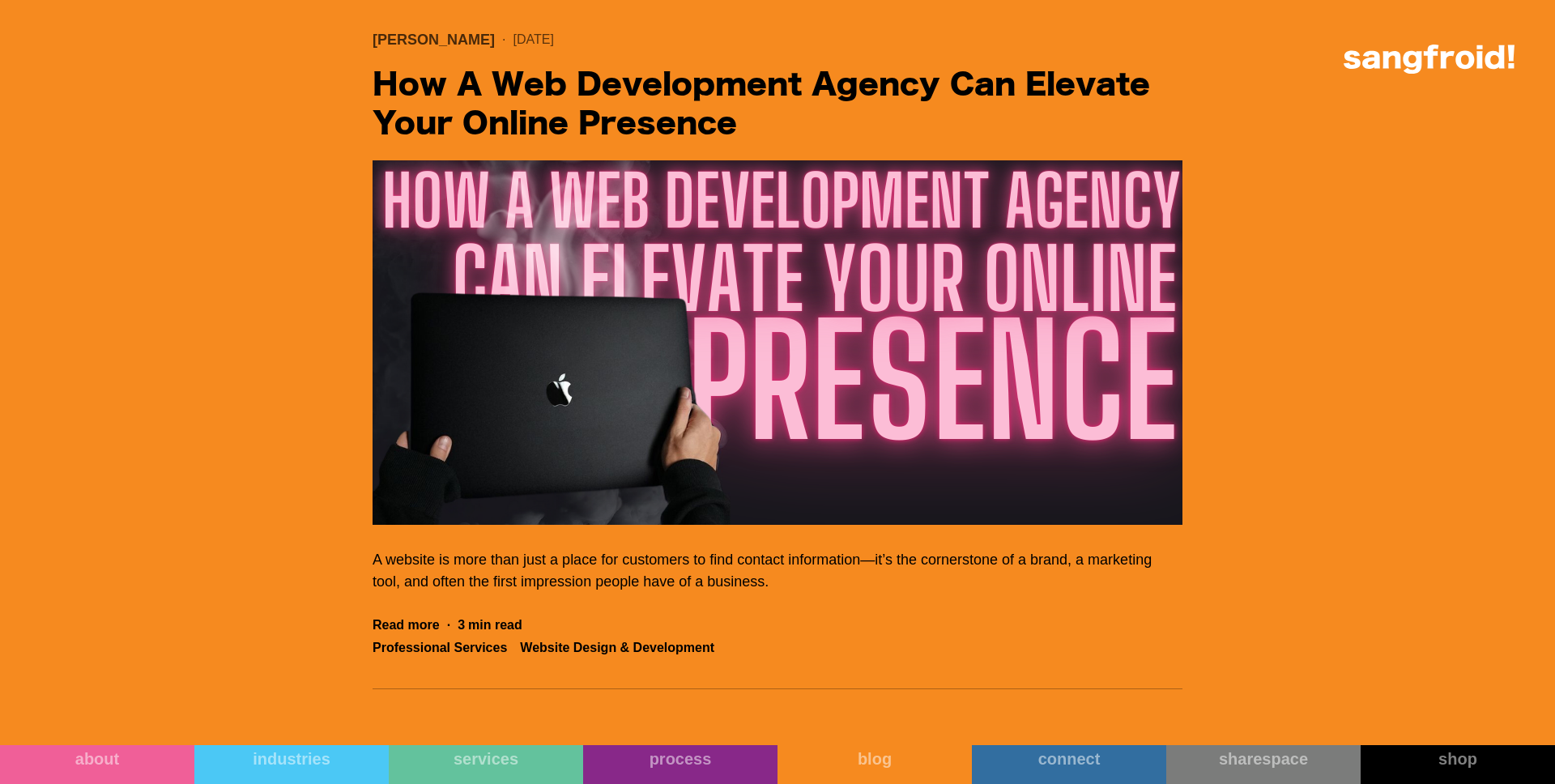
click at [674, 351] on img "Filter 5" at bounding box center [777, 342] width 810 height 364
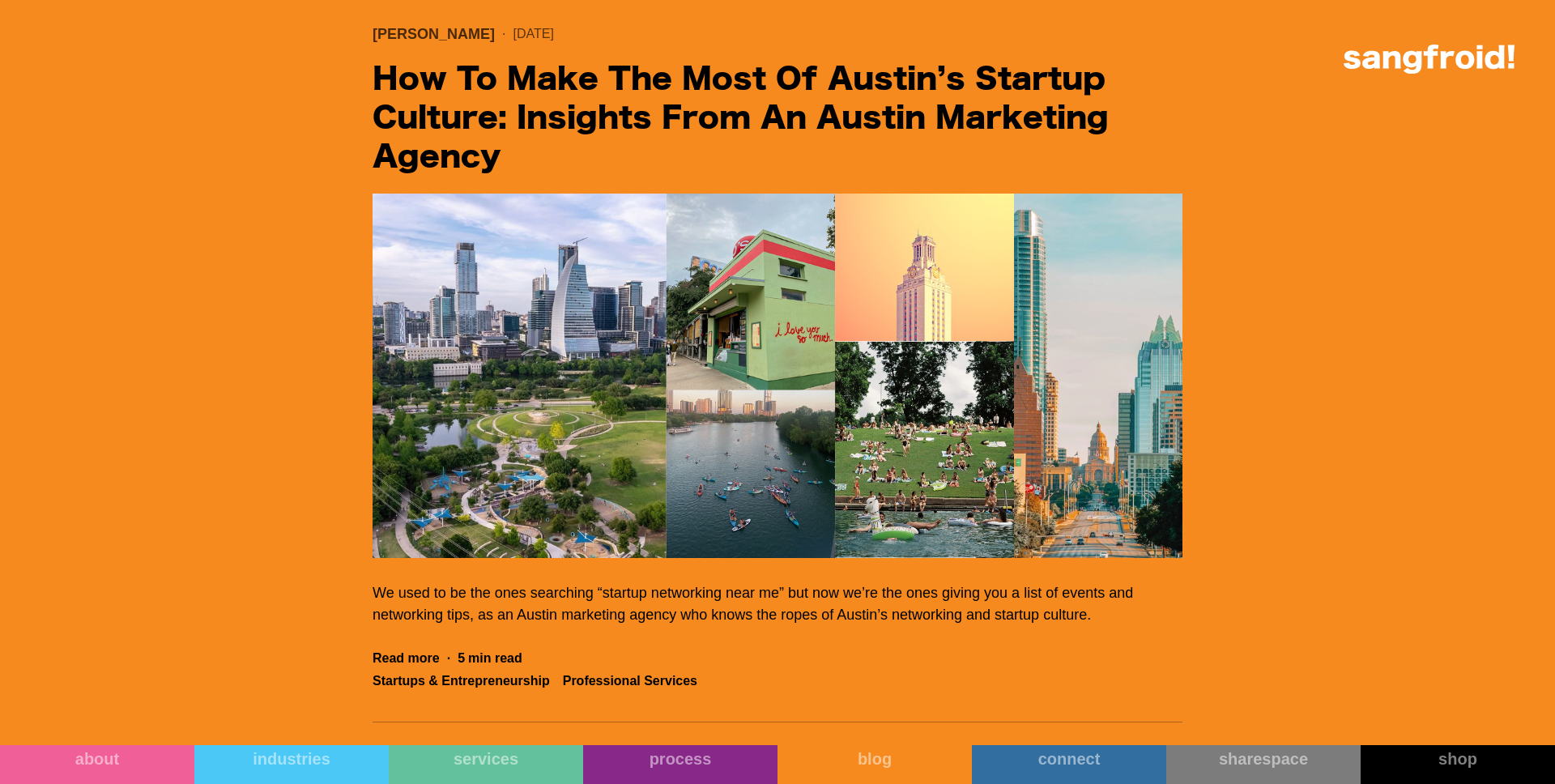
scroll to position [18075, 0]
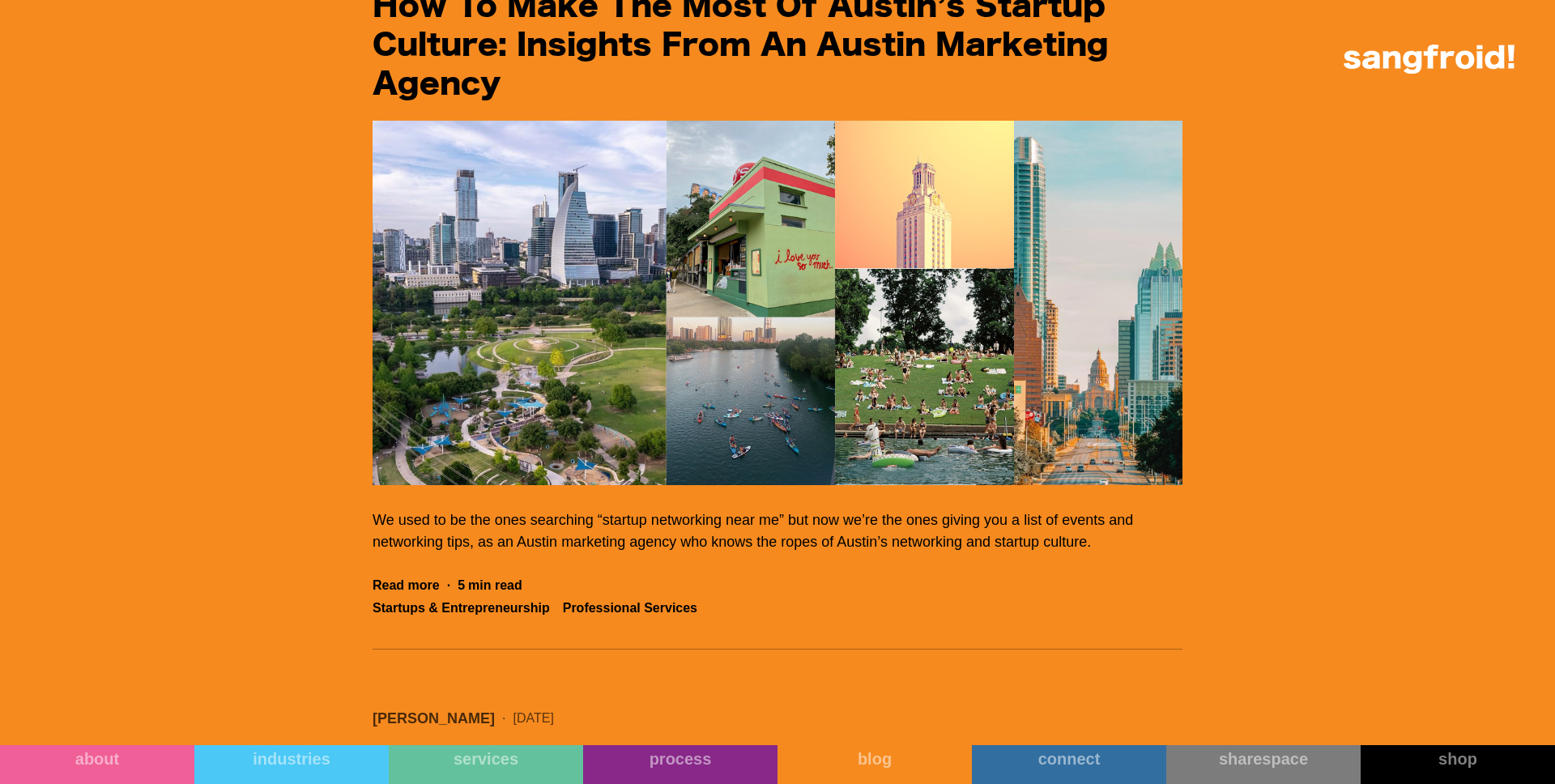
click at [437, 348] on img "Filter 5" at bounding box center [777, 302] width 810 height 364
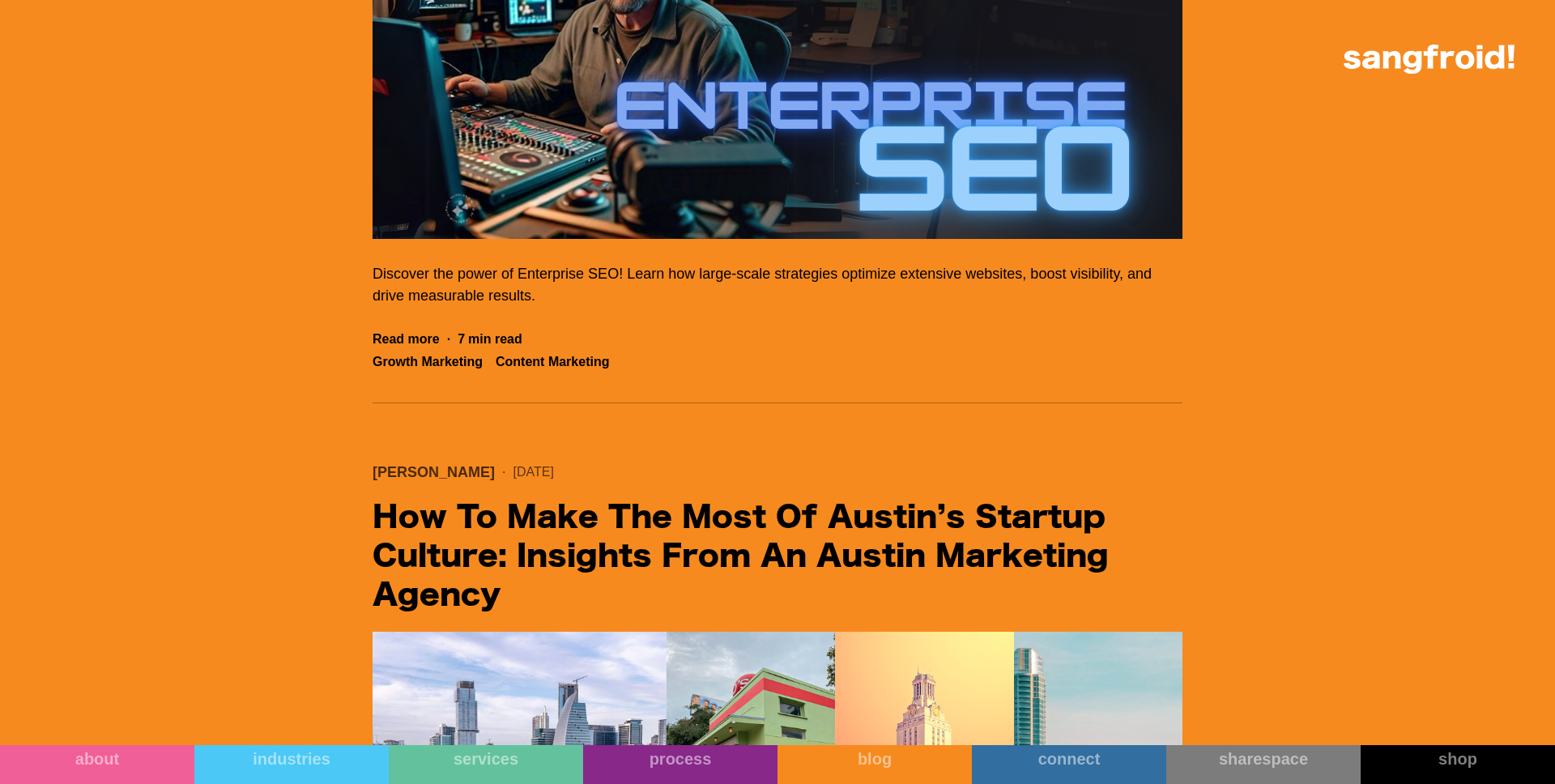
scroll to position [17385, 0]
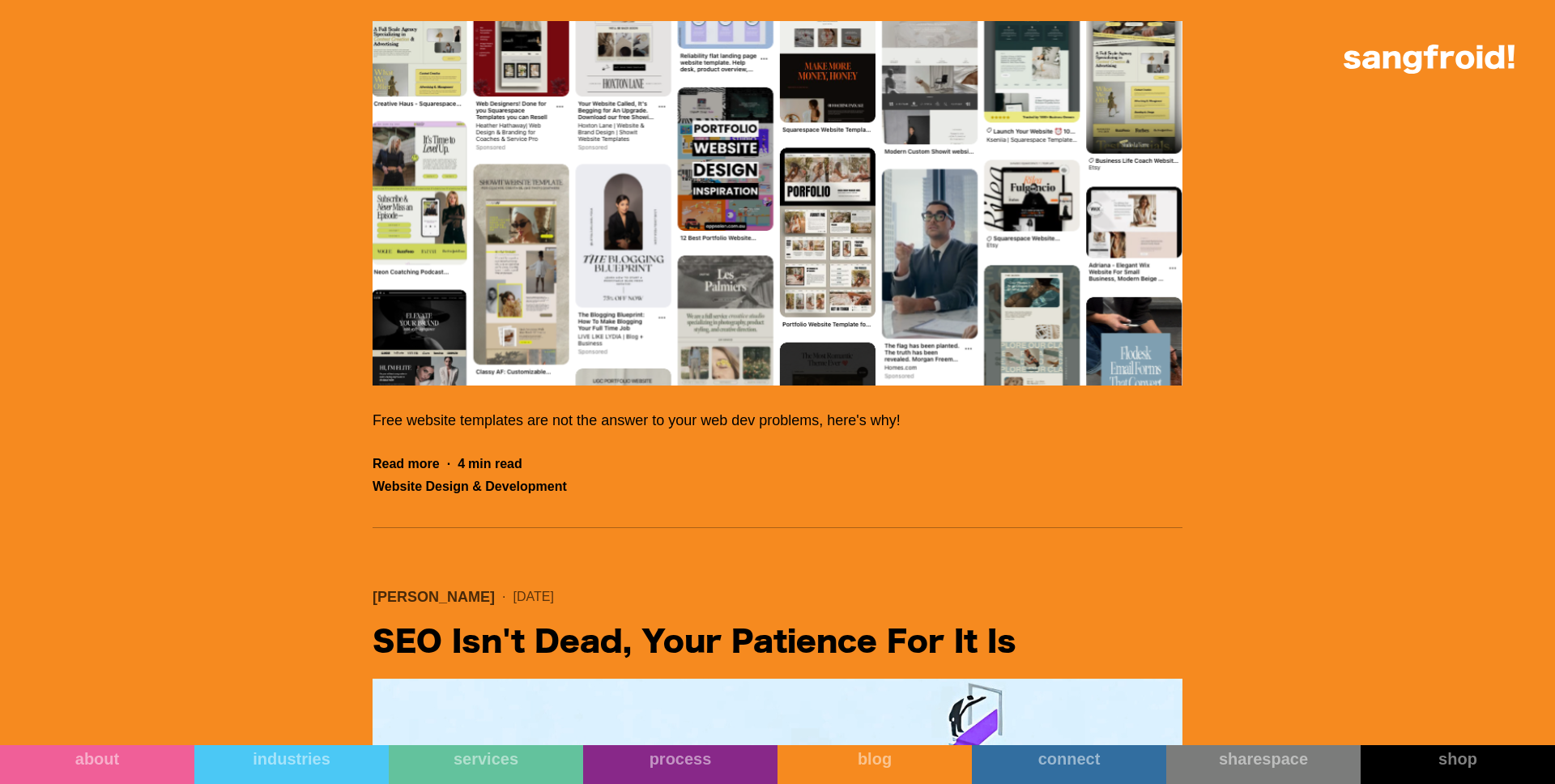
scroll to position [15152, 0]
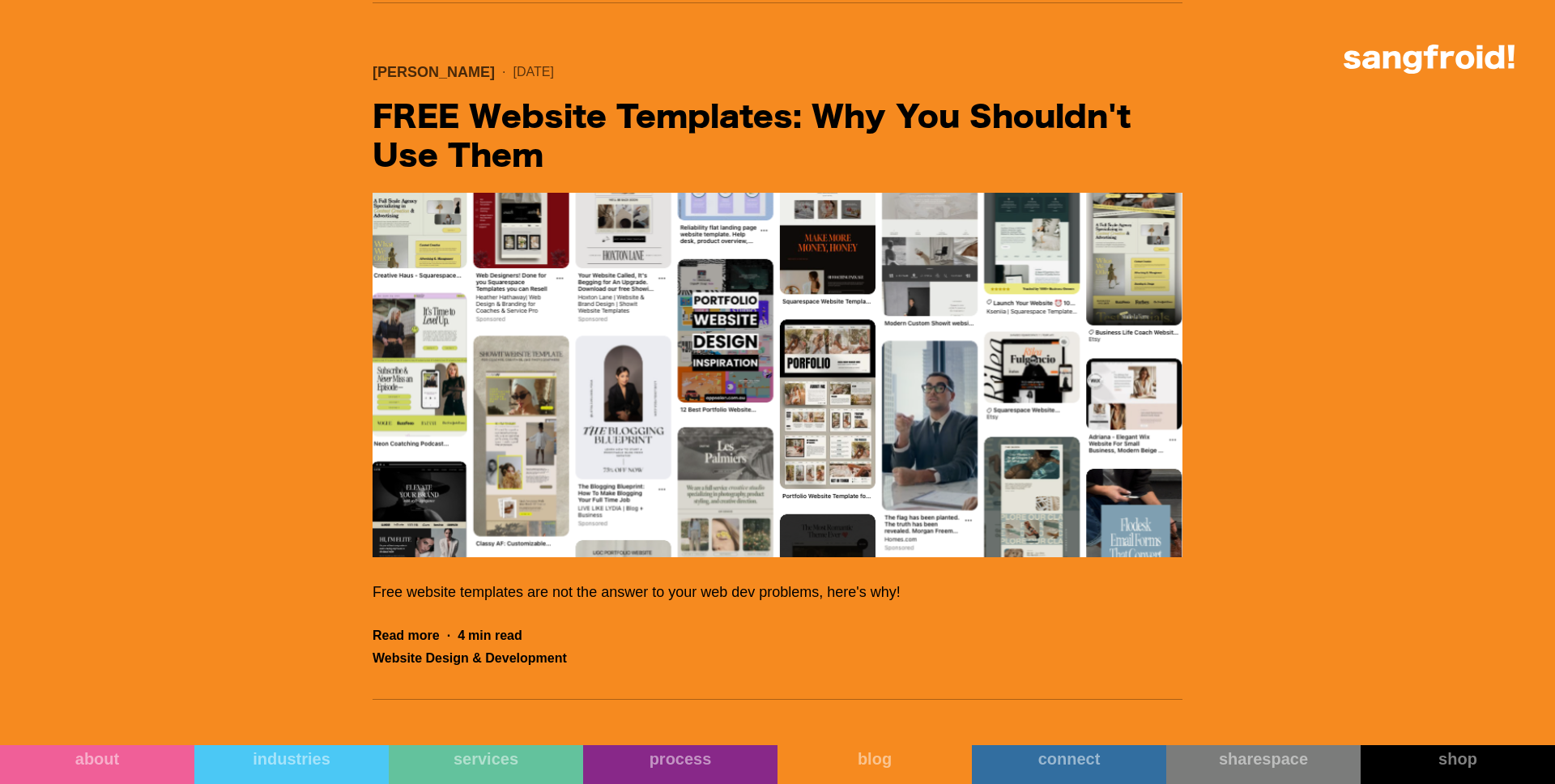
click at [486, 426] on img "Filter 5" at bounding box center [777, 374] width 810 height 364
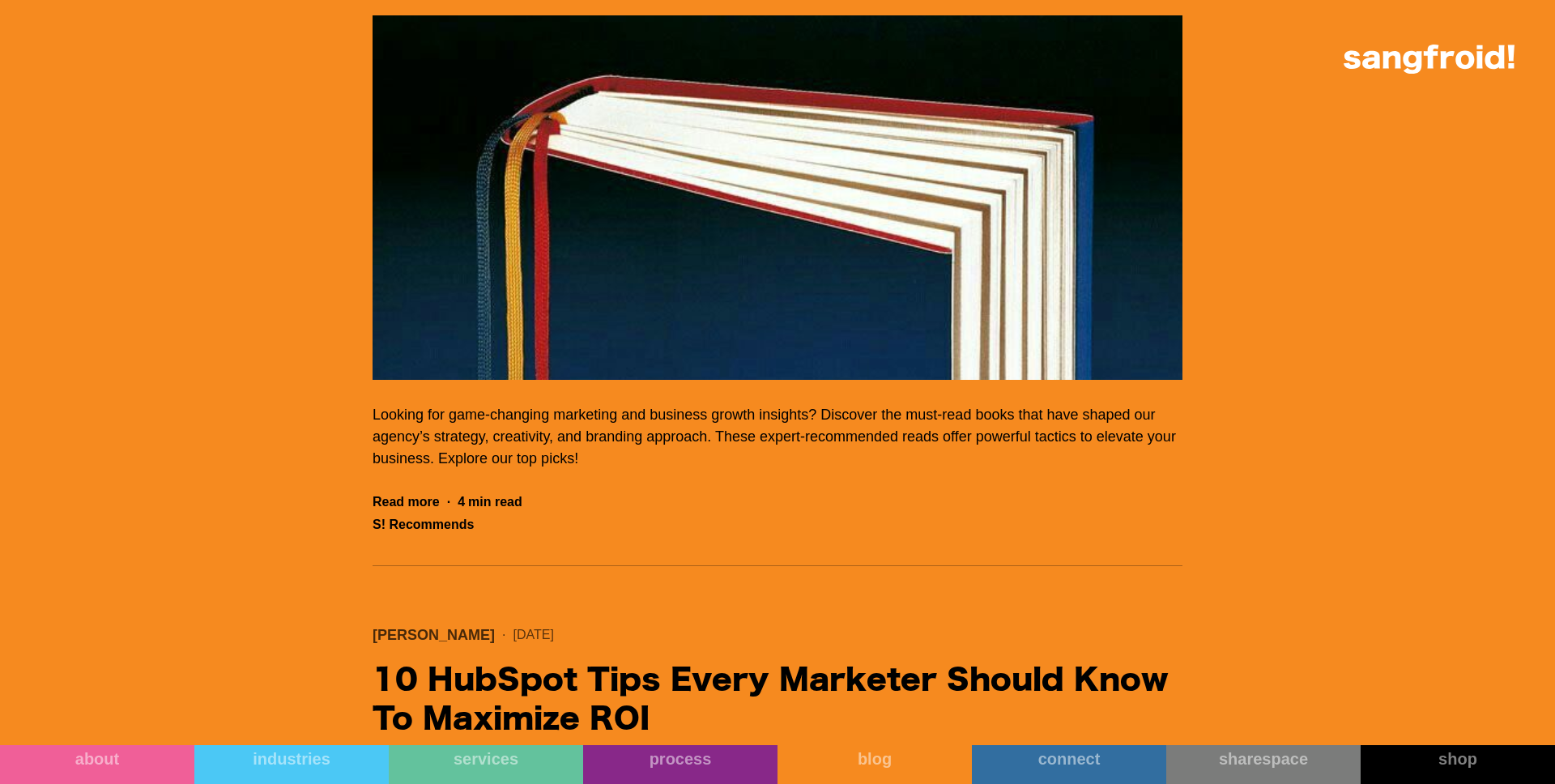
scroll to position [13726, 0]
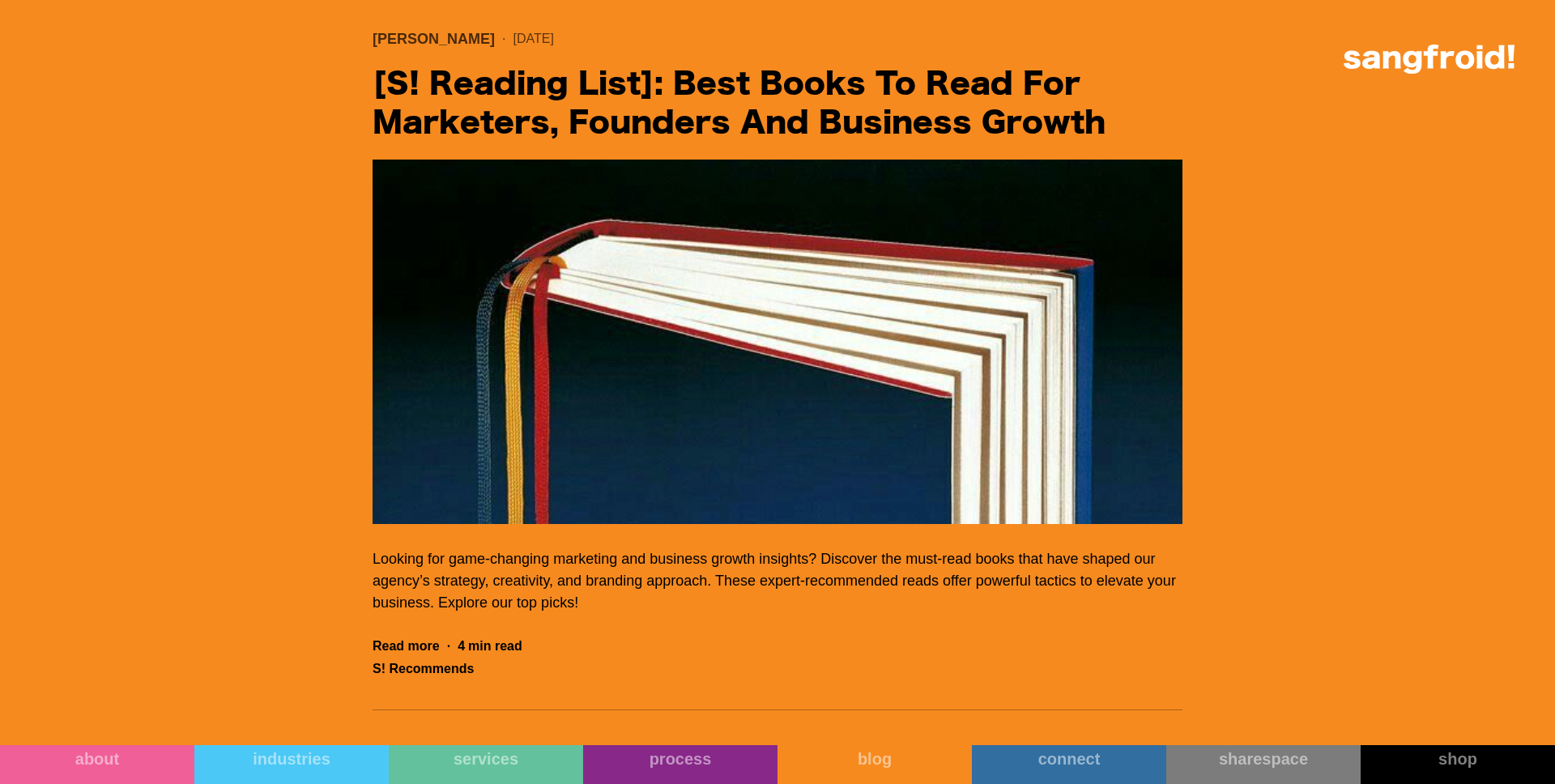
click at [740, 362] on img "Filter 5" at bounding box center [777, 341] width 810 height 364
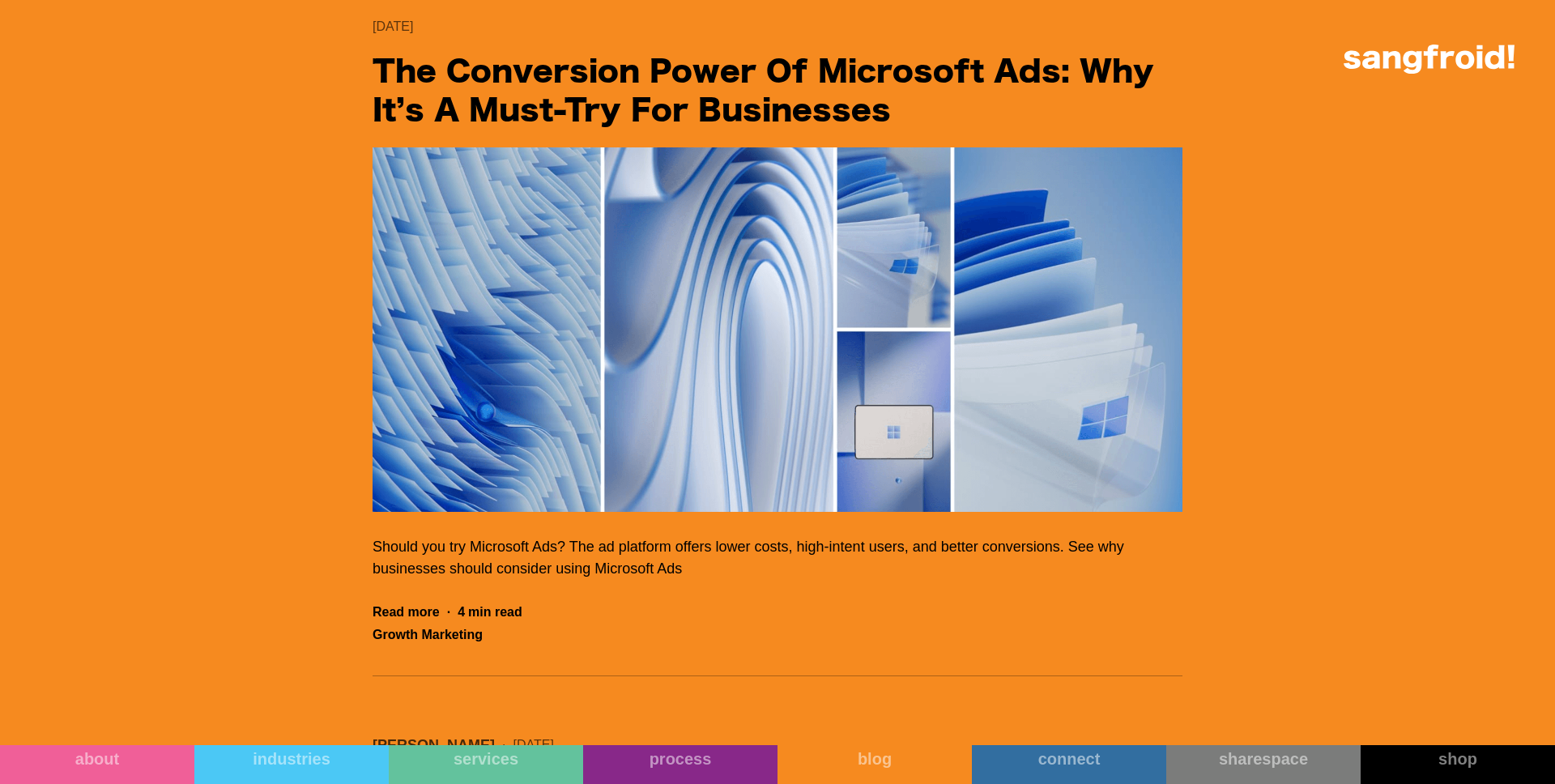
scroll to position [12293, 0]
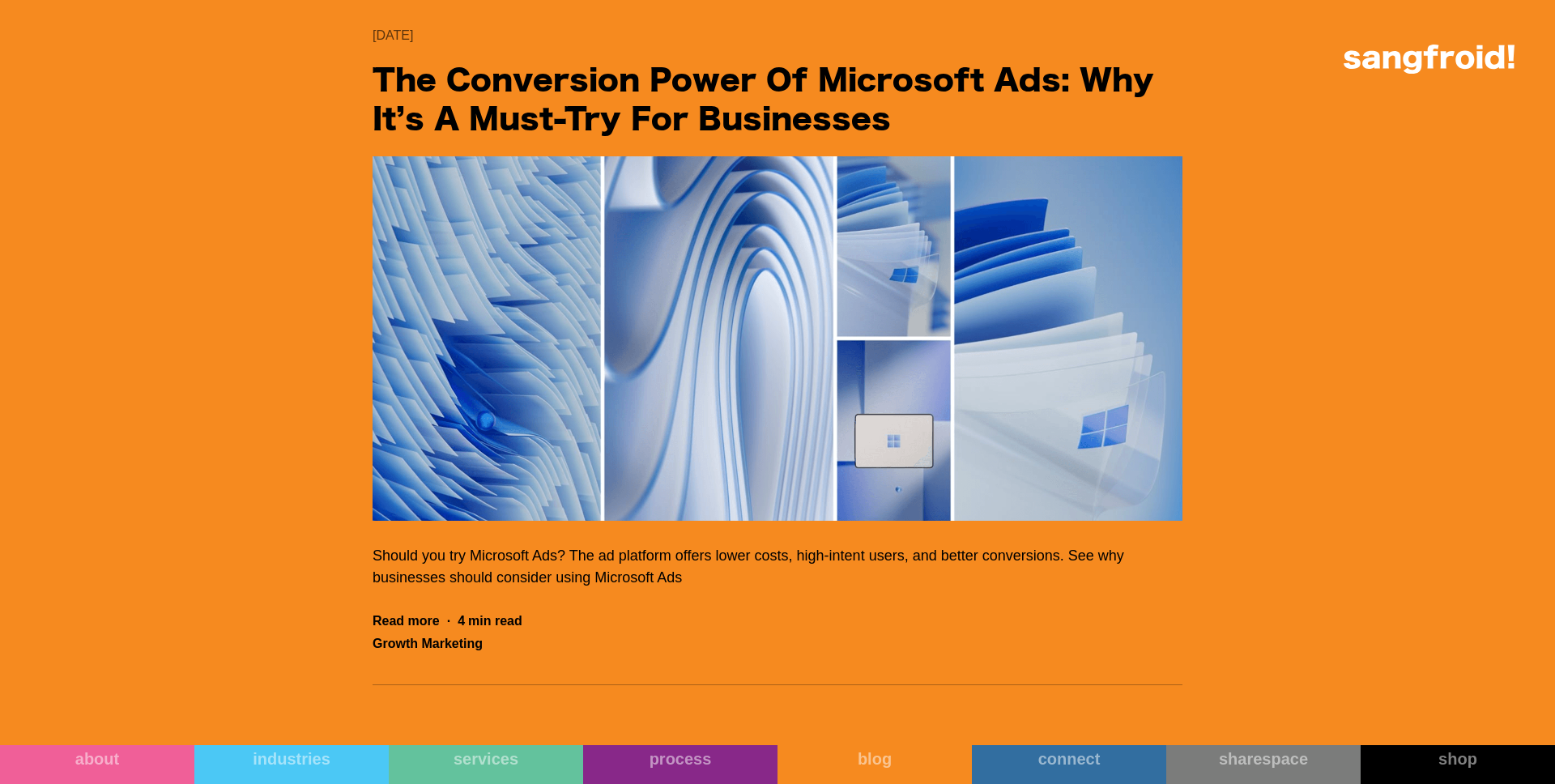
click at [771, 252] on img "Filter 5" at bounding box center [777, 338] width 810 height 364
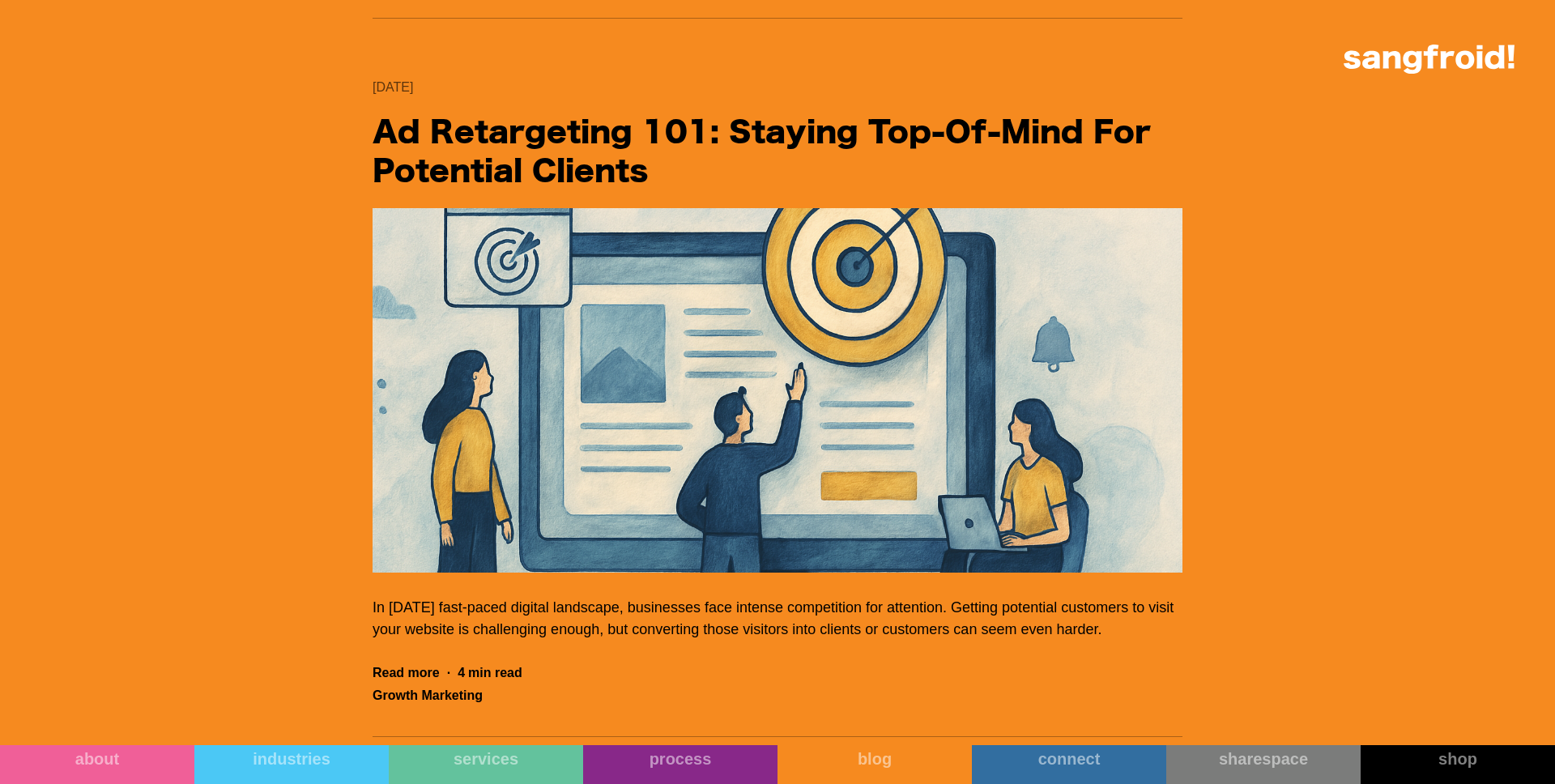
scroll to position [10106, 0]
click at [677, 311] on img "Filter 5" at bounding box center [777, 389] width 810 height 364
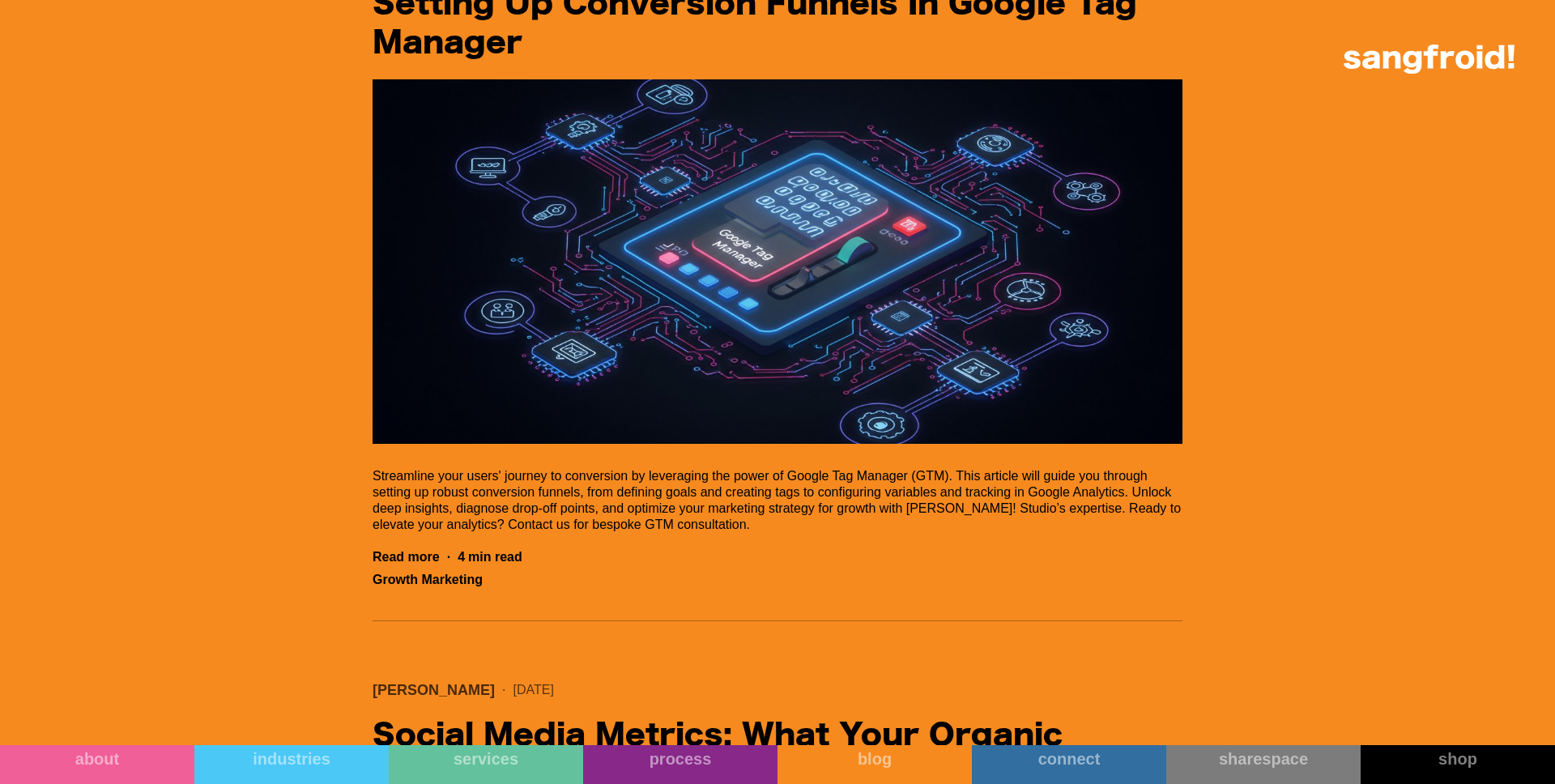
scroll to position [8599, 0]
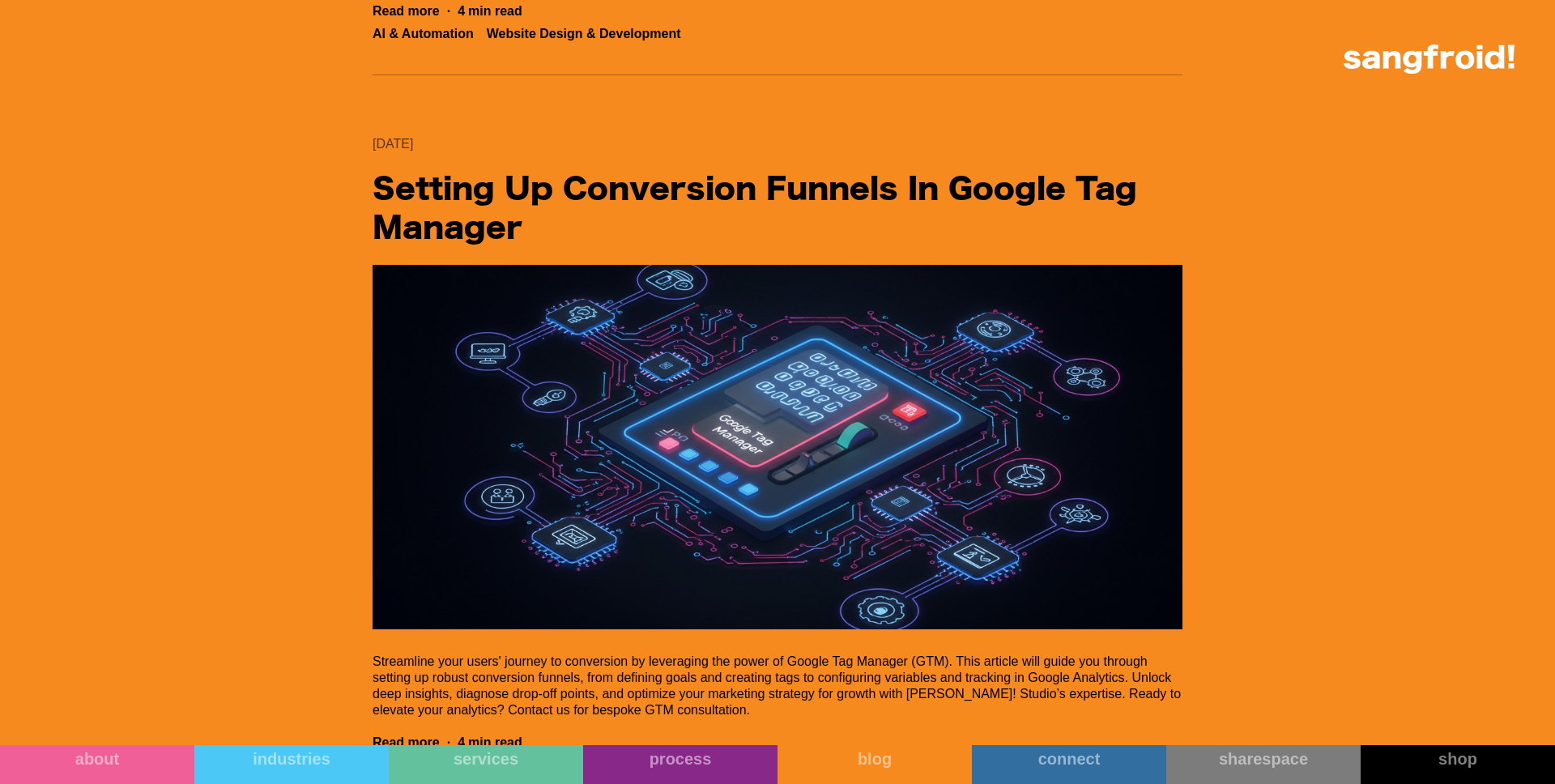
click at [790, 450] on img "Filter 5" at bounding box center [777, 447] width 810 height 364
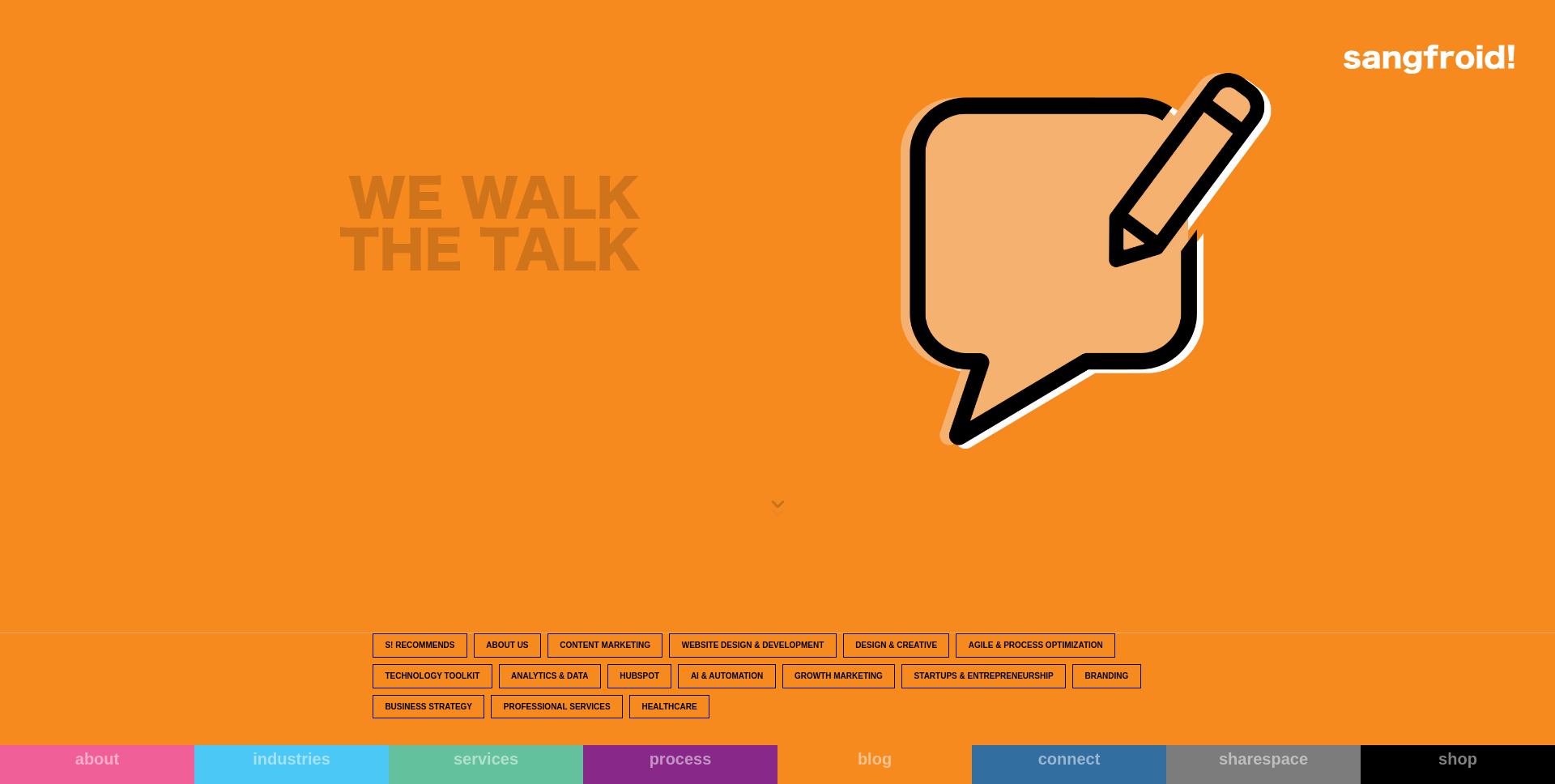
scroll to position [0, 0]
